Goal: Task Accomplishment & Management: Manage account settings

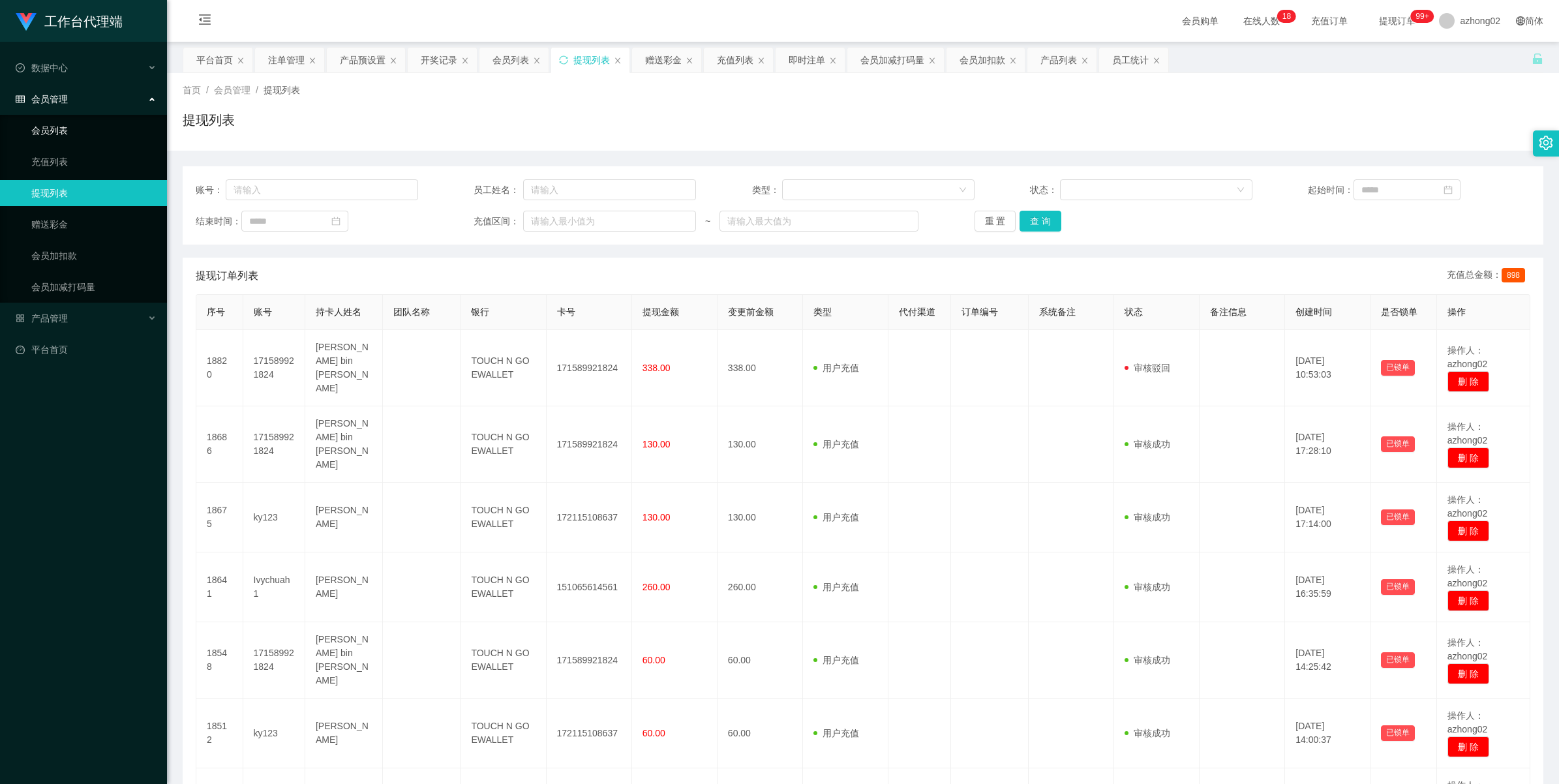
drag, startPoint x: 48, startPoint y: 134, endPoint x: 44, endPoint y: 101, distance: 33.2
click at [48, 132] on link "会员列表" at bounding box center [94, 130] width 125 height 26
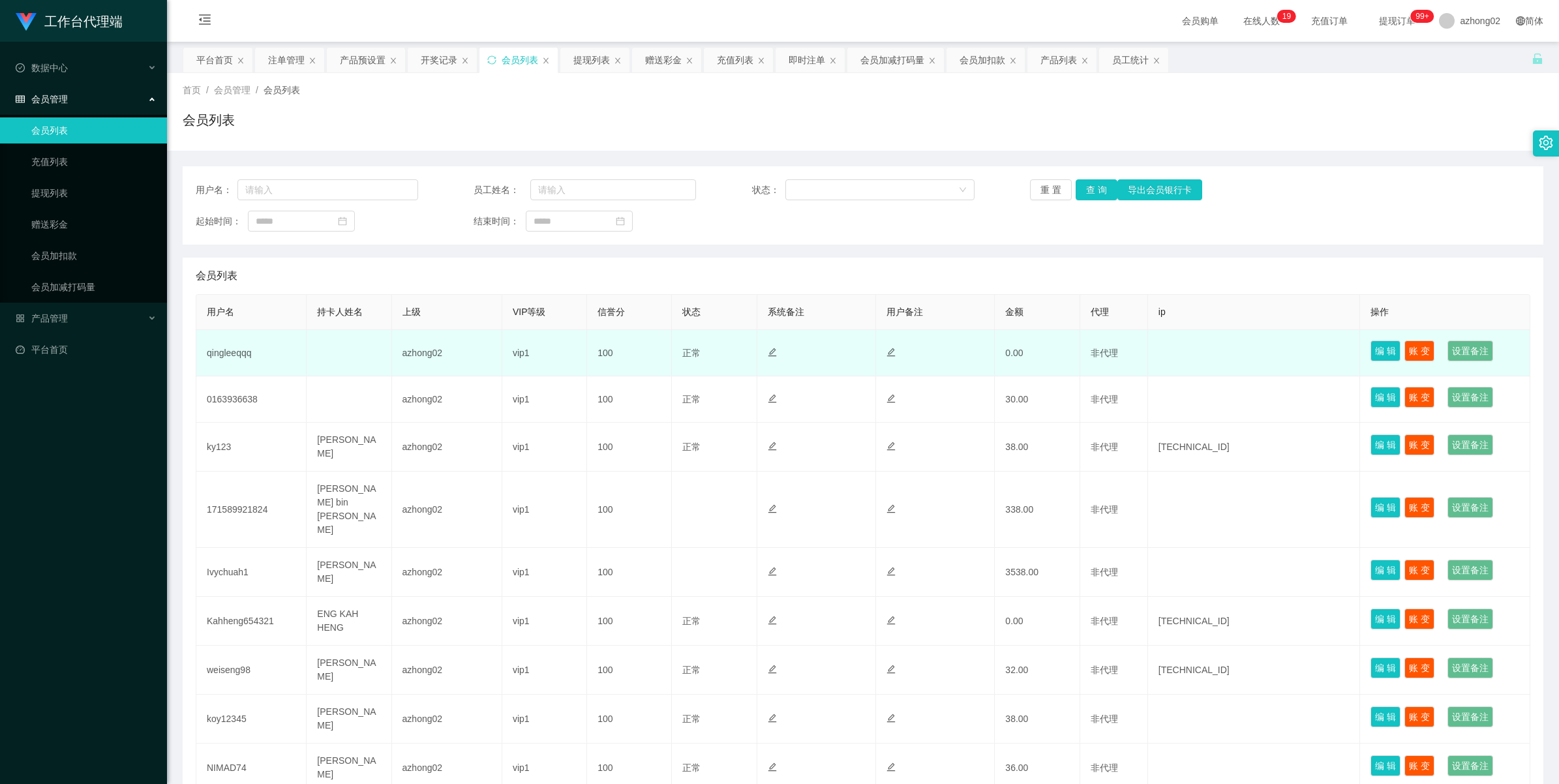
drag, startPoint x: 0, startPoint y: 0, endPoint x: 222, endPoint y: 351, distance: 415.3
click at [220, 351] on td "qingleeqqq" at bounding box center [251, 353] width 110 height 46
click at [222, 351] on td "qingleeqqq" at bounding box center [251, 353] width 110 height 46
copy td "qingleeqqq"
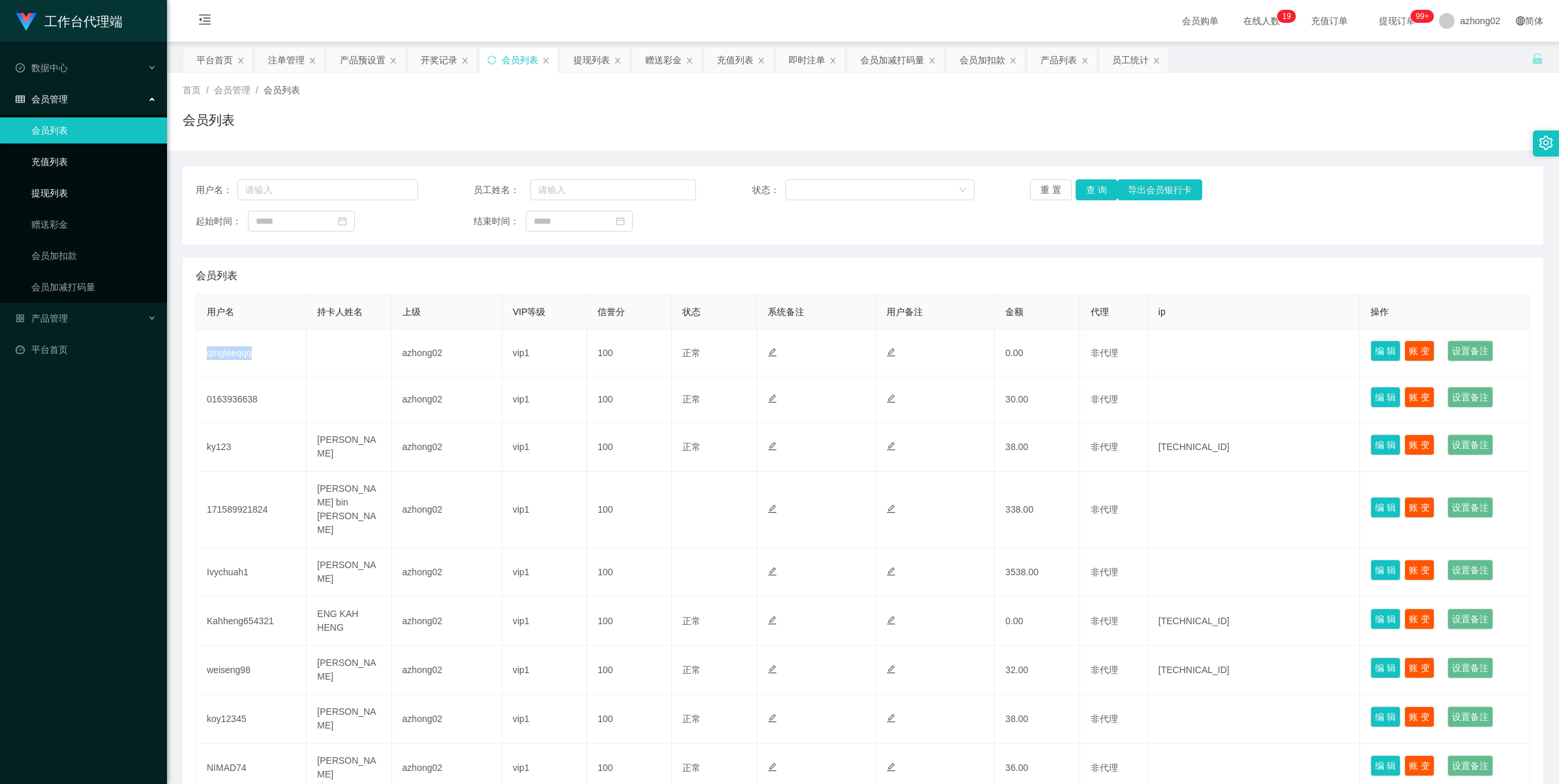
drag, startPoint x: 49, startPoint y: 196, endPoint x: 47, endPoint y: 158, distance: 38.1
click at [49, 195] on link "提现列表" at bounding box center [94, 193] width 125 height 26
click at [47, 152] on link "充值列表" at bounding box center [94, 162] width 125 height 26
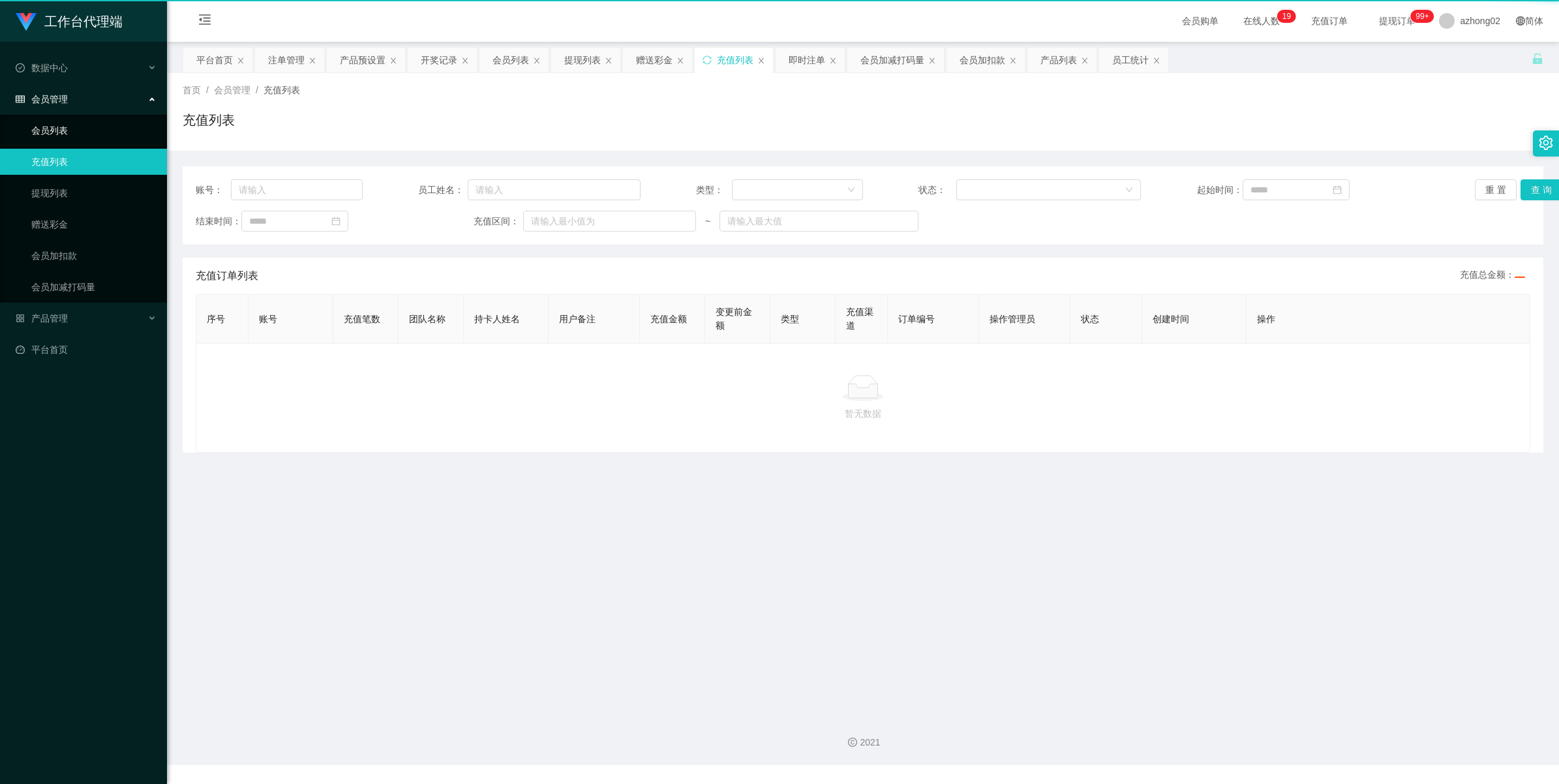
click at [47, 124] on link "会员列表" at bounding box center [94, 130] width 125 height 26
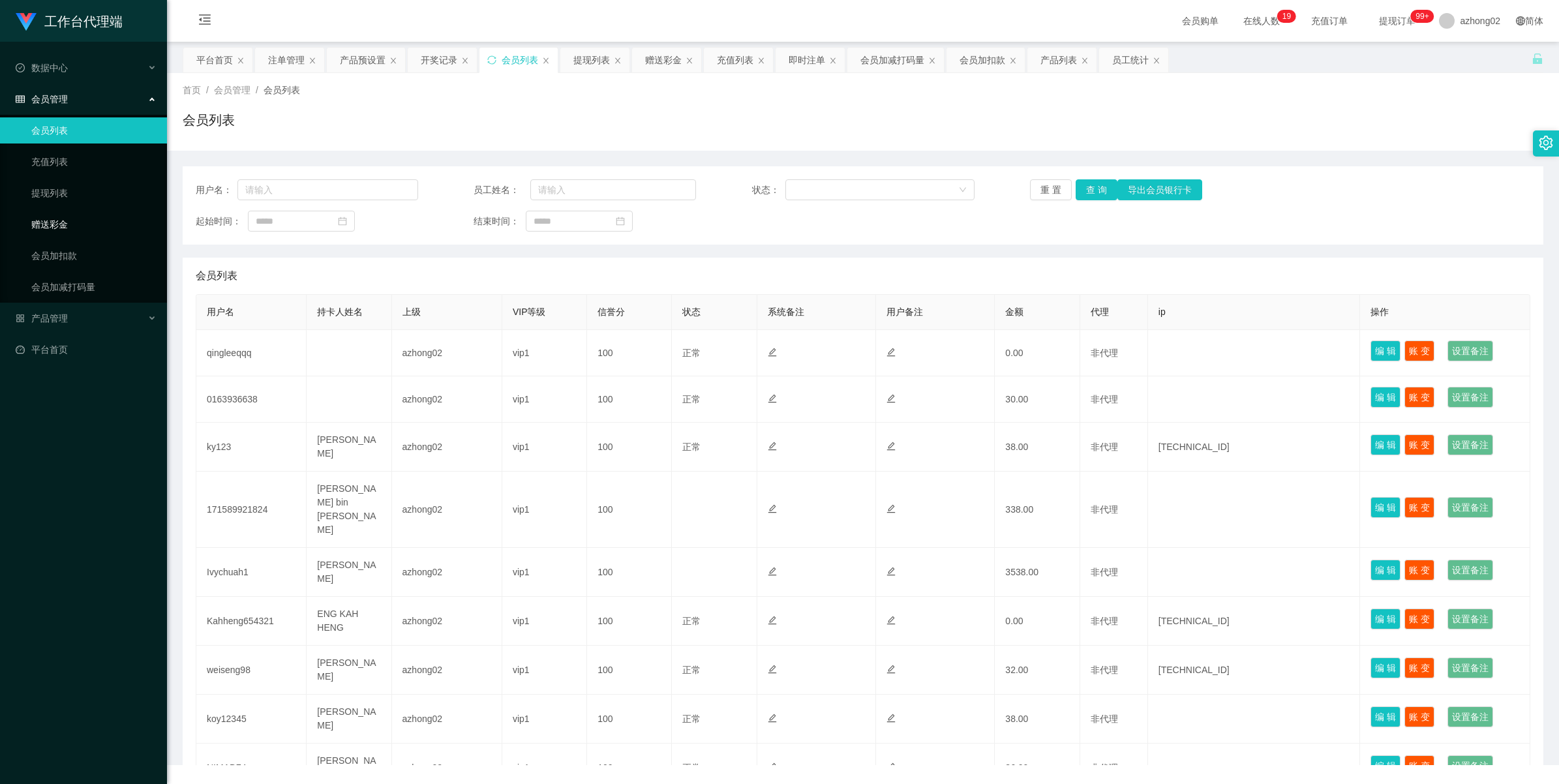
click at [51, 214] on link "赠送彩金" at bounding box center [94, 224] width 125 height 26
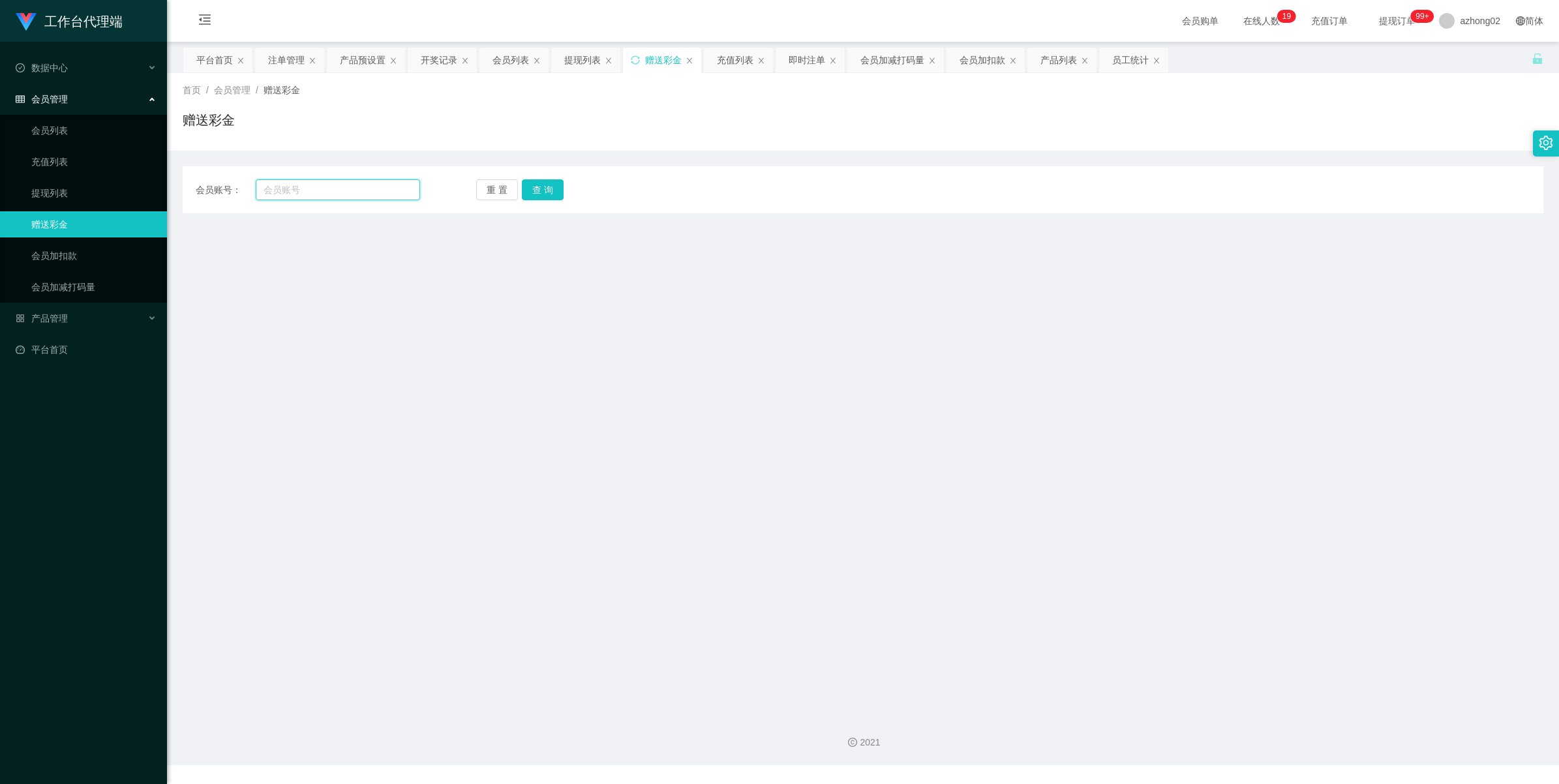
click at [313, 187] on input "text" at bounding box center [338, 190] width 165 height 21
paste input "qingleeqqq"
type input "qingleeqqq"
click at [558, 187] on button "查 询" at bounding box center [542, 190] width 41 height 21
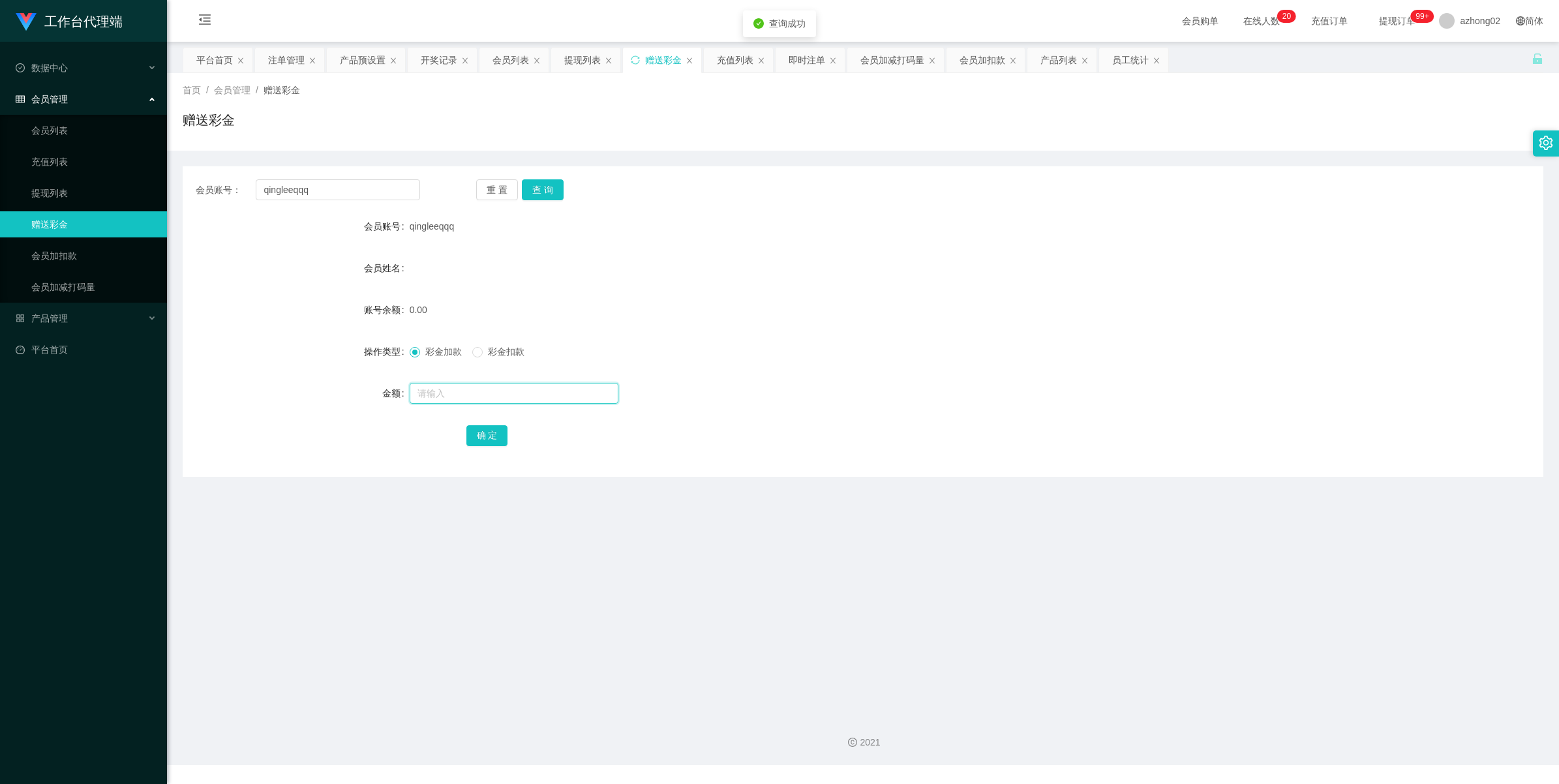
click at [461, 386] on input "text" at bounding box center [514, 393] width 209 height 21
type input "500"
click at [461, 442] on div "确 定" at bounding box center [863, 435] width 1361 height 26
drag, startPoint x: 477, startPoint y: 434, endPoint x: 486, endPoint y: 428, distance: 10.8
click at [479, 434] on button "确 定" at bounding box center [487, 435] width 41 height 21
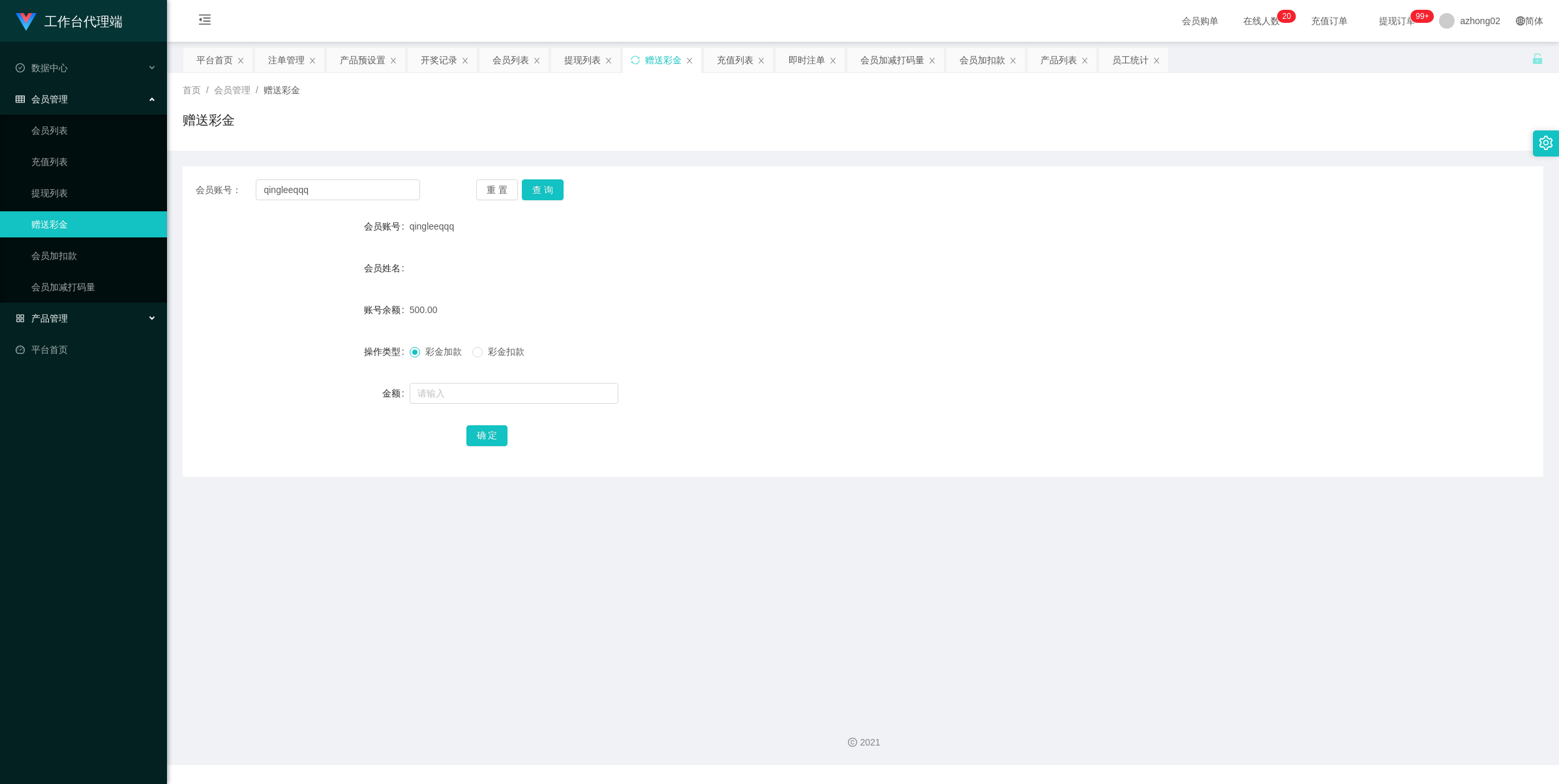
click at [59, 316] on span "产品管理" at bounding box center [41, 318] width 52 height 11
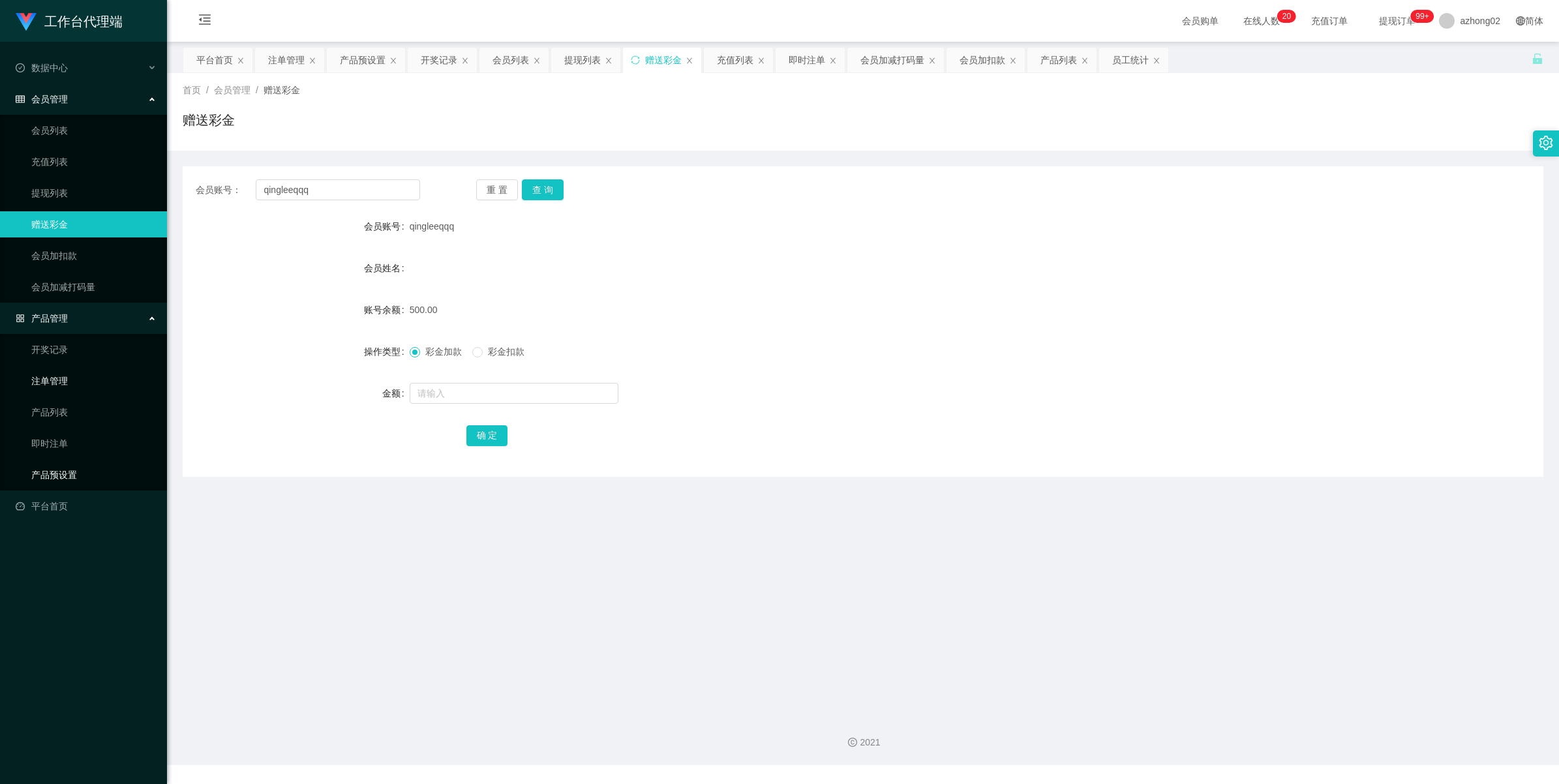
drag, startPoint x: 49, startPoint y: 466, endPoint x: 50, endPoint y: 390, distance: 76.0
click at [49, 466] on link "产品预设置" at bounding box center [94, 474] width 125 height 26
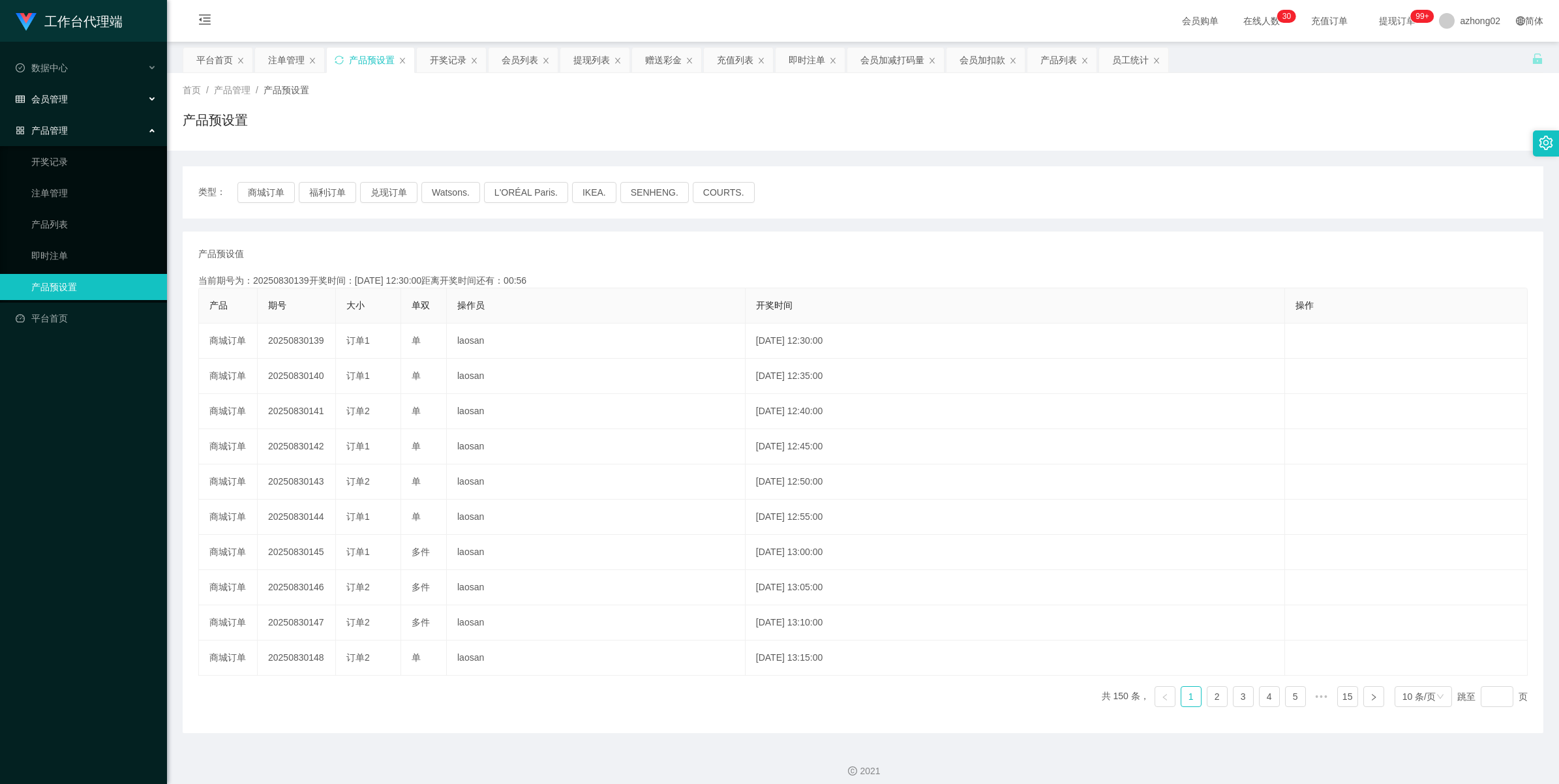
click at [42, 109] on div "会员管理" at bounding box center [83, 99] width 167 height 26
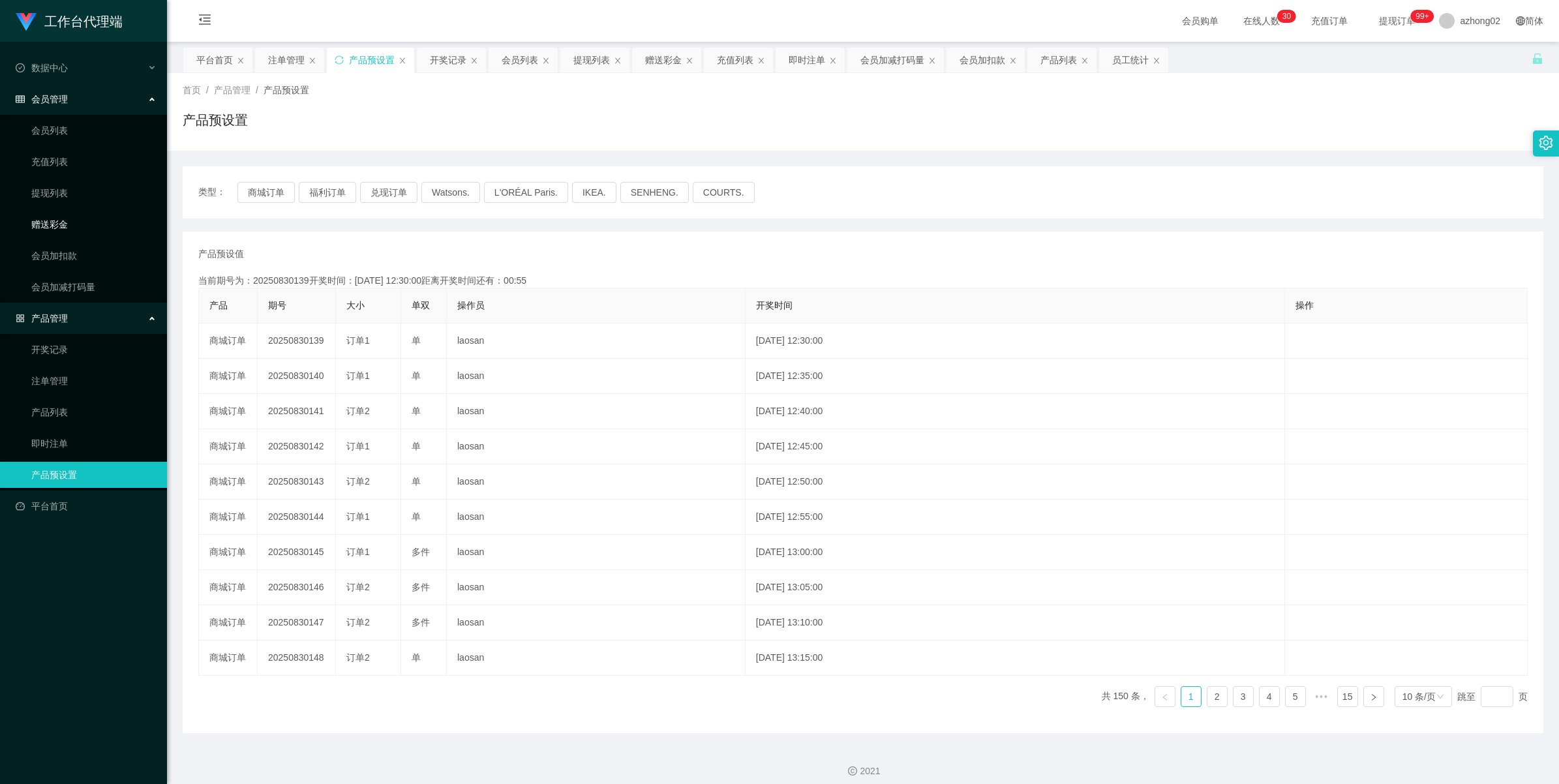
click at [59, 222] on link "赠送彩金" at bounding box center [94, 224] width 125 height 26
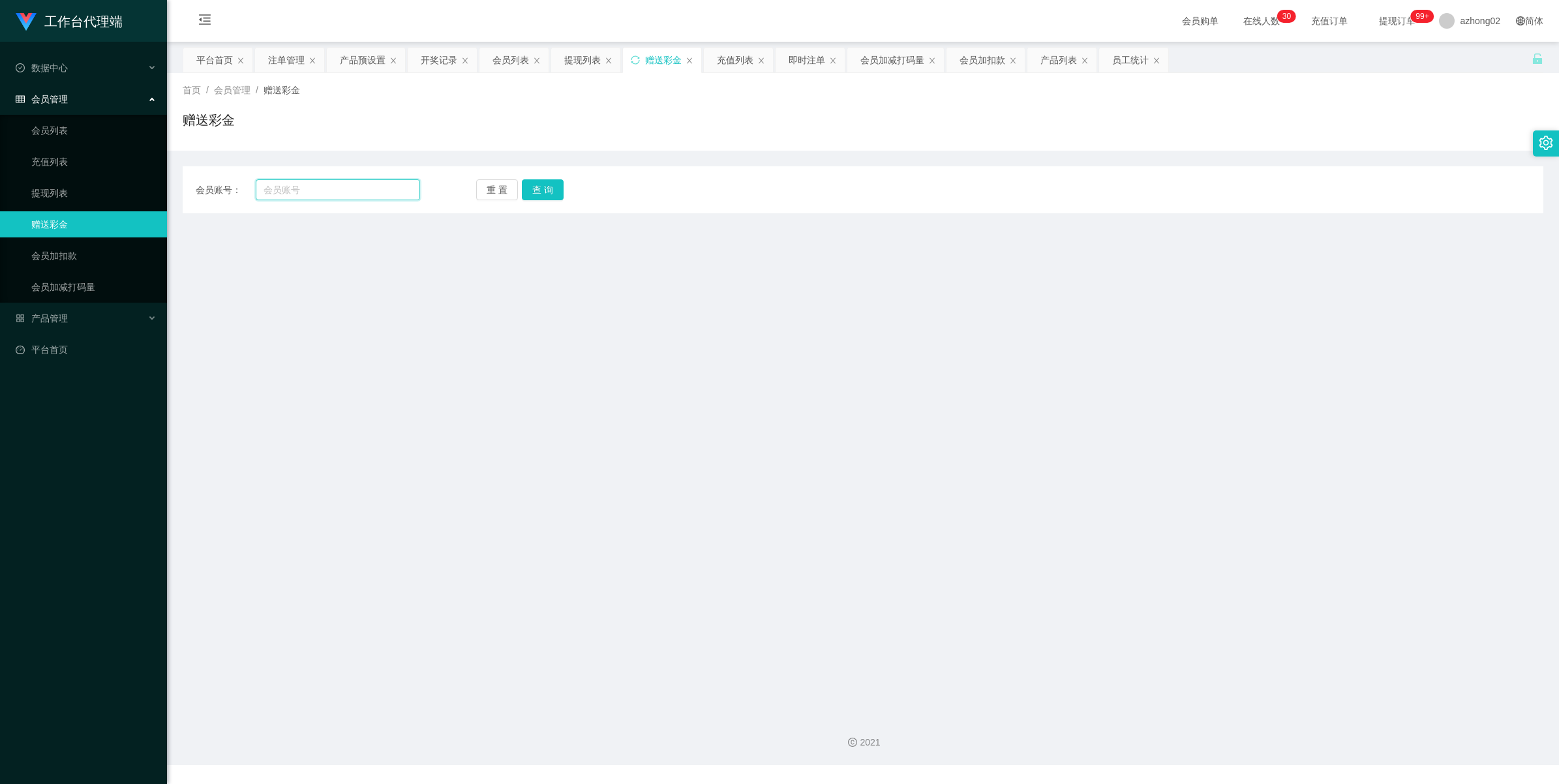
drag, startPoint x: 321, startPoint y: 190, endPoint x: 344, endPoint y: 190, distance: 23.0
click at [321, 189] on input "text" at bounding box center [338, 190] width 165 height 21
paste input "0163936638"
type input "0163936638"
click at [543, 187] on button "查 询" at bounding box center [542, 190] width 41 height 21
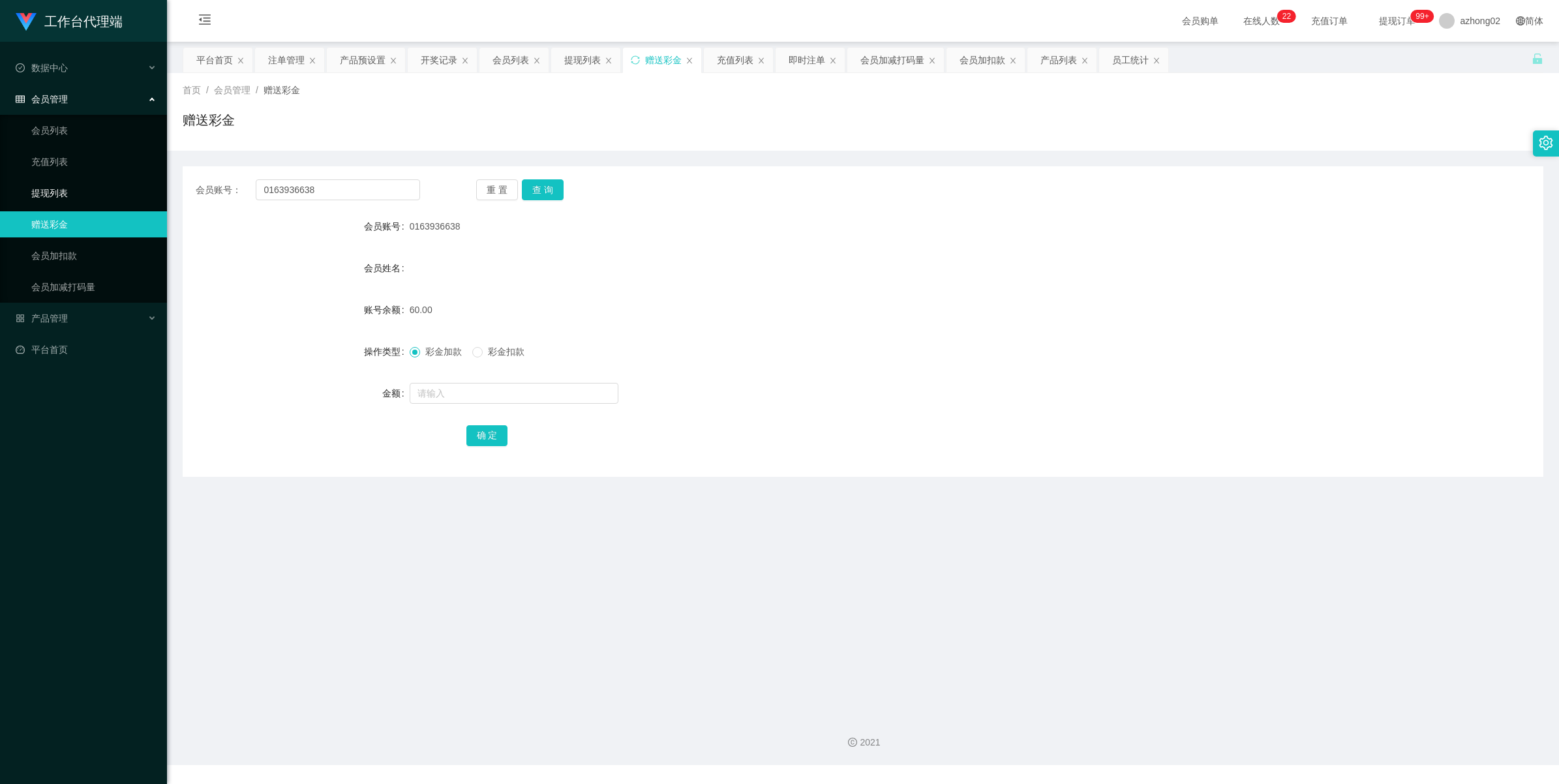
click at [54, 190] on link "提现列表" at bounding box center [94, 193] width 125 height 26
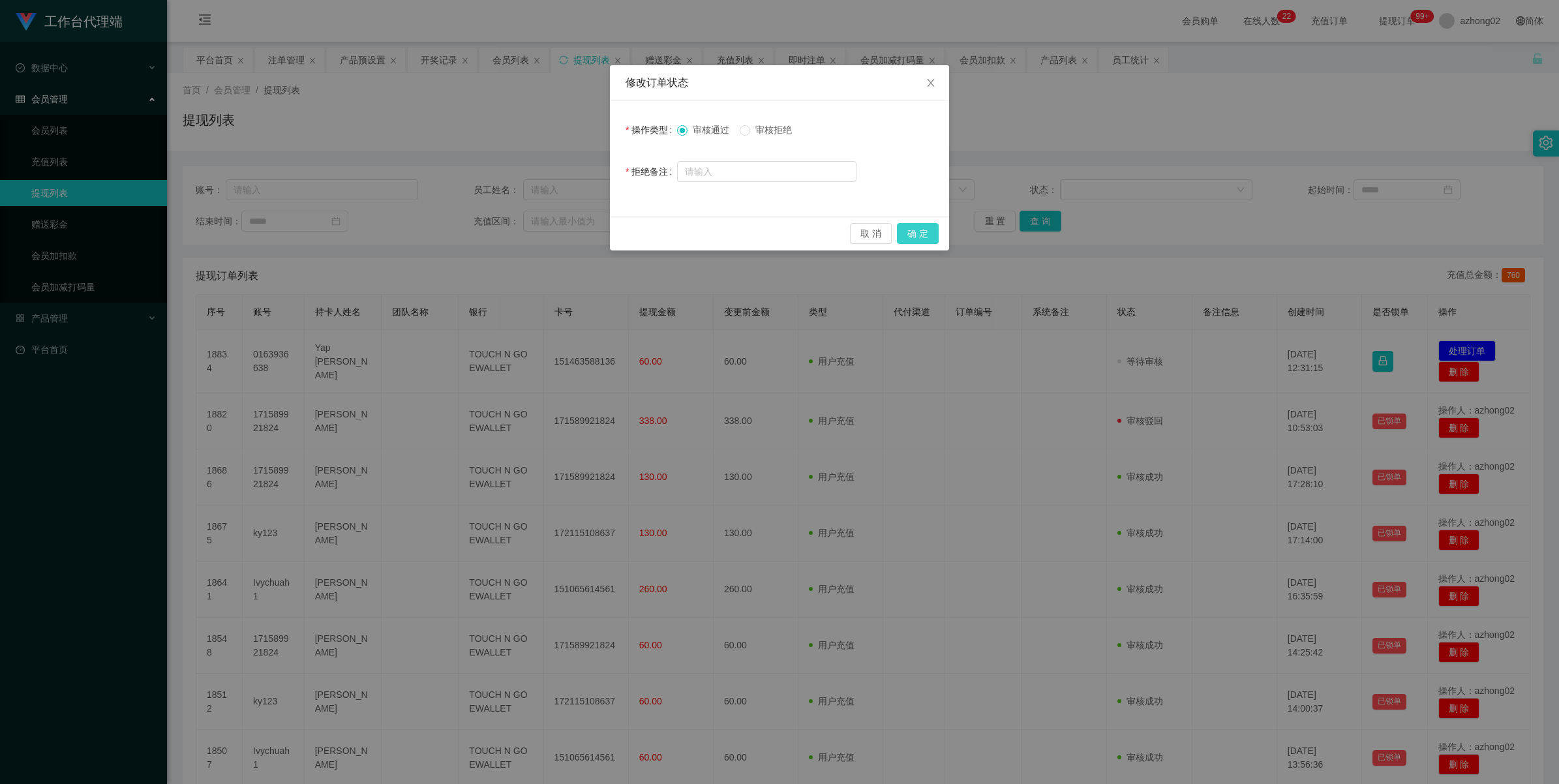
click at [923, 240] on button "确 定" at bounding box center [918, 233] width 41 height 21
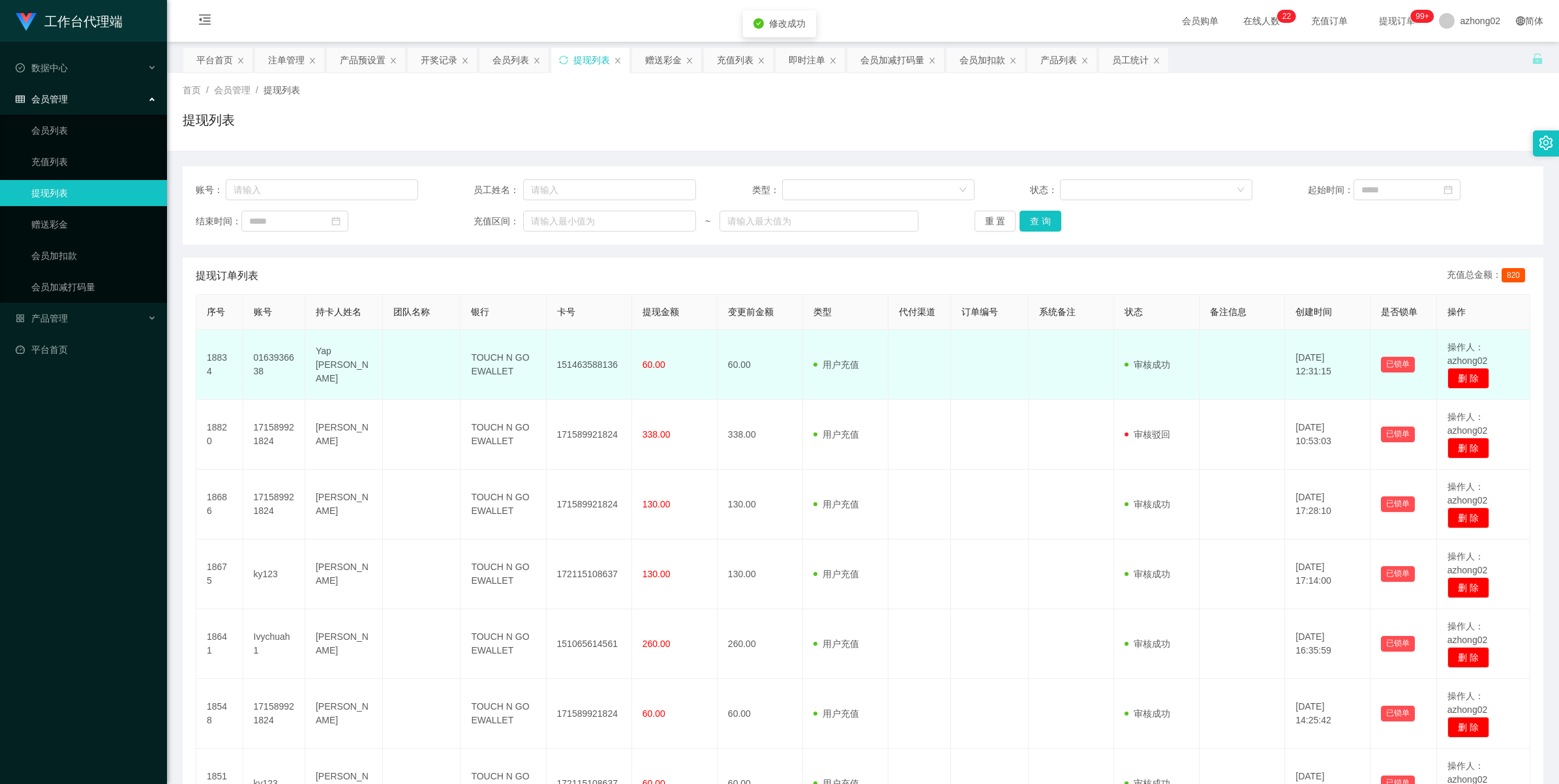
click at [592, 361] on td "151463588136" at bounding box center [589, 365] width 85 height 70
copy td "151463588136"
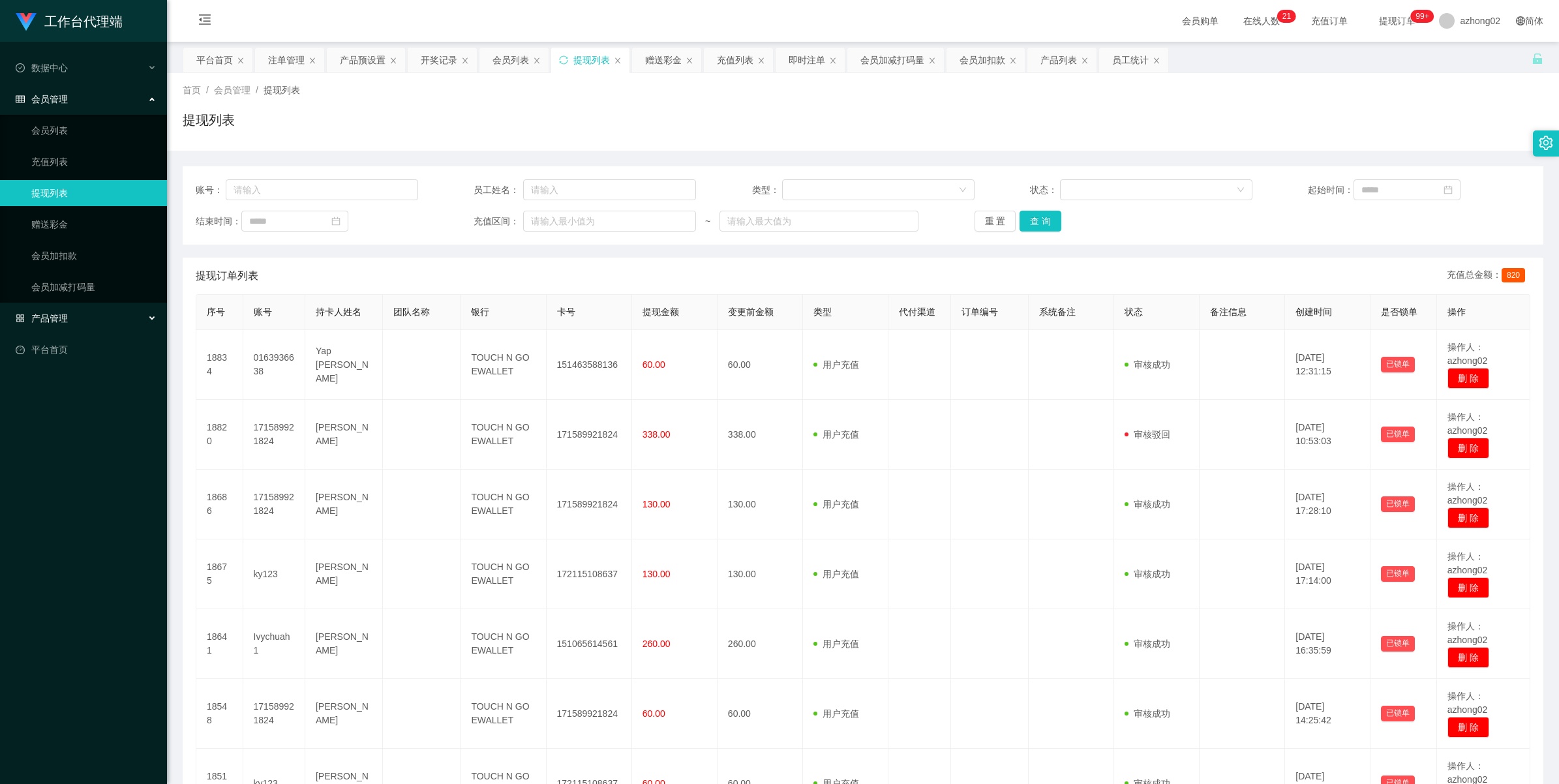
click at [61, 320] on span "产品管理" at bounding box center [41, 318] width 52 height 11
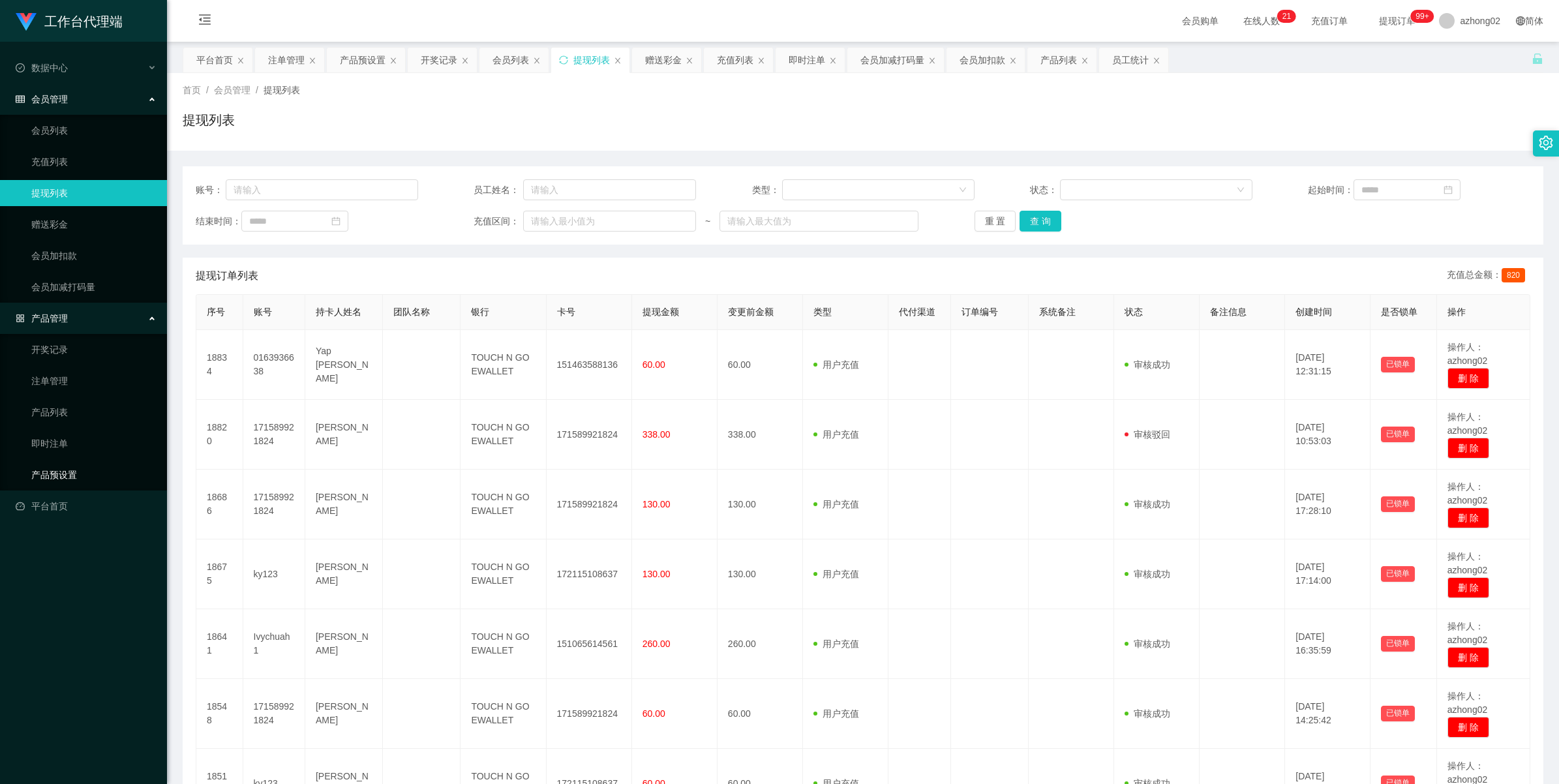
click at [47, 474] on link "产品预设置" at bounding box center [94, 474] width 125 height 26
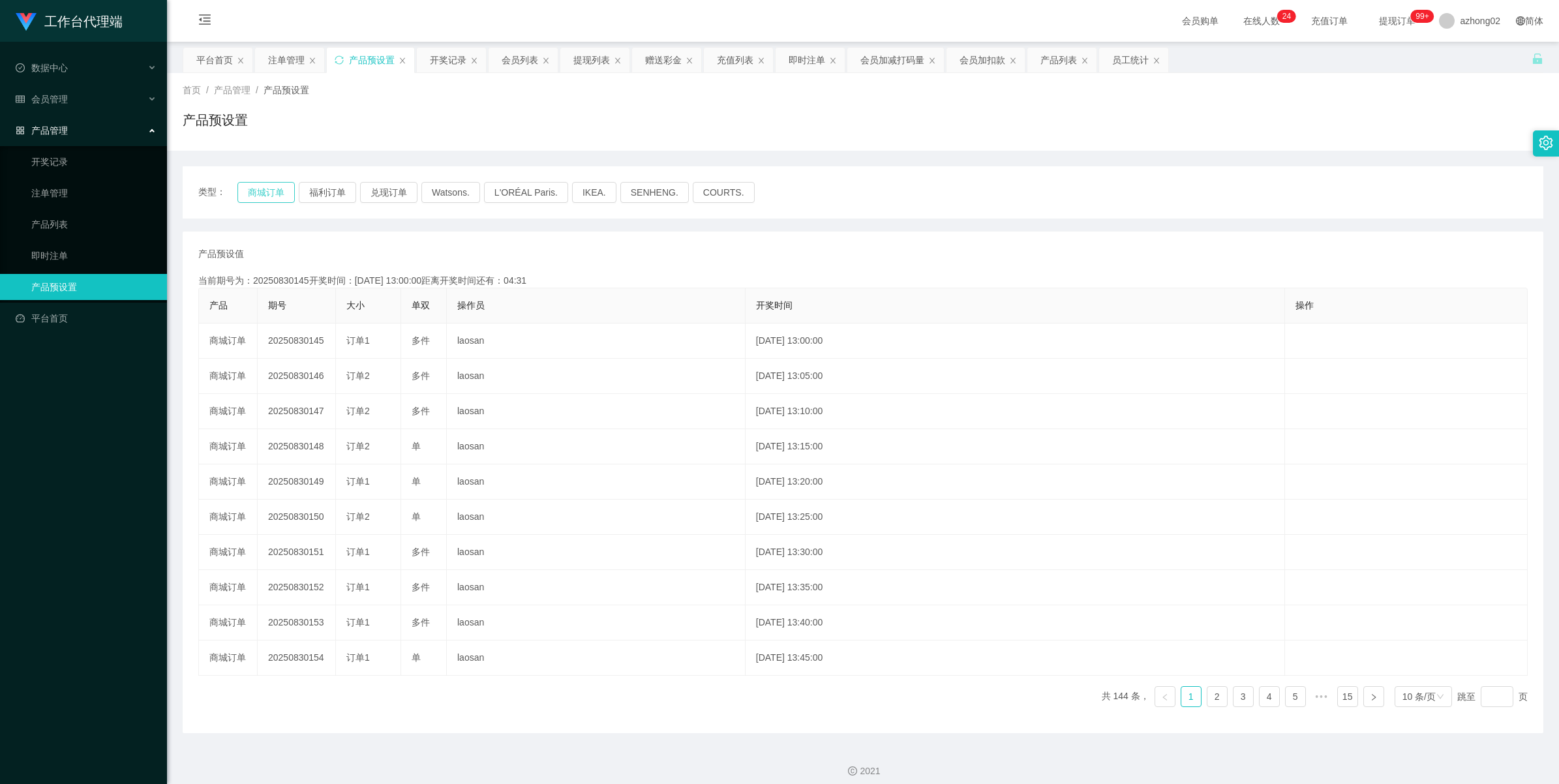
click at [262, 196] on button "商城订单" at bounding box center [266, 192] width 57 height 21
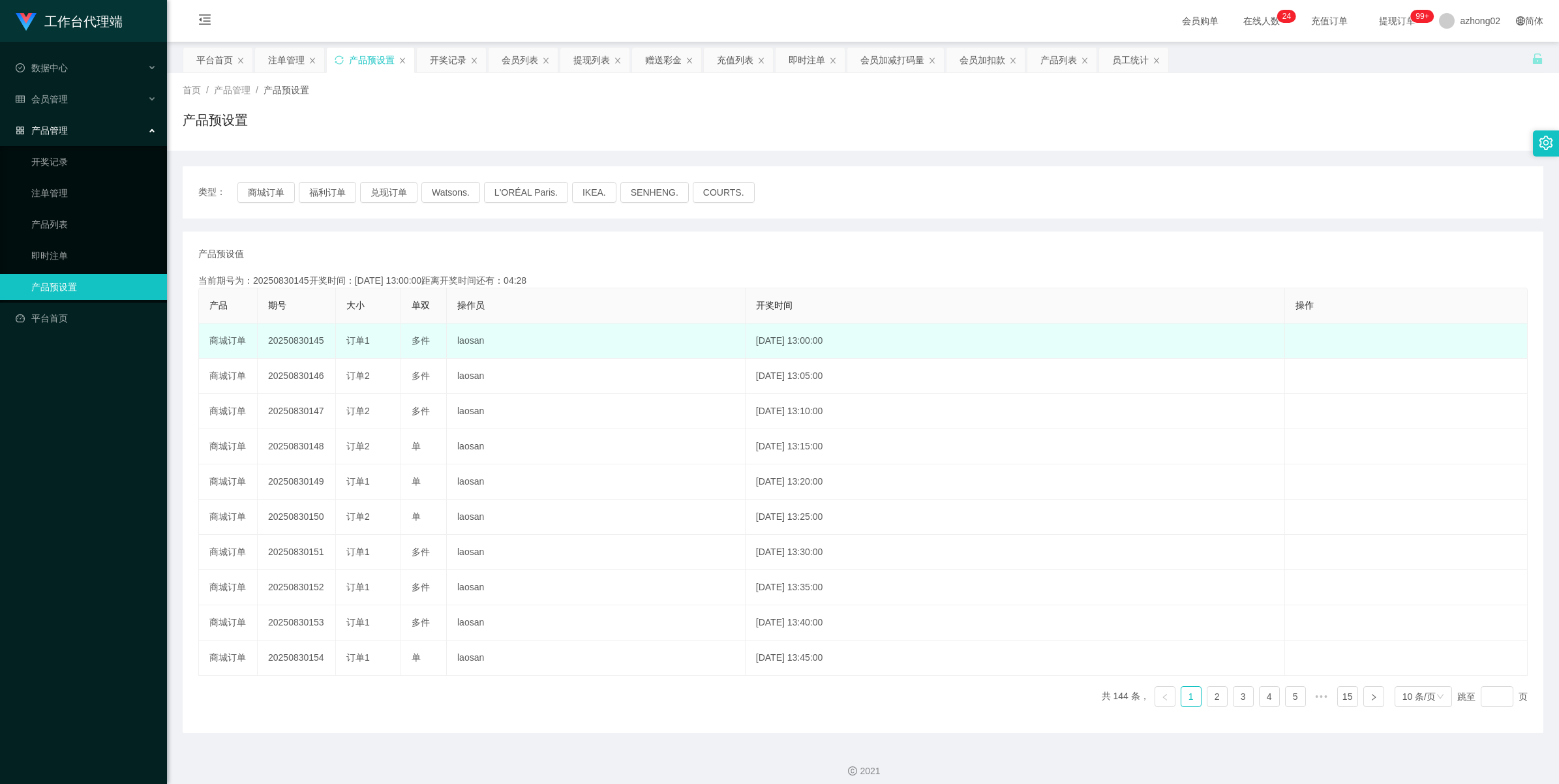
click at [301, 341] on td "20250830145" at bounding box center [296, 340] width 78 height 35
click at [300, 341] on td "20250830145" at bounding box center [296, 340] width 78 height 35
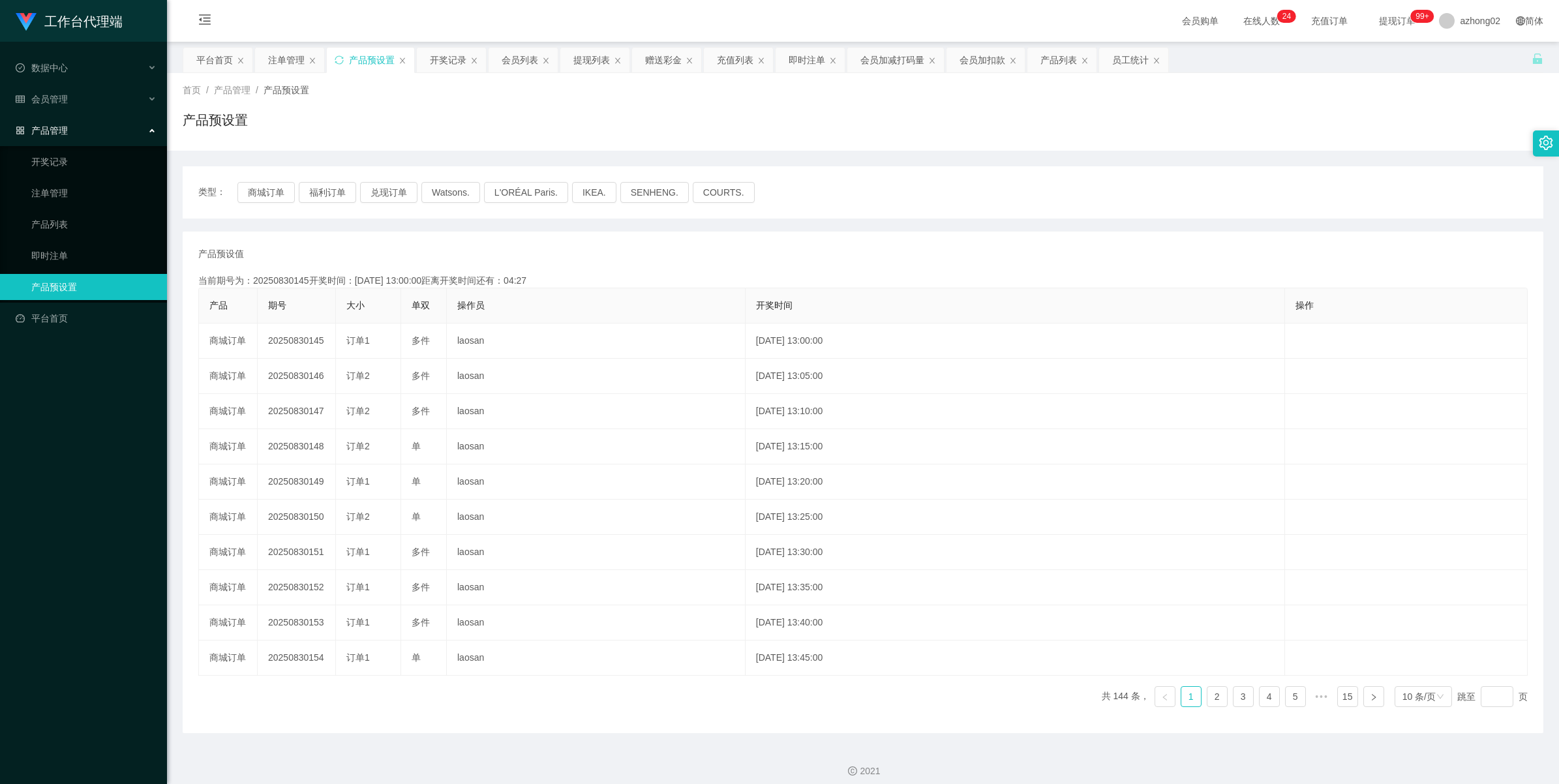
copy td "20250830145"
click at [49, 284] on link "产品预设置" at bounding box center [94, 287] width 125 height 26
click at [59, 284] on link "产品预设置" at bounding box center [94, 287] width 125 height 26
drag, startPoint x: 293, startPoint y: 61, endPoint x: 305, endPoint y: 102, distance: 42.7
click at [292, 63] on div "注单管理" at bounding box center [286, 60] width 36 height 25
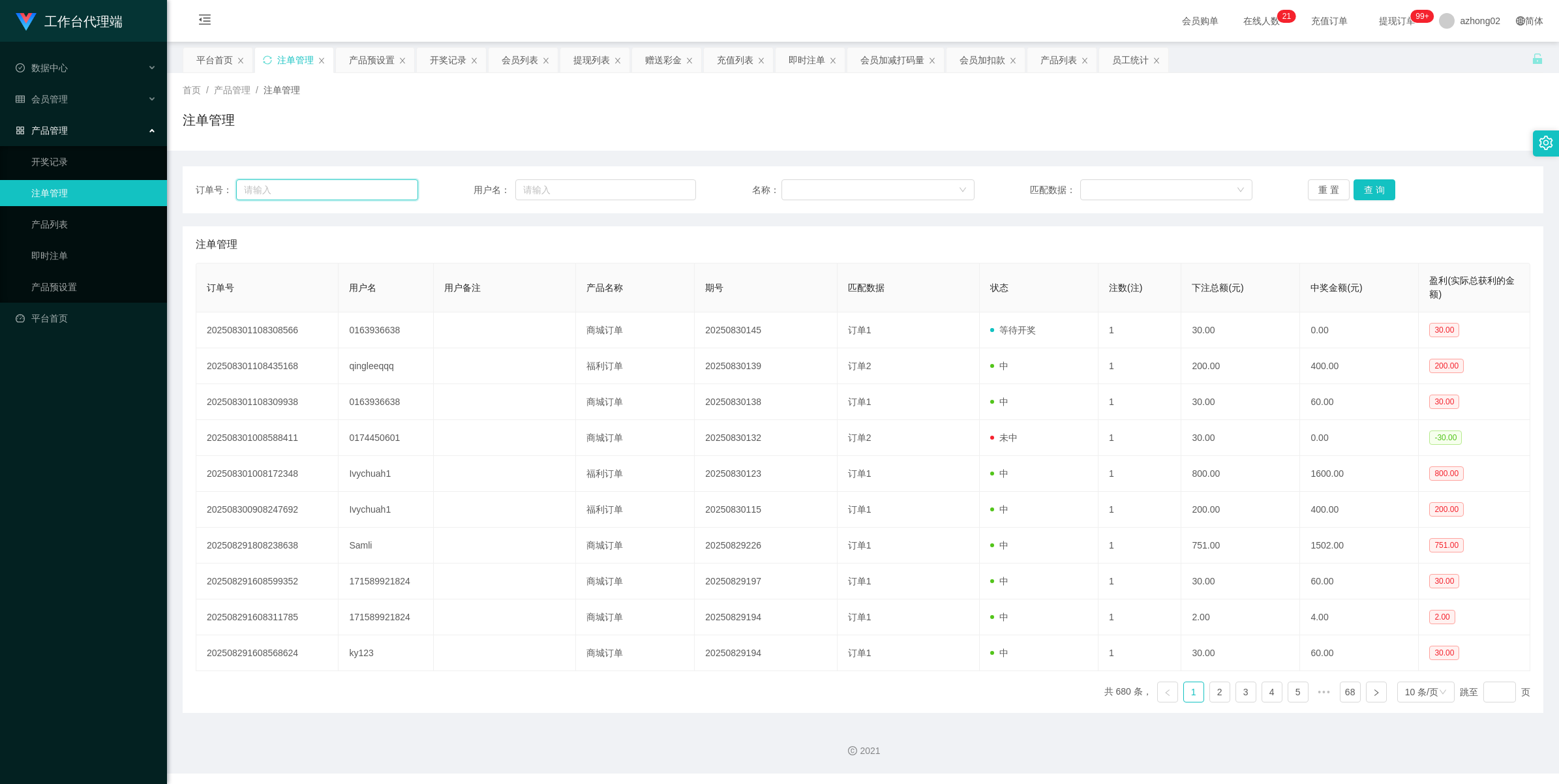
click at [348, 181] on input "text" at bounding box center [327, 190] width 182 height 21
click at [595, 194] on input "text" at bounding box center [605, 190] width 181 height 21
paste input "0163936638"
type input "0163936638"
click at [1360, 191] on button "查 询" at bounding box center [1374, 190] width 41 height 21
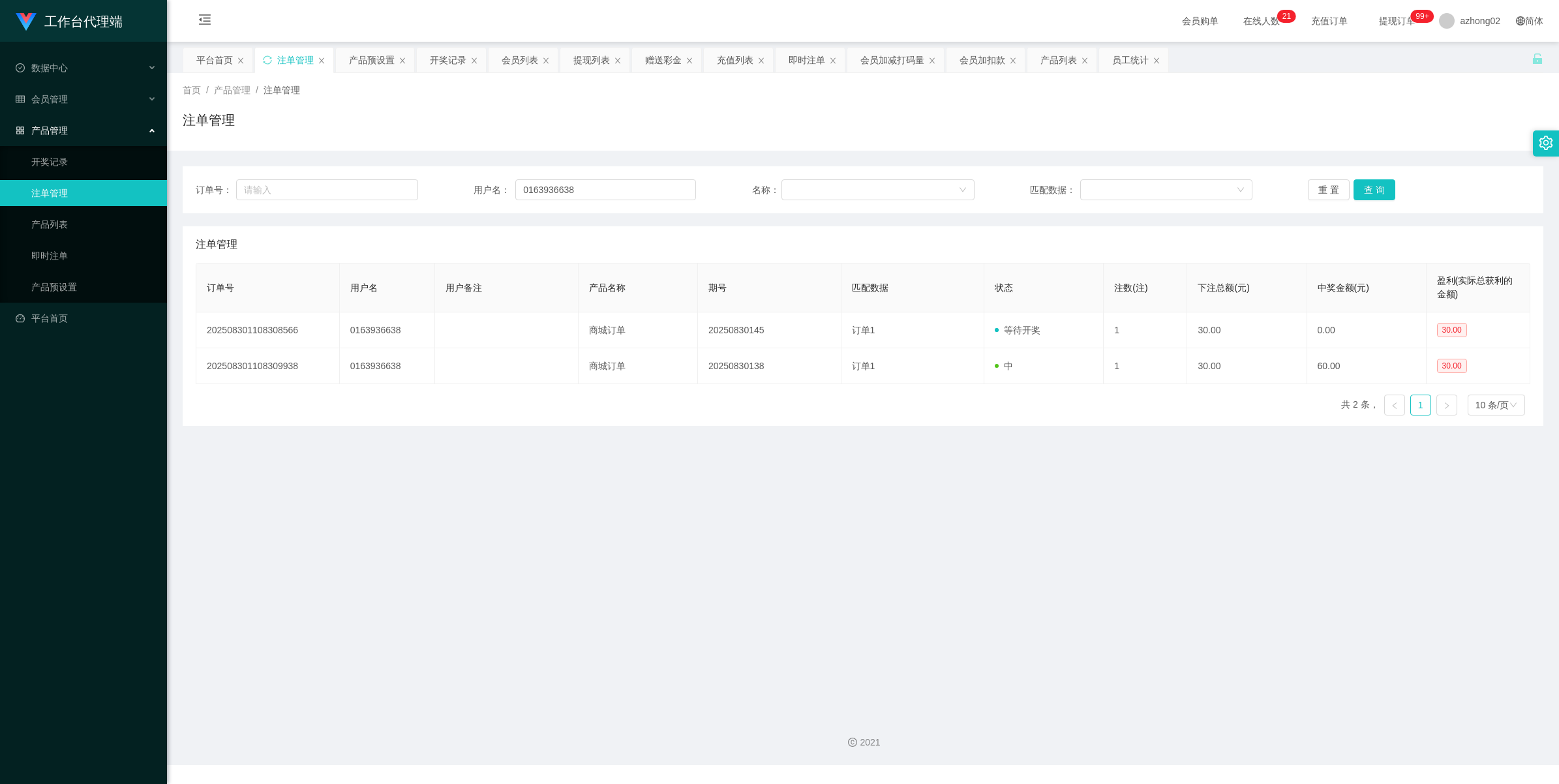
click at [41, 134] on span "产品管理" at bounding box center [41, 130] width 52 height 11
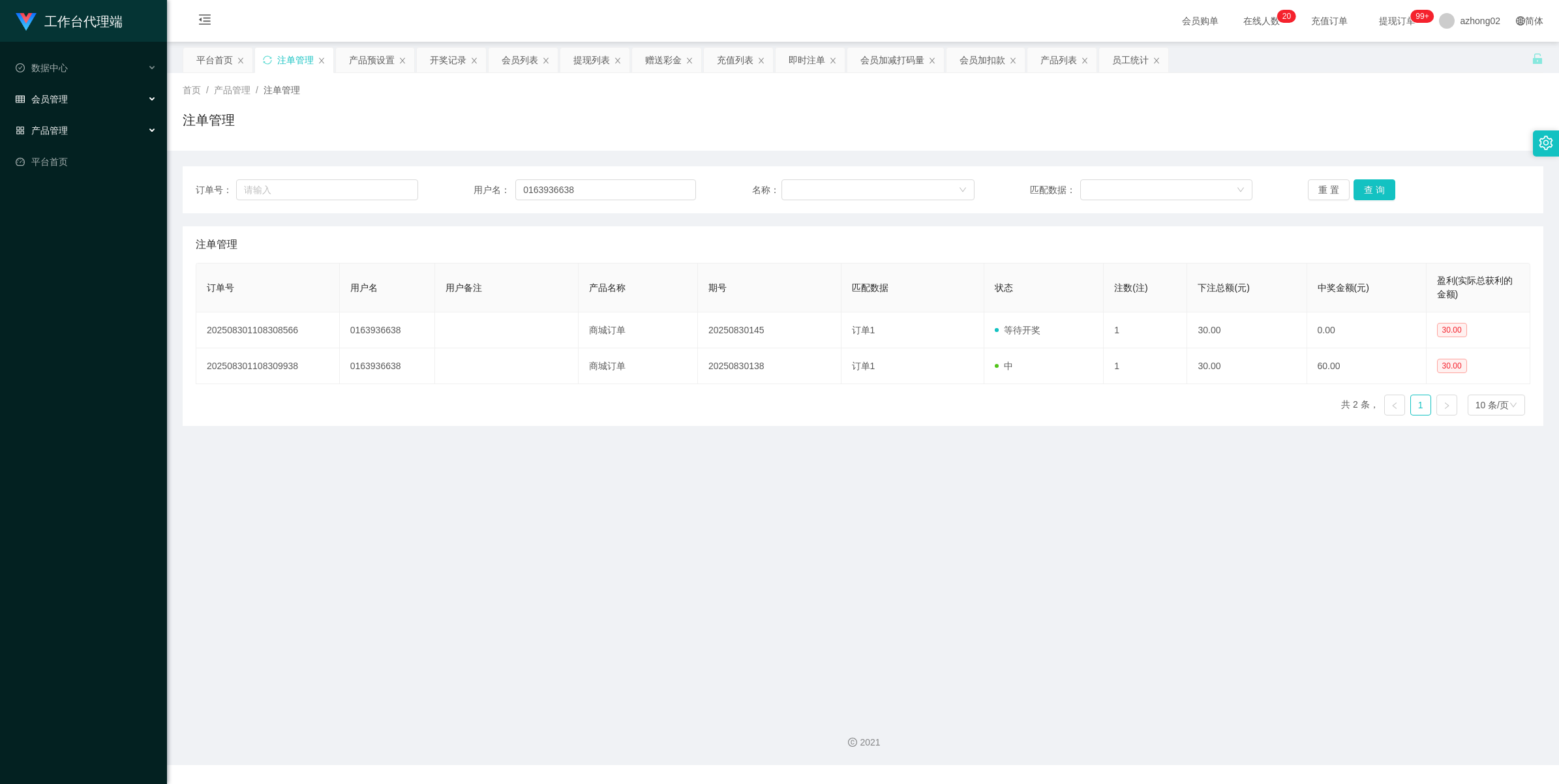
click at [46, 99] on span "会员管理" at bounding box center [41, 99] width 52 height 11
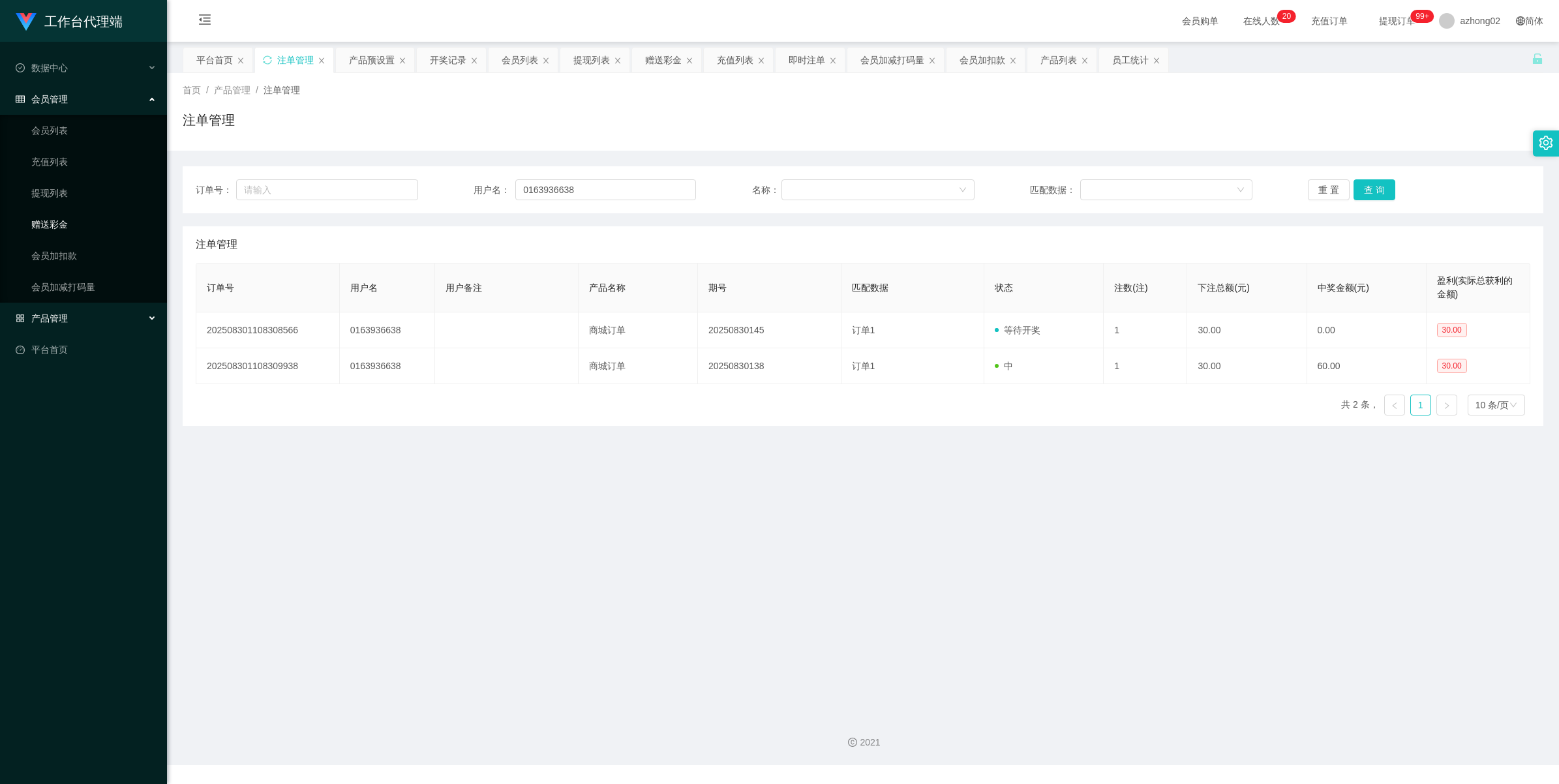
click at [57, 223] on link "赠送彩金" at bounding box center [94, 224] width 125 height 26
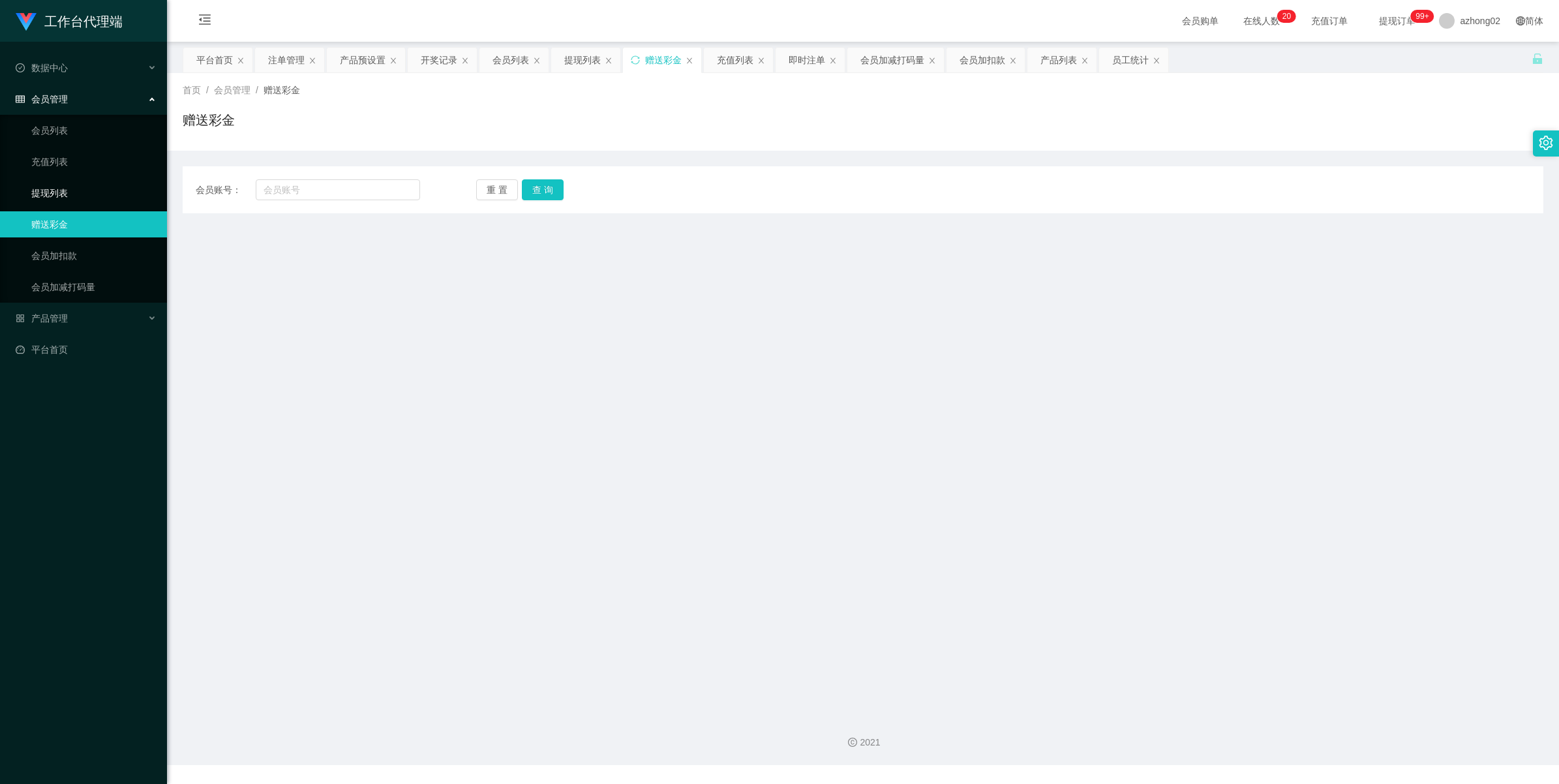
click at [64, 197] on link "提现列表" at bounding box center [94, 193] width 125 height 26
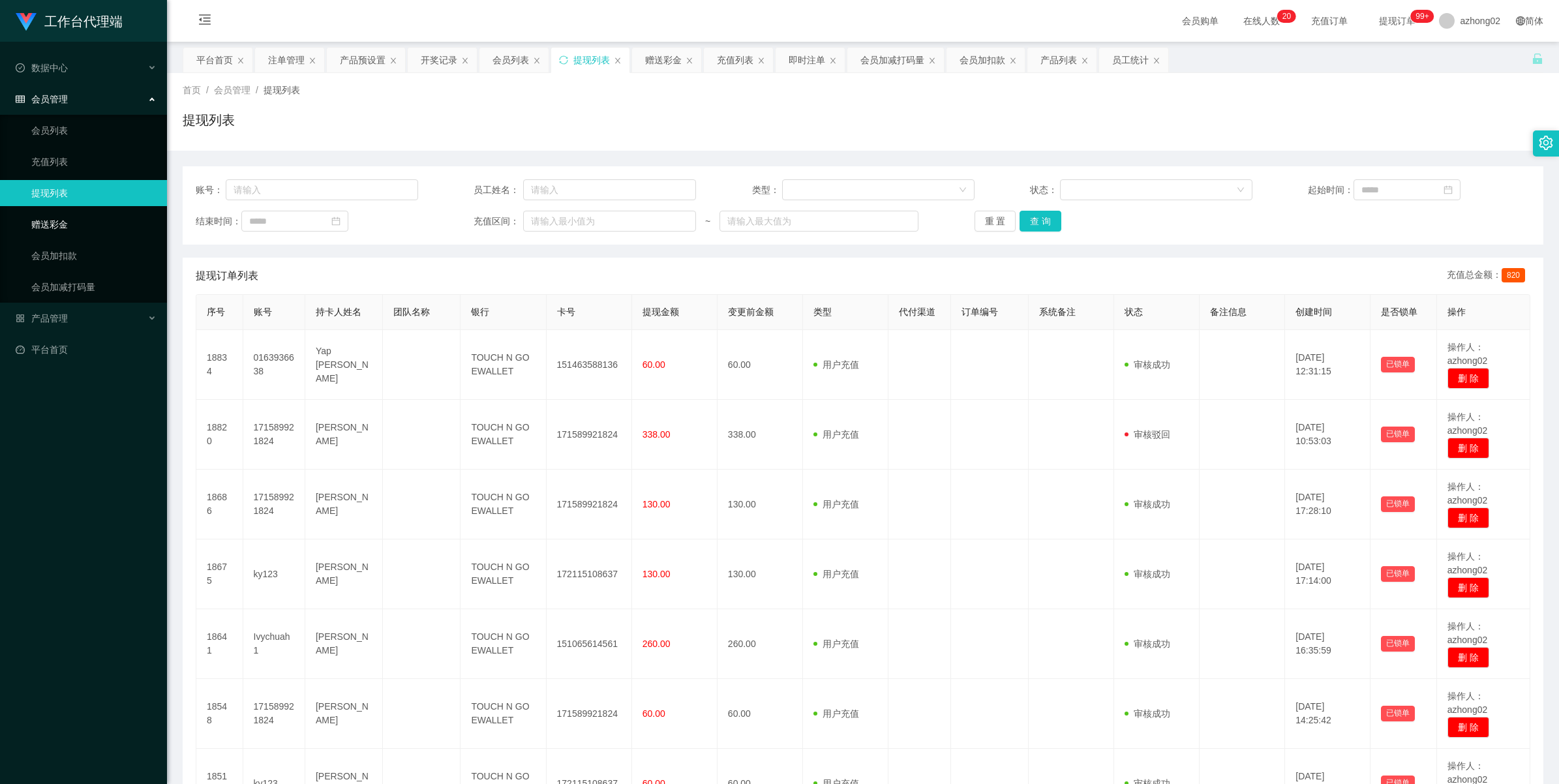
click at [53, 217] on link "赠送彩金" at bounding box center [94, 224] width 125 height 26
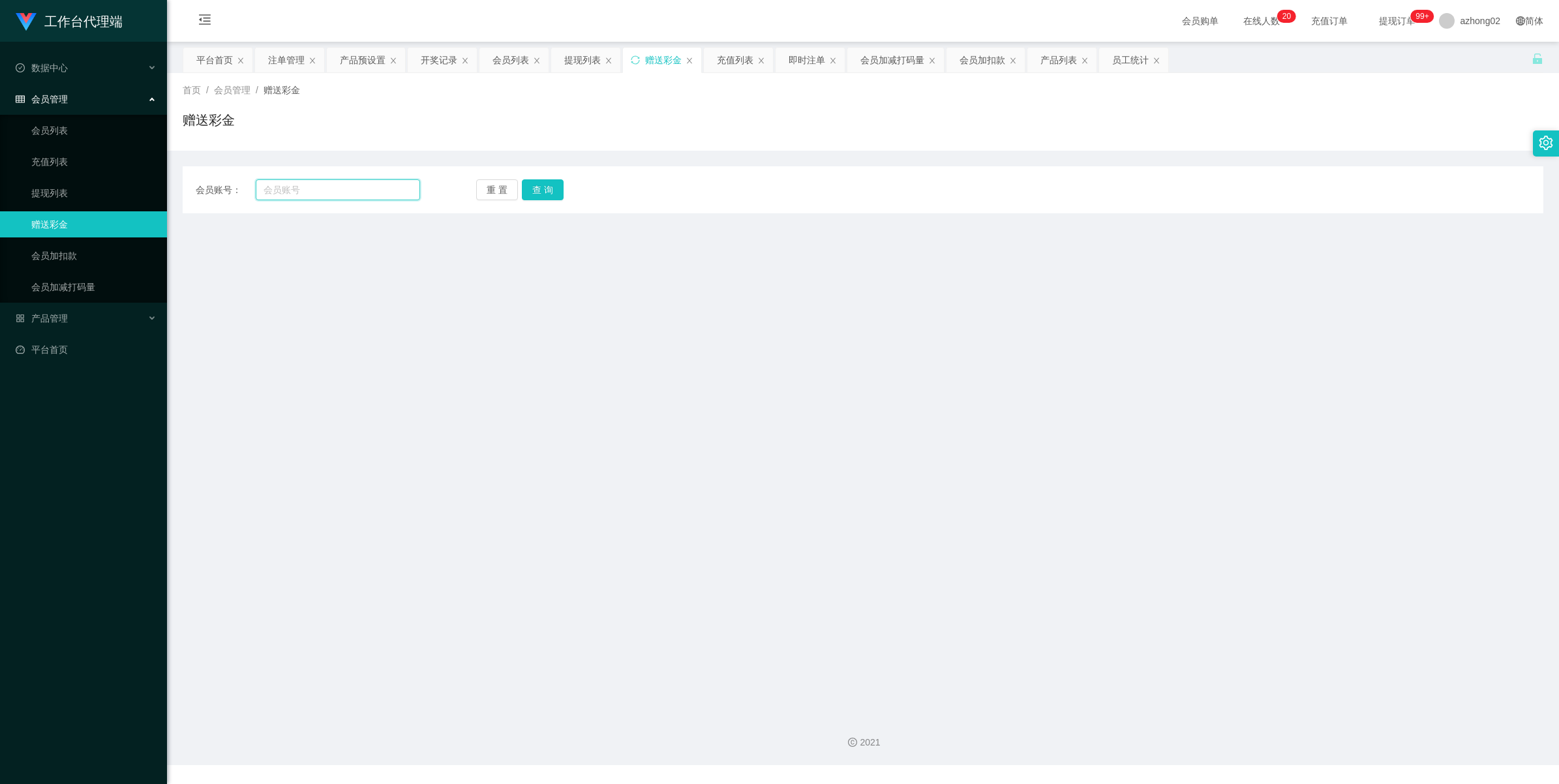
click at [326, 181] on input "text" at bounding box center [338, 190] width 165 height 21
paste input "0163936638"
type input "0163936638"
click at [553, 188] on button "查 询" at bounding box center [542, 190] width 41 height 21
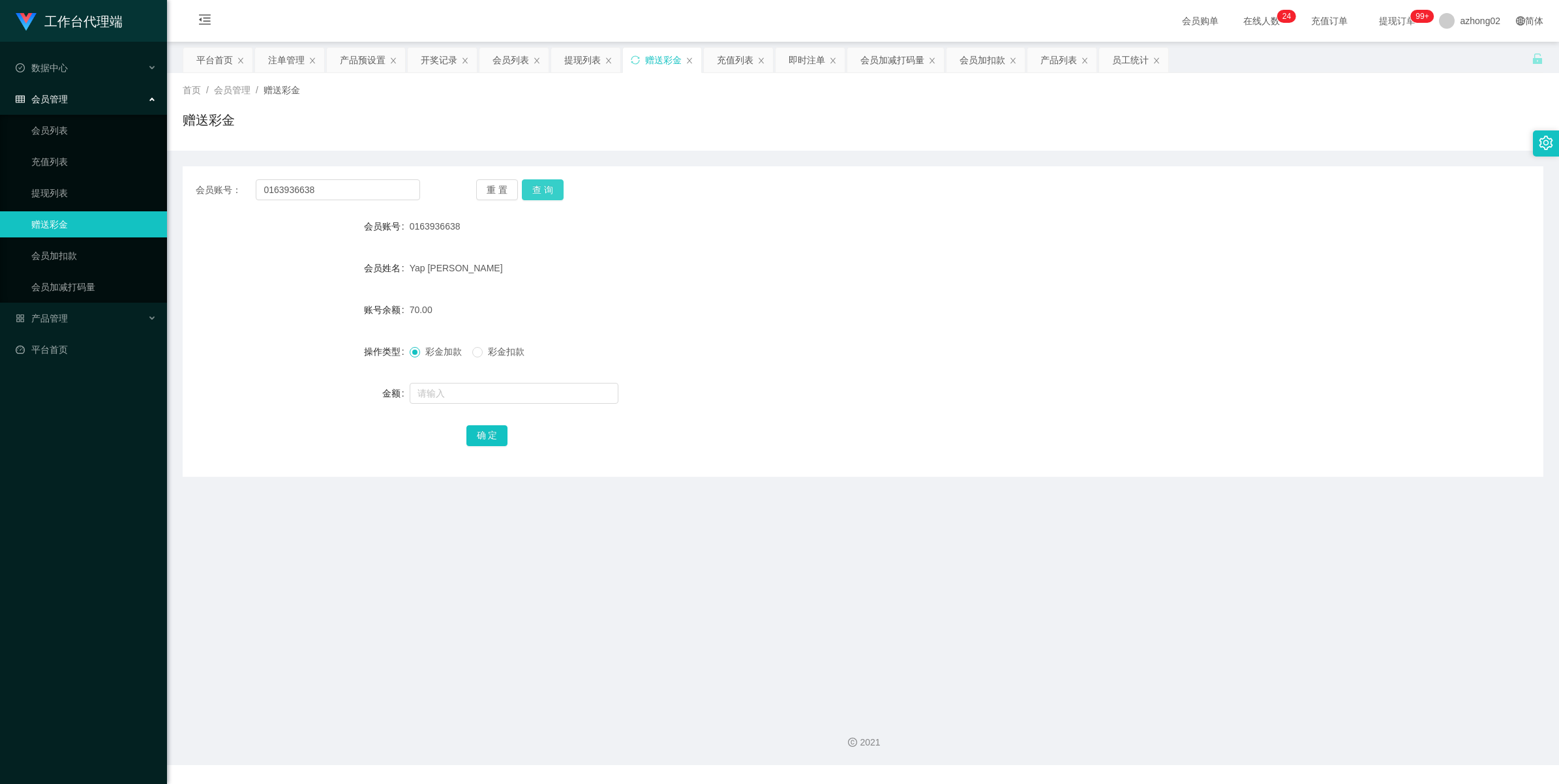
click at [536, 180] on button "查 询" at bounding box center [542, 190] width 41 height 21
click at [553, 191] on button "查 询" at bounding box center [542, 190] width 41 height 21
click at [553, 191] on div "重 置 查 询" at bounding box center [589, 190] width 225 height 21
click at [553, 191] on button "查 询" at bounding box center [542, 190] width 41 height 21
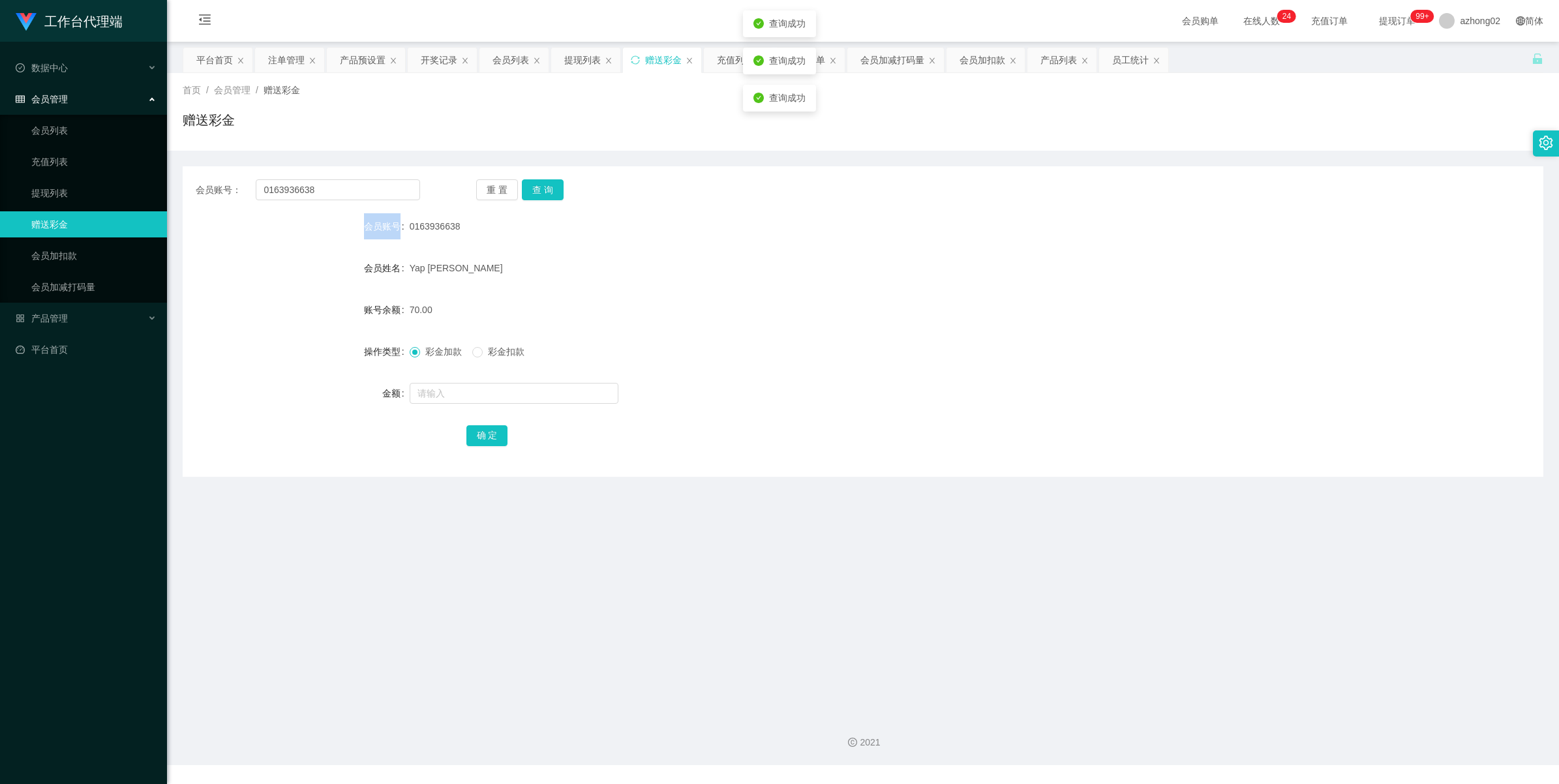
click at [553, 191] on div "重 置 查 询" at bounding box center [589, 190] width 225 height 21
click at [553, 191] on button "查 询" at bounding box center [542, 190] width 41 height 21
click at [547, 192] on button "查 询" at bounding box center [542, 190] width 41 height 21
click at [548, 199] on button "查 询" at bounding box center [542, 190] width 41 height 21
click at [552, 191] on button "查 询" at bounding box center [542, 190] width 41 height 21
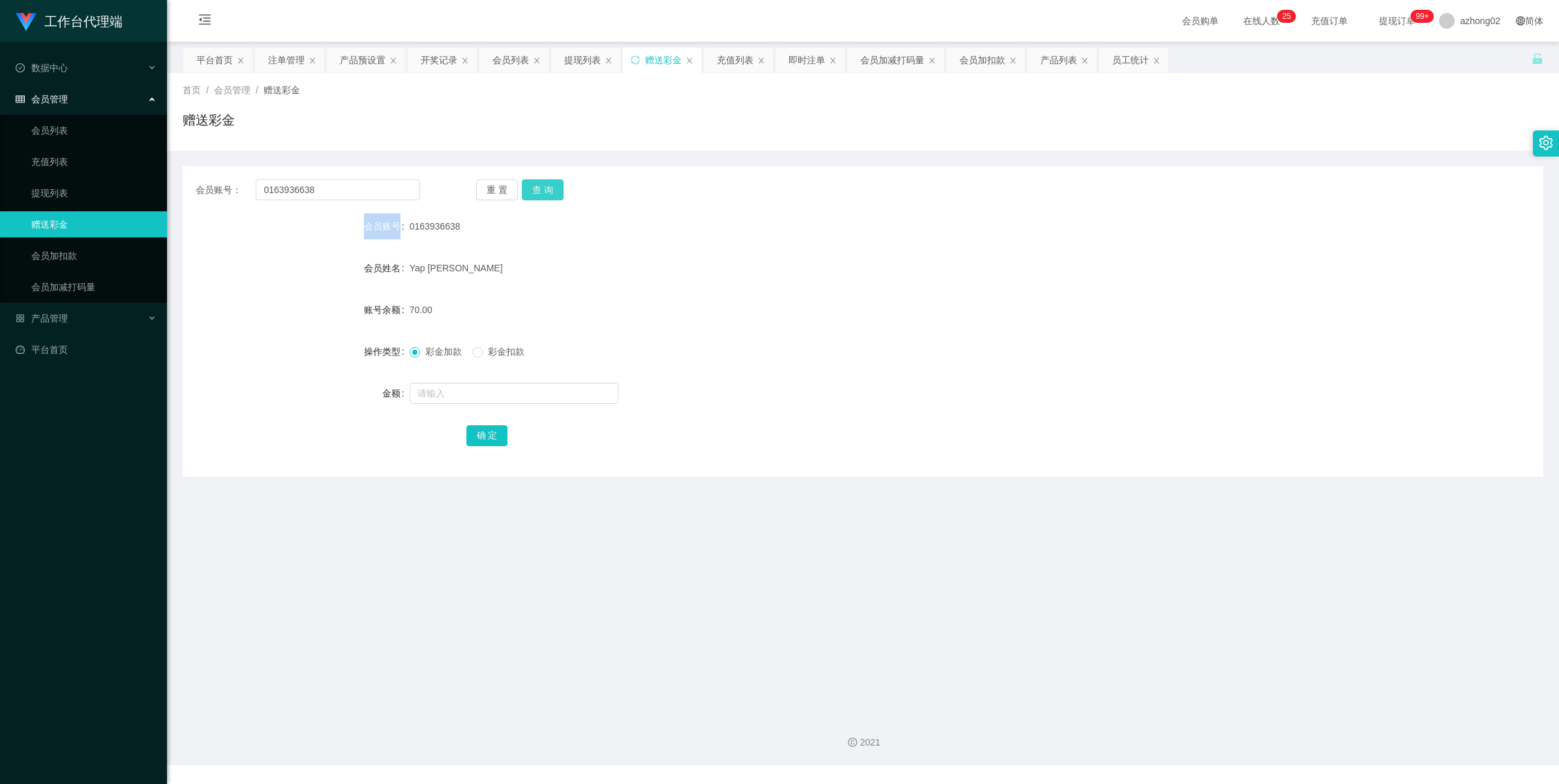
click at [552, 191] on button "查 询" at bounding box center [542, 190] width 41 height 21
click at [535, 194] on button "查 询" at bounding box center [542, 190] width 41 height 21
click at [37, 189] on link "提现列表" at bounding box center [94, 193] width 125 height 26
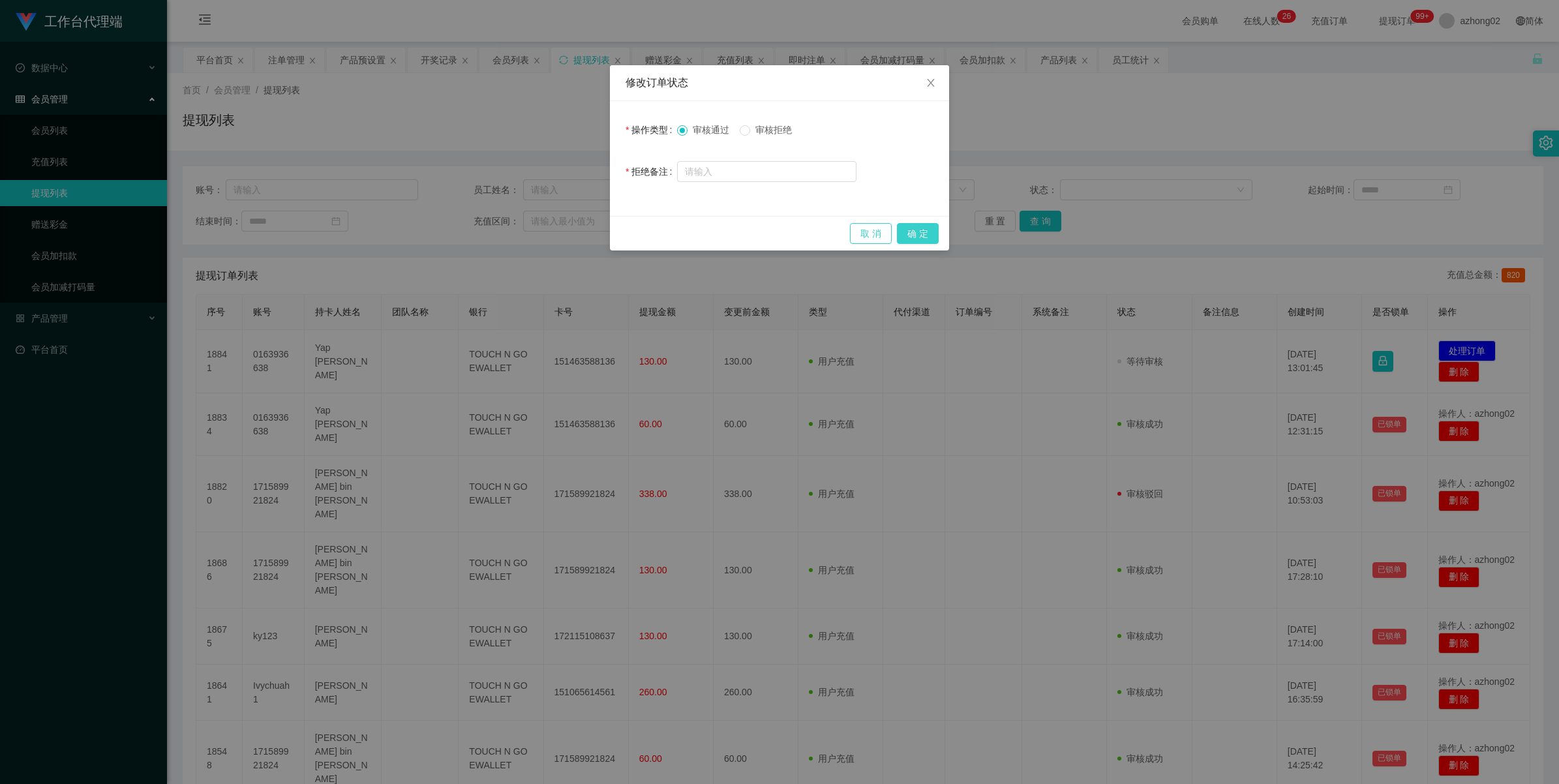
drag, startPoint x: 904, startPoint y: 233, endPoint x: 856, endPoint y: 239, distance: 48.4
click at [904, 232] on button "确 定" at bounding box center [918, 233] width 41 height 21
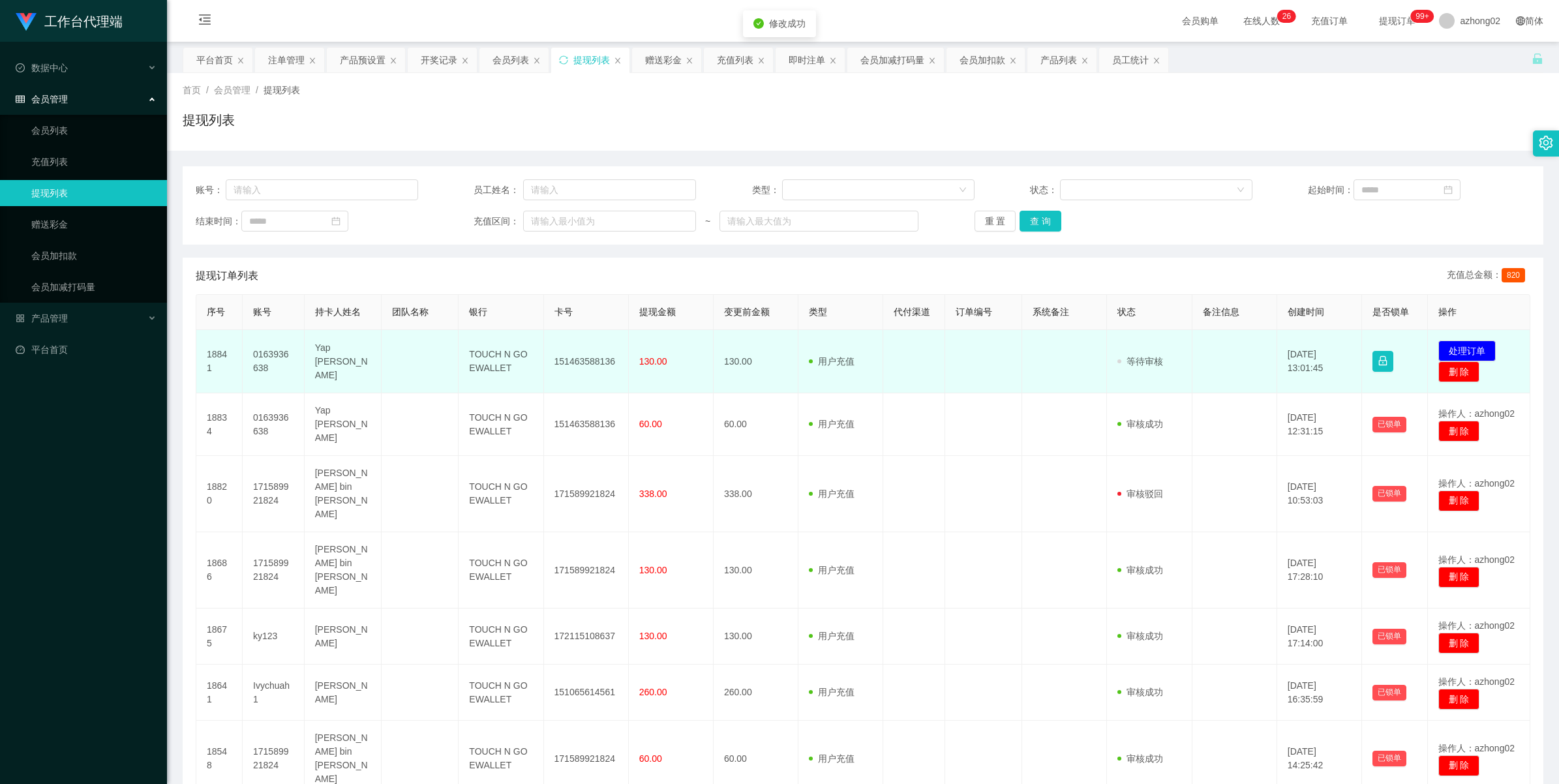
click at [595, 360] on td "151463588136" at bounding box center [586, 361] width 85 height 63
click at [595, 360] on td "151463588136" at bounding box center [586, 361] width 85 height 63
copy td "151463588136"
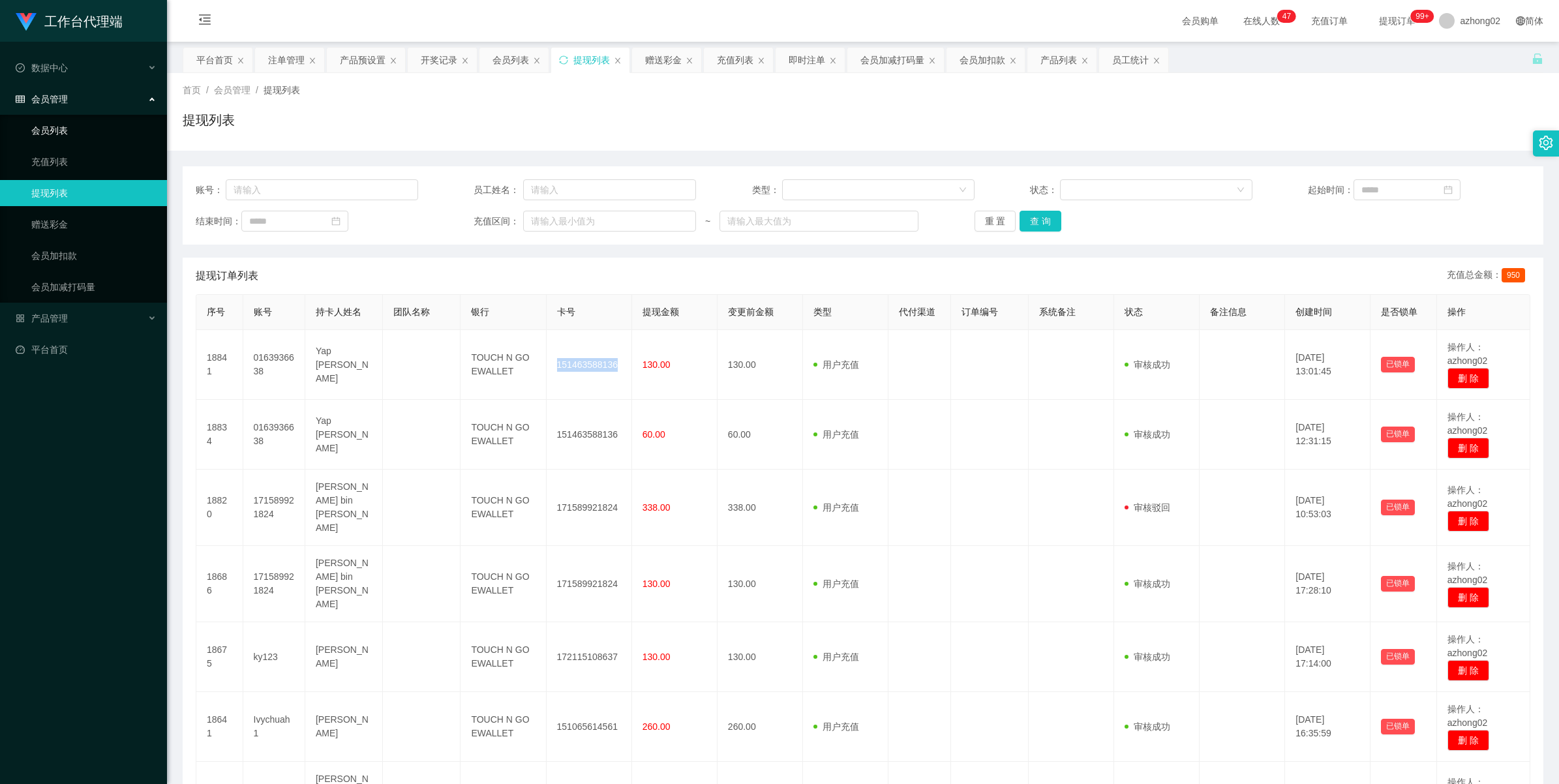
drag, startPoint x: 41, startPoint y: 134, endPoint x: 48, endPoint y: 107, distance: 27.9
click at [41, 134] on link "会员列表" at bounding box center [94, 130] width 125 height 26
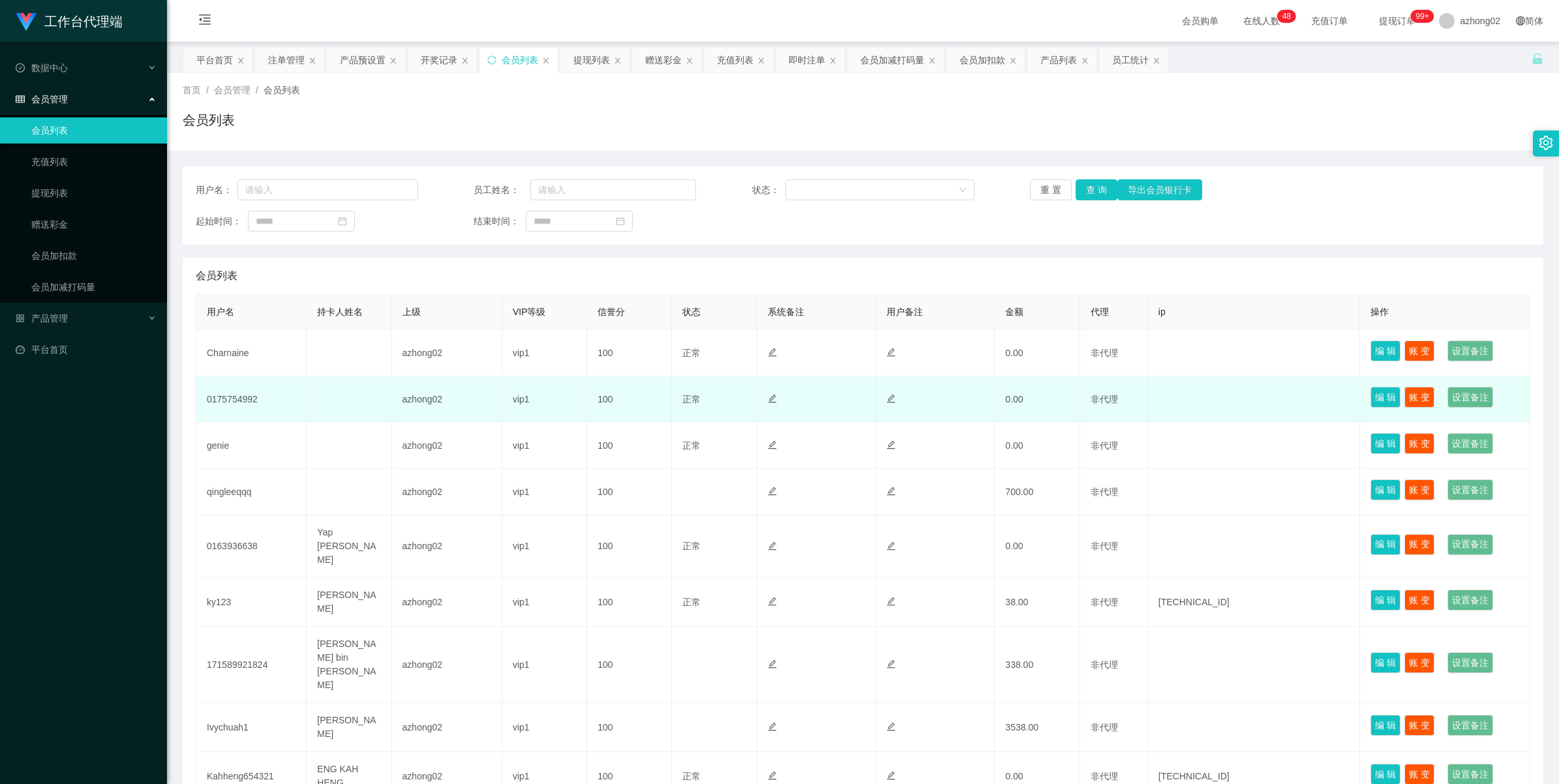
click at [220, 395] on td "0175754992" at bounding box center [251, 399] width 110 height 46
drag, startPoint x: 220, startPoint y: 395, endPoint x: 238, endPoint y: 395, distance: 18.0
click at [223, 395] on td "0175754992" at bounding box center [251, 399] width 110 height 46
copy td "0175754992"
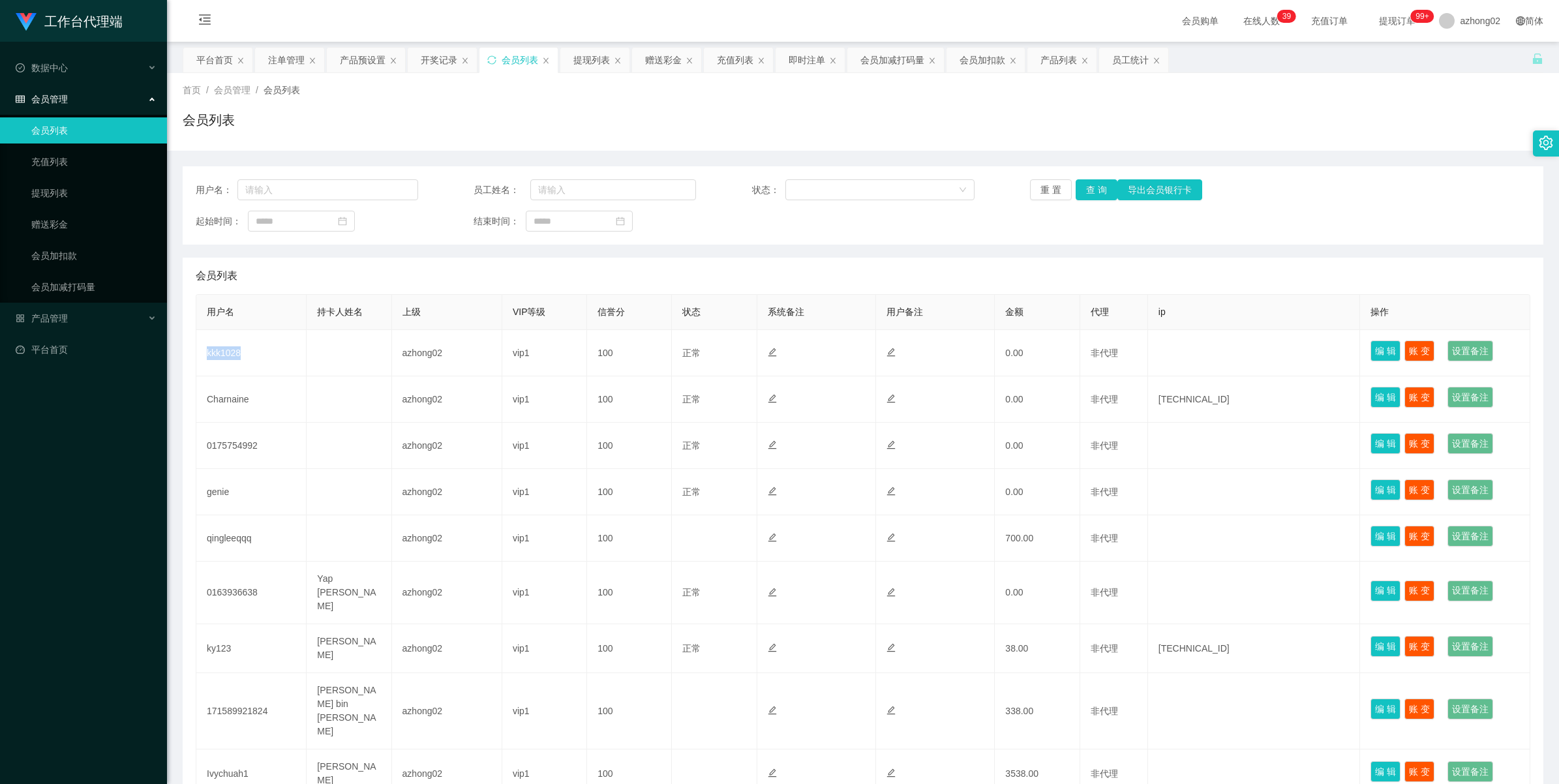
click at [218, 351] on td "kkk1028" at bounding box center [251, 353] width 110 height 46
copy td "kkk1028"
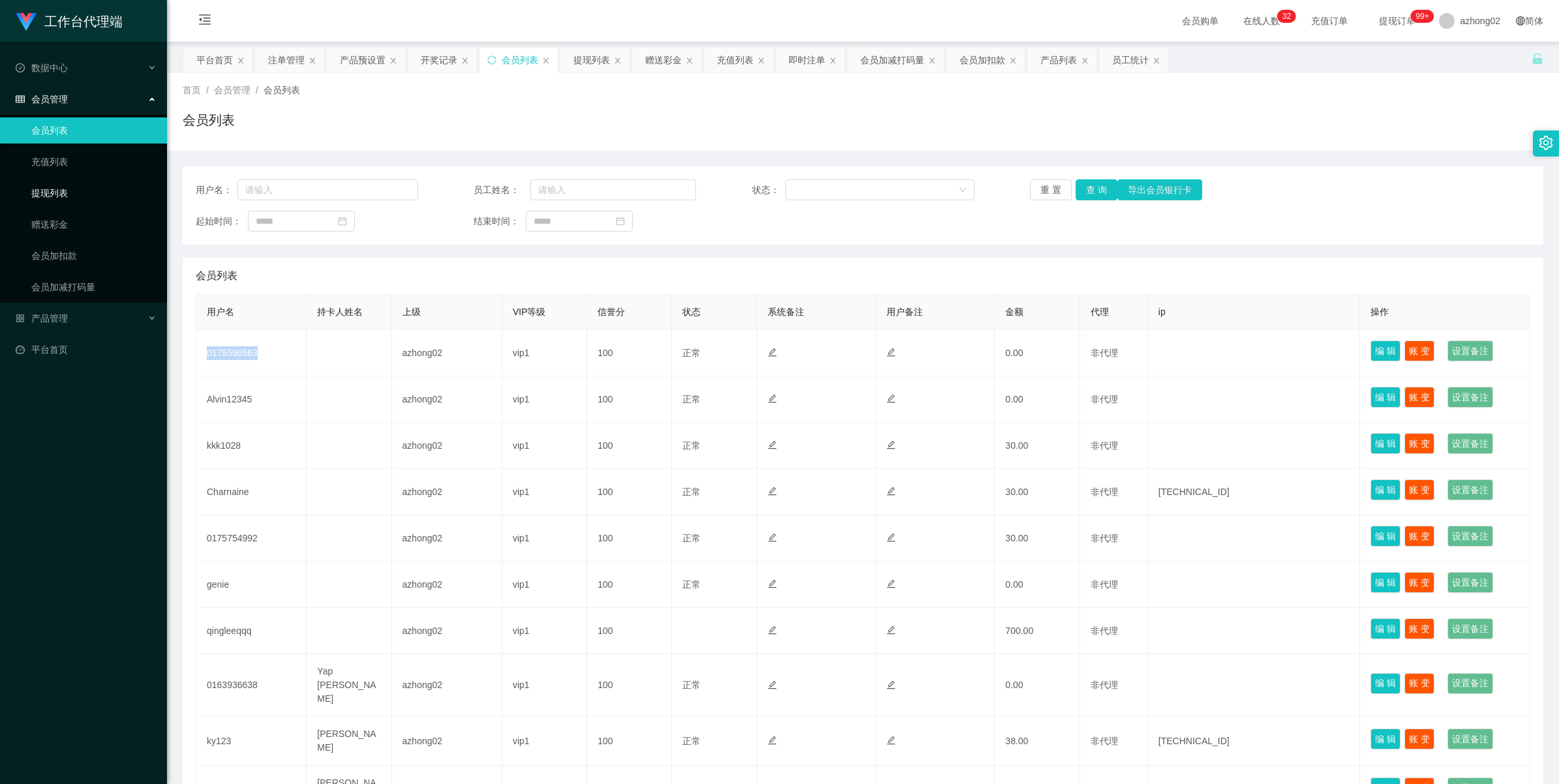
click at [64, 193] on link "提现列表" at bounding box center [94, 193] width 125 height 26
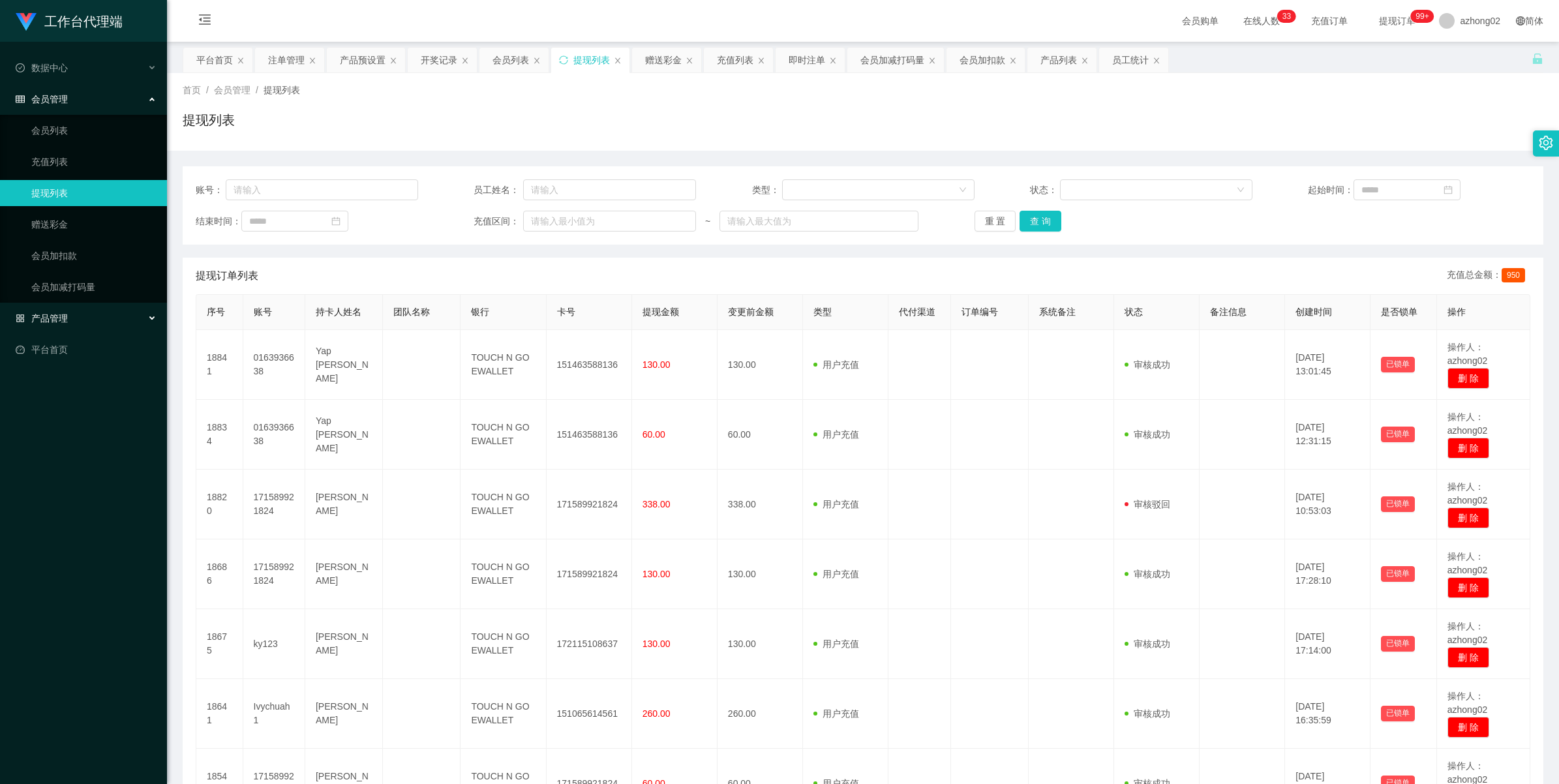
click at [54, 318] on span "产品管理" at bounding box center [41, 318] width 52 height 11
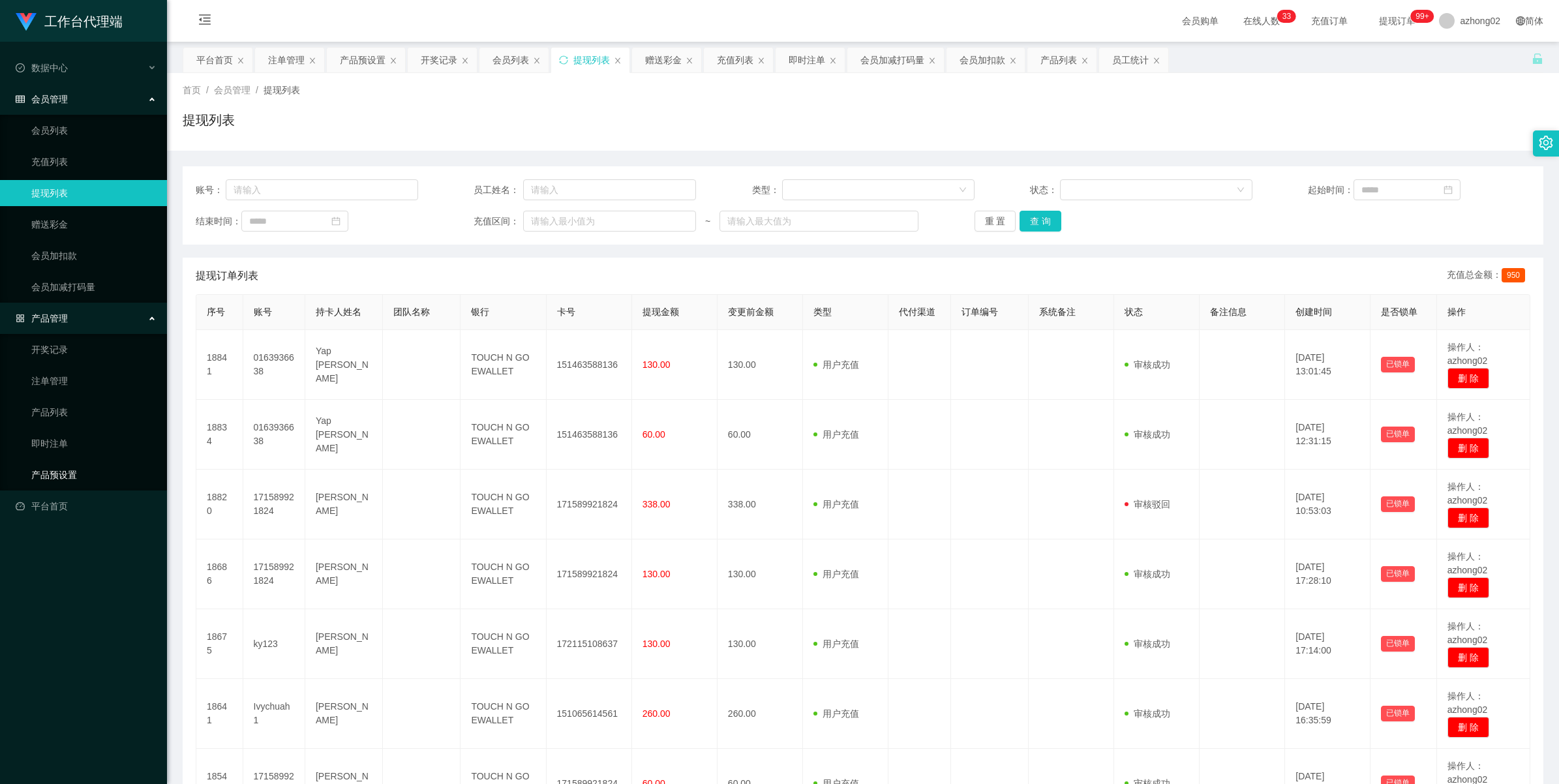
click at [59, 481] on link "产品预设置" at bounding box center [94, 474] width 125 height 26
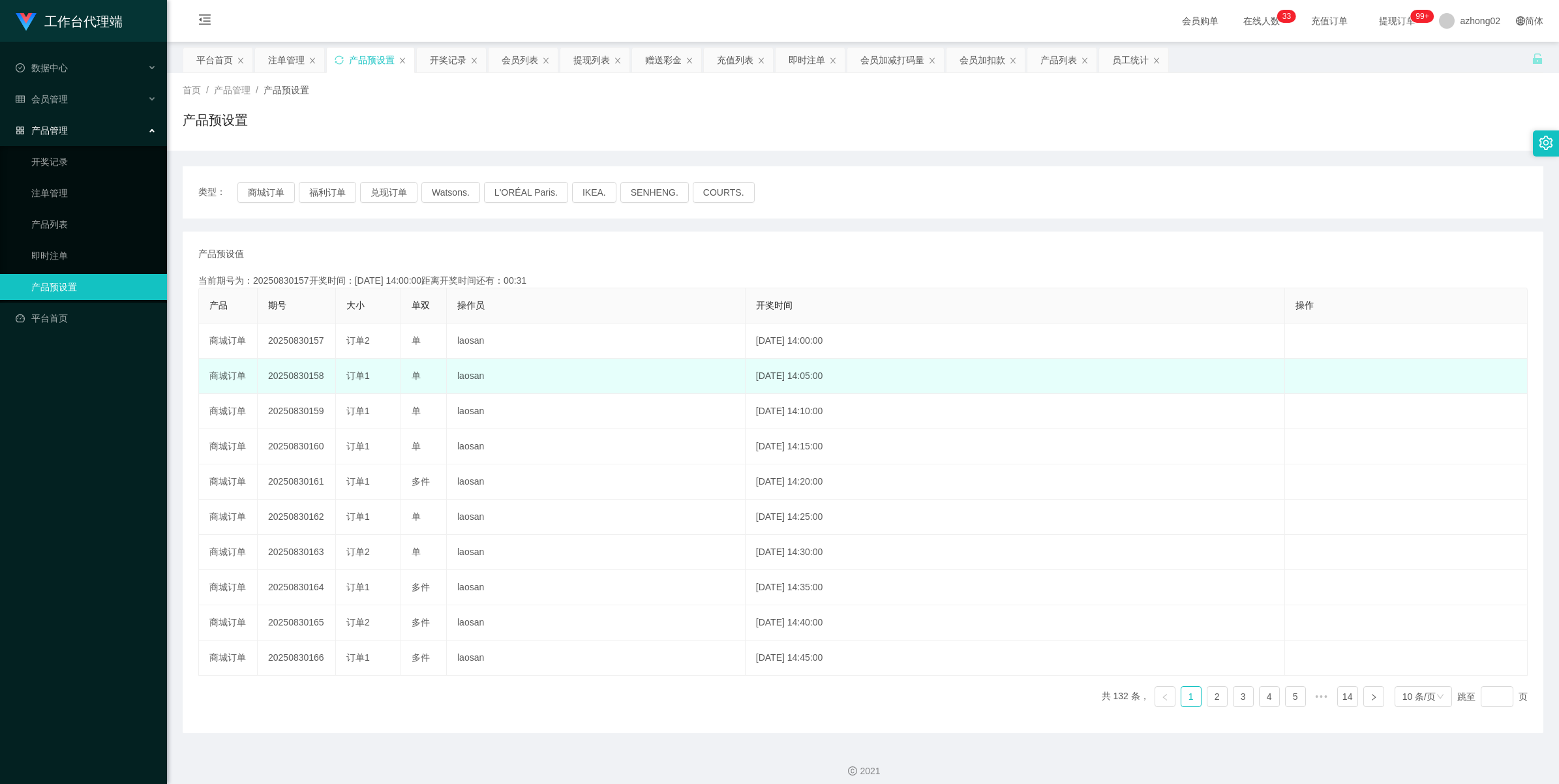
click at [293, 379] on td "20250830158" at bounding box center [296, 376] width 78 height 35
copy td "20250830158"
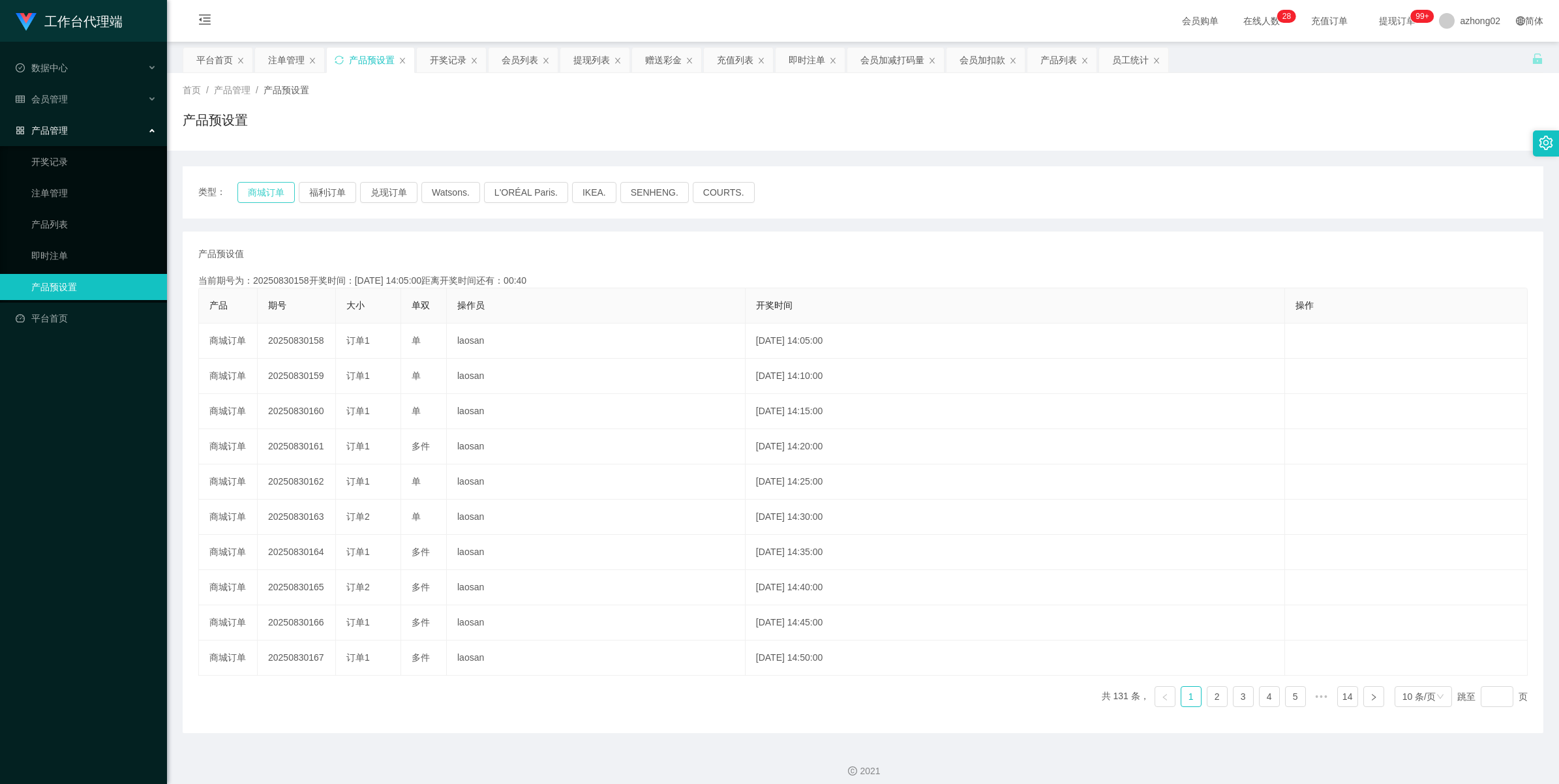
click at [265, 188] on button "商城订单" at bounding box center [266, 192] width 57 height 21
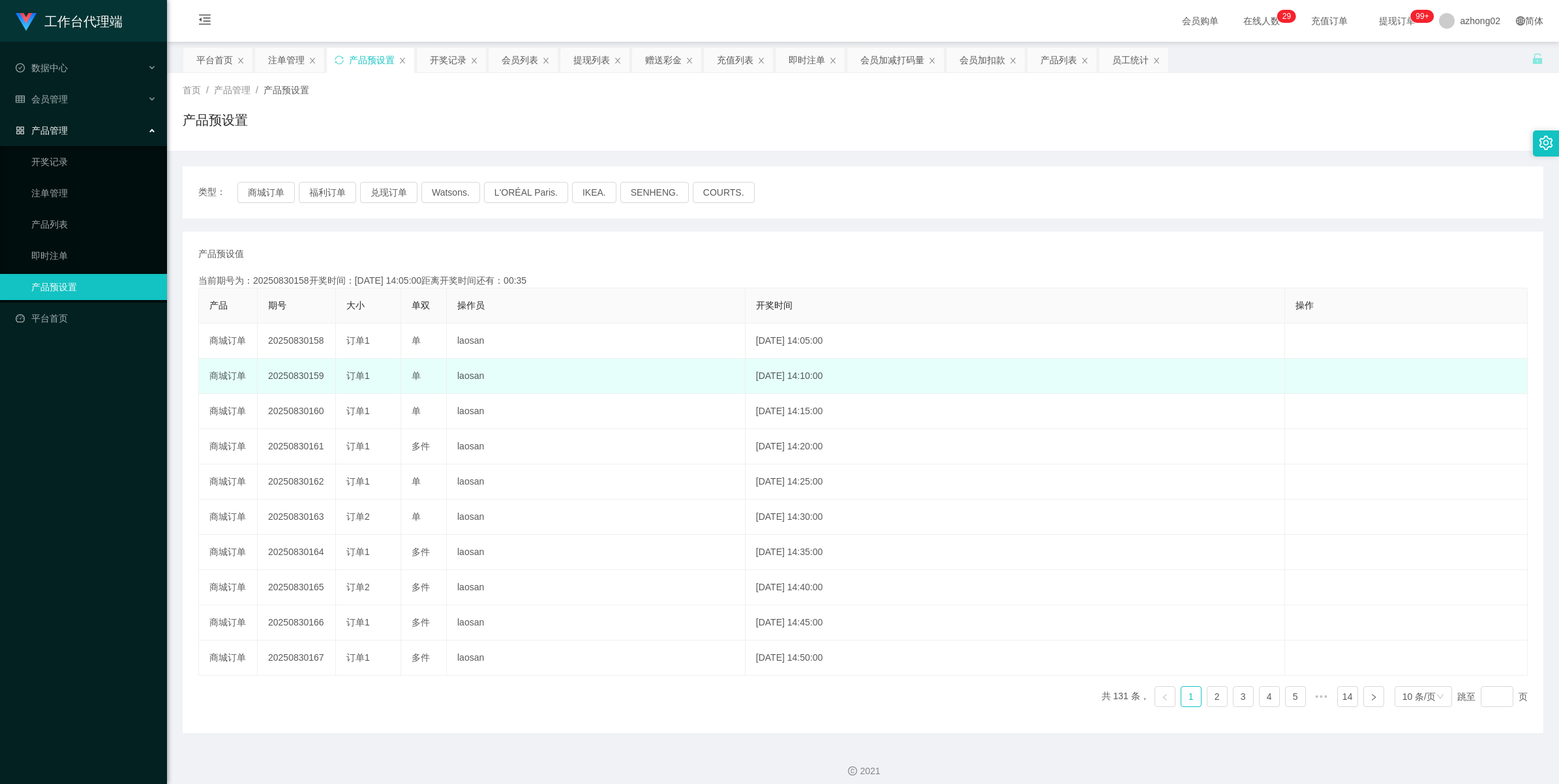
click at [288, 366] on td "20250830159" at bounding box center [296, 376] width 78 height 35
click at [285, 373] on td "20250830159" at bounding box center [296, 376] width 78 height 35
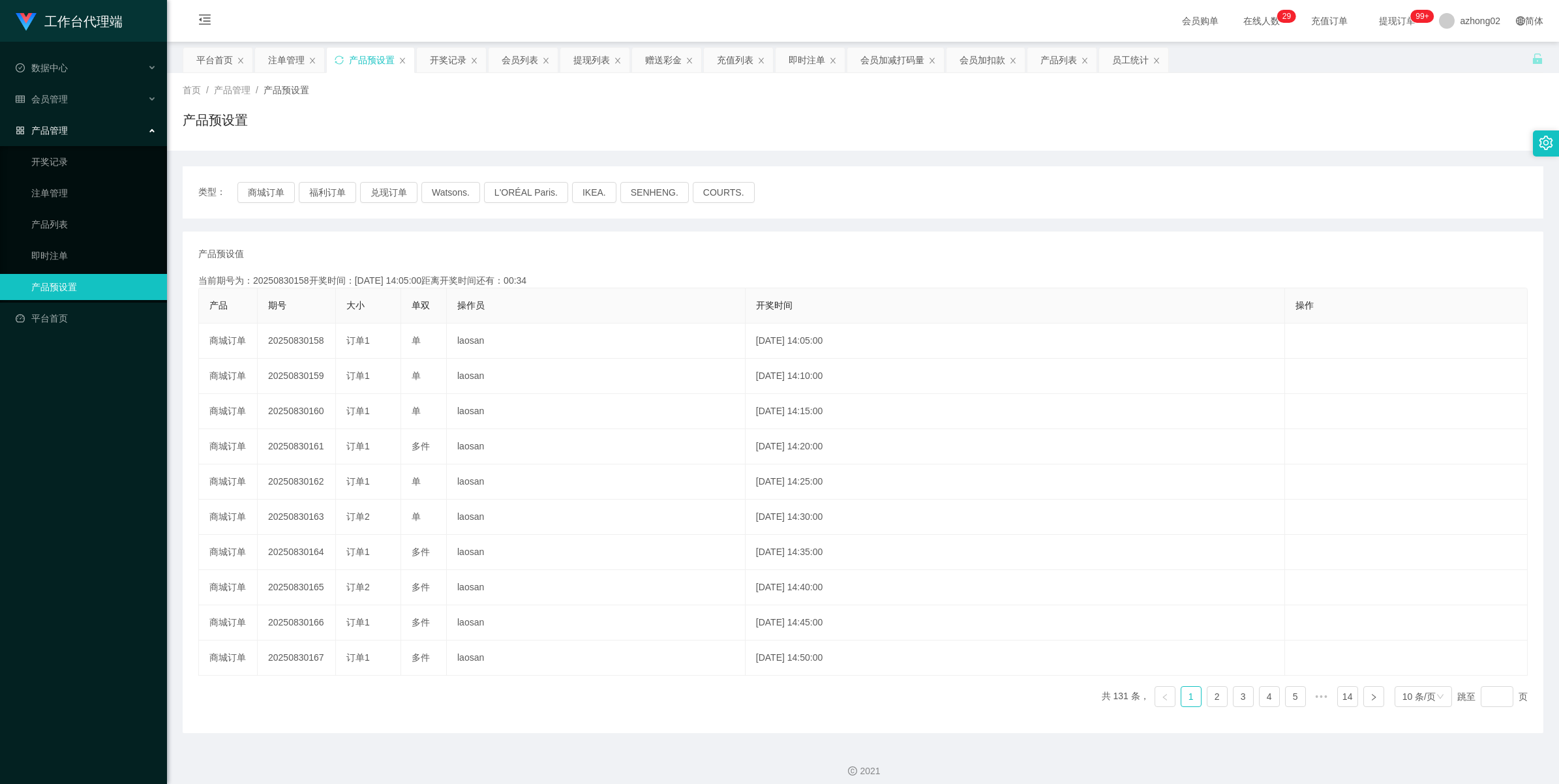
copy td "20250830159"
drag, startPoint x: 43, startPoint y: 109, endPoint x: 49, endPoint y: 107, distance: 6.3
click at [43, 109] on div "会员管理" at bounding box center [83, 99] width 167 height 26
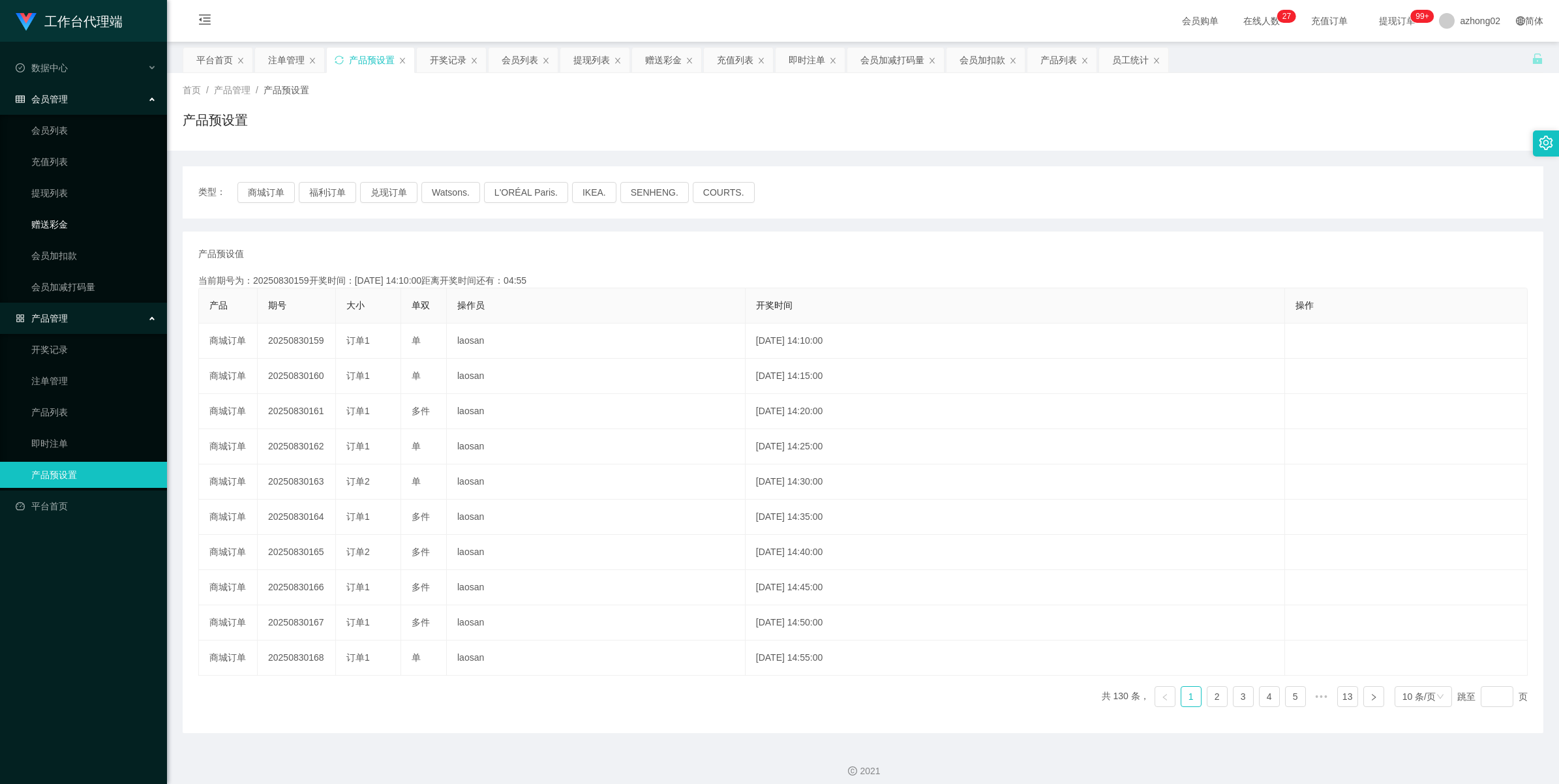
drag, startPoint x: 63, startPoint y: 233, endPoint x: 99, endPoint y: 217, distance: 39.4
click at [63, 232] on link "赠送彩金" at bounding box center [94, 224] width 125 height 26
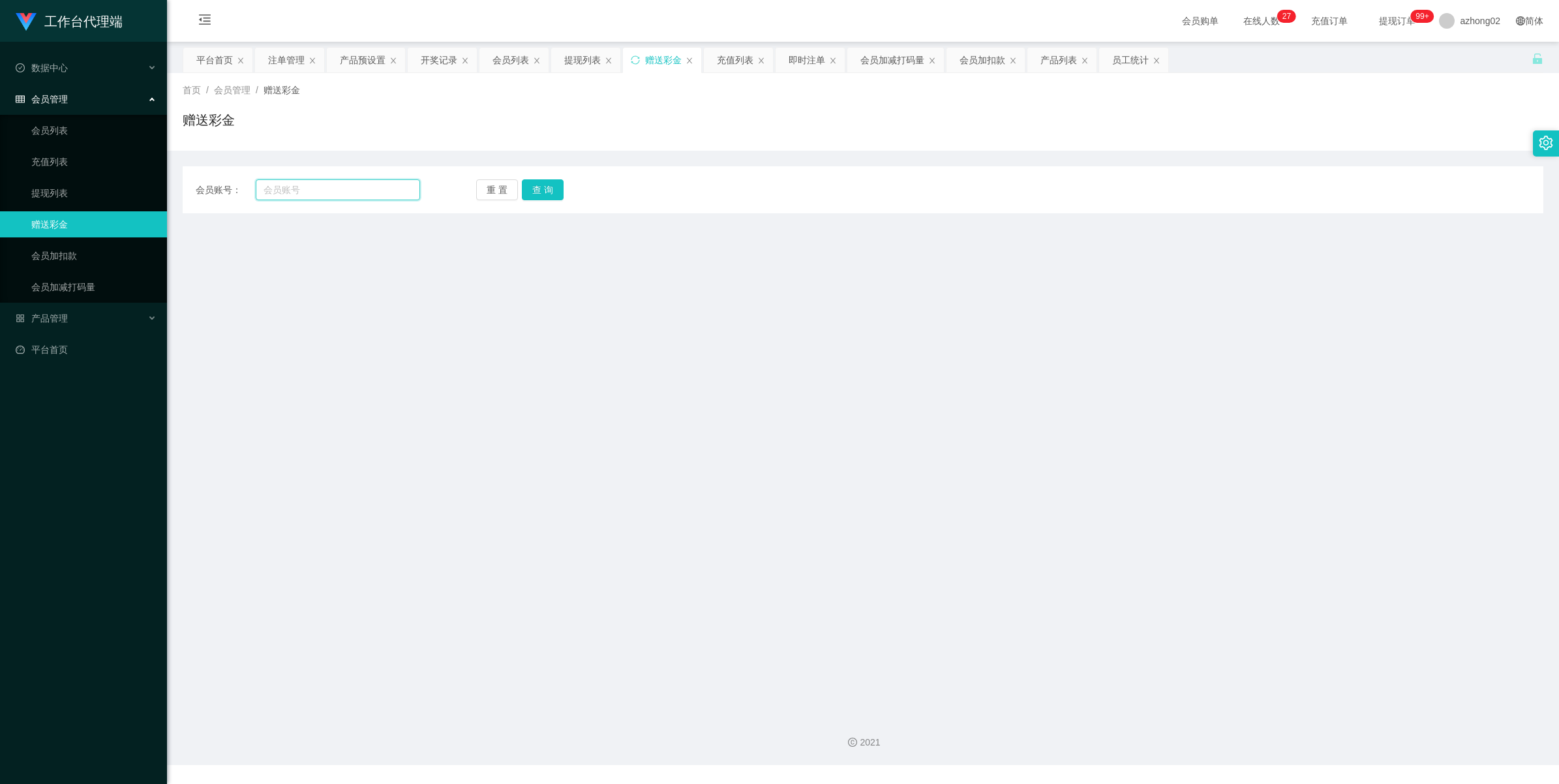
drag, startPoint x: 298, startPoint y: 197, endPoint x: 314, endPoint y: 196, distance: 16.0
click at [299, 197] on input "text" at bounding box center [338, 190] width 165 height 21
paste input "kkk1028"
type input "kkk1028"
drag, startPoint x: 536, startPoint y: 189, endPoint x: 529, endPoint y: 190, distance: 7.1
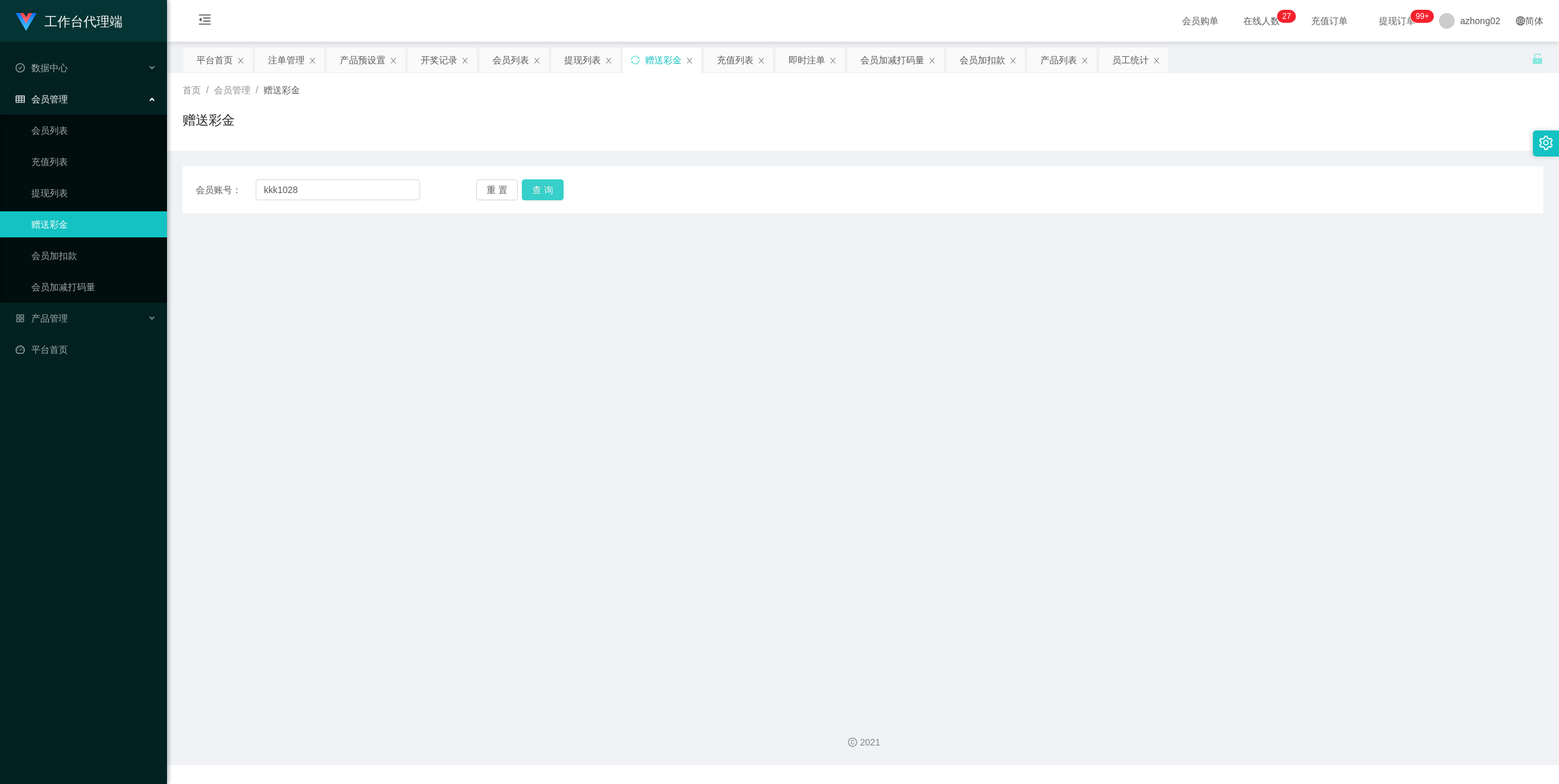
click at [536, 189] on button "查 询" at bounding box center [542, 190] width 41 height 21
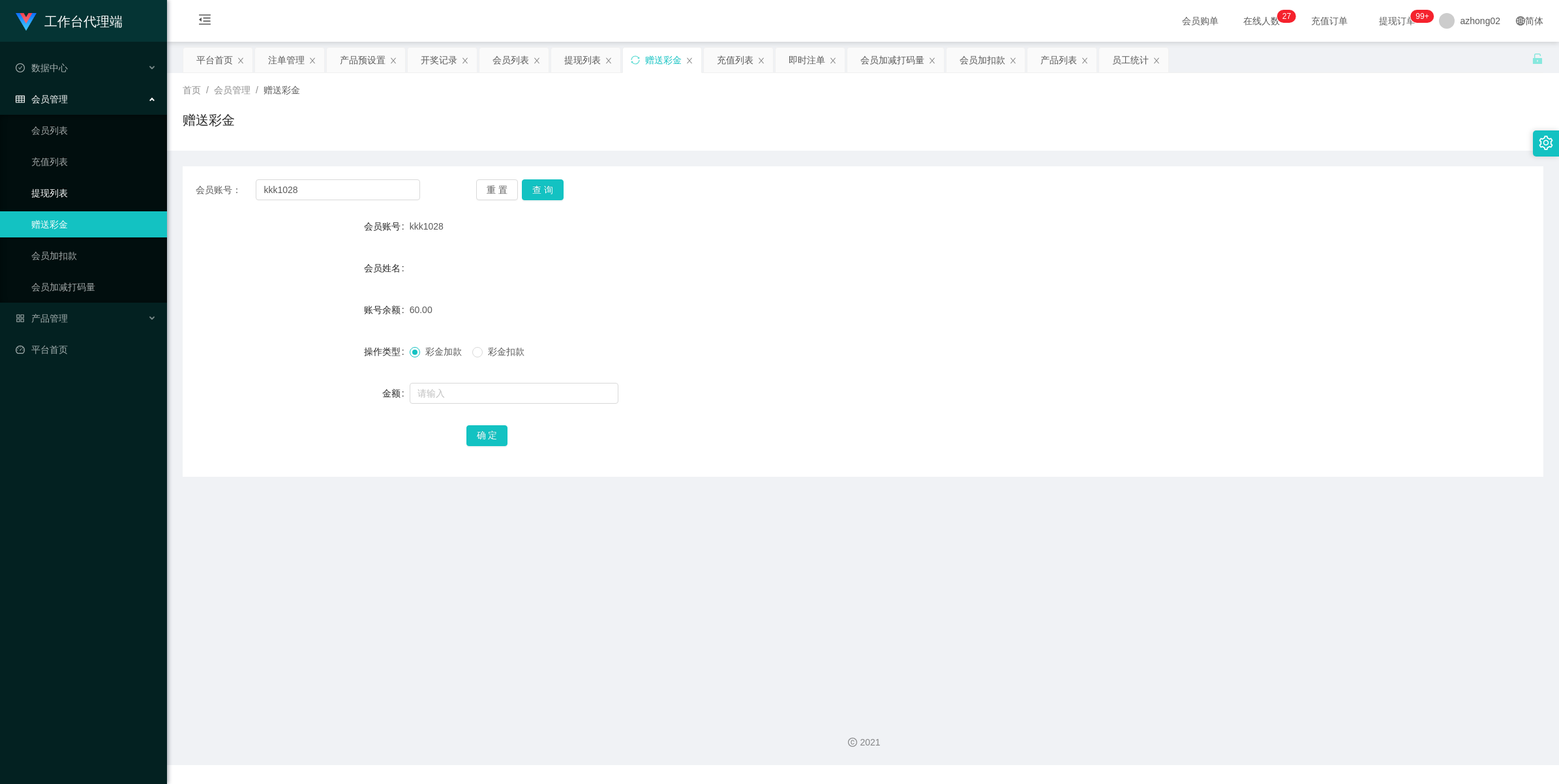
click at [36, 184] on link "提现列表" at bounding box center [94, 193] width 125 height 26
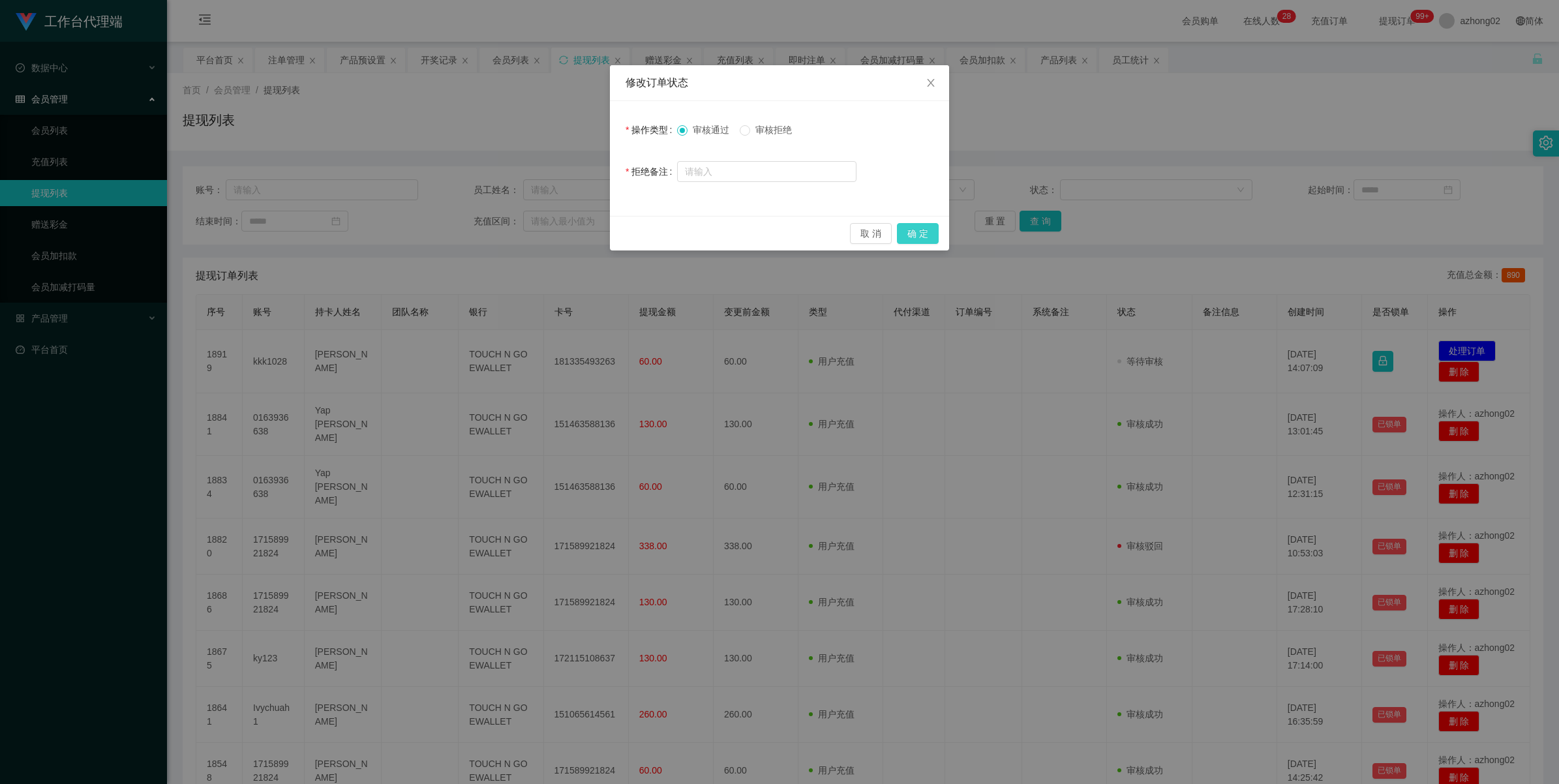
click at [927, 236] on button "确 定" at bounding box center [918, 233] width 41 height 21
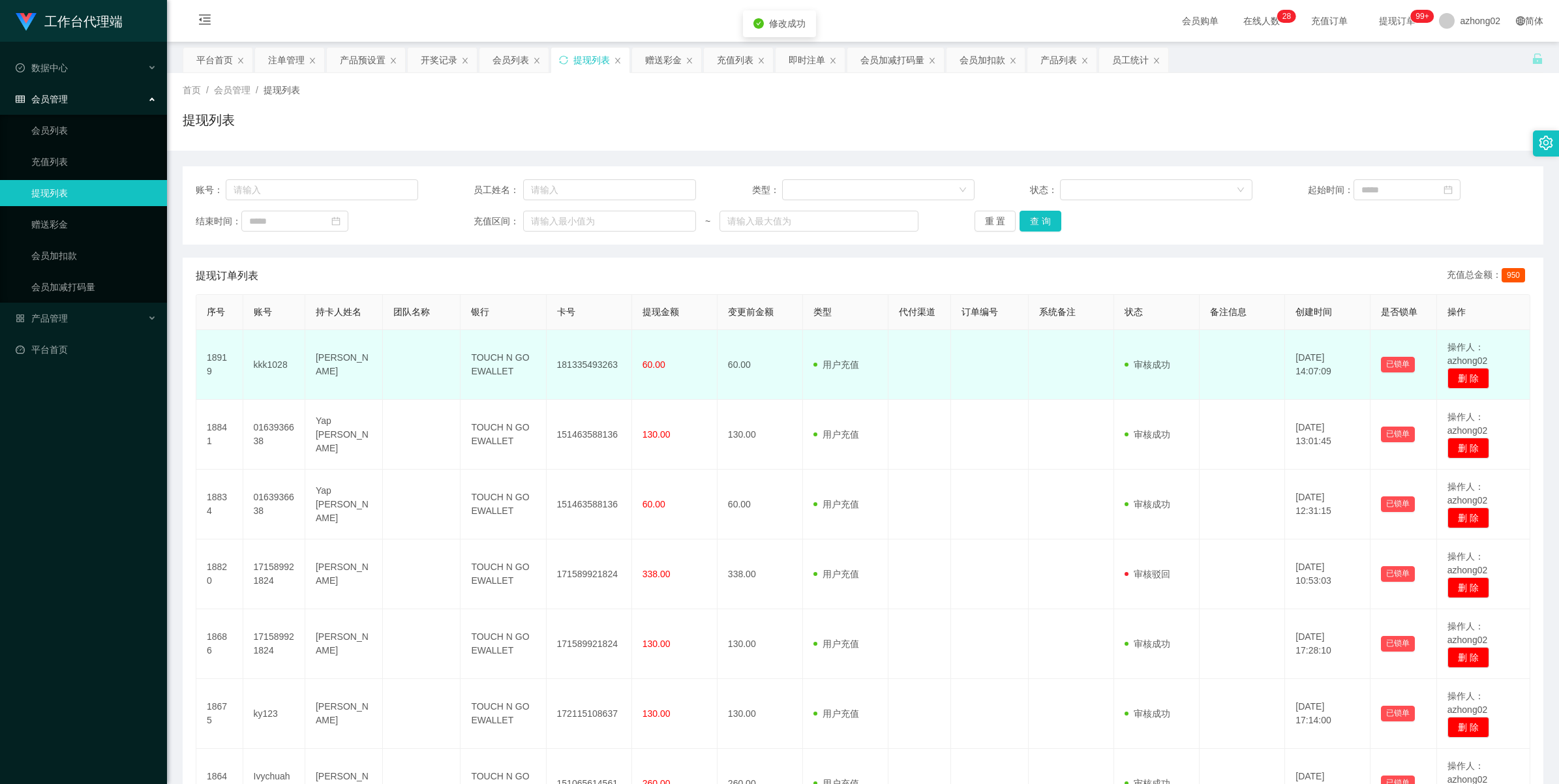
click at [578, 368] on td "181335493263" at bounding box center [589, 365] width 85 height 70
copy td "181335493263"
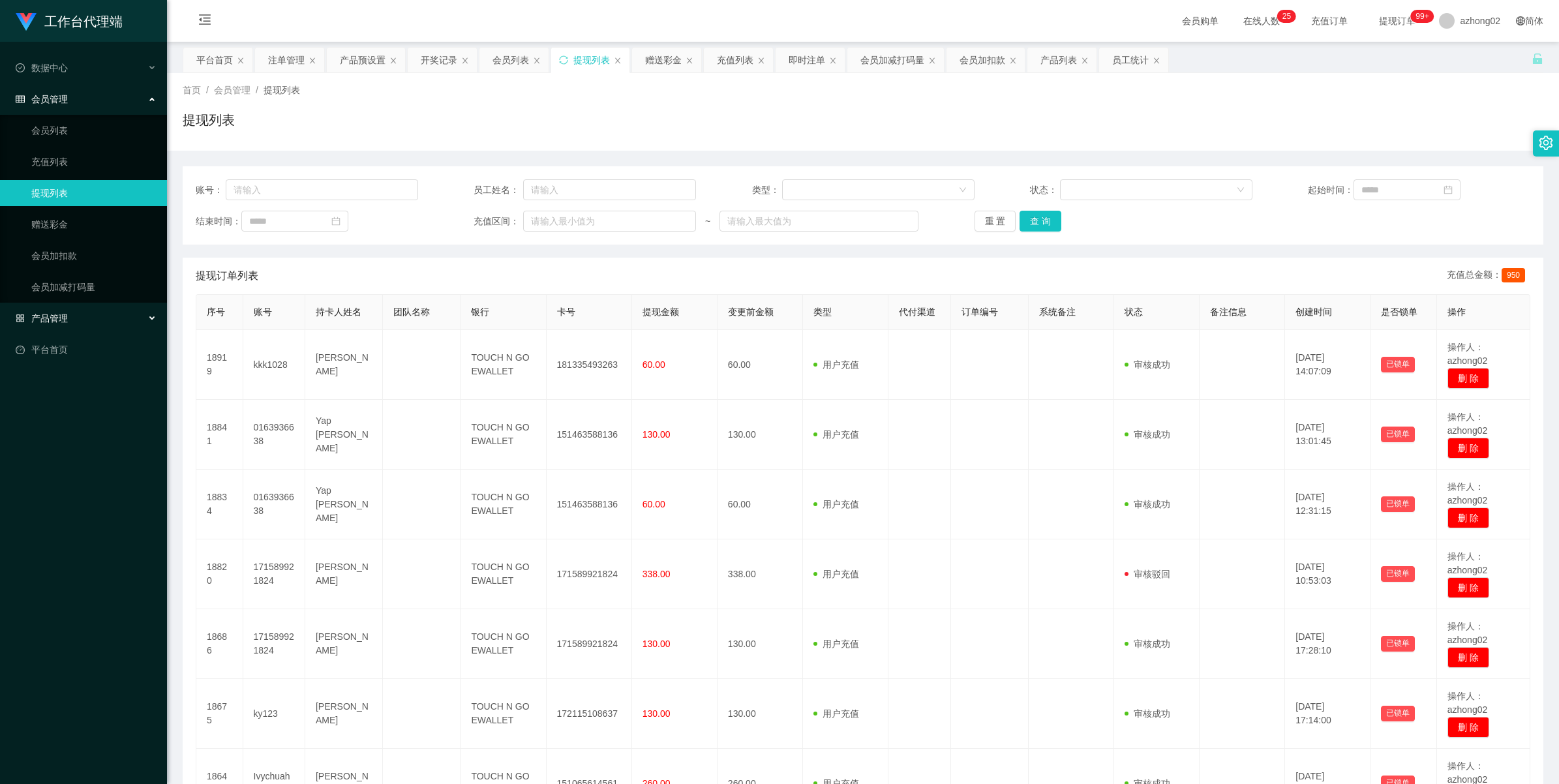
click at [47, 320] on span "产品管理" at bounding box center [41, 318] width 52 height 11
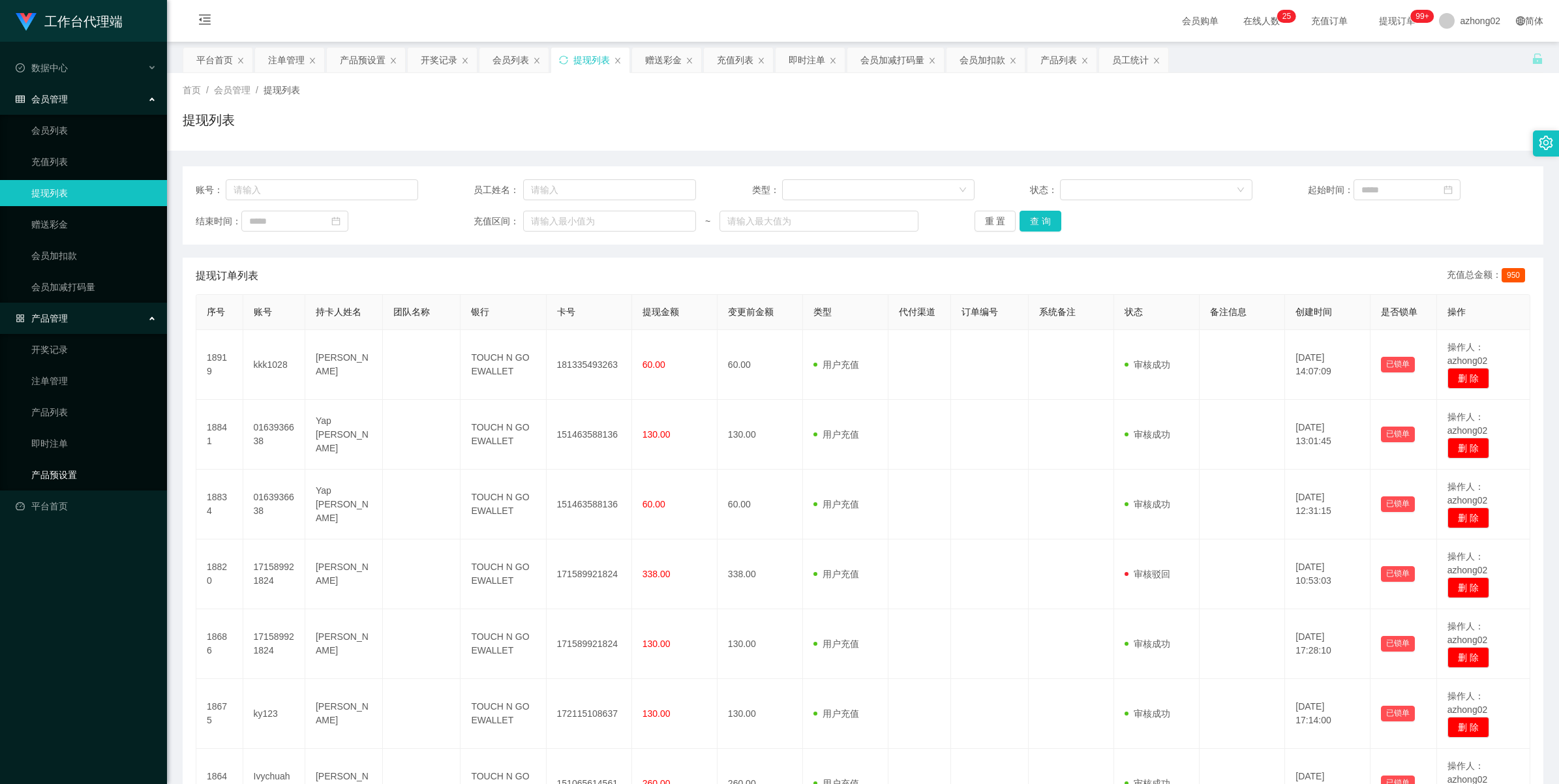
click at [67, 470] on link "产品预设置" at bounding box center [94, 474] width 125 height 26
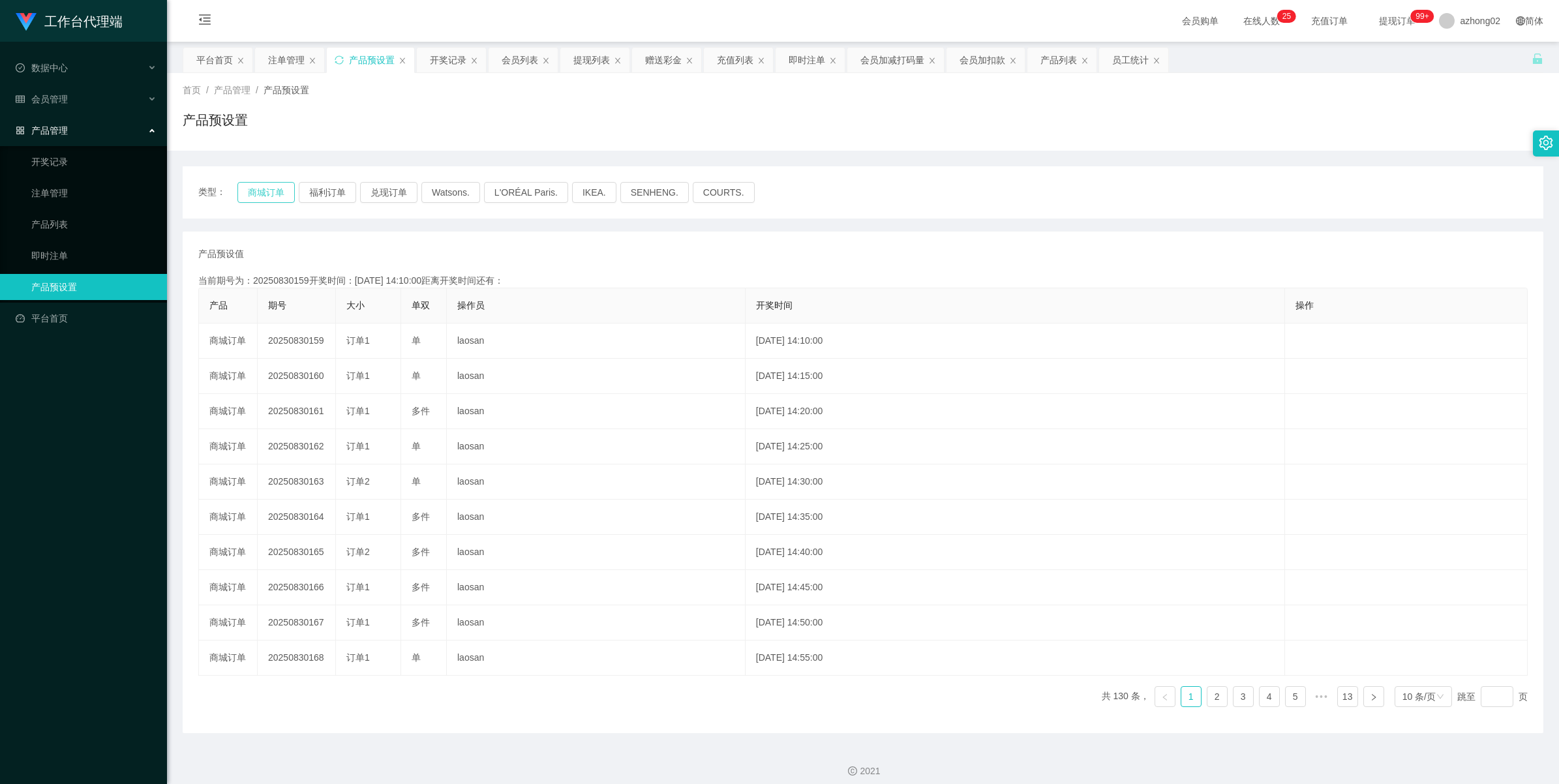
click at [256, 202] on button "商城订单" at bounding box center [266, 192] width 57 height 21
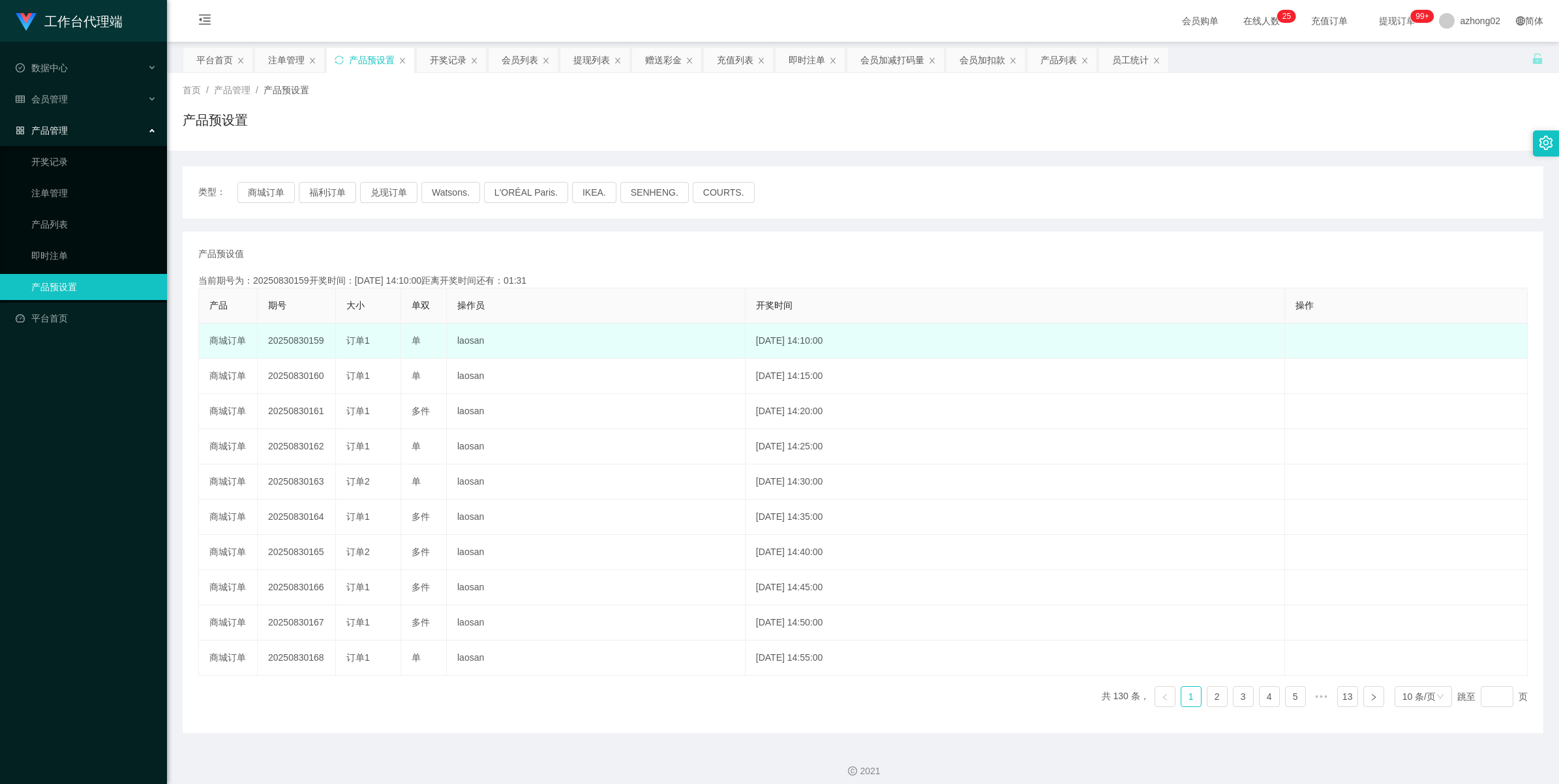
click at [295, 340] on td "20250830159" at bounding box center [296, 340] width 78 height 35
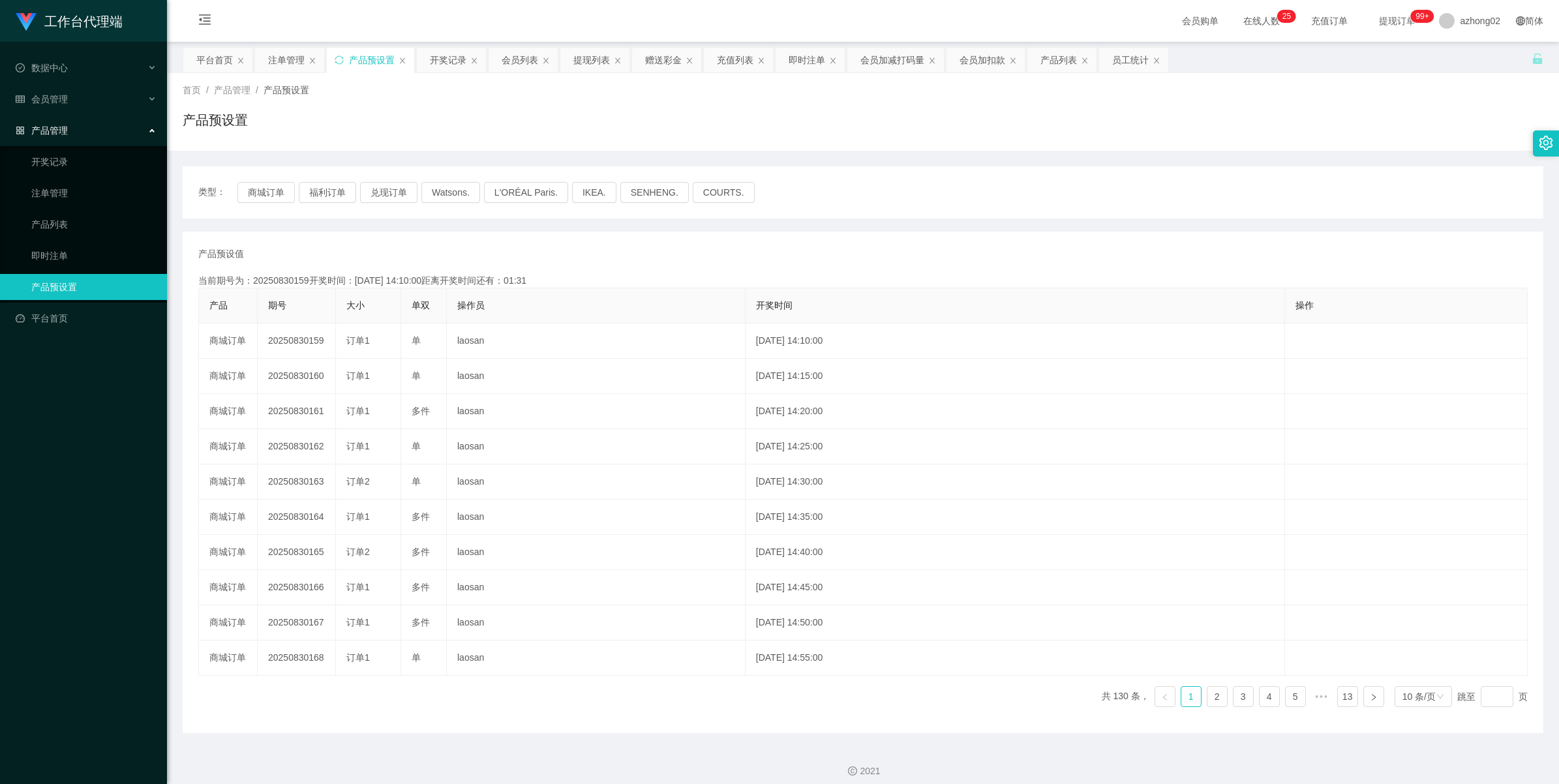
copy td "20250830159"
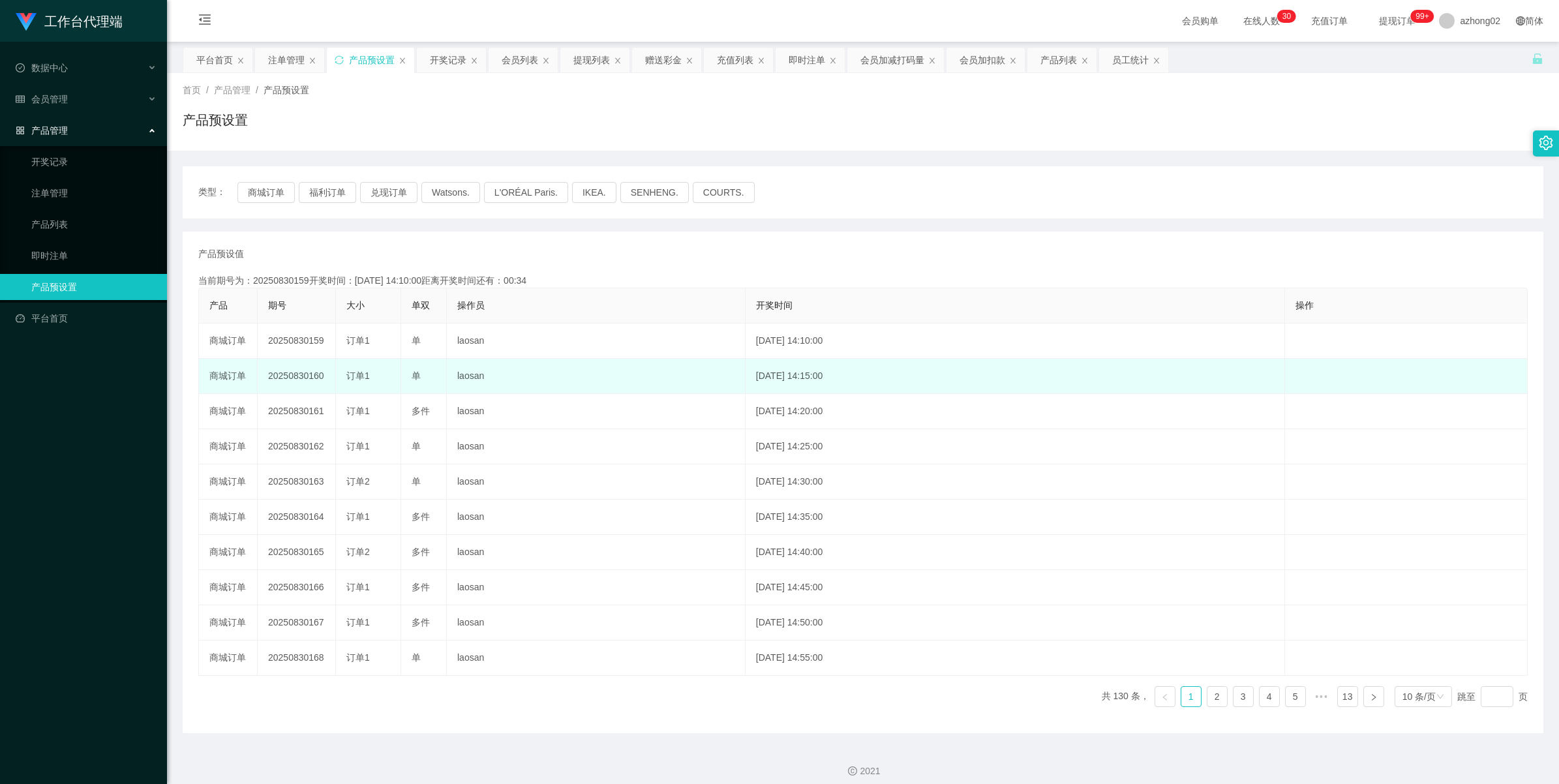
click at [289, 377] on td "20250830160" at bounding box center [296, 376] width 78 height 35
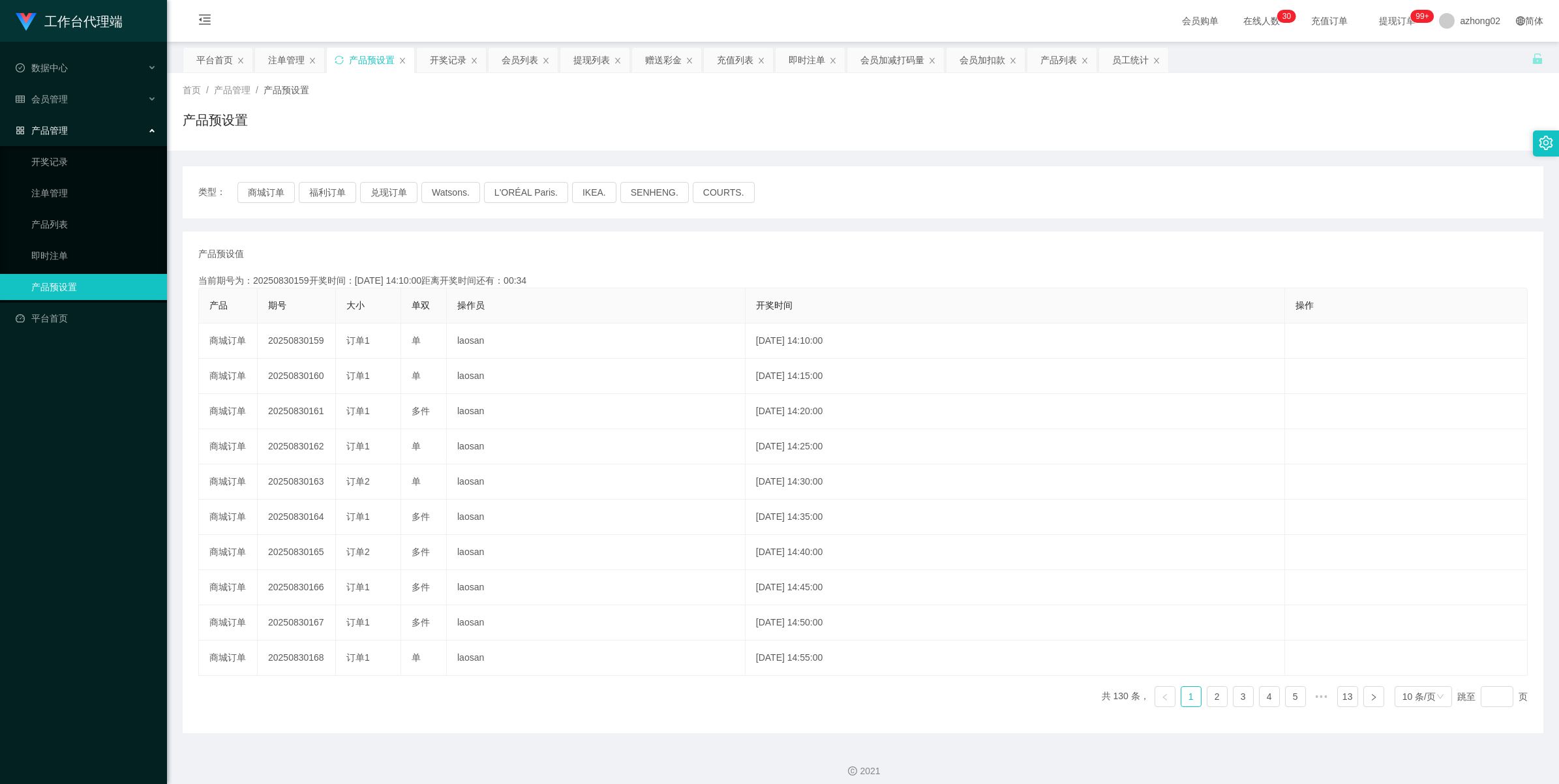
copy td "20250830160"
drag, startPoint x: 39, startPoint y: 99, endPoint x: 65, endPoint y: 126, distance: 37.5
click at [39, 99] on span "会员管理" at bounding box center [41, 99] width 52 height 11
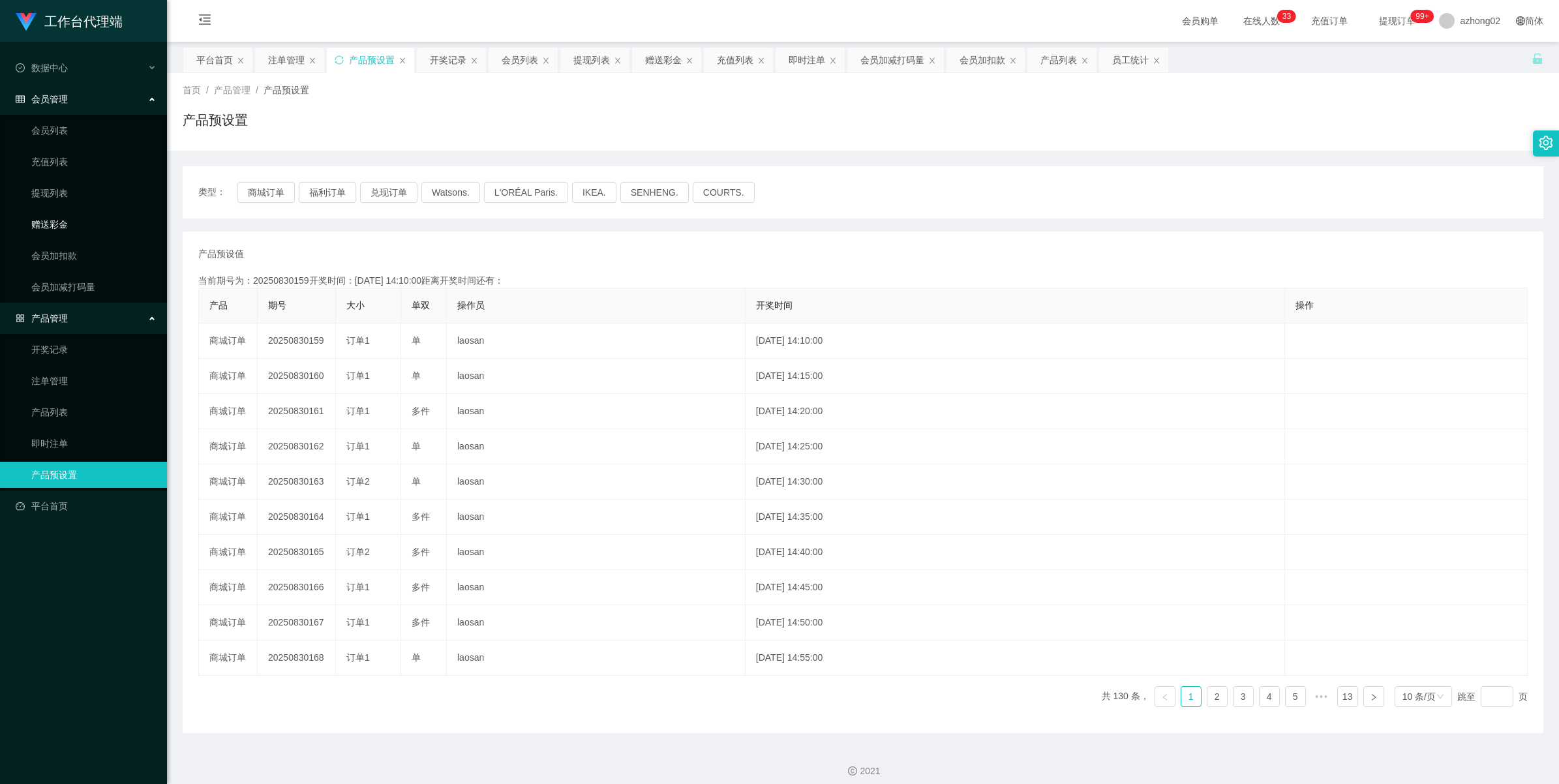
click at [63, 224] on link "赠送彩金" at bounding box center [94, 224] width 125 height 26
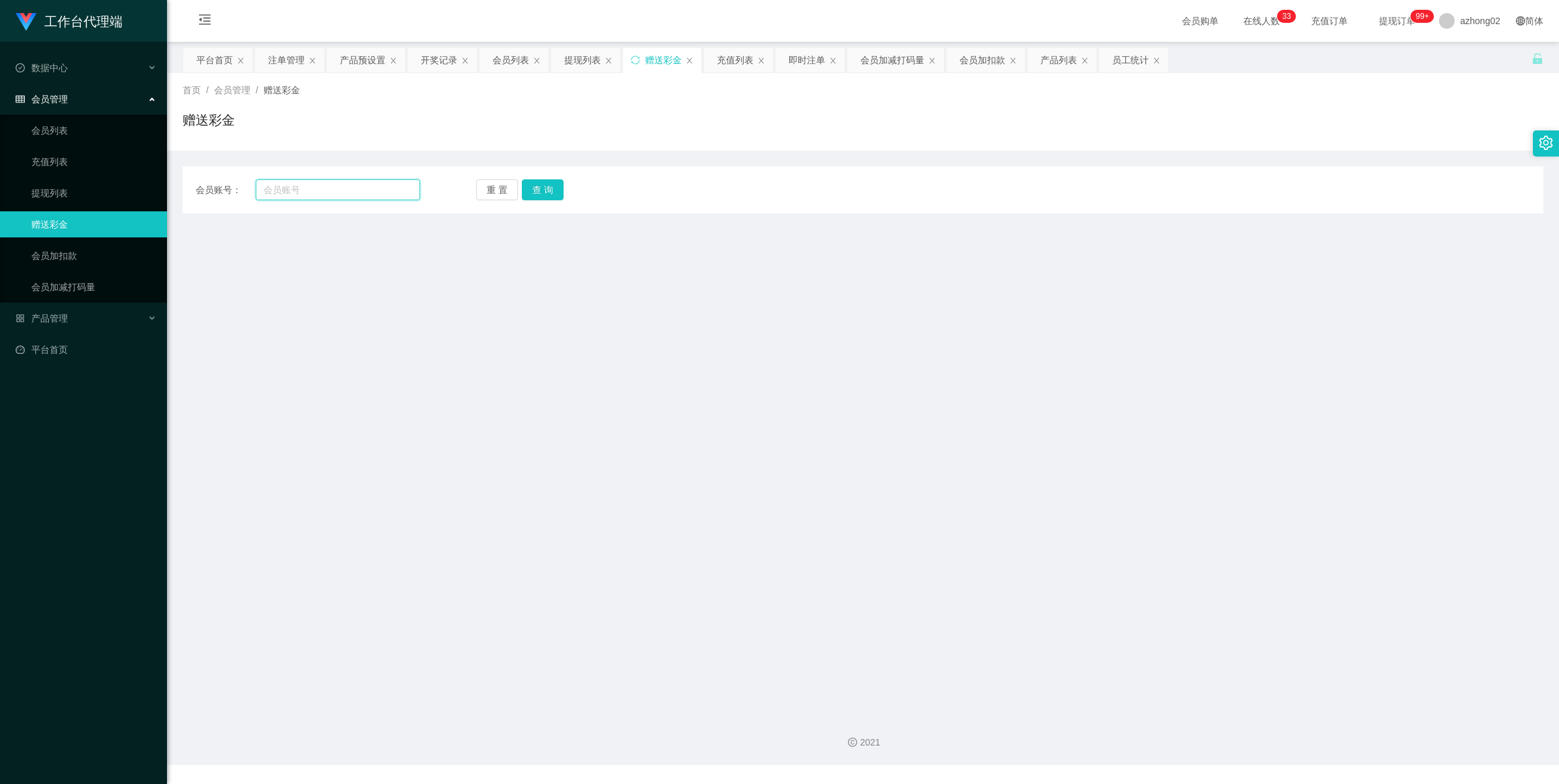
click at [323, 190] on input "text" at bounding box center [338, 190] width 165 height 21
paste input "Charnaine"
type input "Charnaine"
drag, startPoint x: 539, startPoint y: 188, endPoint x: 519, endPoint y: 197, distance: 21.9
click at [539, 188] on button "查 询" at bounding box center [542, 190] width 41 height 21
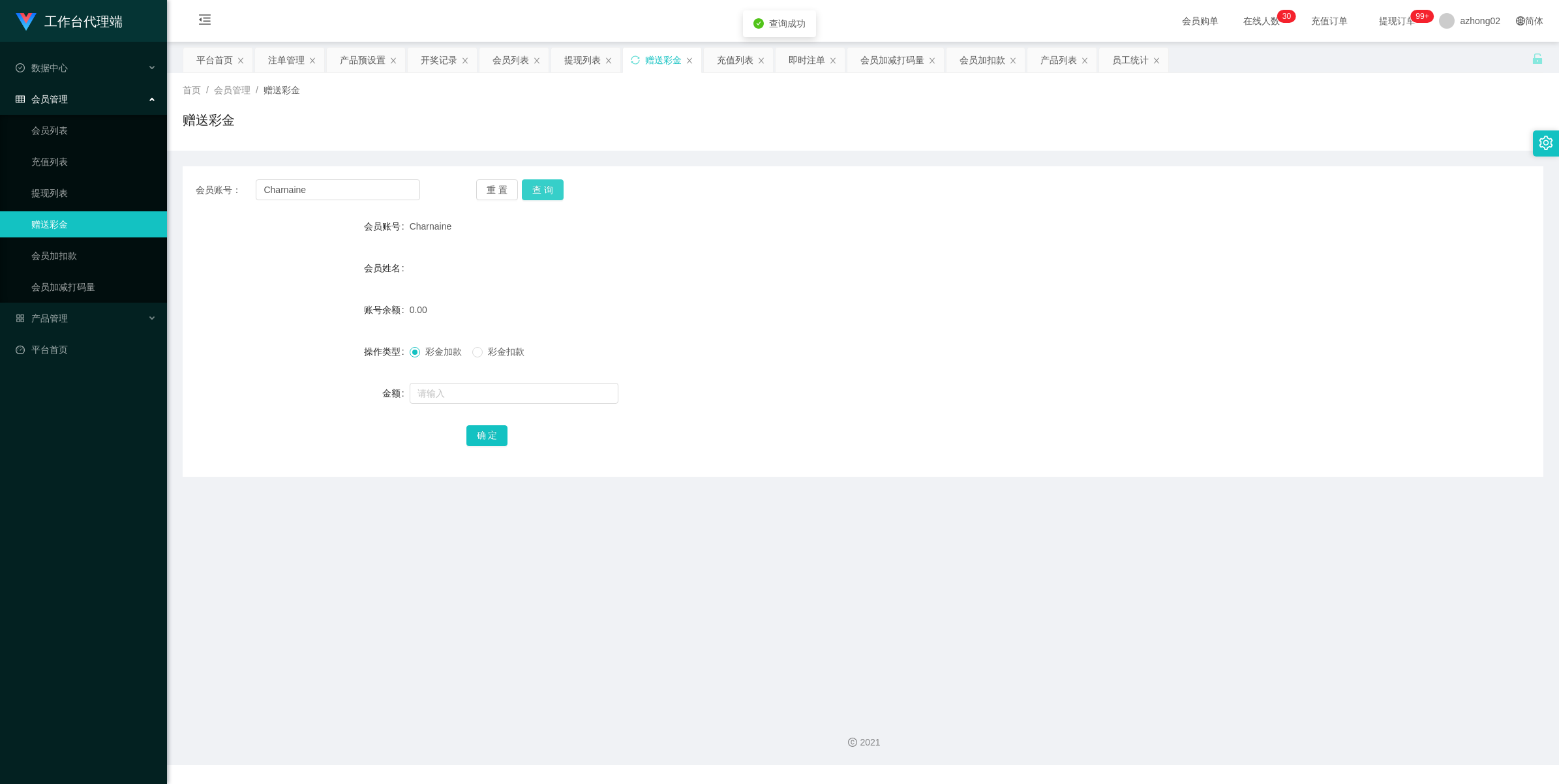
click at [538, 180] on button "查 询" at bounding box center [542, 190] width 41 height 21
drag, startPoint x: 537, startPoint y: 196, endPoint x: 664, endPoint y: 135, distance: 140.9
click at [537, 196] on button "查 询" at bounding box center [542, 190] width 41 height 21
drag, startPoint x: 33, startPoint y: 321, endPoint x: 41, endPoint y: 321, distance: 8.0
click at [34, 321] on span "产品管理" at bounding box center [41, 318] width 52 height 11
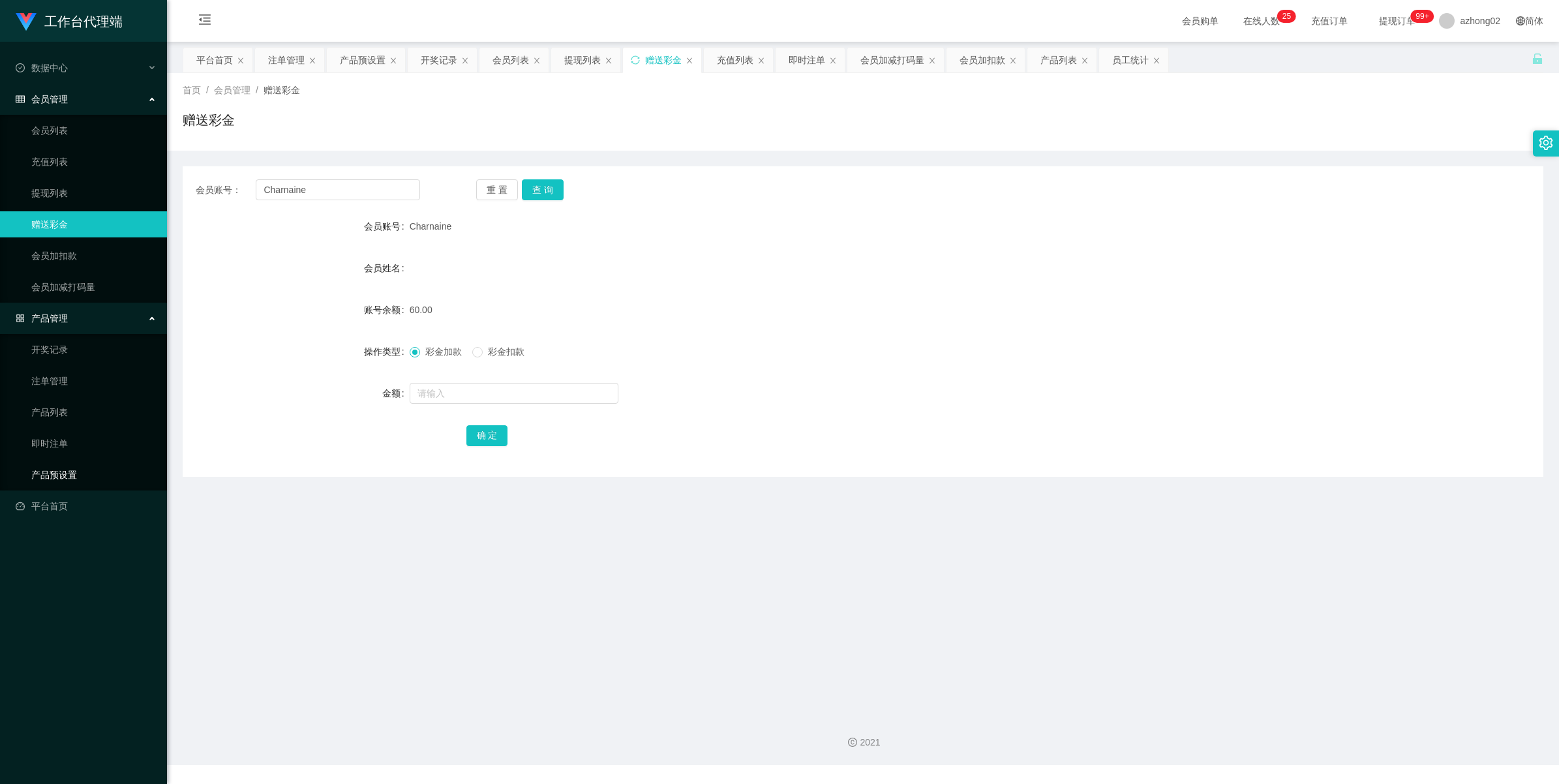
click at [53, 468] on link "产品预设置" at bounding box center [94, 474] width 125 height 26
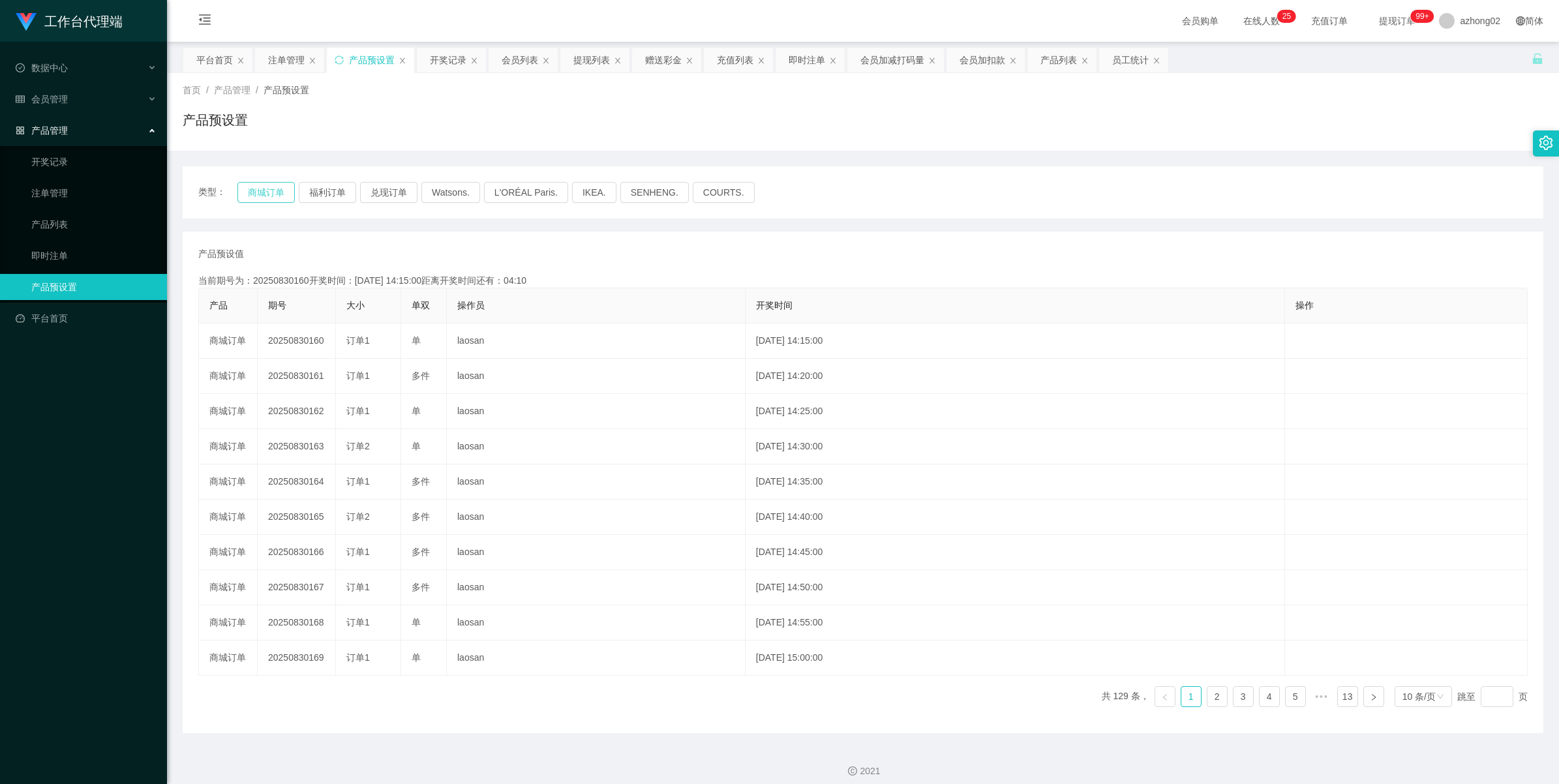
drag, startPoint x: 269, startPoint y: 195, endPoint x: 275, endPoint y: 232, distance: 37.5
click at [270, 194] on button "商城订单" at bounding box center [266, 192] width 57 height 21
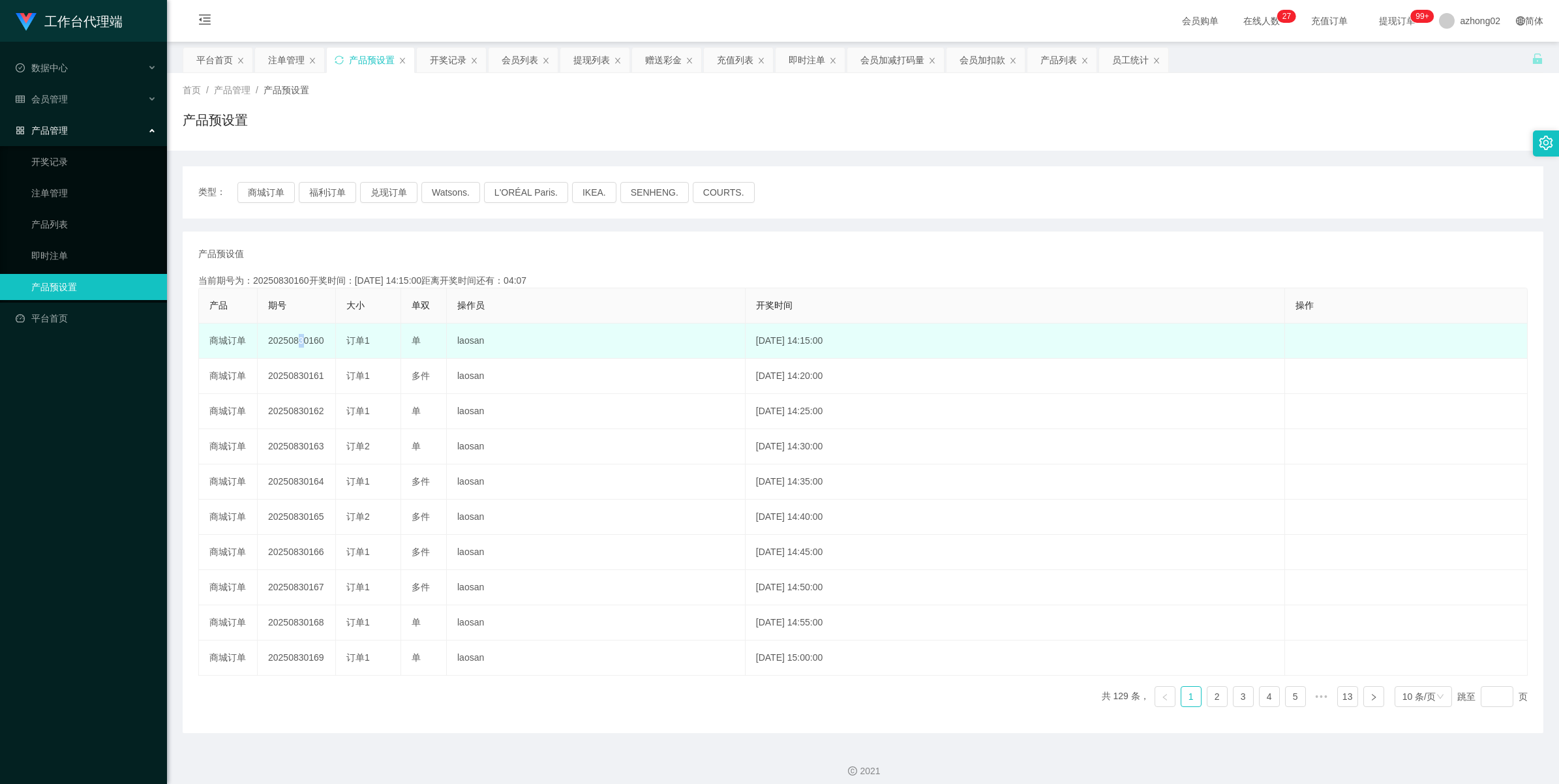
click at [295, 346] on td "20250830160" at bounding box center [296, 340] width 78 height 35
drag, startPoint x: 295, startPoint y: 346, endPoint x: 278, endPoint y: 343, distance: 17.3
click at [278, 343] on td "20250830160" at bounding box center [296, 340] width 78 height 35
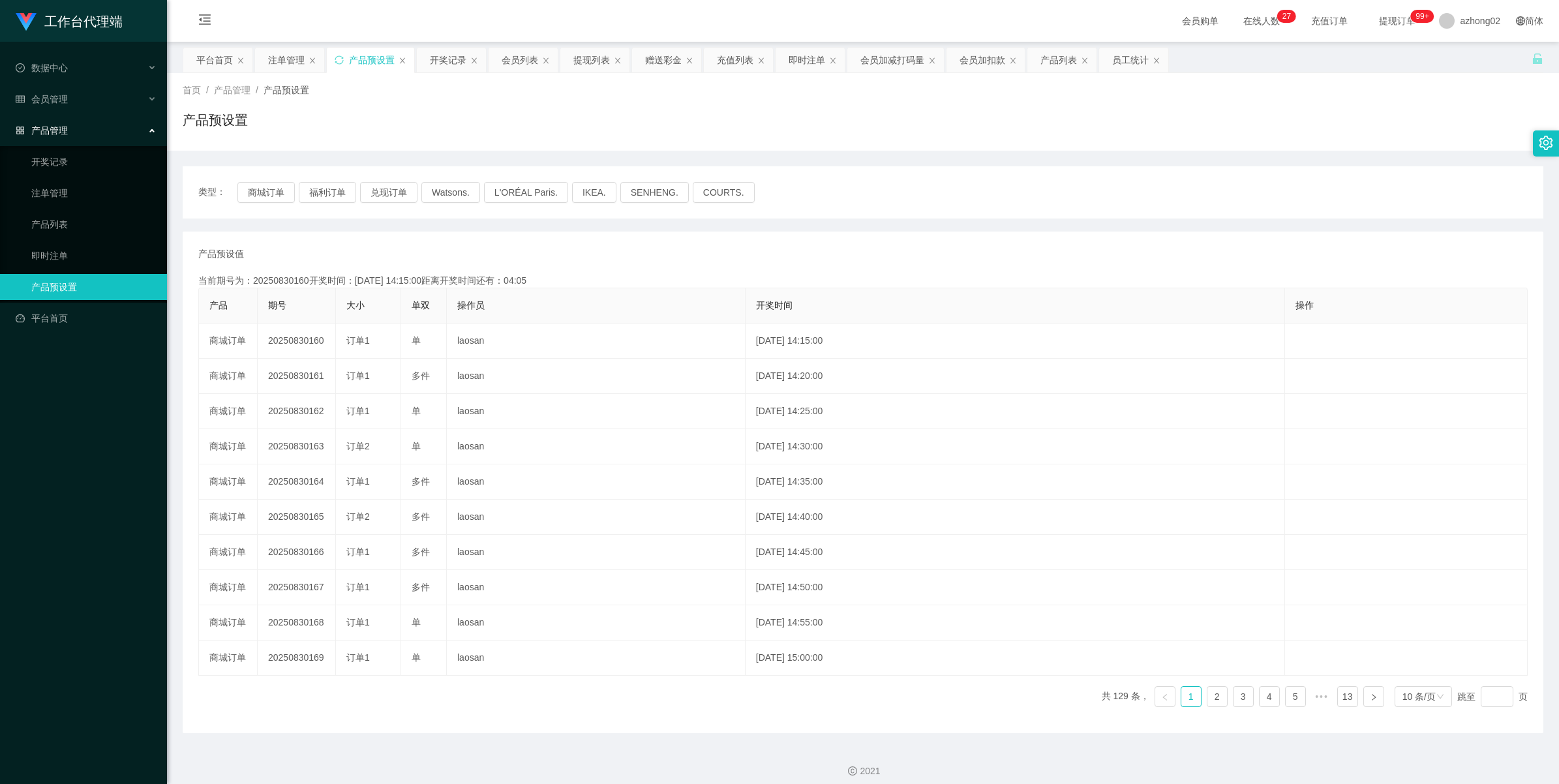
copy td "20250830160"
click at [42, 102] on span "会员管理" at bounding box center [41, 99] width 52 height 11
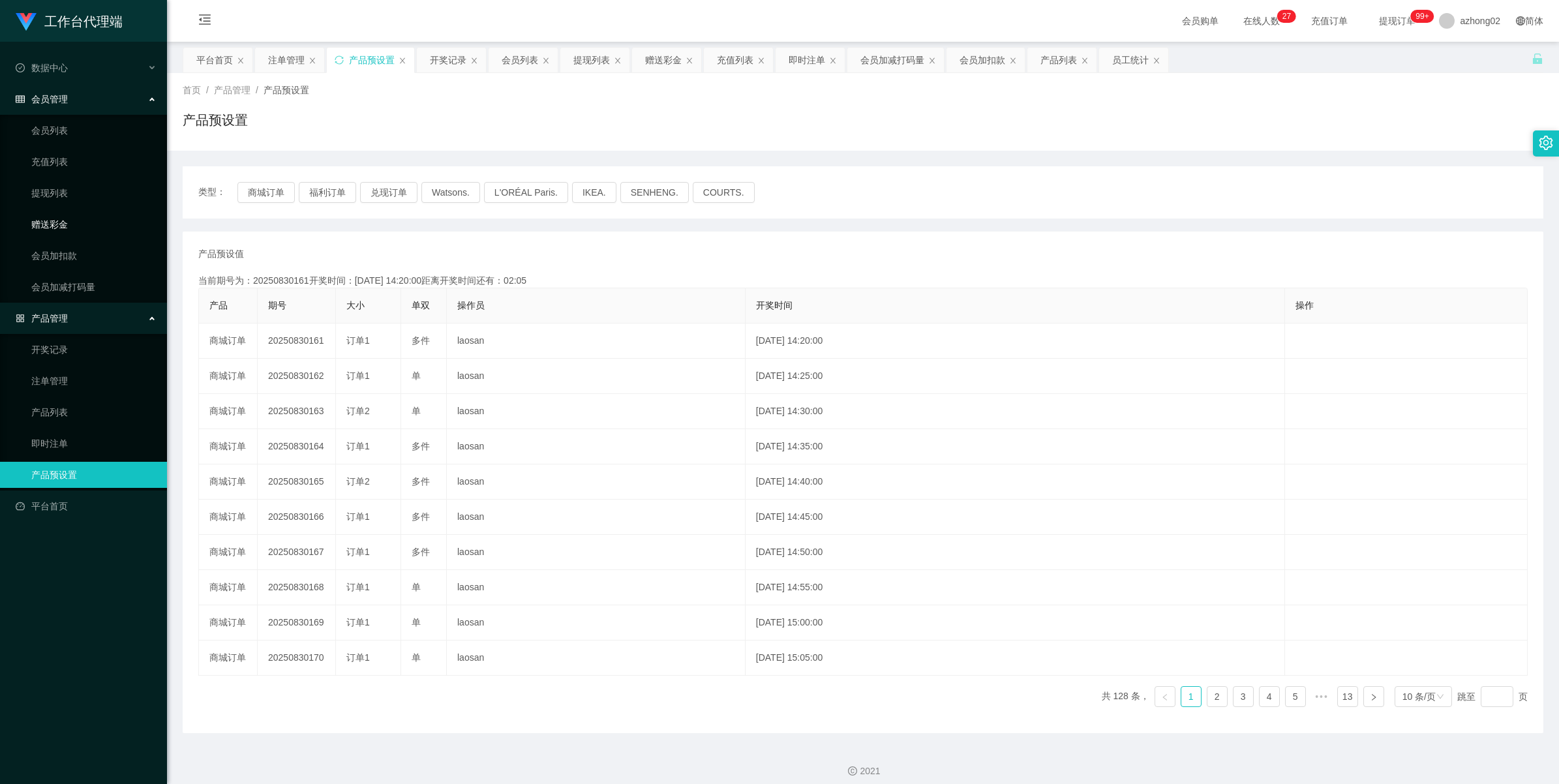
drag, startPoint x: 52, startPoint y: 229, endPoint x: 89, endPoint y: 207, distance: 43.0
click at [52, 226] on link "赠送彩金" at bounding box center [94, 224] width 125 height 26
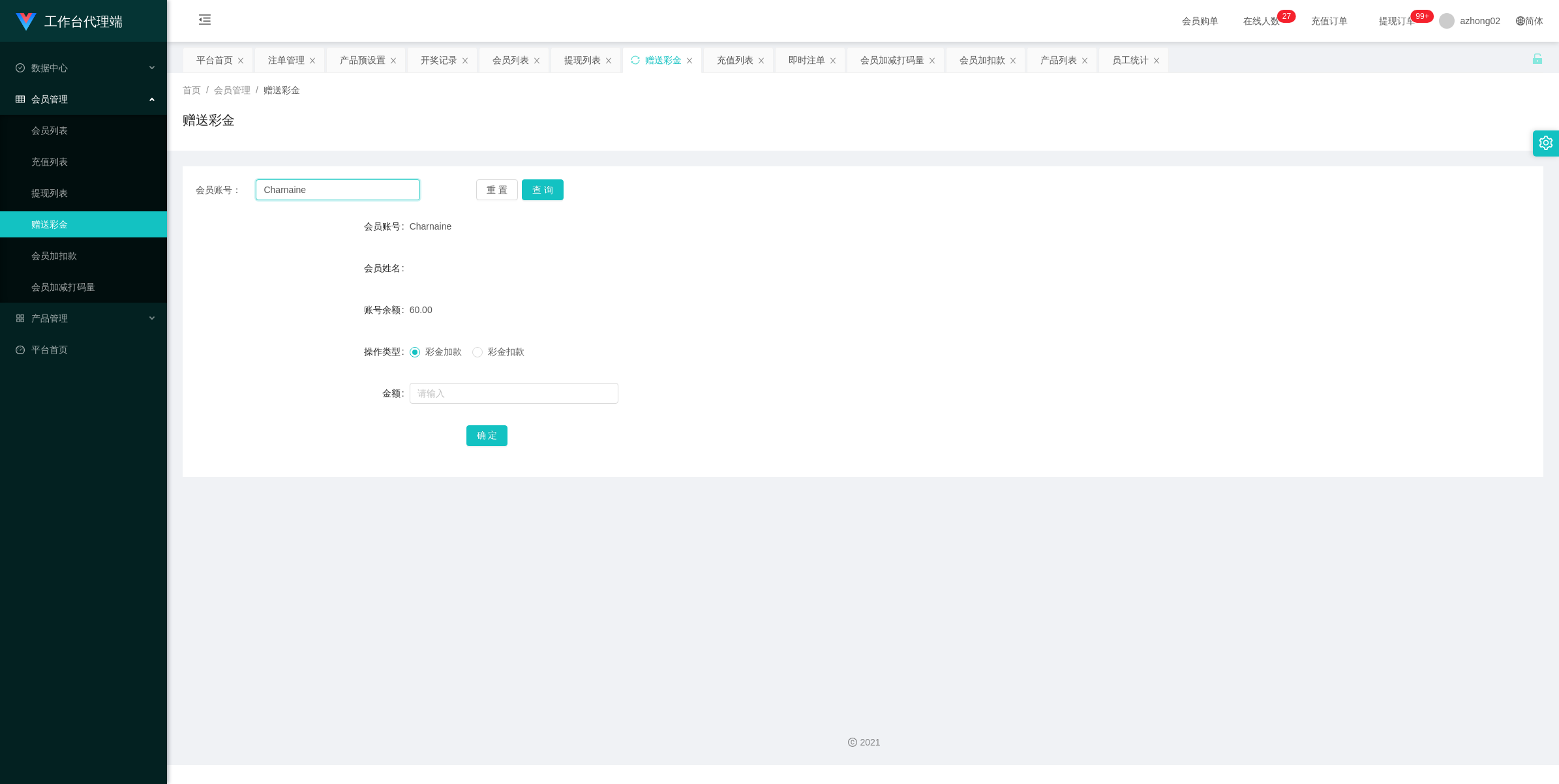
click at [337, 196] on input "Charnaine" at bounding box center [338, 190] width 165 height 21
paste input "Alvin12345"
click at [534, 181] on button "查 询" at bounding box center [542, 190] width 41 height 21
click at [340, 186] on input "Alvin12345" at bounding box center [338, 190] width 165 height 21
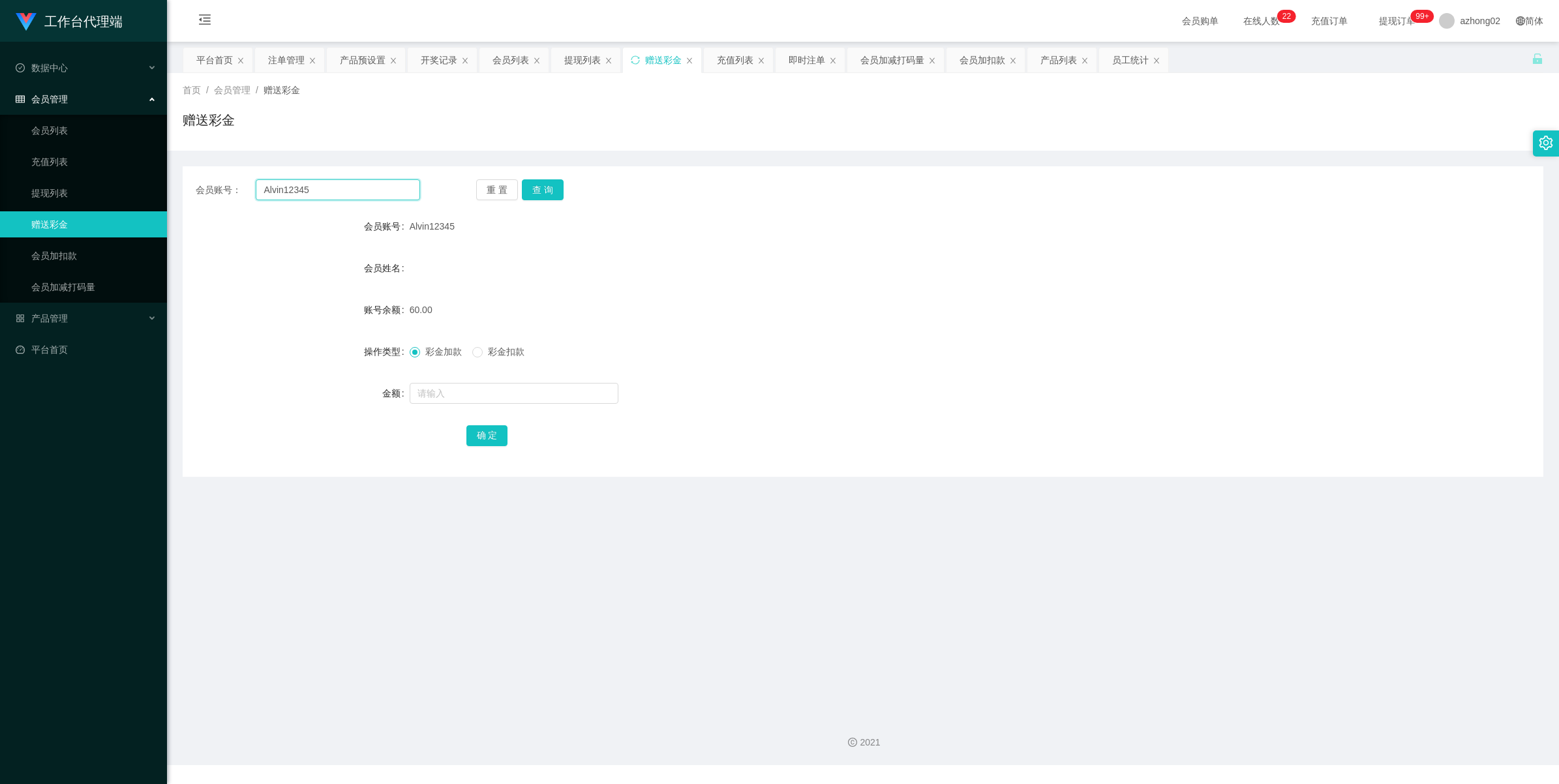
click at [340, 186] on input "Alvin12345" at bounding box center [338, 190] width 165 height 21
paste input "Donut2626"
type input "Donut2626"
click at [556, 190] on button "查 询" at bounding box center [542, 190] width 41 height 21
click at [542, 190] on button "查 询" at bounding box center [542, 190] width 41 height 21
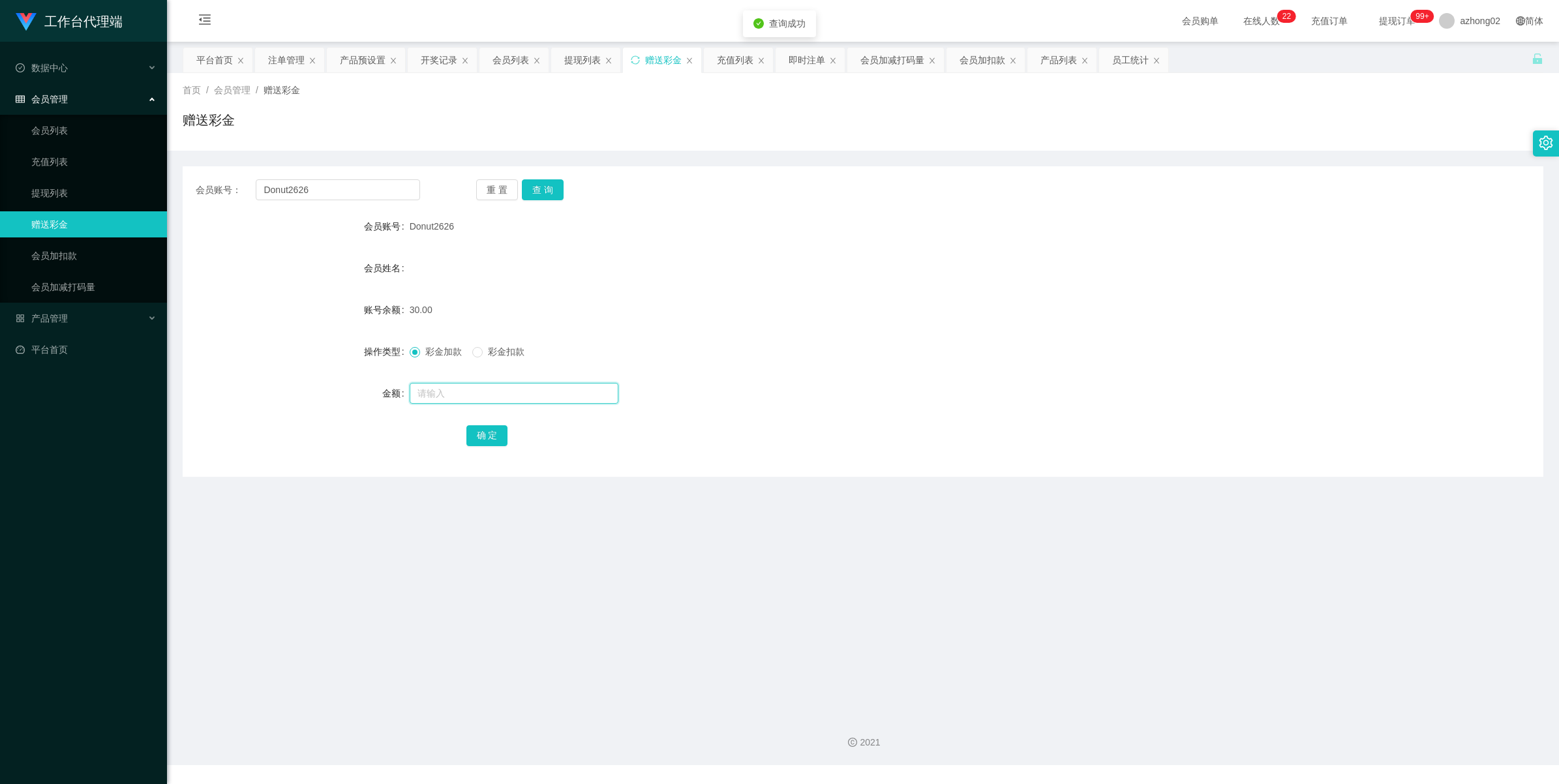
click at [464, 395] on input "text" at bounding box center [514, 393] width 209 height 21
type input "30"
click at [55, 290] on link "会员加减打码量" at bounding box center [94, 287] width 125 height 26
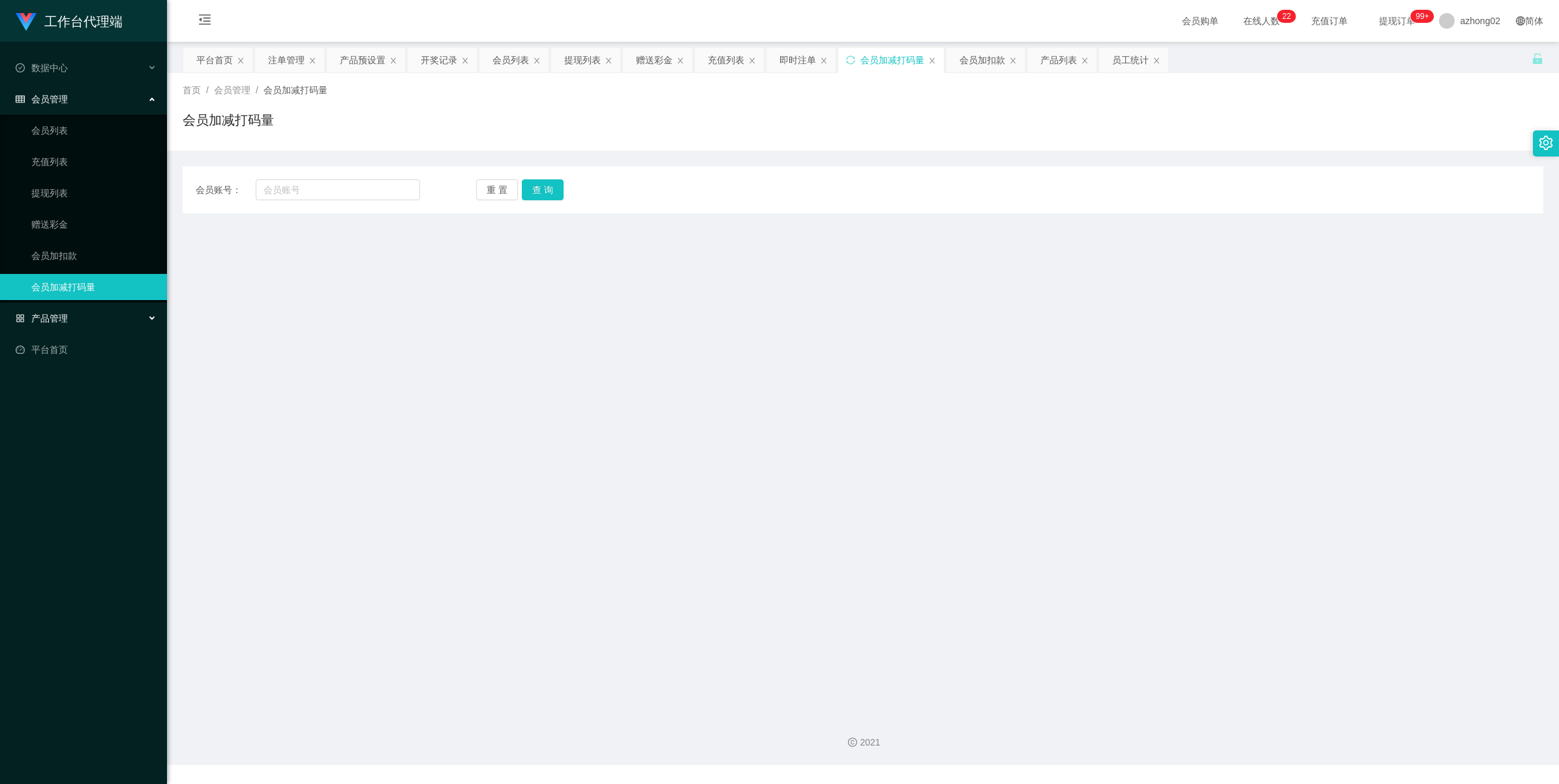
click at [49, 321] on span "产品管理" at bounding box center [41, 318] width 52 height 11
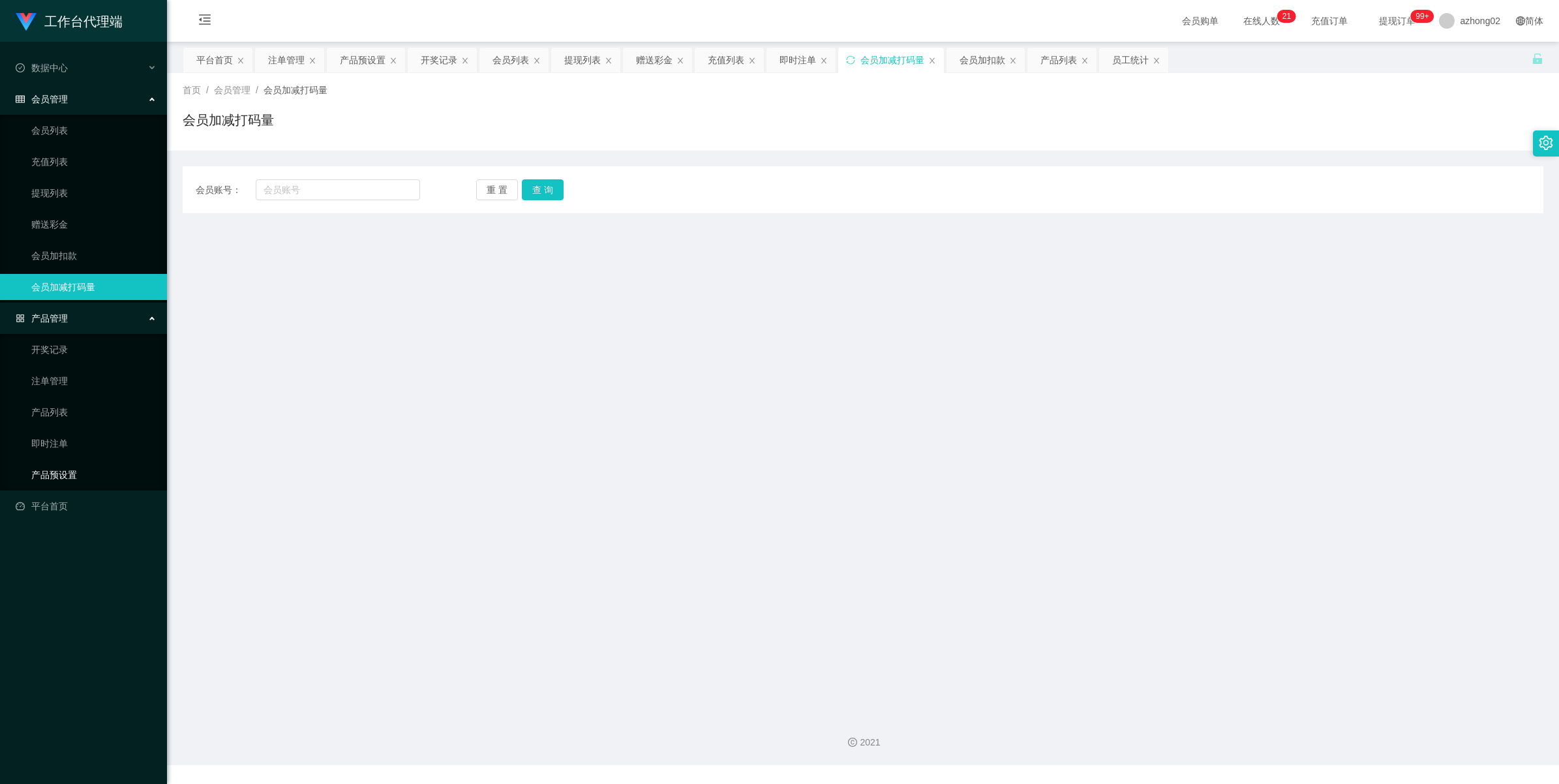
click at [79, 477] on link "产品预设置" at bounding box center [94, 474] width 125 height 26
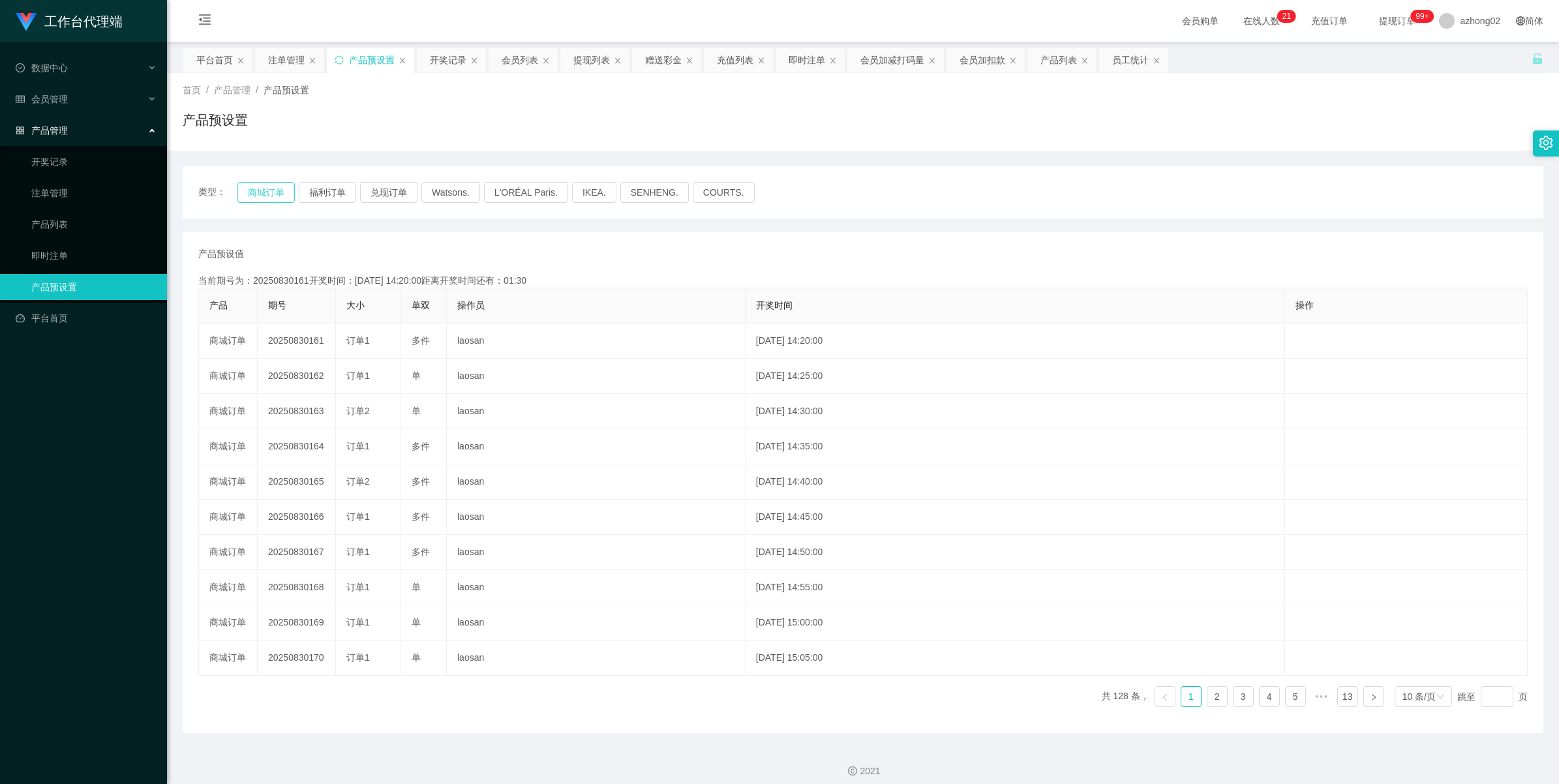
click at [255, 190] on button "商城订单" at bounding box center [266, 192] width 57 height 21
click at [48, 104] on span "会员管理" at bounding box center [41, 99] width 52 height 11
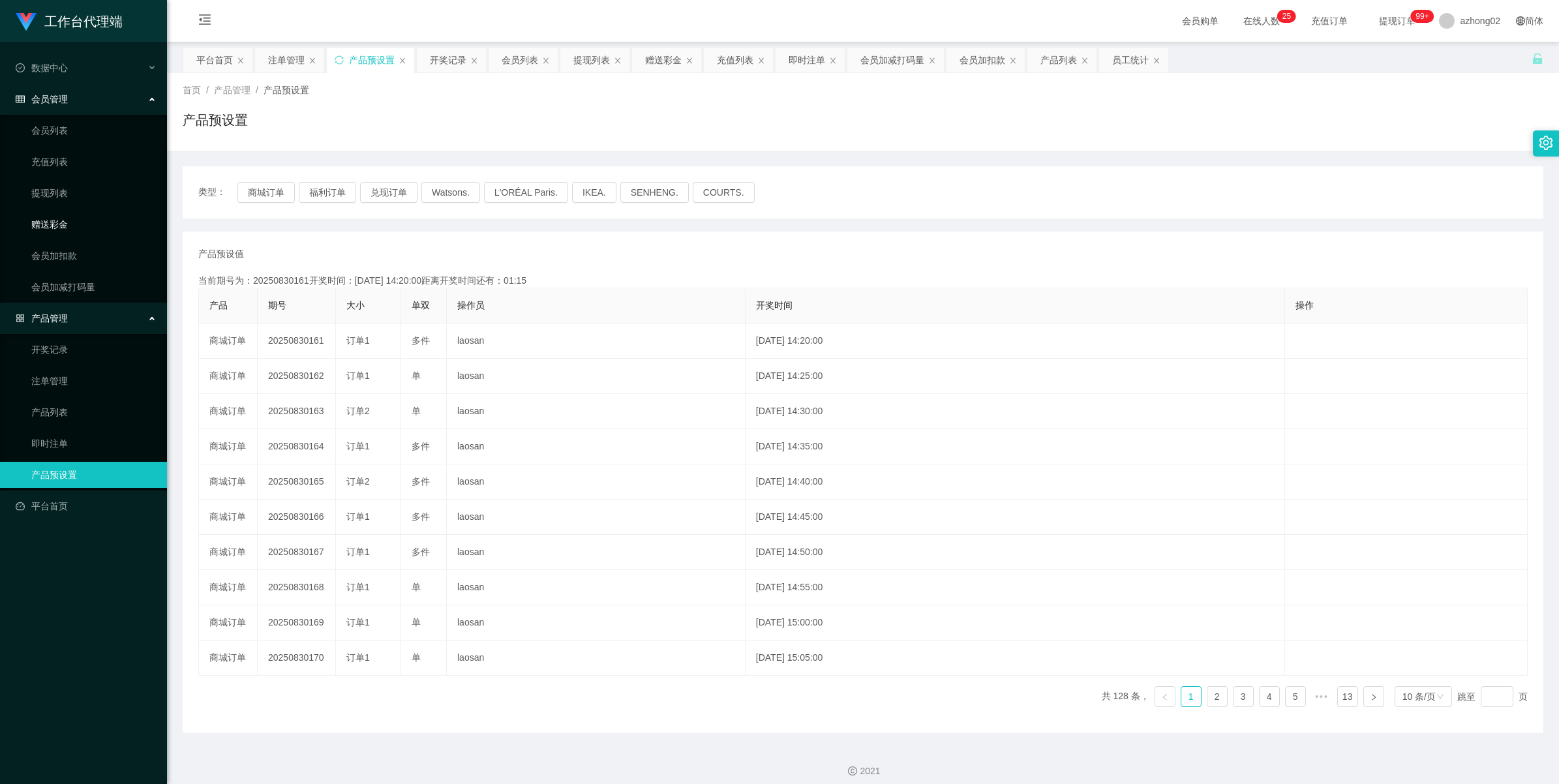
drag, startPoint x: 57, startPoint y: 220, endPoint x: 103, endPoint y: 224, distance: 46.2
click at [57, 220] on link "赠送彩金" at bounding box center [94, 224] width 125 height 26
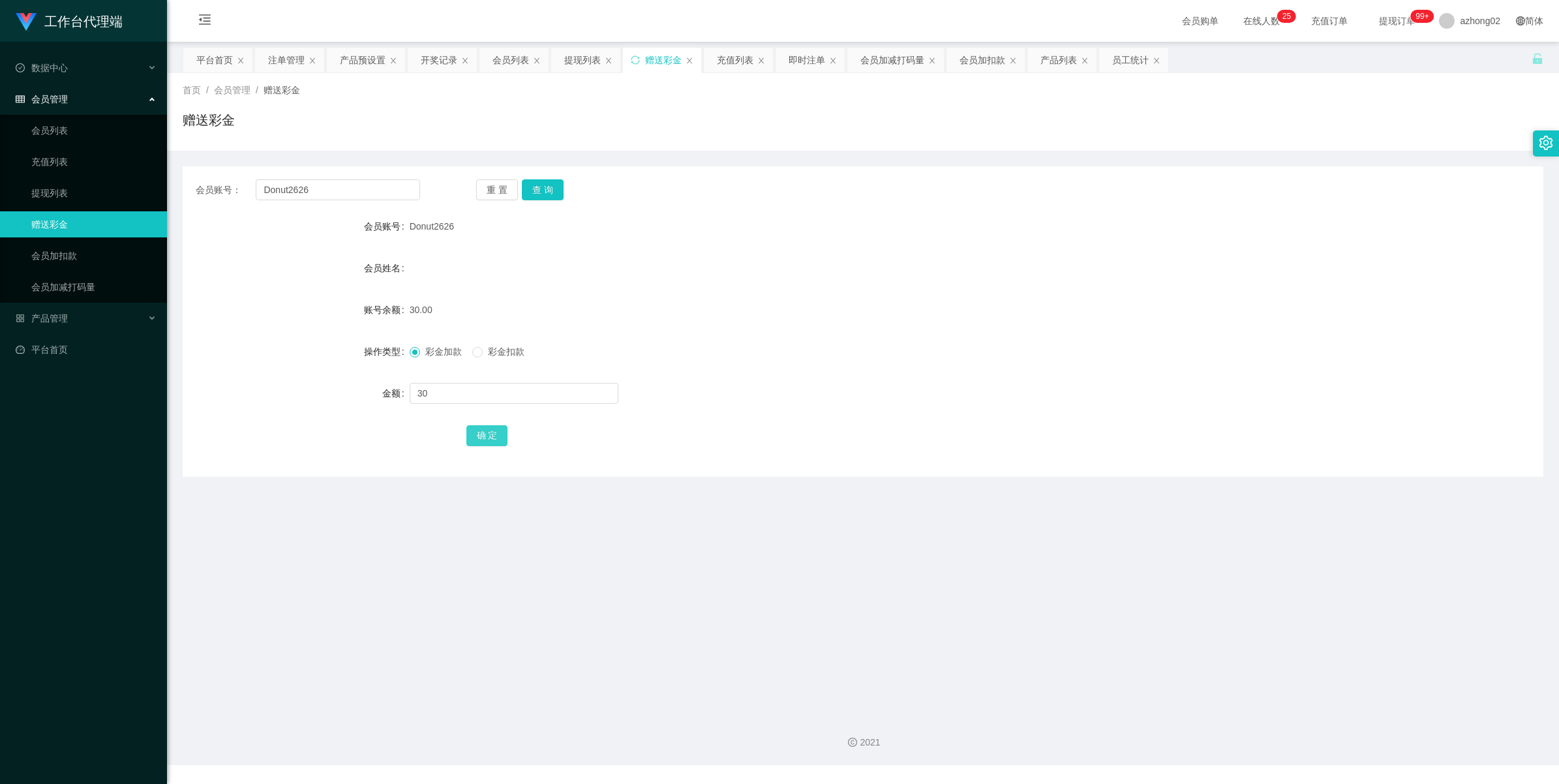
click at [487, 436] on button "确 定" at bounding box center [487, 435] width 41 height 21
click at [61, 189] on link "提现列表" at bounding box center [94, 193] width 125 height 26
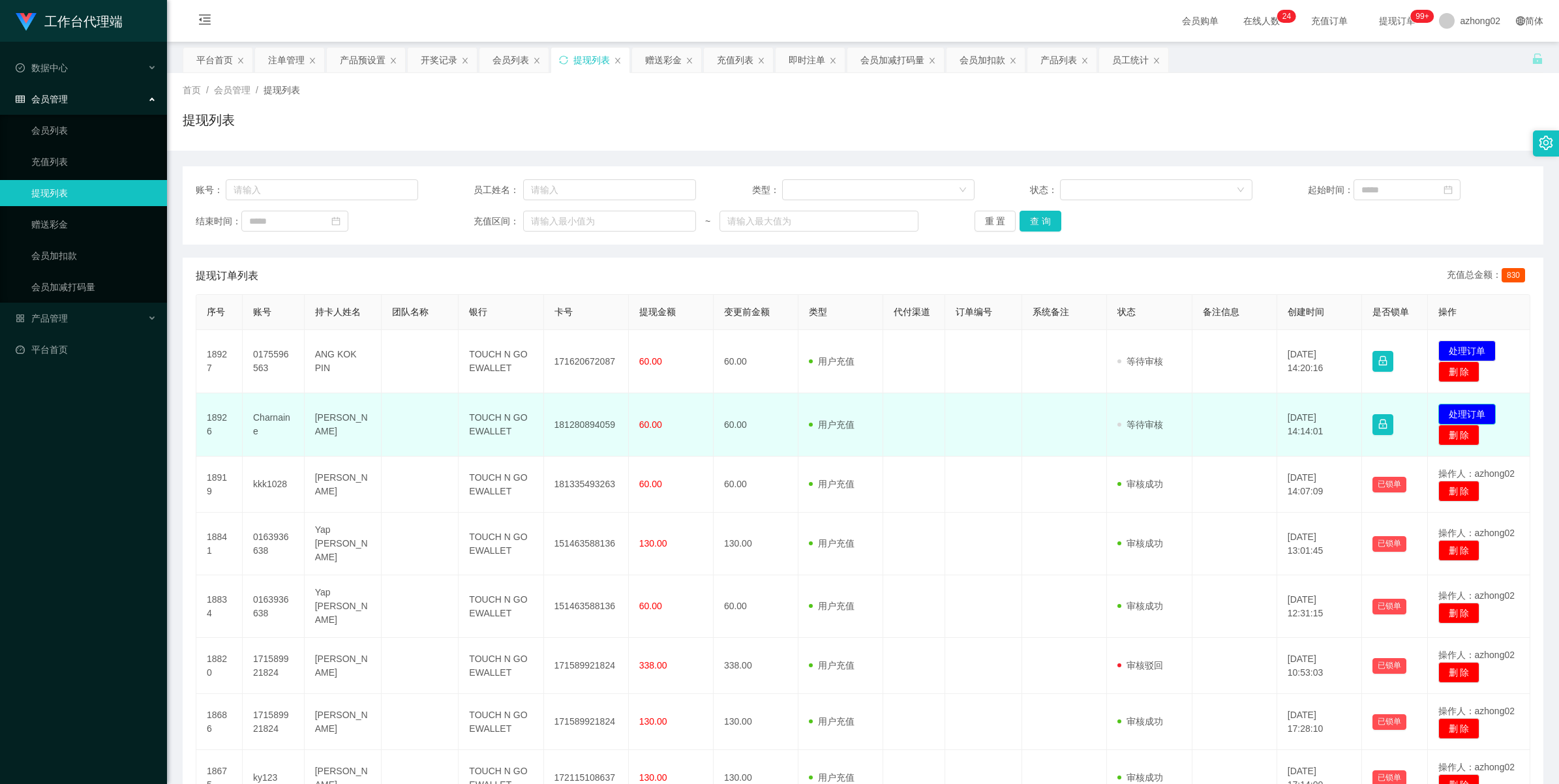
click at [1439, 416] on button "处理订单" at bounding box center [1467, 413] width 57 height 21
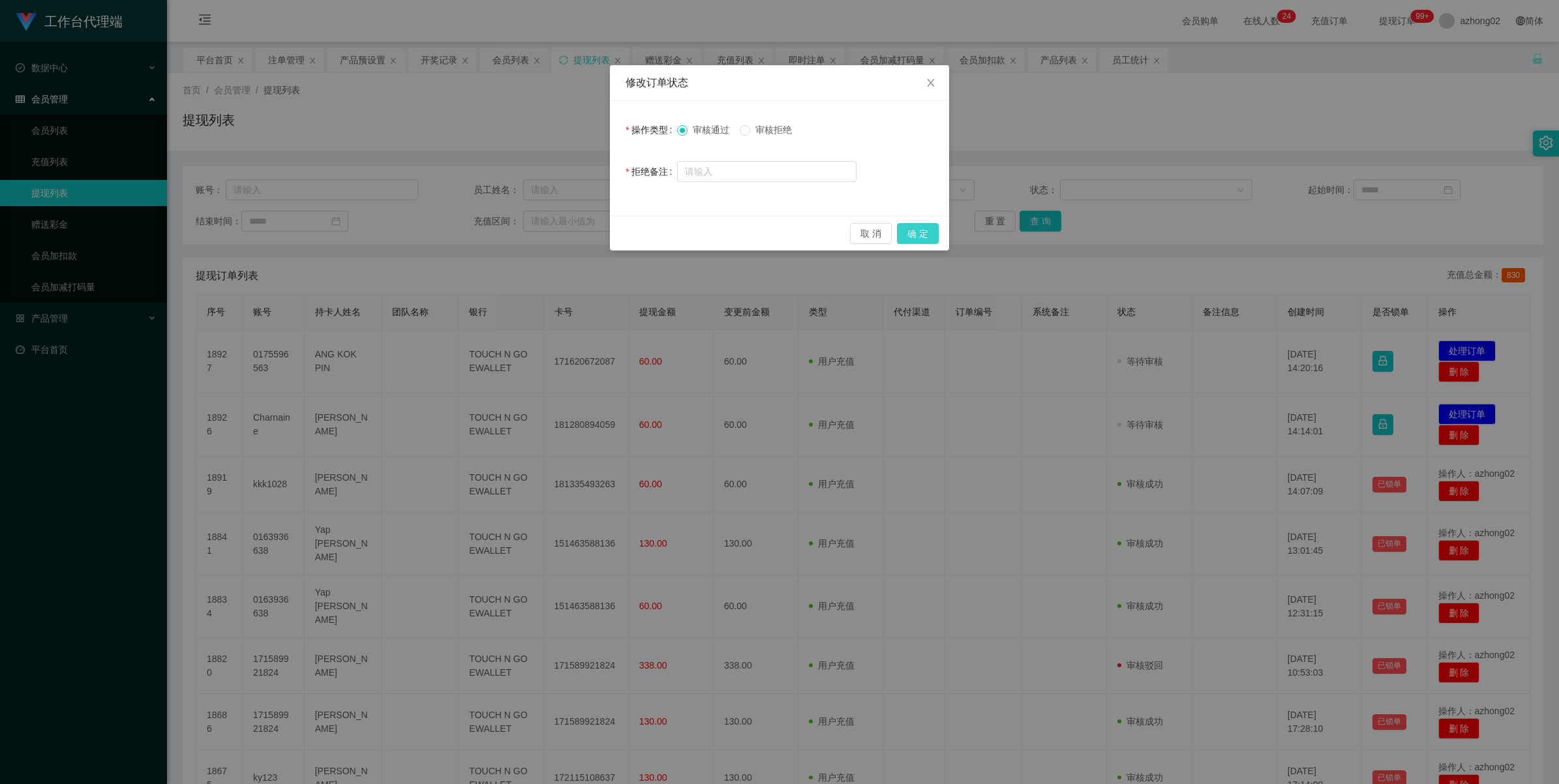
click at [934, 238] on button "确 定" at bounding box center [918, 233] width 41 height 21
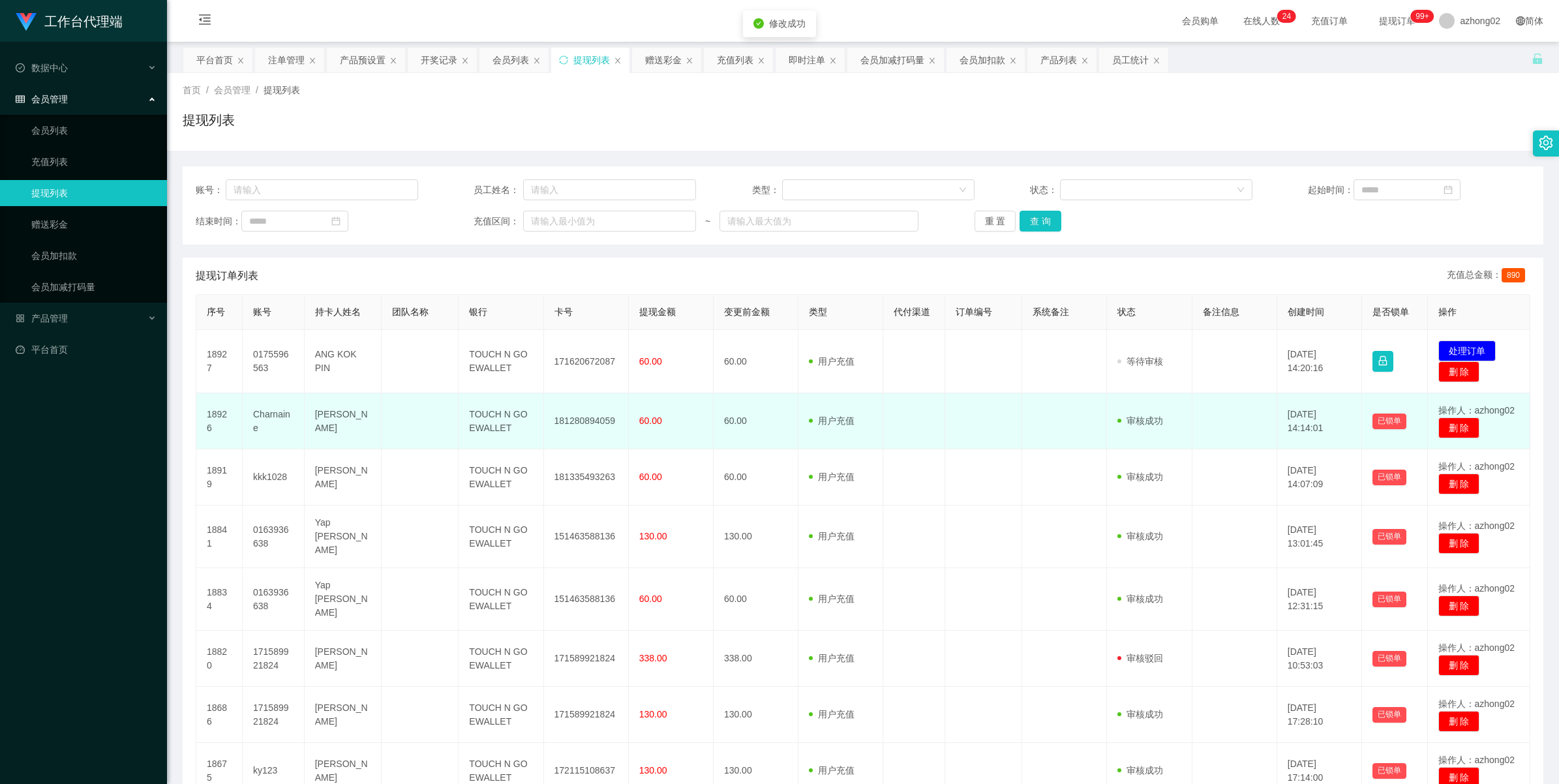
click at [580, 422] on td "181280894059" at bounding box center [586, 421] width 85 height 56
copy td "181280894059"
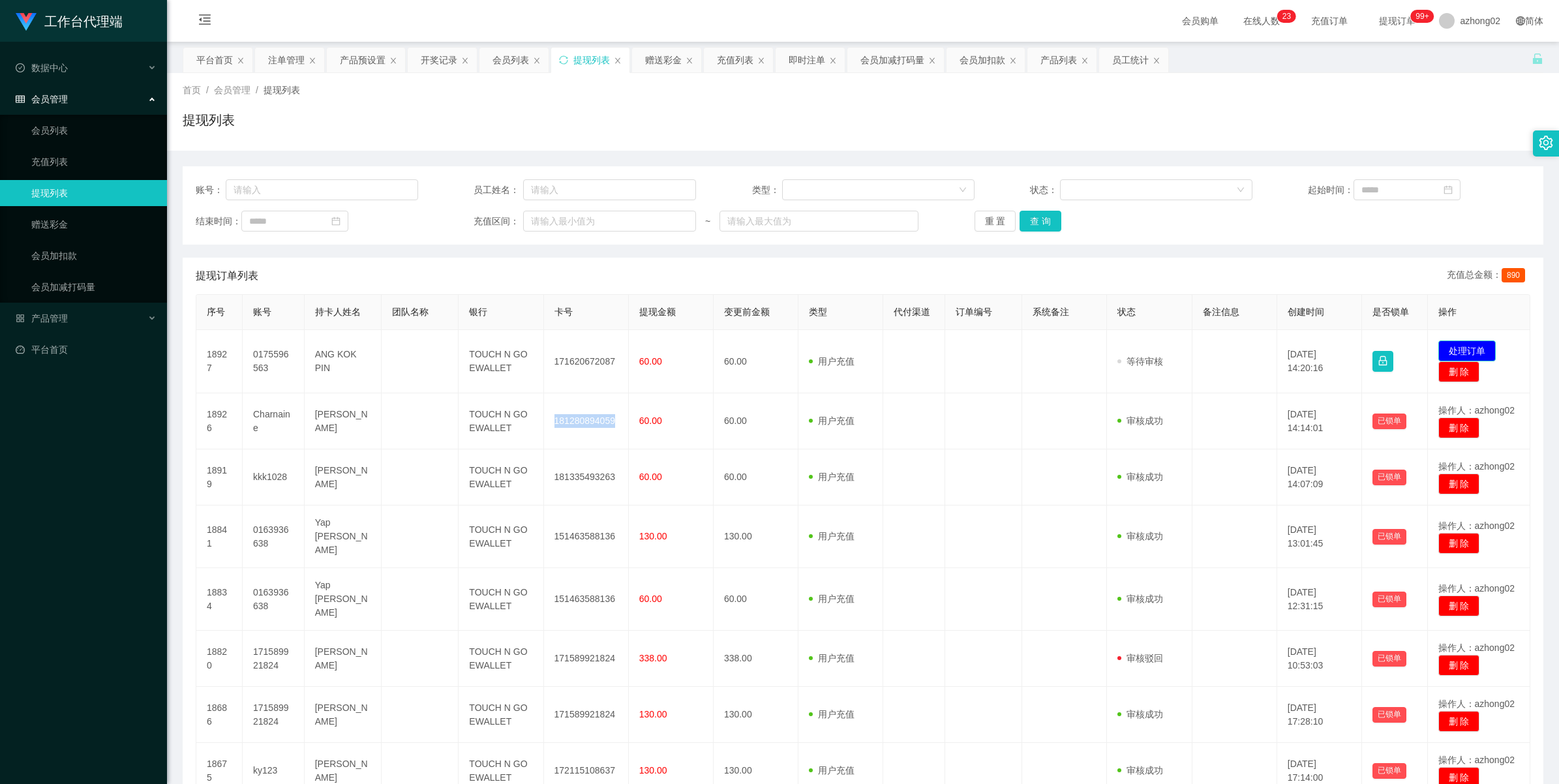
click at [1455, 346] on button "处理订单" at bounding box center [1467, 351] width 57 height 21
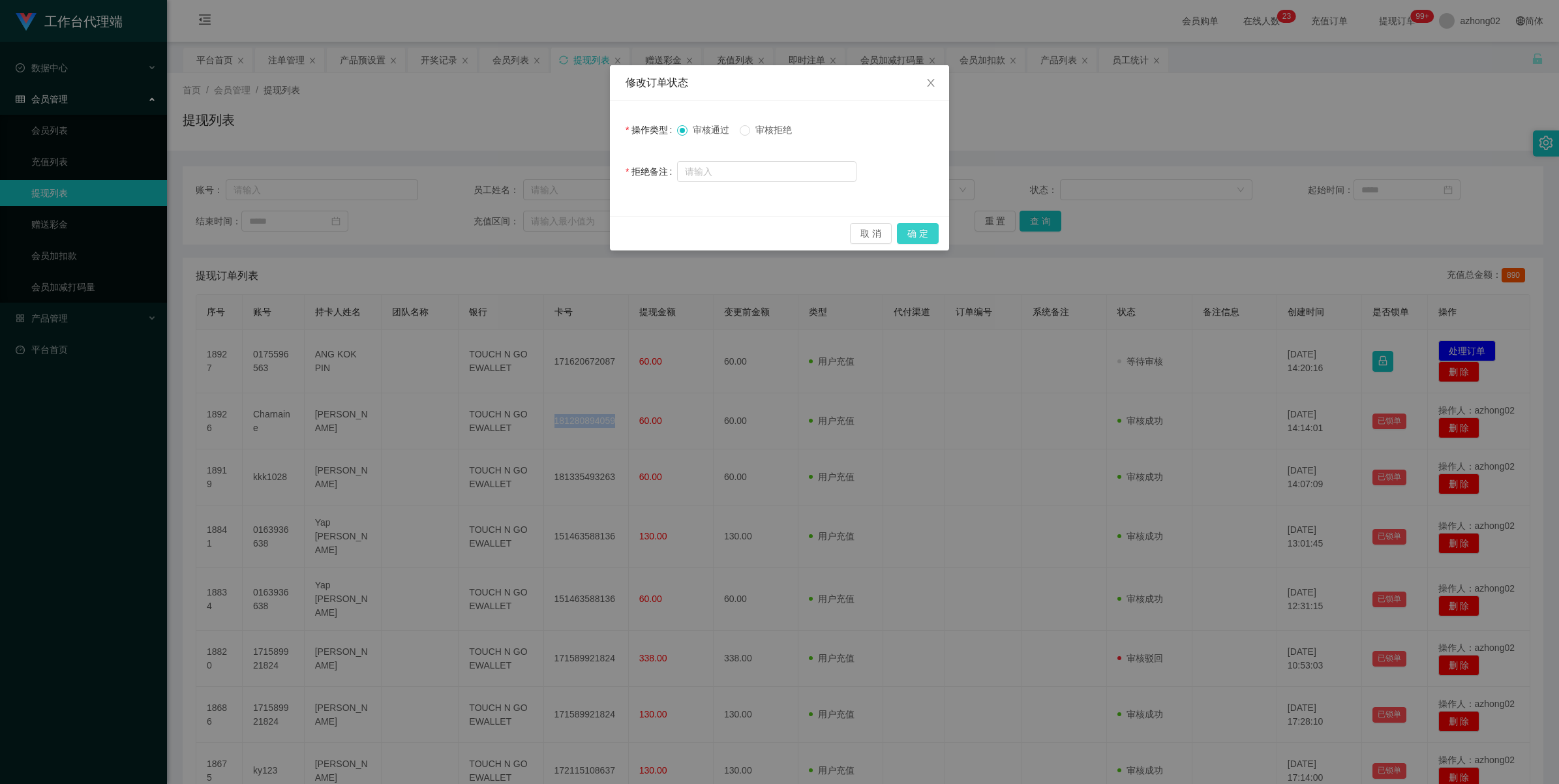
click at [930, 238] on button "确 定" at bounding box center [918, 233] width 41 height 21
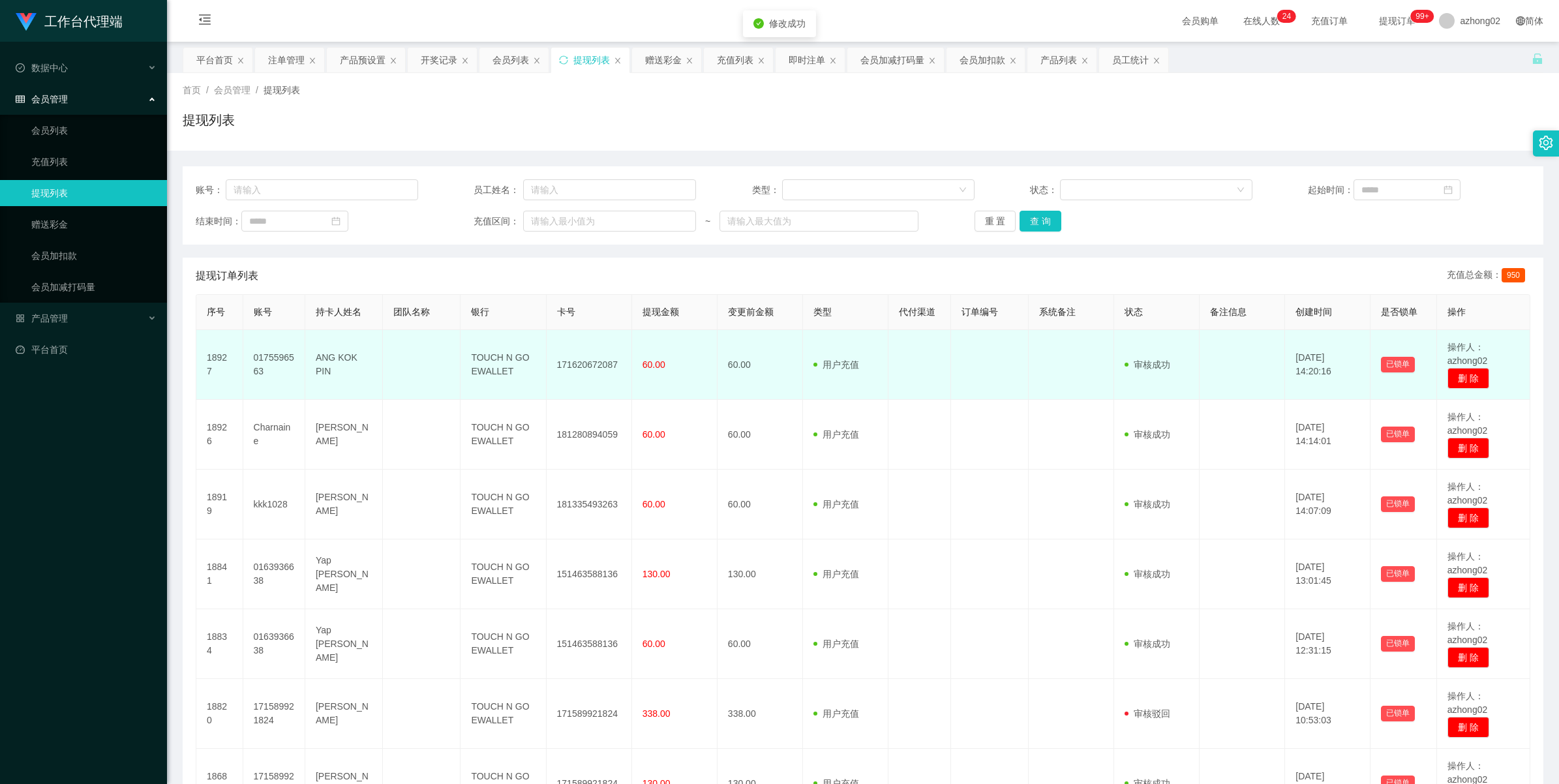
click at [587, 369] on td "171620672087" at bounding box center [589, 365] width 85 height 70
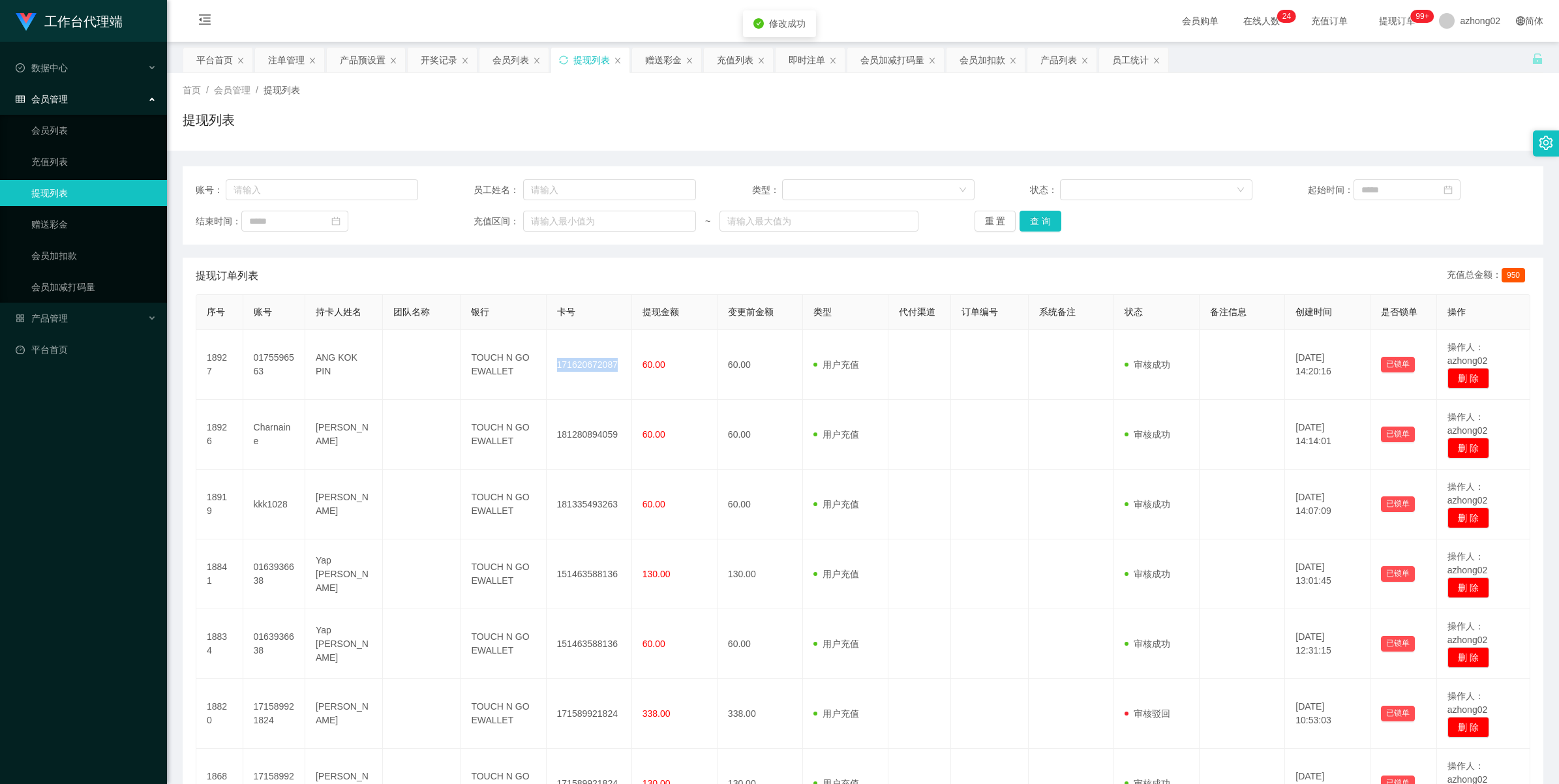
copy td "171620672087"
drag, startPoint x: 34, startPoint y: 316, endPoint x: 43, endPoint y: 316, distance: 9.0
click at [36, 316] on span "产品管理" at bounding box center [41, 318] width 52 height 11
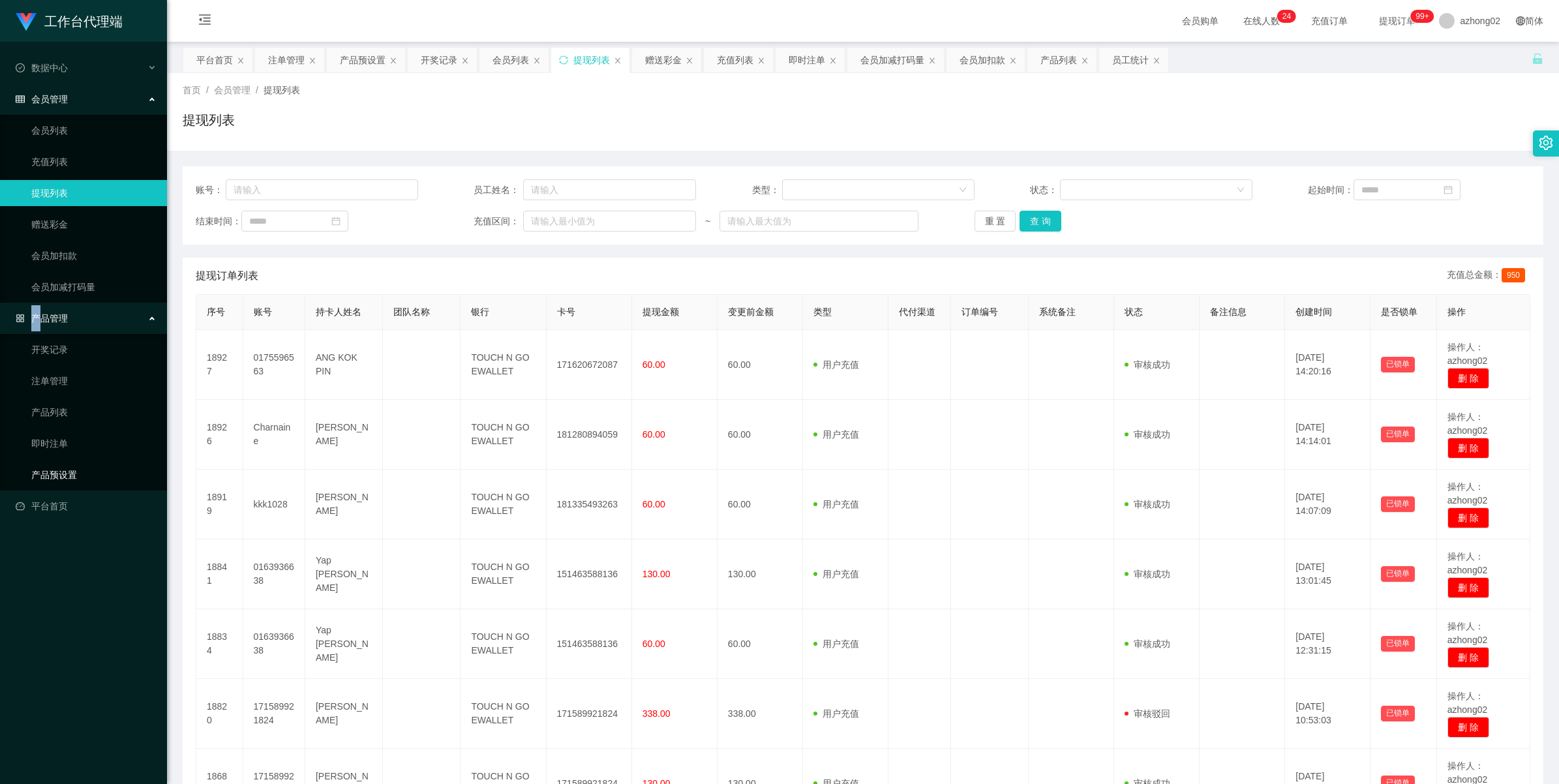
click at [84, 468] on link "产品预设置" at bounding box center [94, 474] width 125 height 26
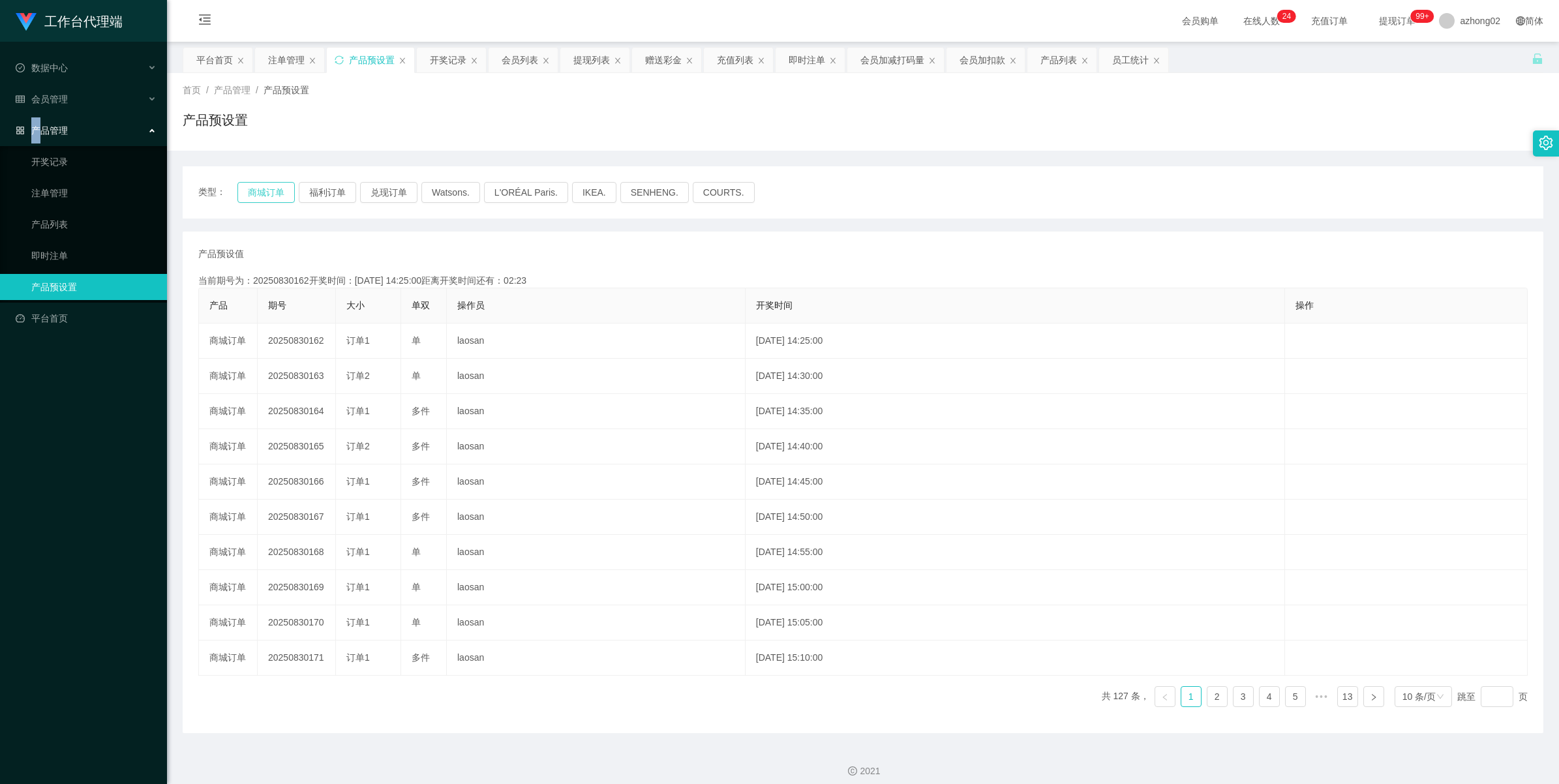
click at [271, 201] on button "商城订单" at bounding box center [266, 192] width 57 height 21
click at [269, 191] on button "商城订单" at bounding box center [266, 192] width 57 height 21
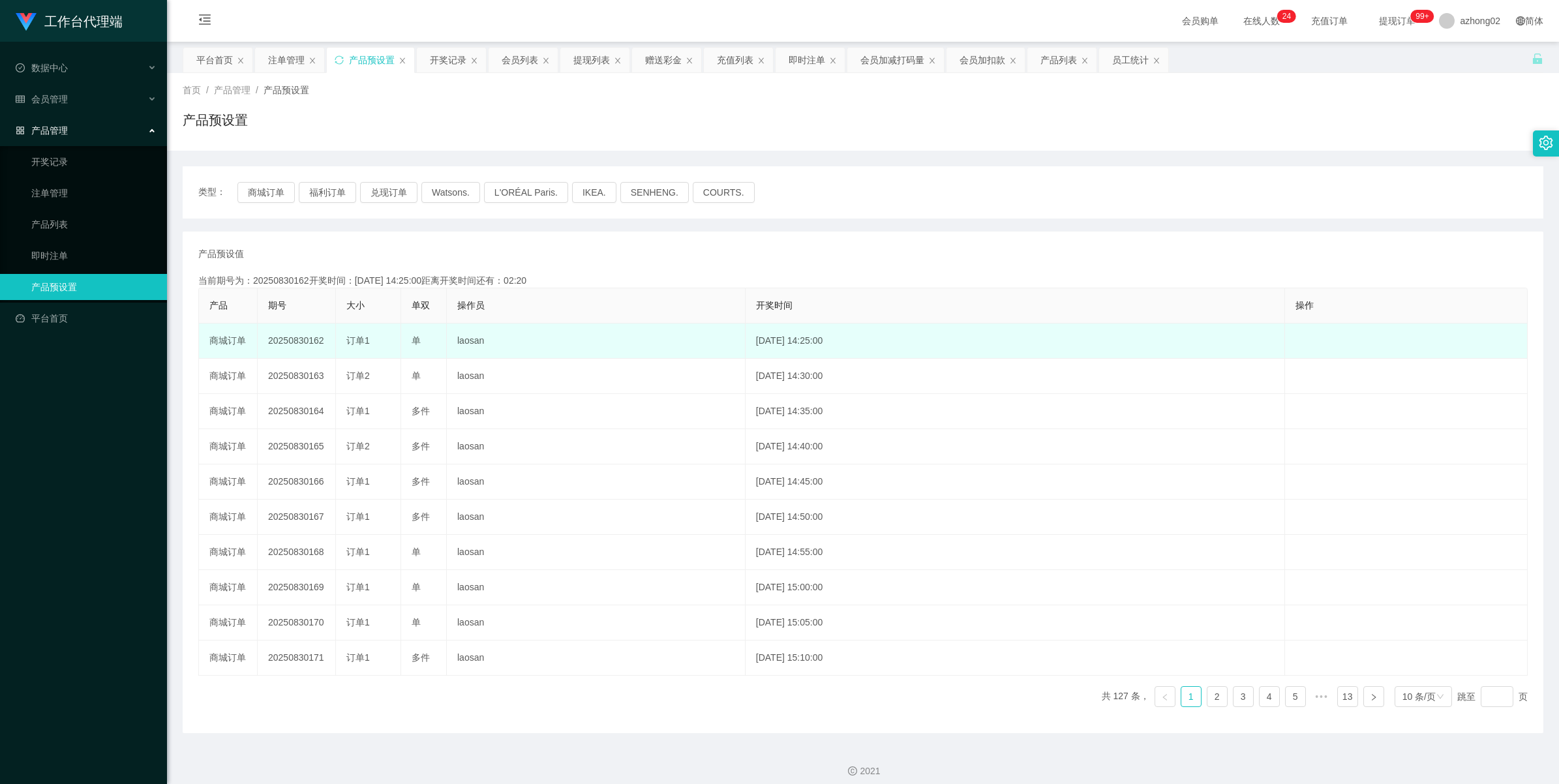
click at [299, 343] on td "20250830162" at bounding box center [296, 340] width 78 height 35
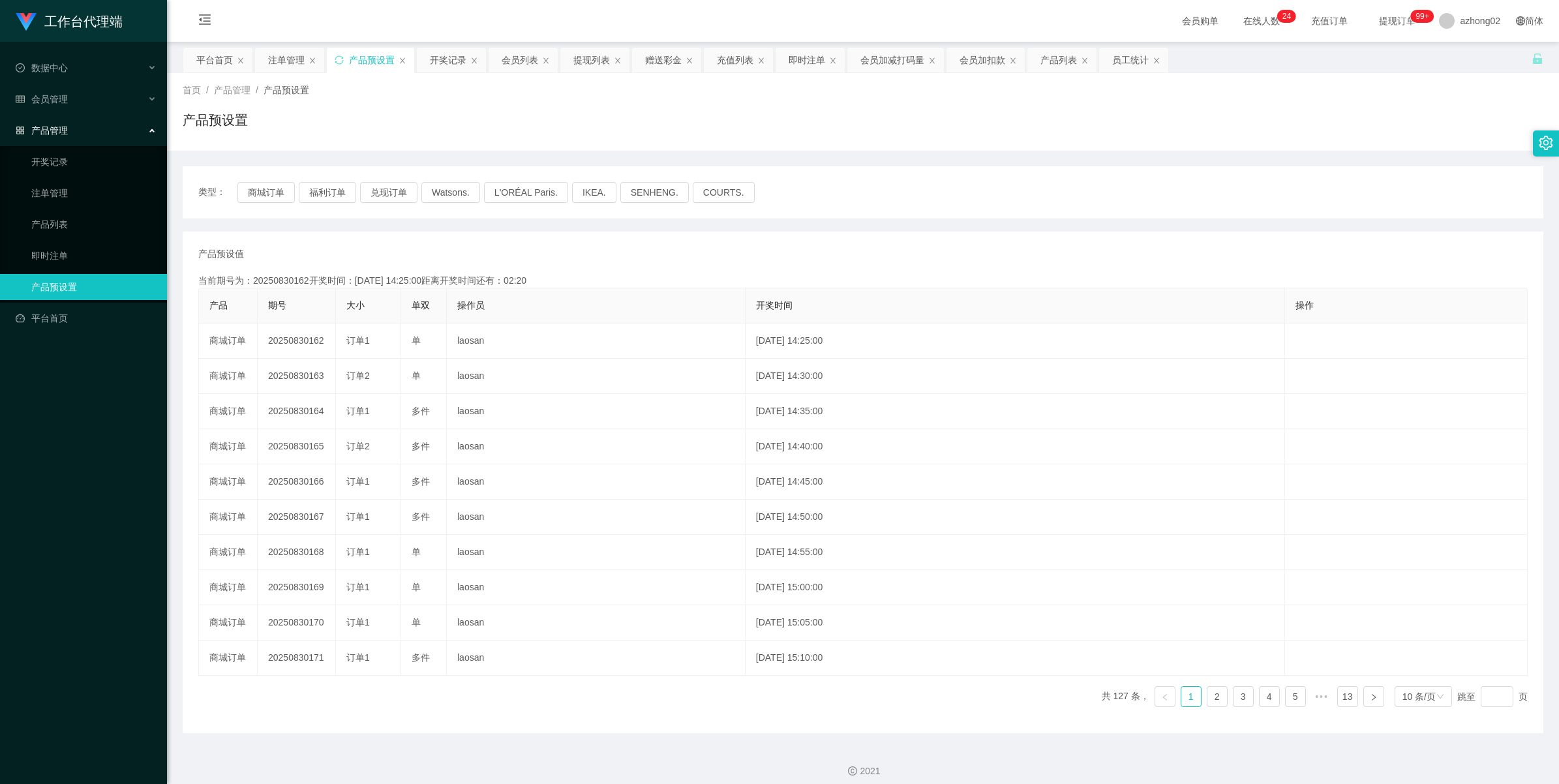
copy td "20250830162"
click at [46, 108] on div "会员管理" at bounding box center [83, 99] width 167 height 26
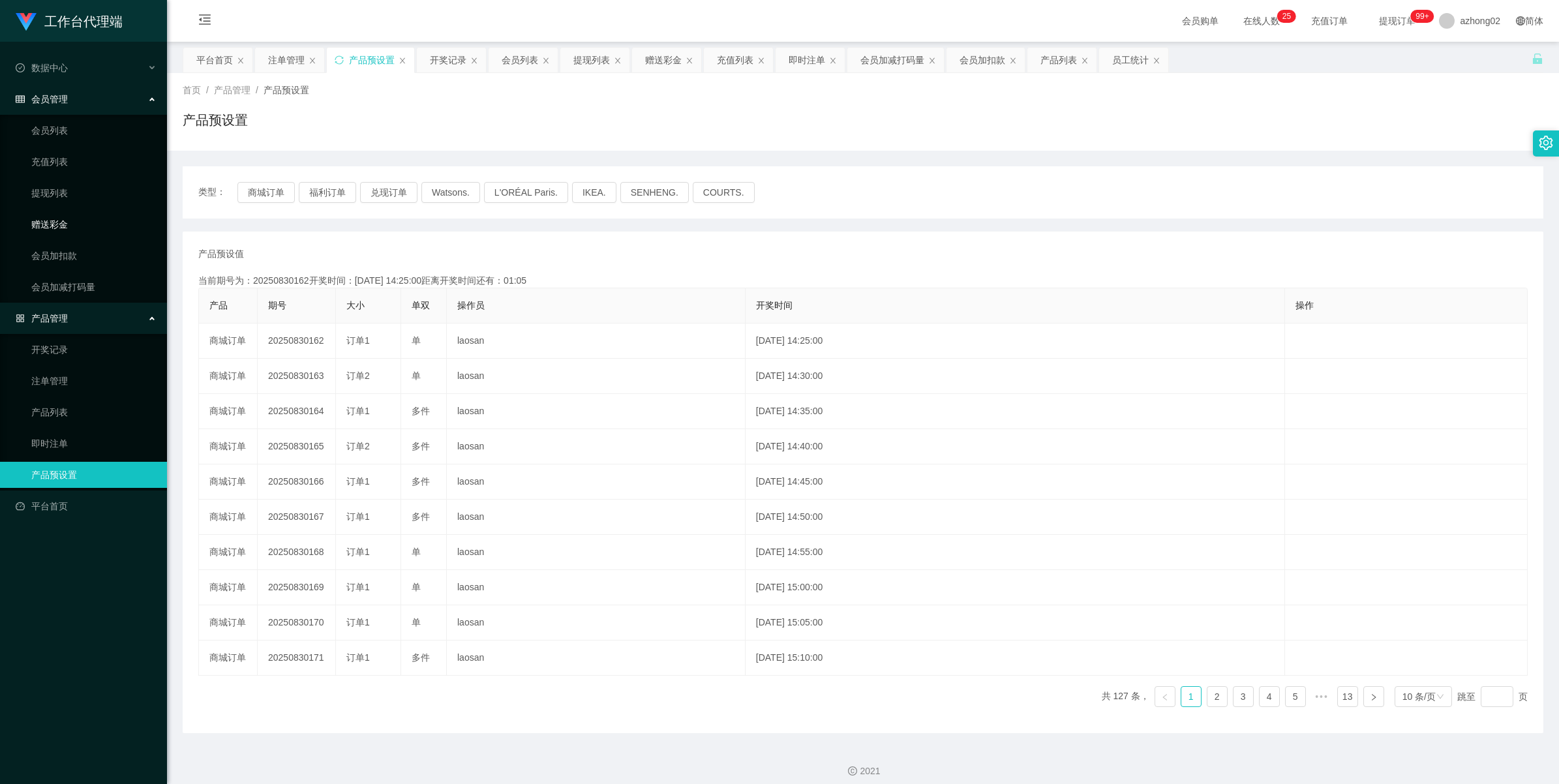
click at [59, 220] on link "赠送彩金" at bounding box center [94, 224] width 125 height 26
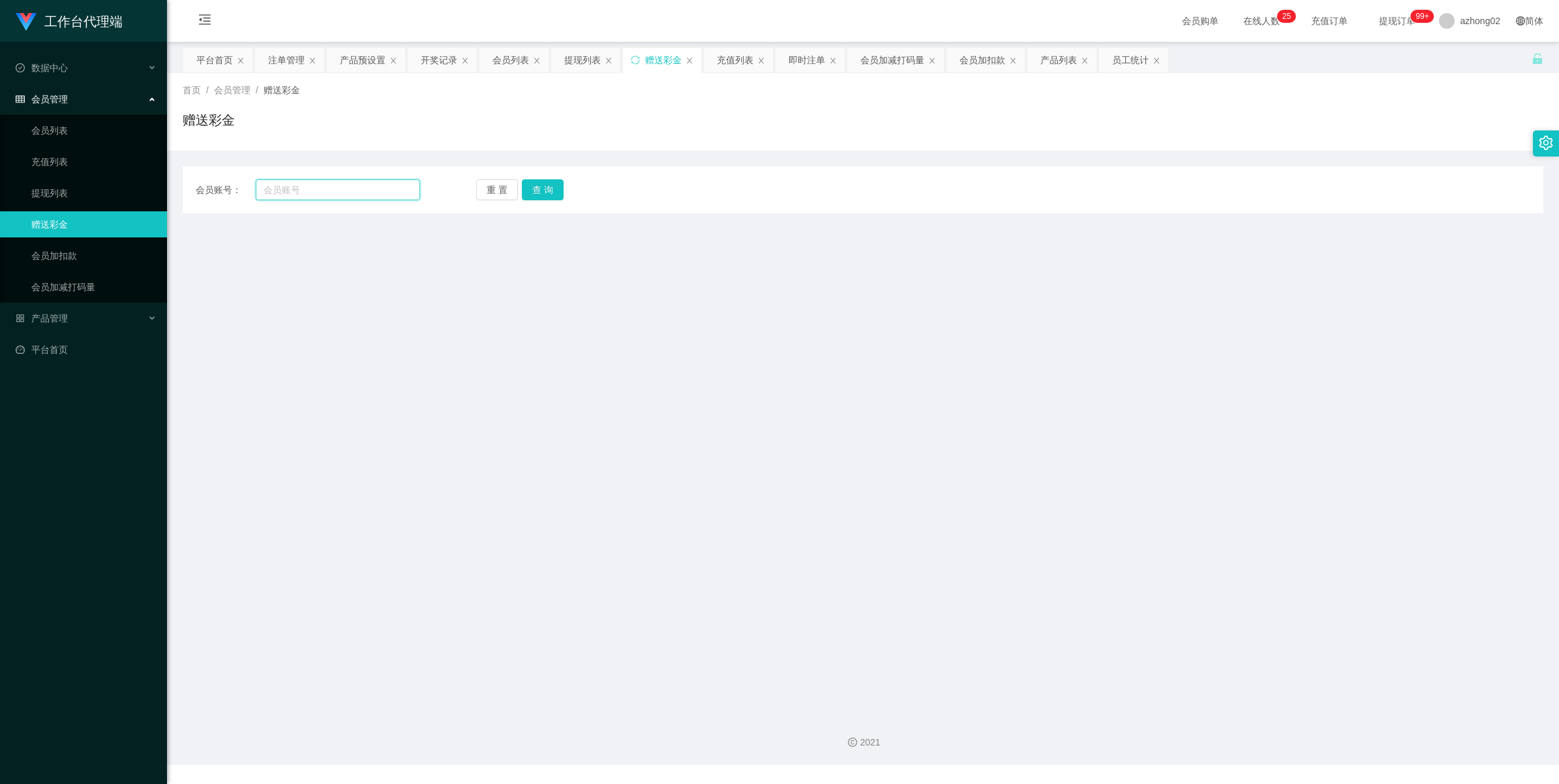
click at [300, 187] on input "text" at bounding box center [338, 190] width 165 height 21
paste input "Donut2626"
type input "Donut2626"
click at [536, 194] on button "查 询" at bounding box center [542, 190] width 41 height 21
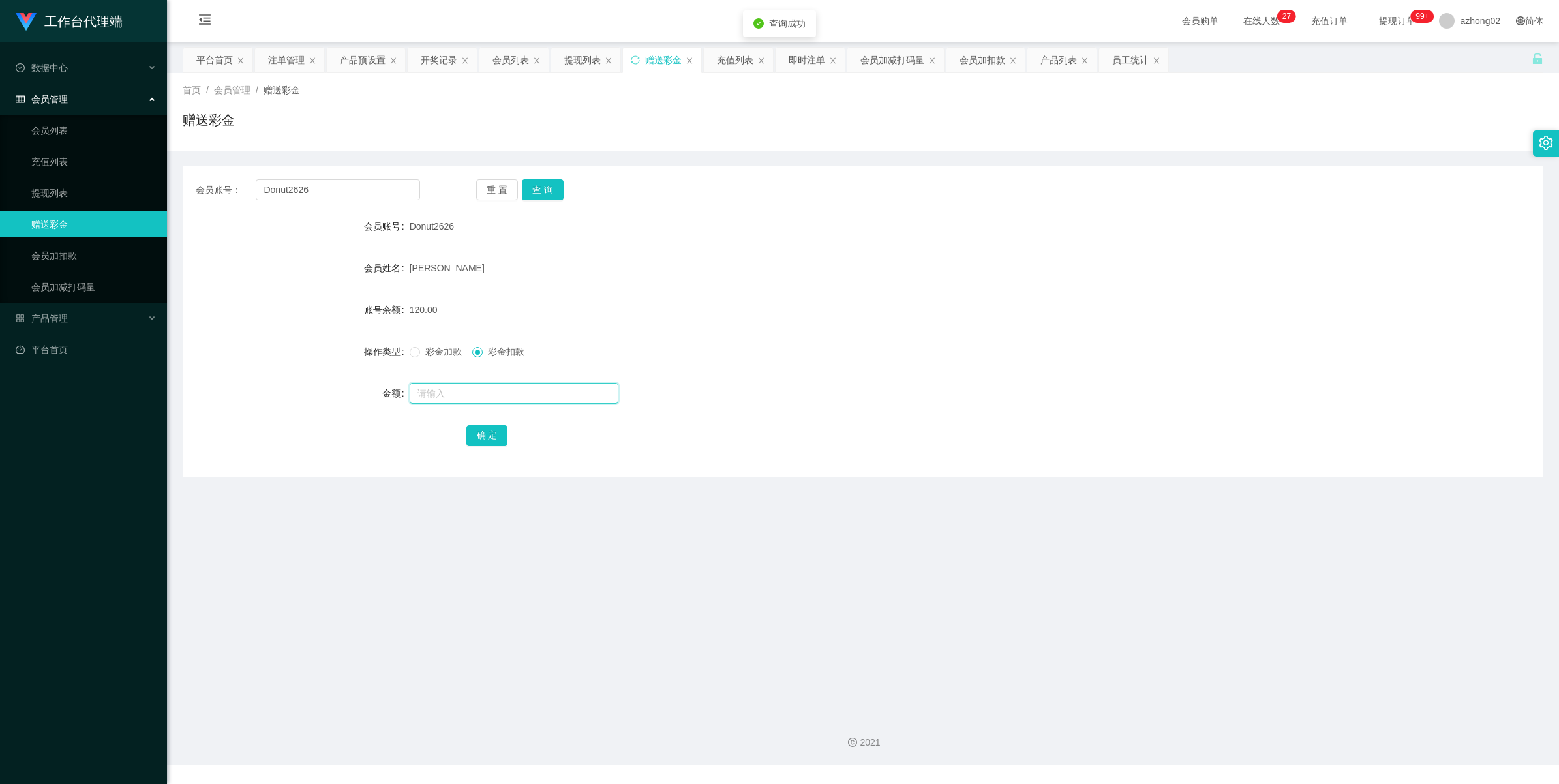
click at [469, 396] on input "text" at bounding box center [514, 393] width 209 height 21
type input "60"
drag, startPoint x: 479, startPoint y: 433, endPoint x: 515, endPoint y: 418, distance: 39.0
click at [482, 433] on button "确 定" at bounding box center [487, 435] width 41 height 21
click at [54, 316] on span "产品管理" at bounding box center [41, 318] width 52 height 11
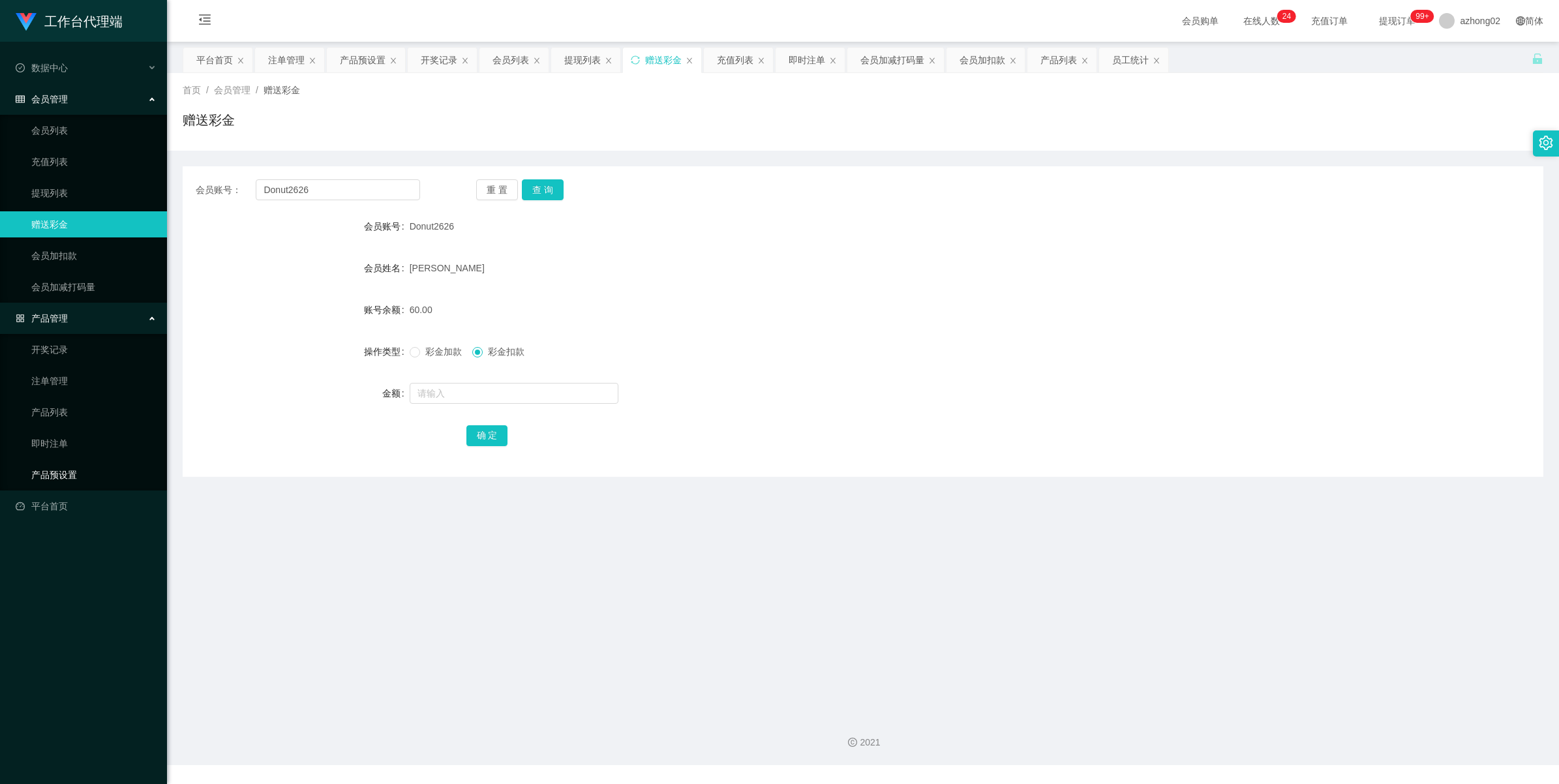
click at [47, 473] on link "产品预设置" at bounding box center [94, 474] width 125 height 26
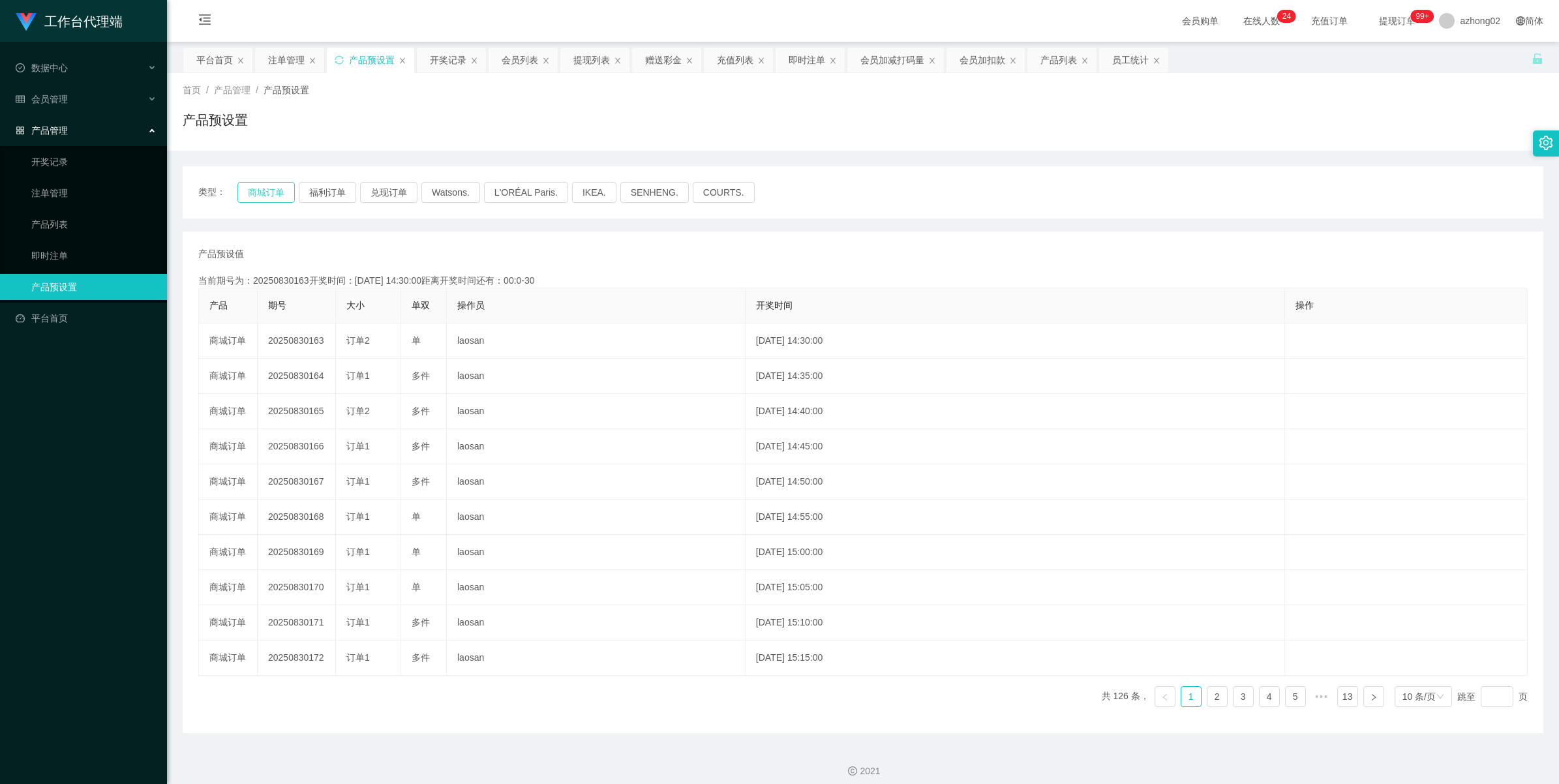
click at [252, 194] on button "商城订单" at bounding box center [266, 192] width 57 height 21
click at [278, 197] on button "商城订单" at bounding box center [266, 192] width 57 height 21
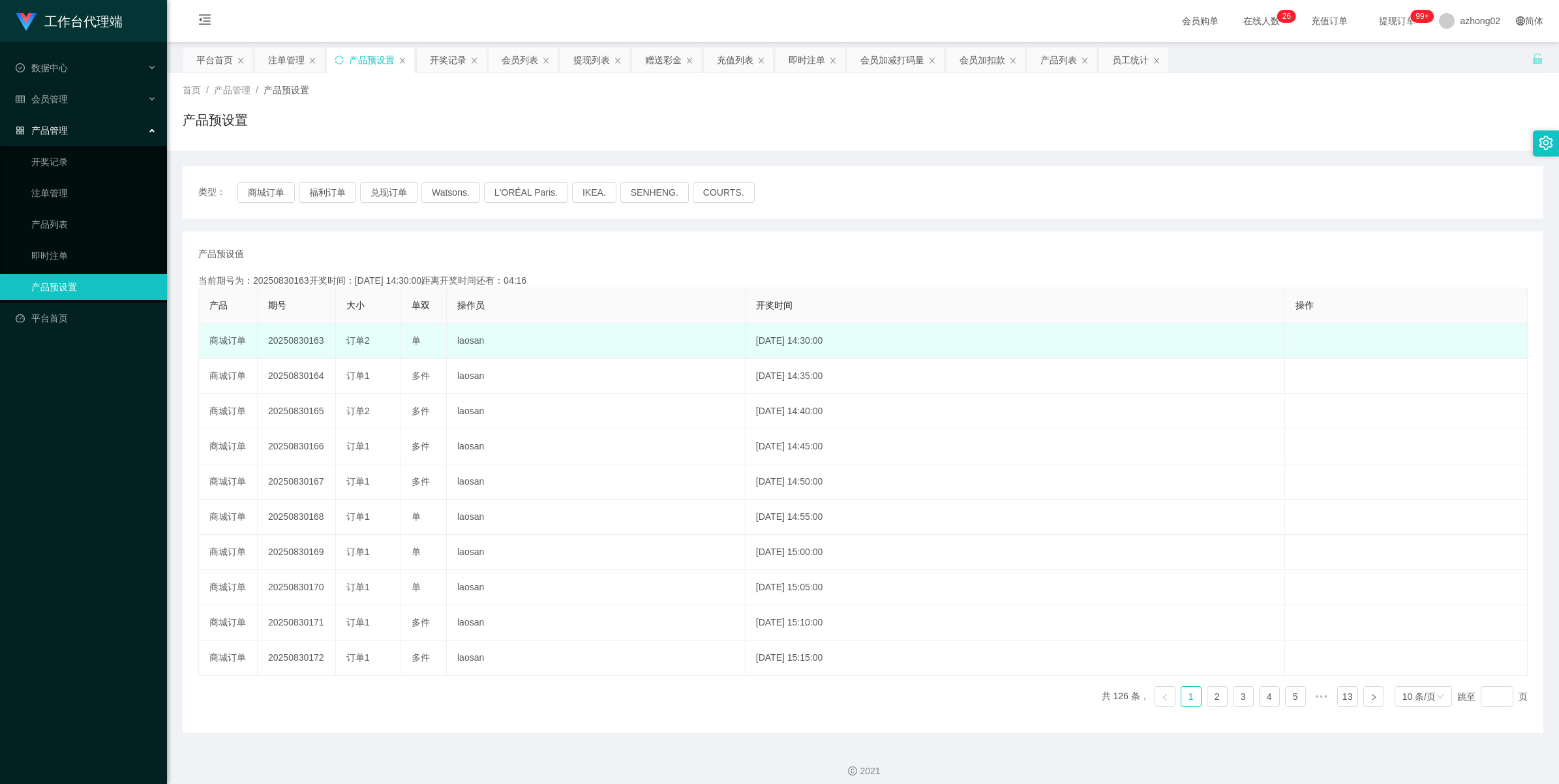
click at [304, 343] on td "20250830163" at bounding box center [296, 340] width 78 height 35
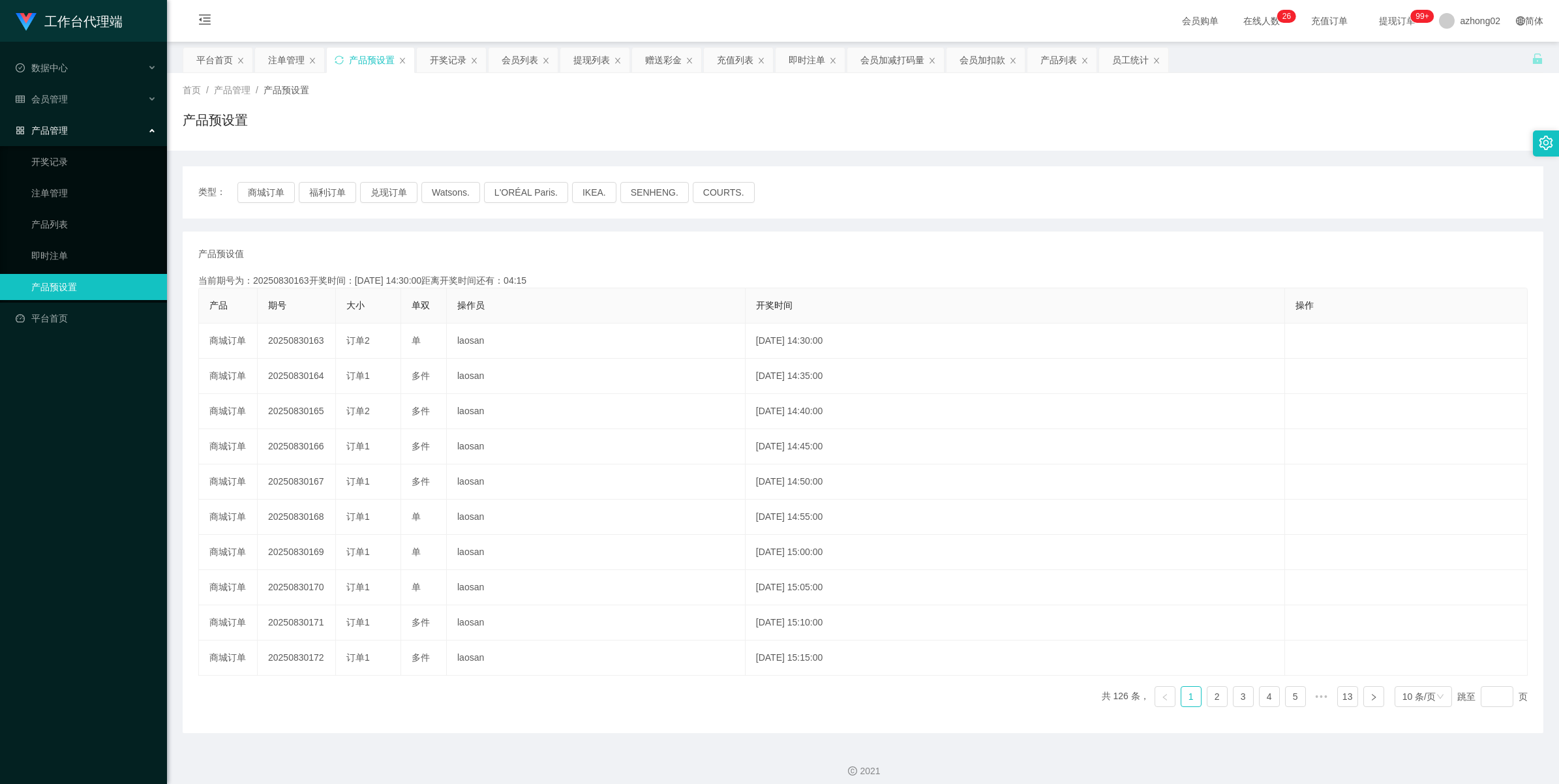
copy td "20250830163"
click at [41, 134] on span "产品管理" at bounding box center [41, 130] width 52 height 11
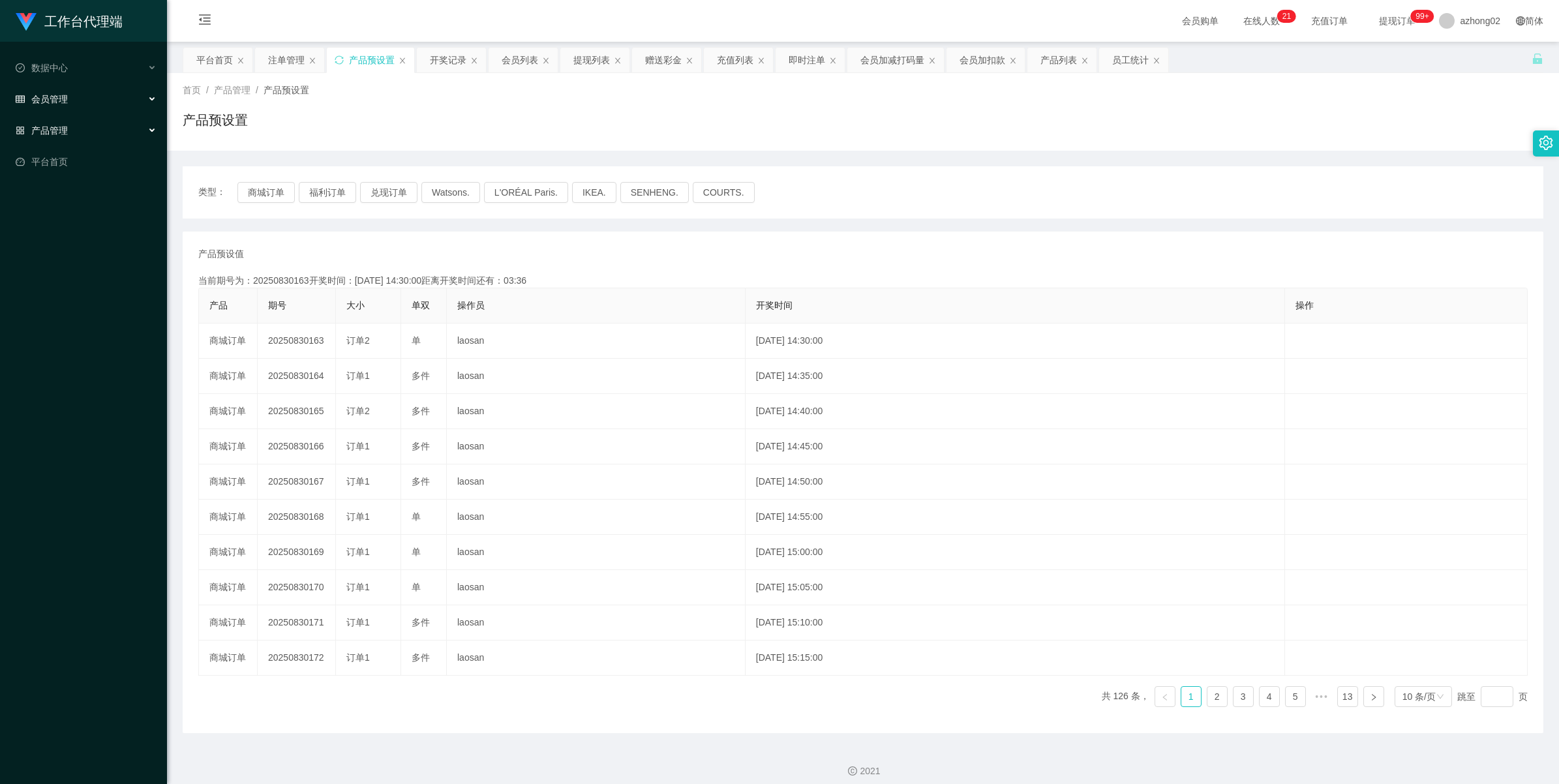
click at [54, 99] on span "会员管理" at bounding box center [41, 99] width 52 height 11
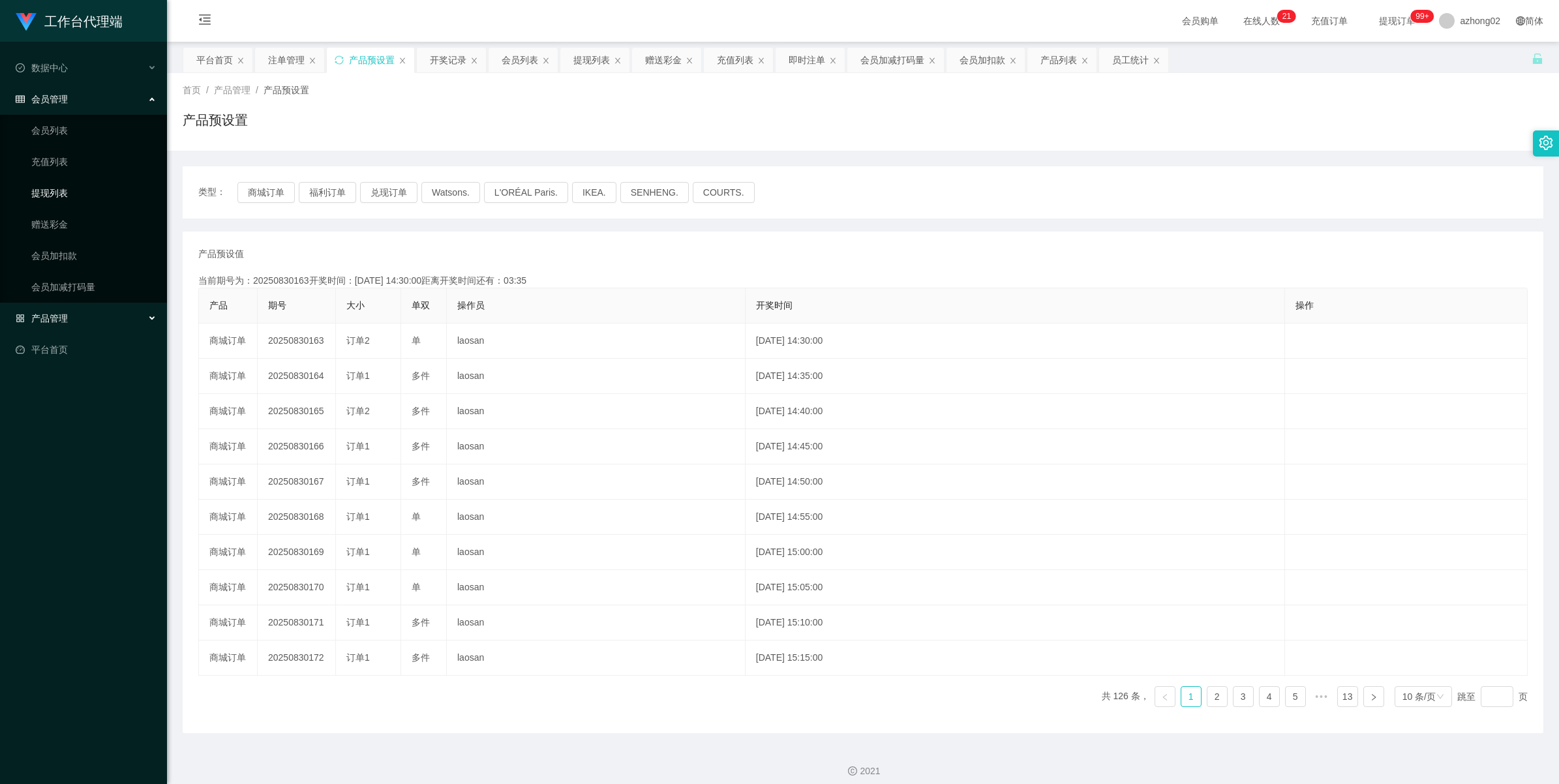
click at [72, 200] on link "提现列表" at bounding box center [94, 193] width 125 height 26
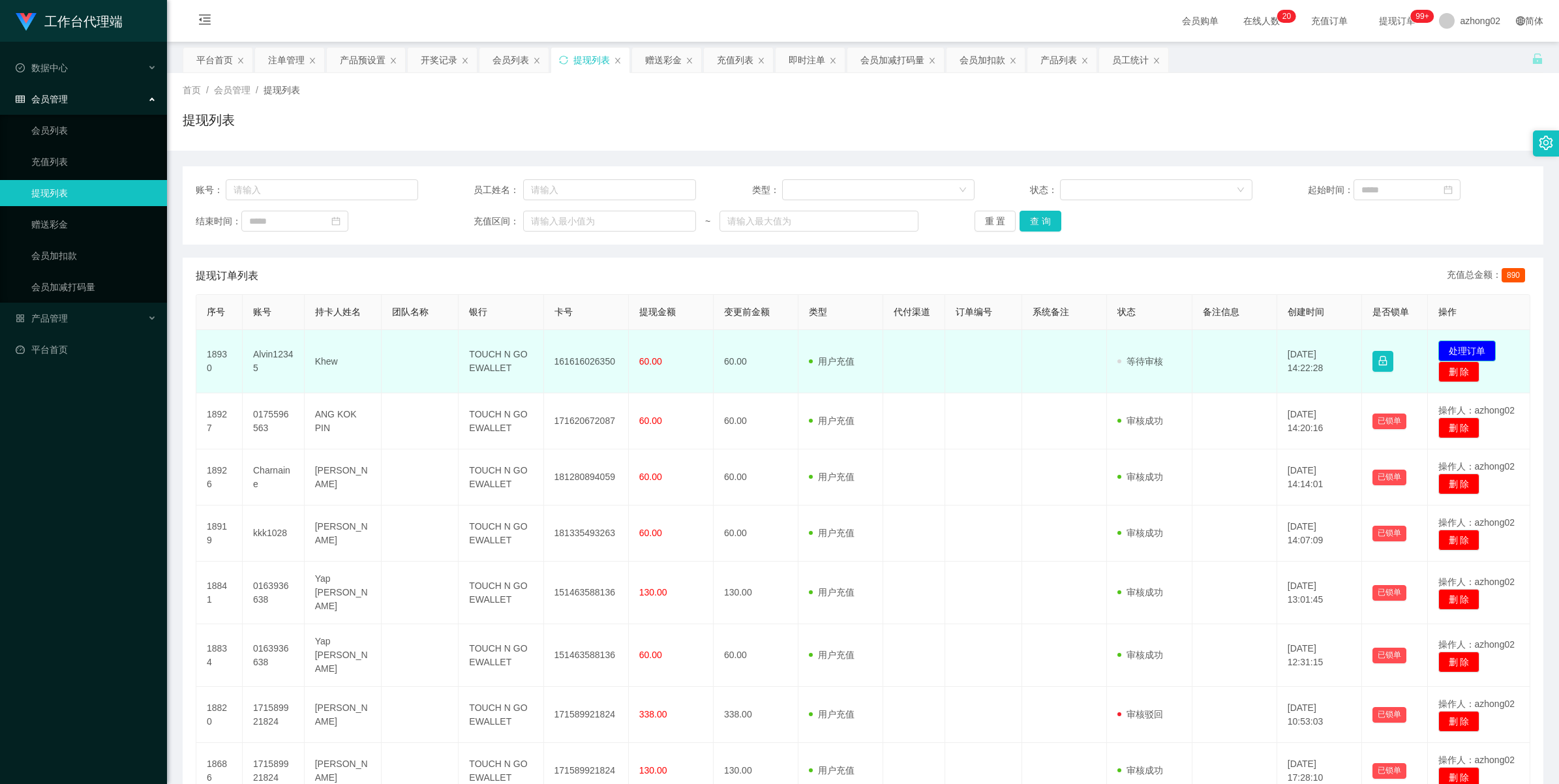
click at [1440, 350] on button "处理订单" at bounding box center [1467, 351] width 57 height 21
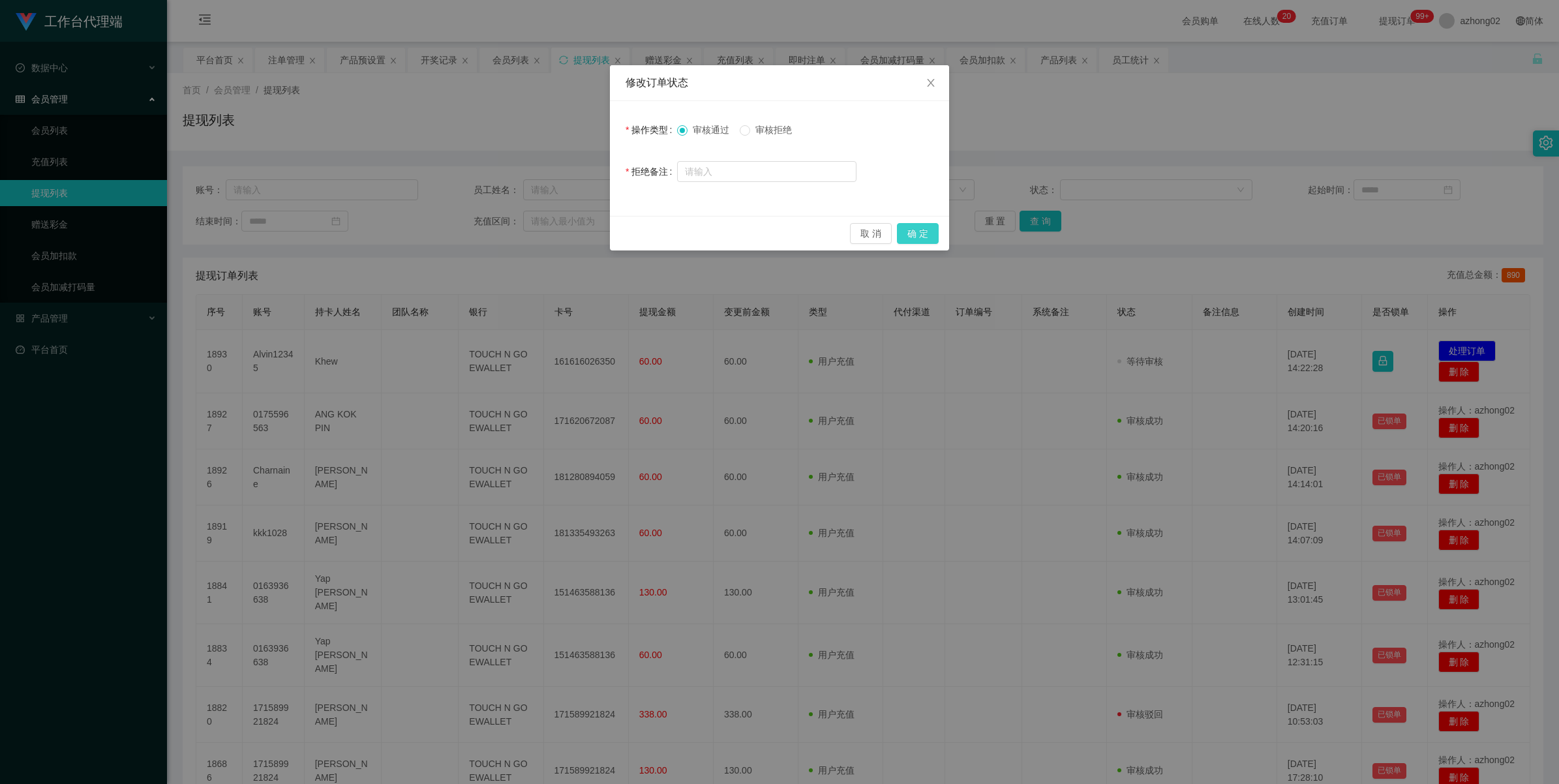
drag, startPoint x: 934, startPoint y: 230, endPoint x: 919, endPoint y: 235, distance: 15.8
click at [934, 230] on button "确 定" at bounding box center [918, 233] width 41 height 21
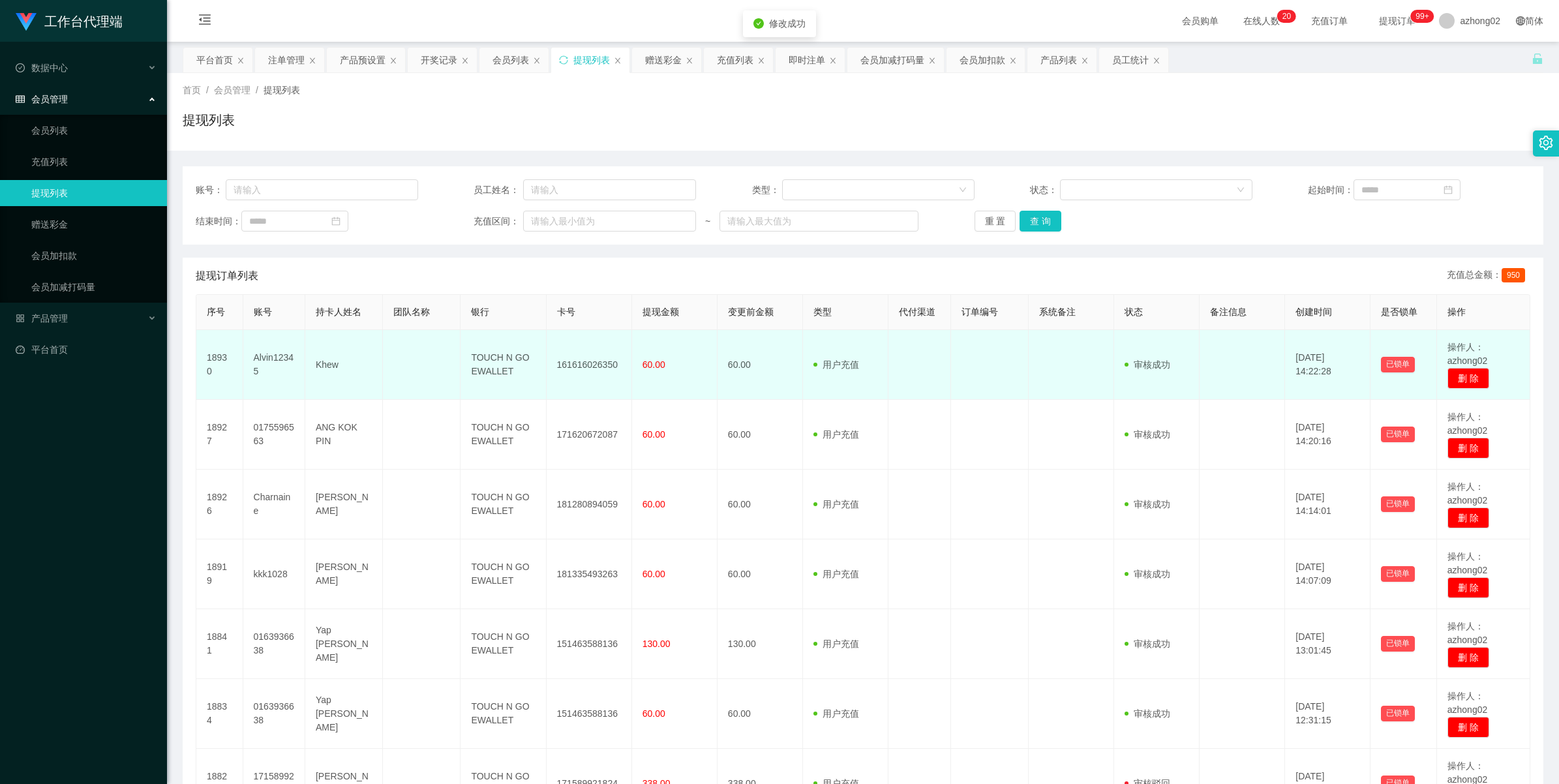
click at [602, 363] on td "161616026350" at bounding box center [589, 365] width 85 height 70
copy td "161616026350"
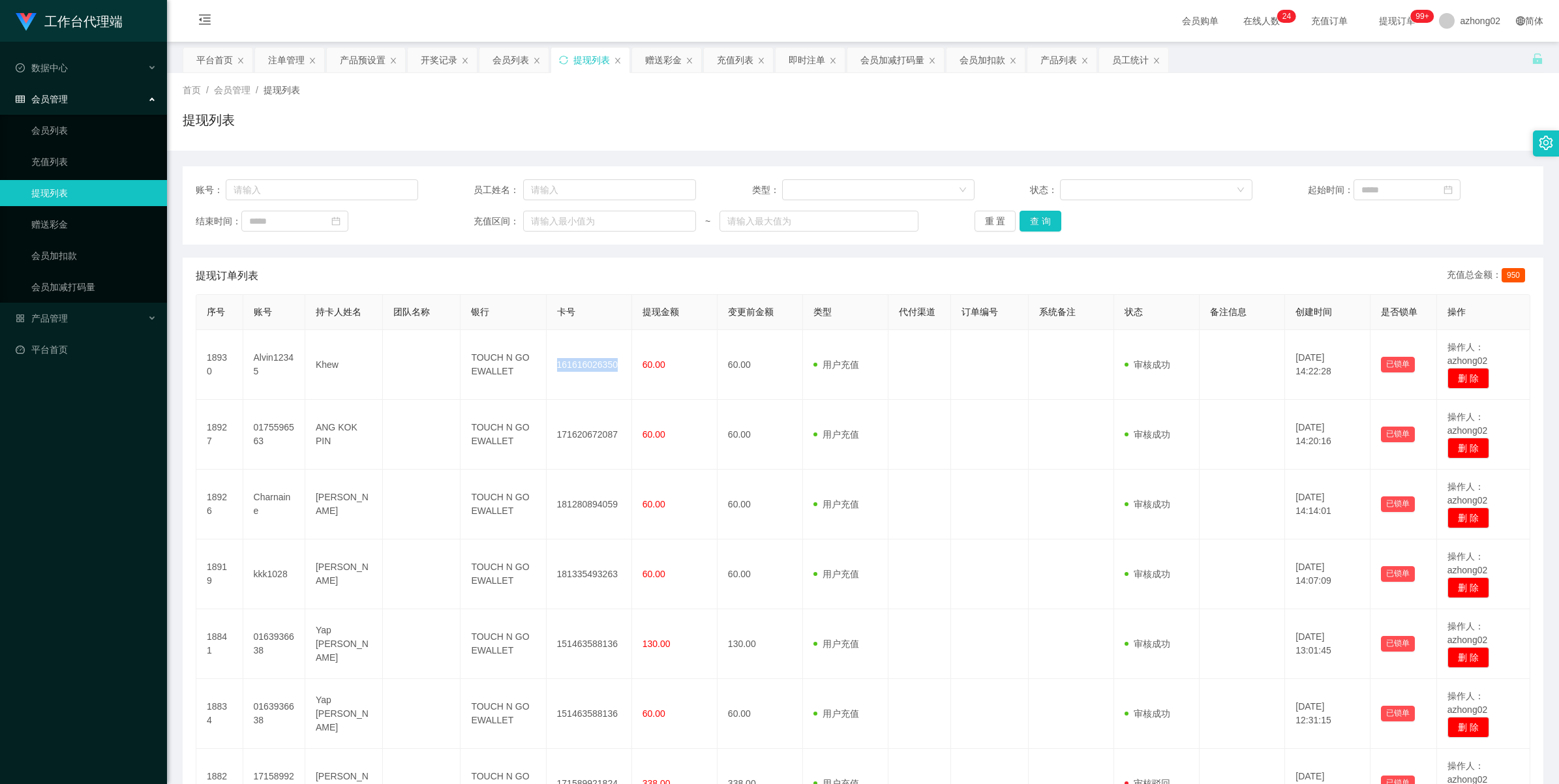
drag, startPoint x: 47, startPoint y: 197, endPoint x: 51, endPoint y: 184, distance: 13.6
click at [48, 196] on link "提现列表" at bounding box center [94, 193] width 125 height 26
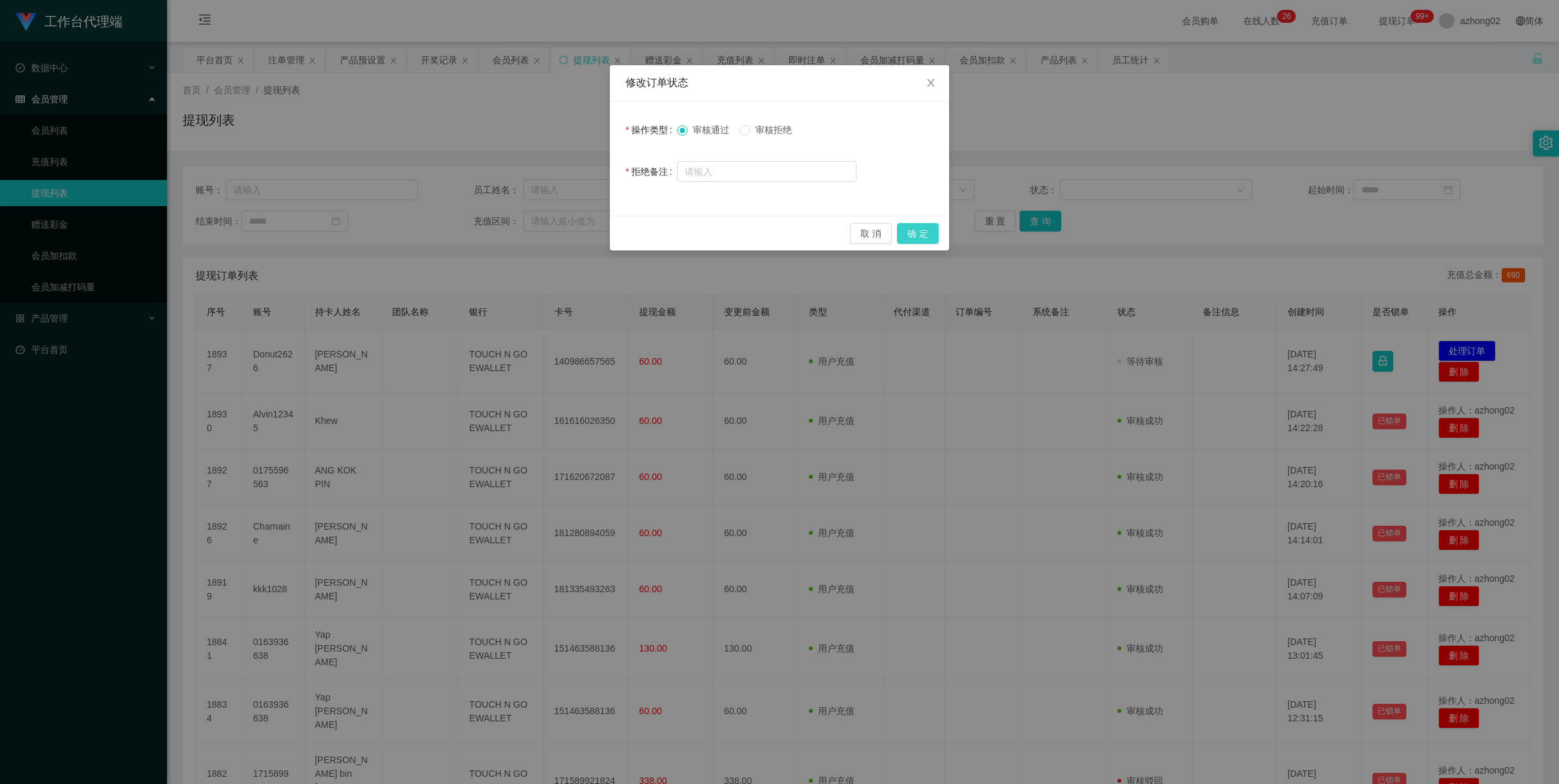
click at [924, 232] on button "确 定" at bounding box center [918, 233] width 41 height 21
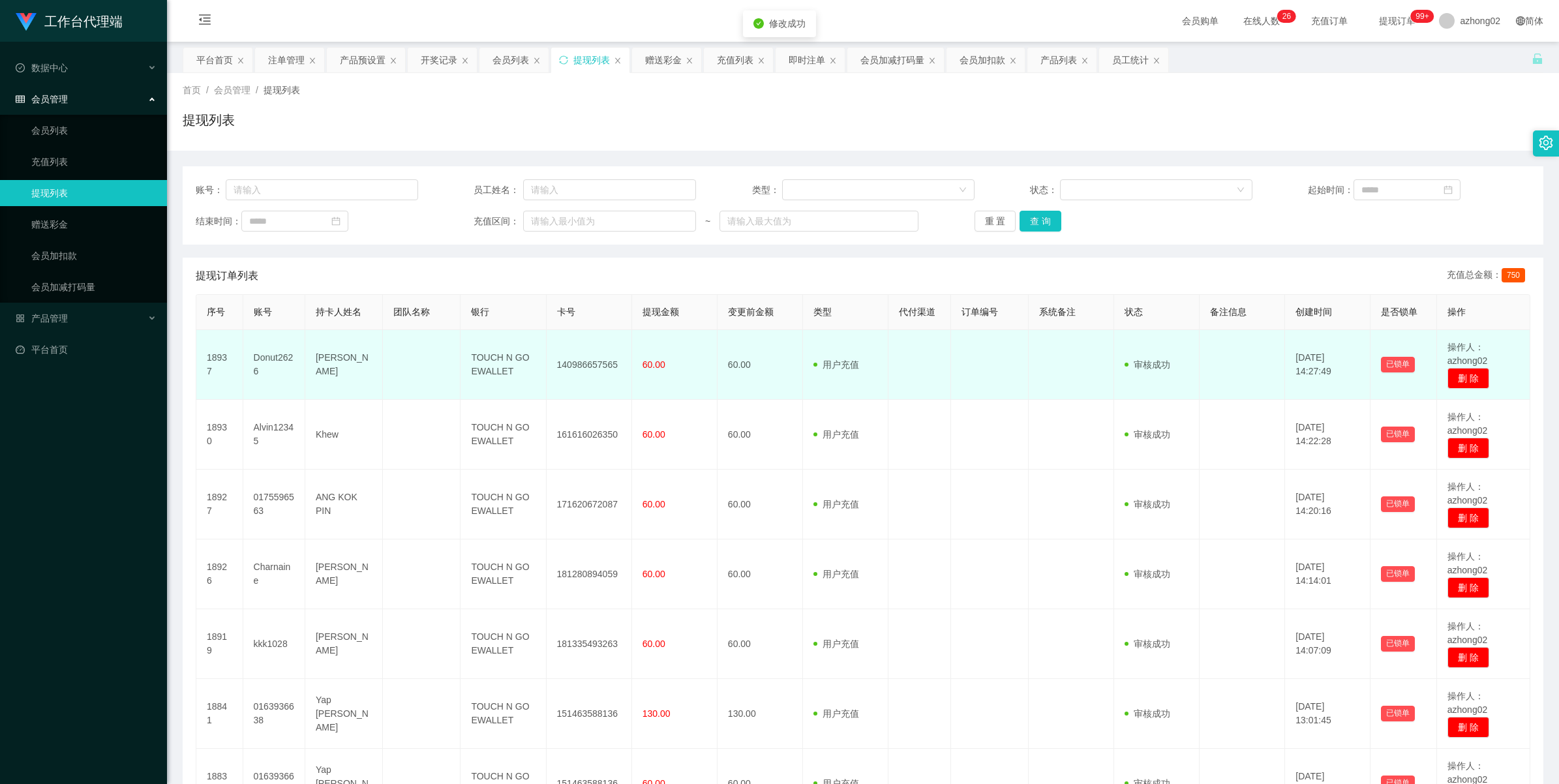
click at [575, 366] on td "140986657565" at bounding box center [589, 365] width 85 height 70
copy td "140986657565"
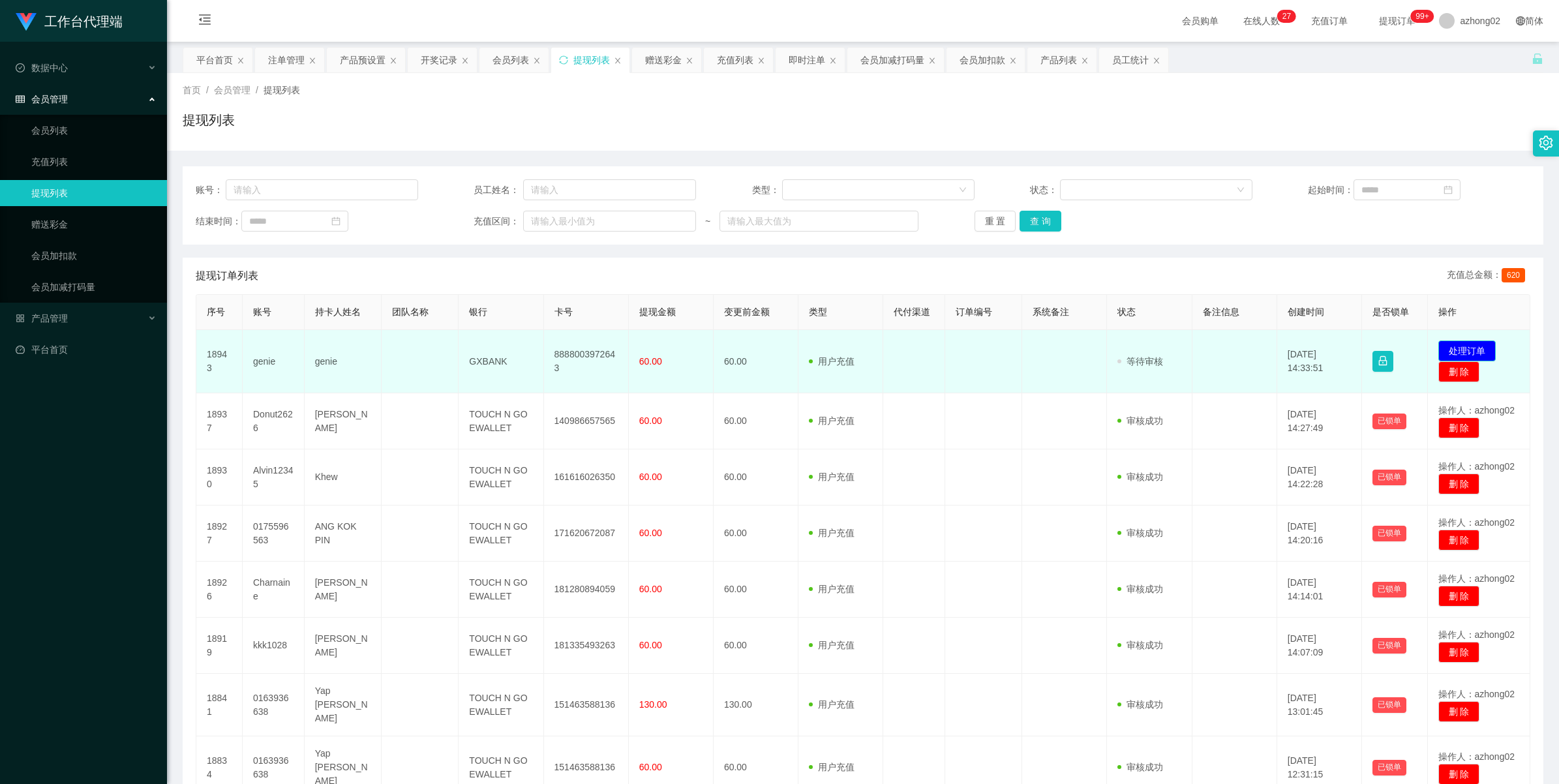
click at [1462, 350] on button "处理订单" at bounding box center [1467, 351] width 57 height 21
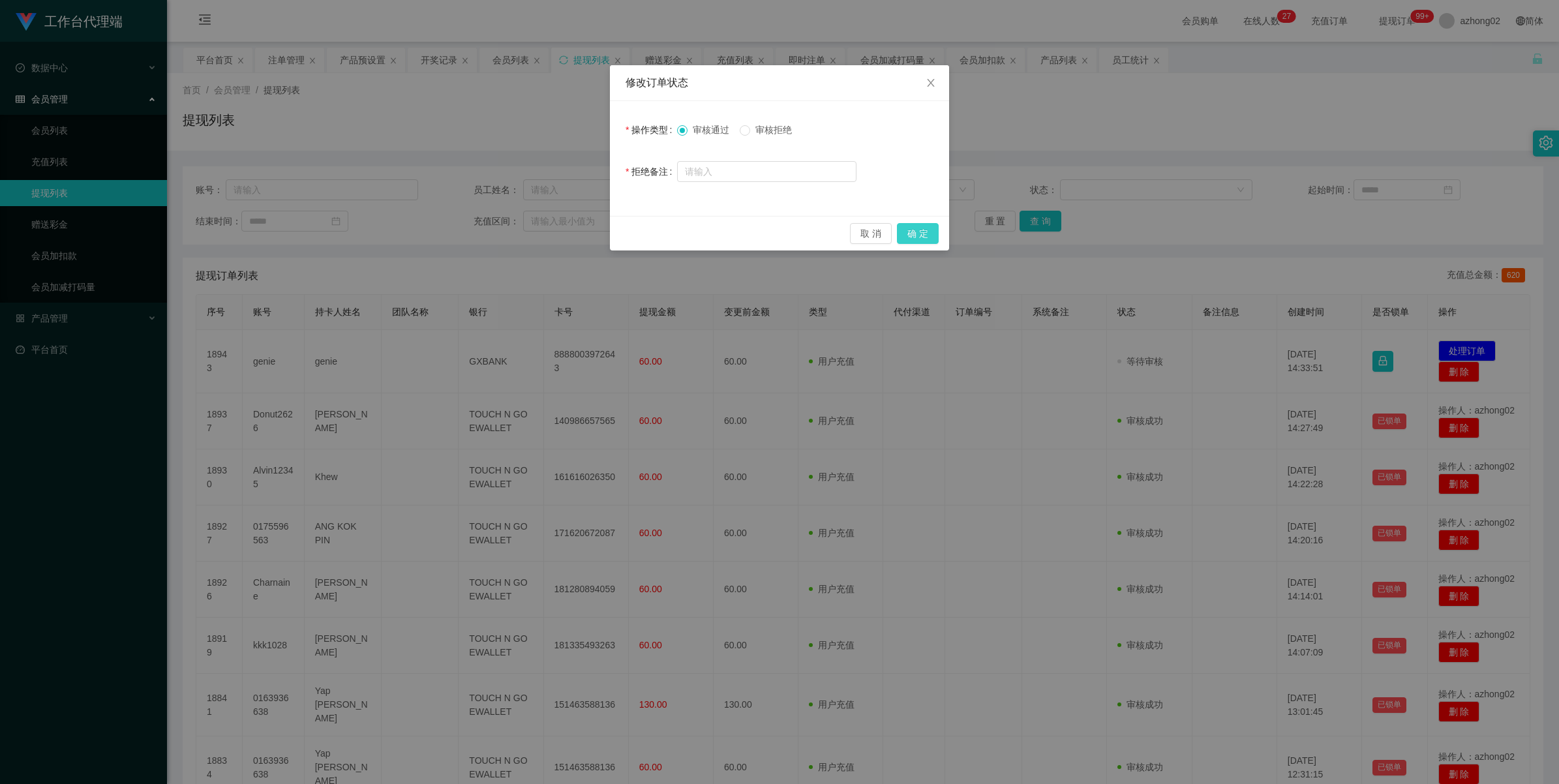
click at [904, 232] on button "确 定" at bounding box center [918, 233] width 41 height 21
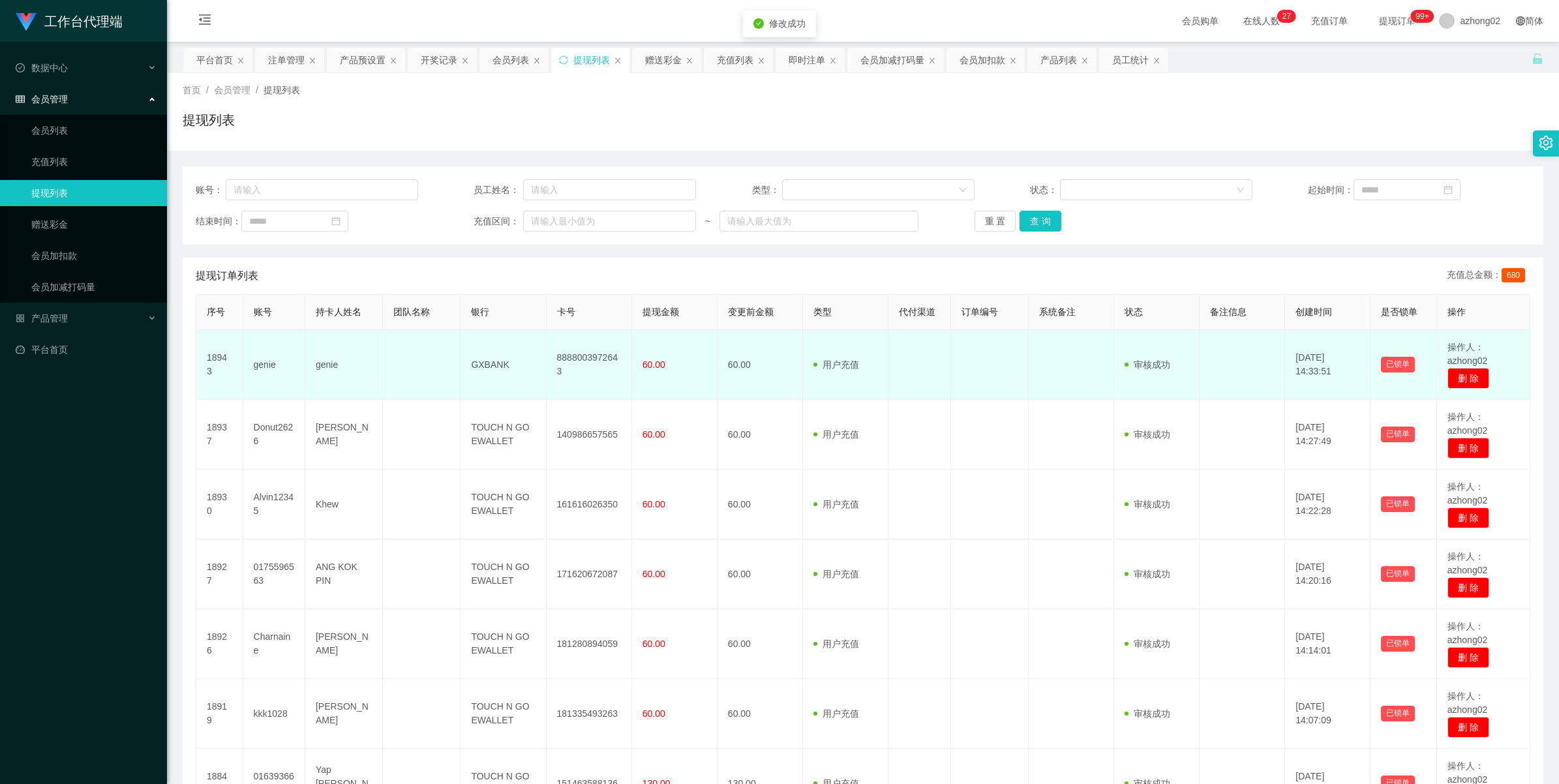
click at [561, 353] on td "8888003972643" at bounding box center [589, 365] width 85 height 70
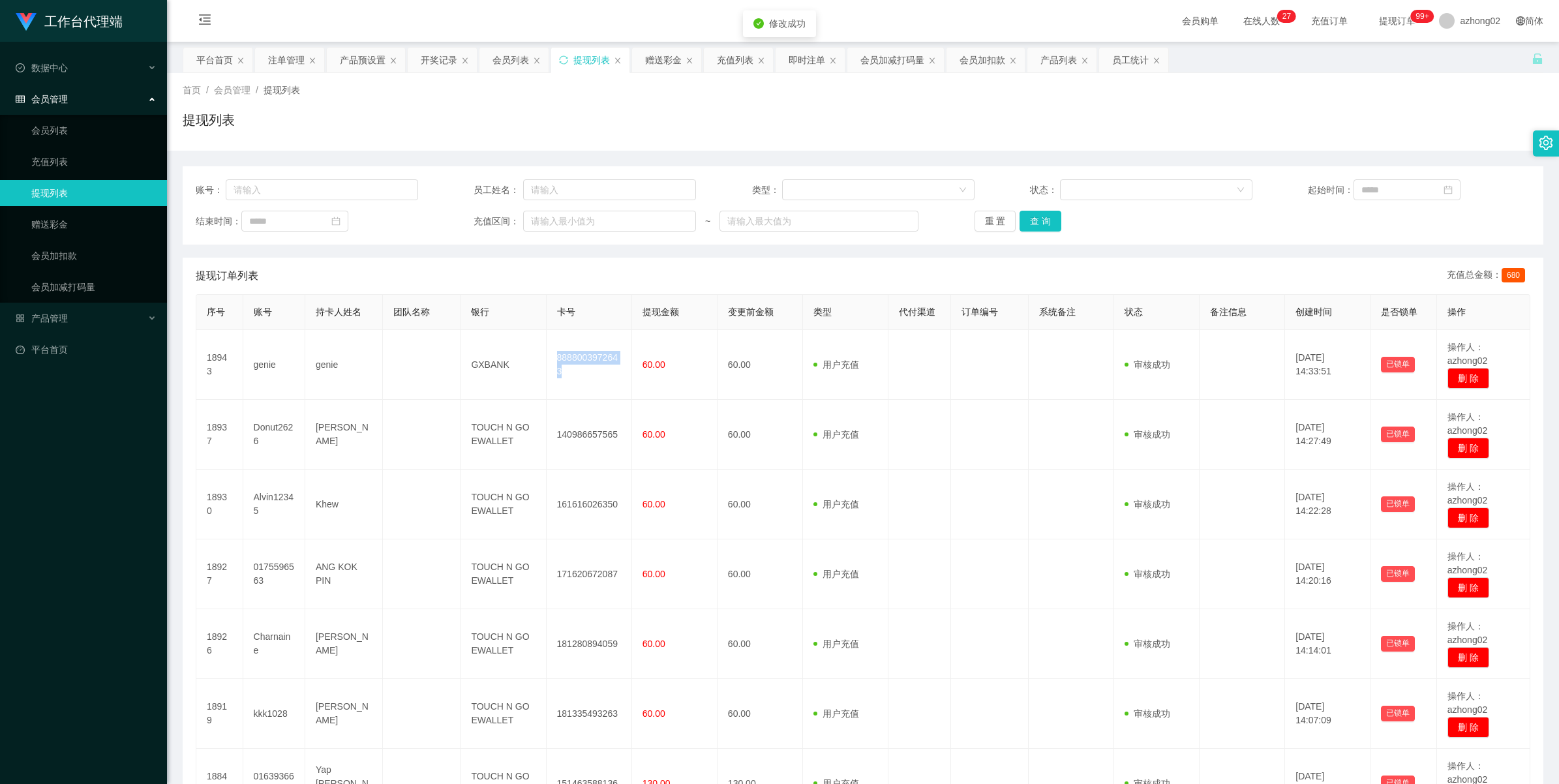
copy td "8888003972643"
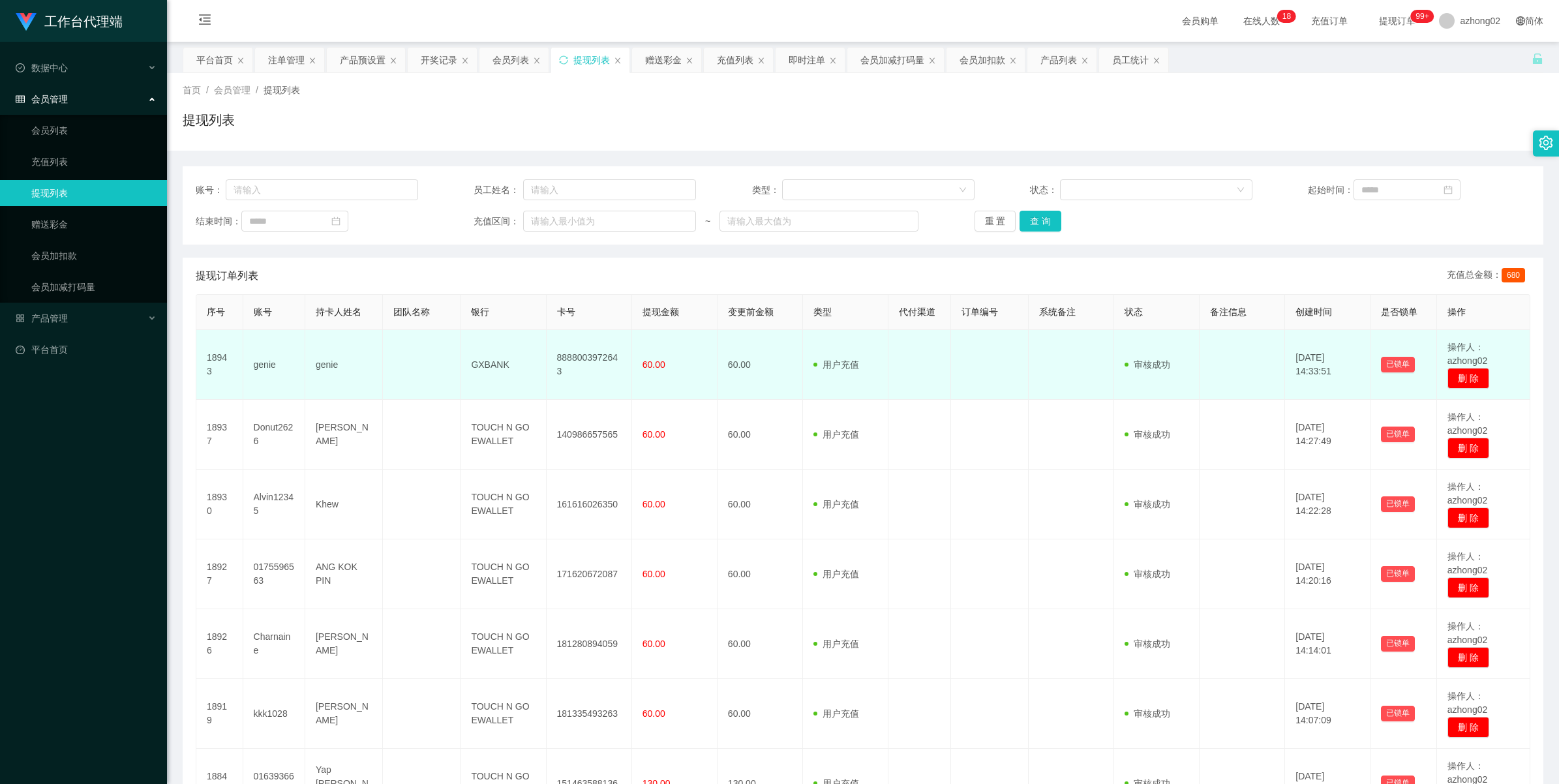
click at [577, 359] on td "8888003972643" at bounding box center [589, 365] width 85 height 70
click at [578, 359] on td "8888003972643" at bounding box center [589, 365] width 85 height 70
copy td "8888003972643"
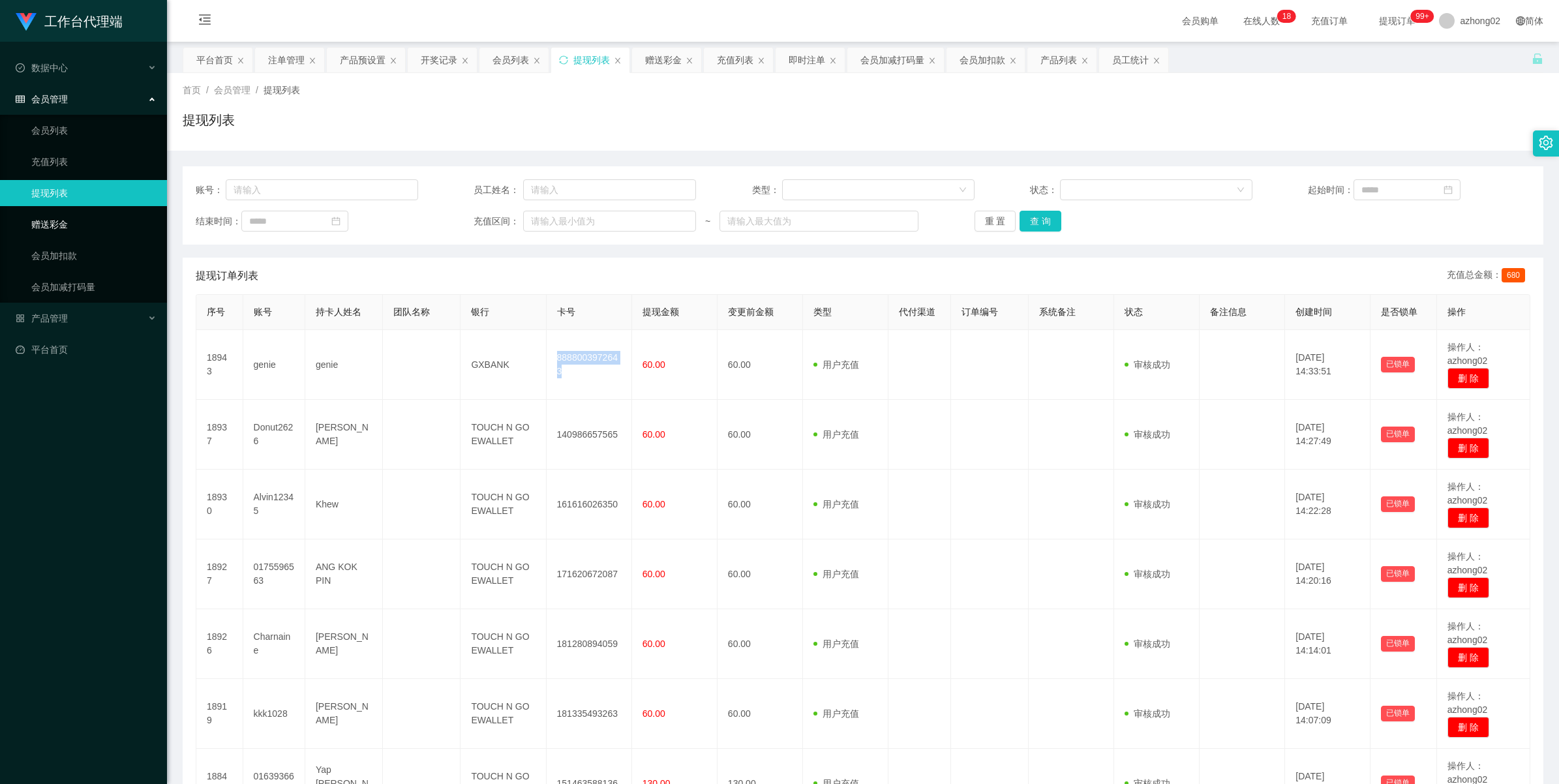
click at [66, 236] on link "赠送彩金" at bounding box center [94, 224] width 125 height 26
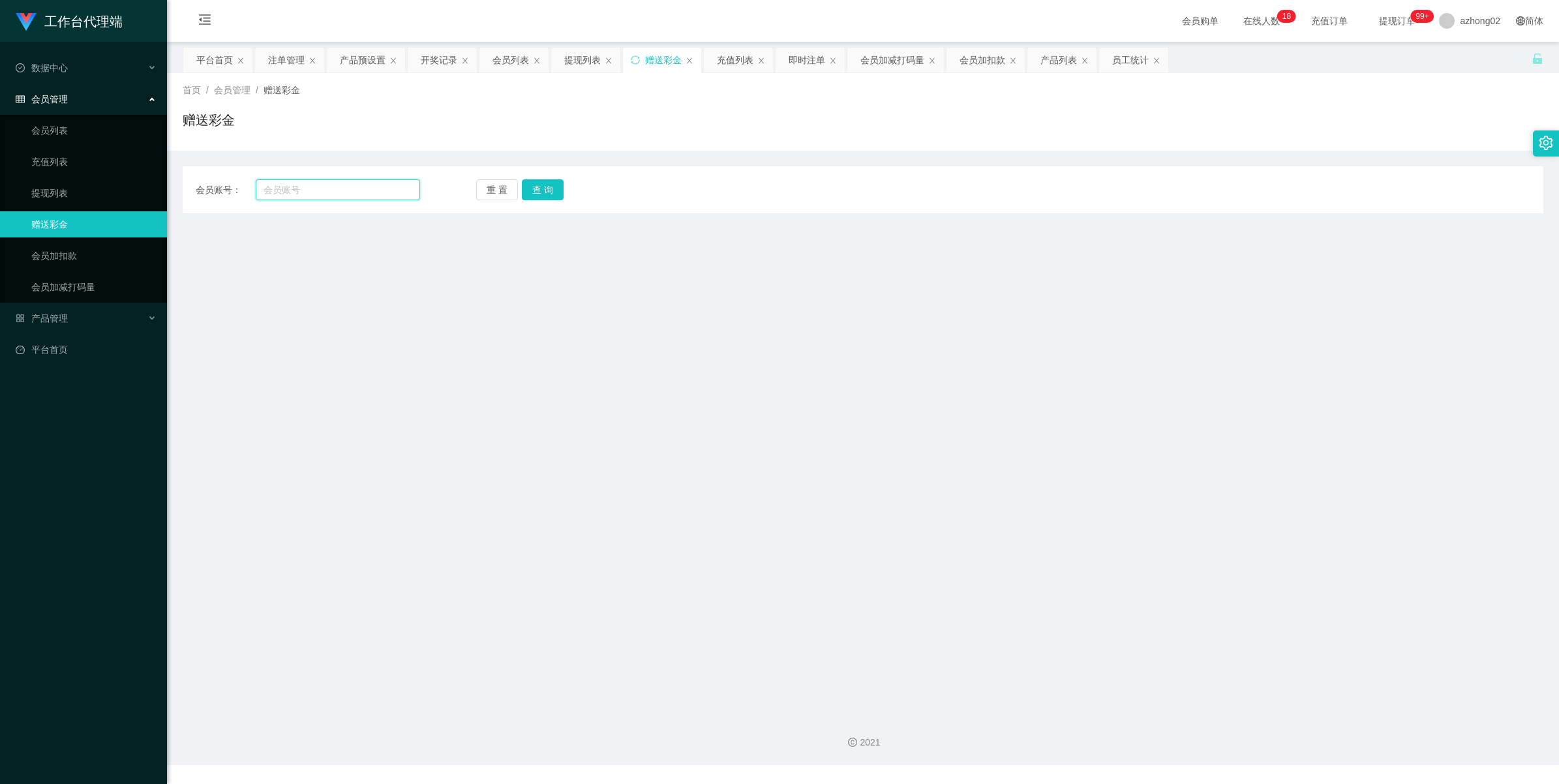
drag, startPoint x: 281, startPoint y: 190, endPoint x: 335, endPoint y: 187, distance: 54.1
click at [285, 190] on input "text" at bounding box center [338, 190] width 165 height 21
paste input "0175754992"
type input "0175754992"
drag, startPoint x: 539, startPoint y: 190, endPoint x: 553, endPoint y: 196, distance: 15.2
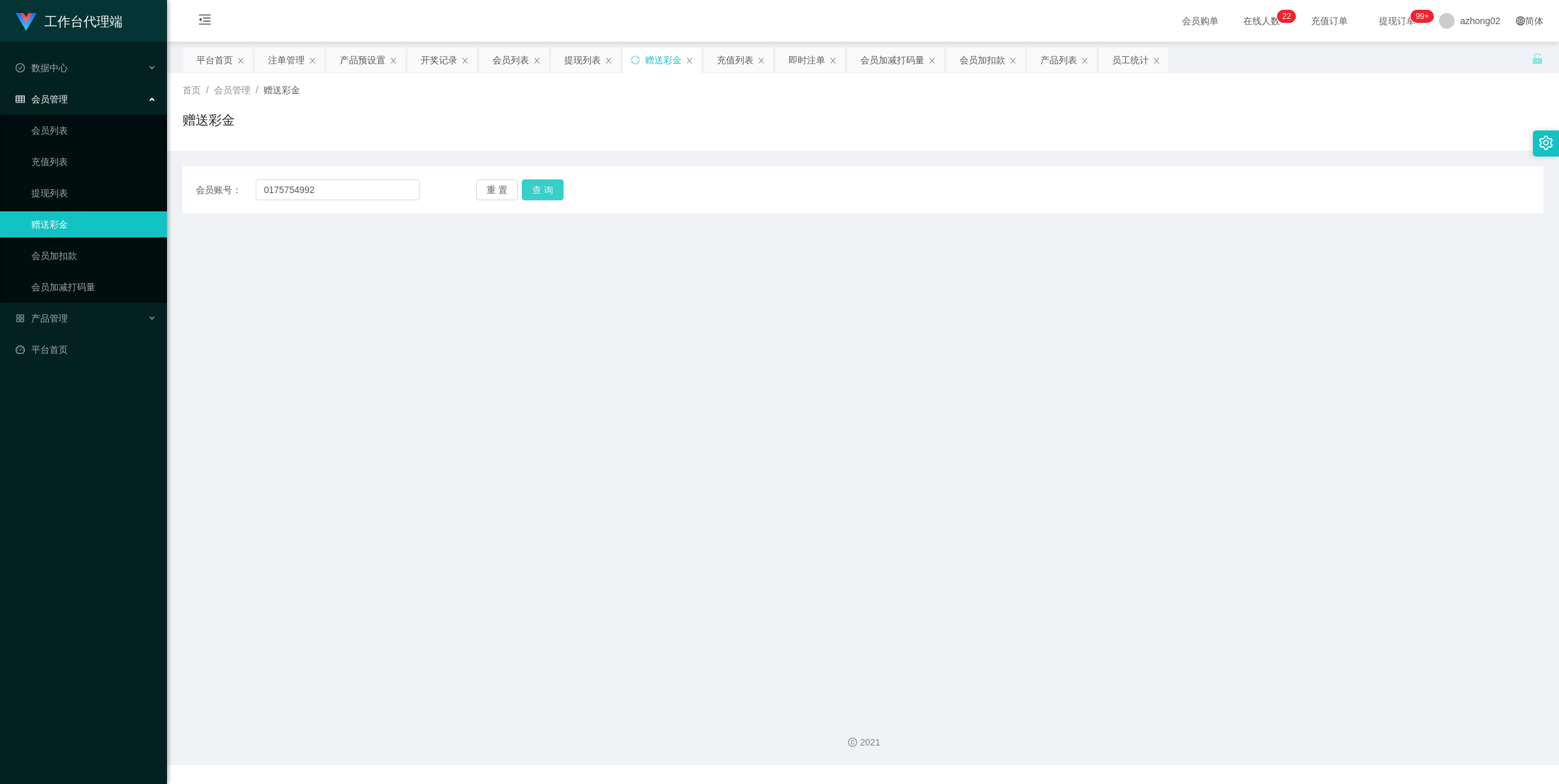
click at [539, 190] on button "查 询" at bounding box center [542, 190] width 41 height 21
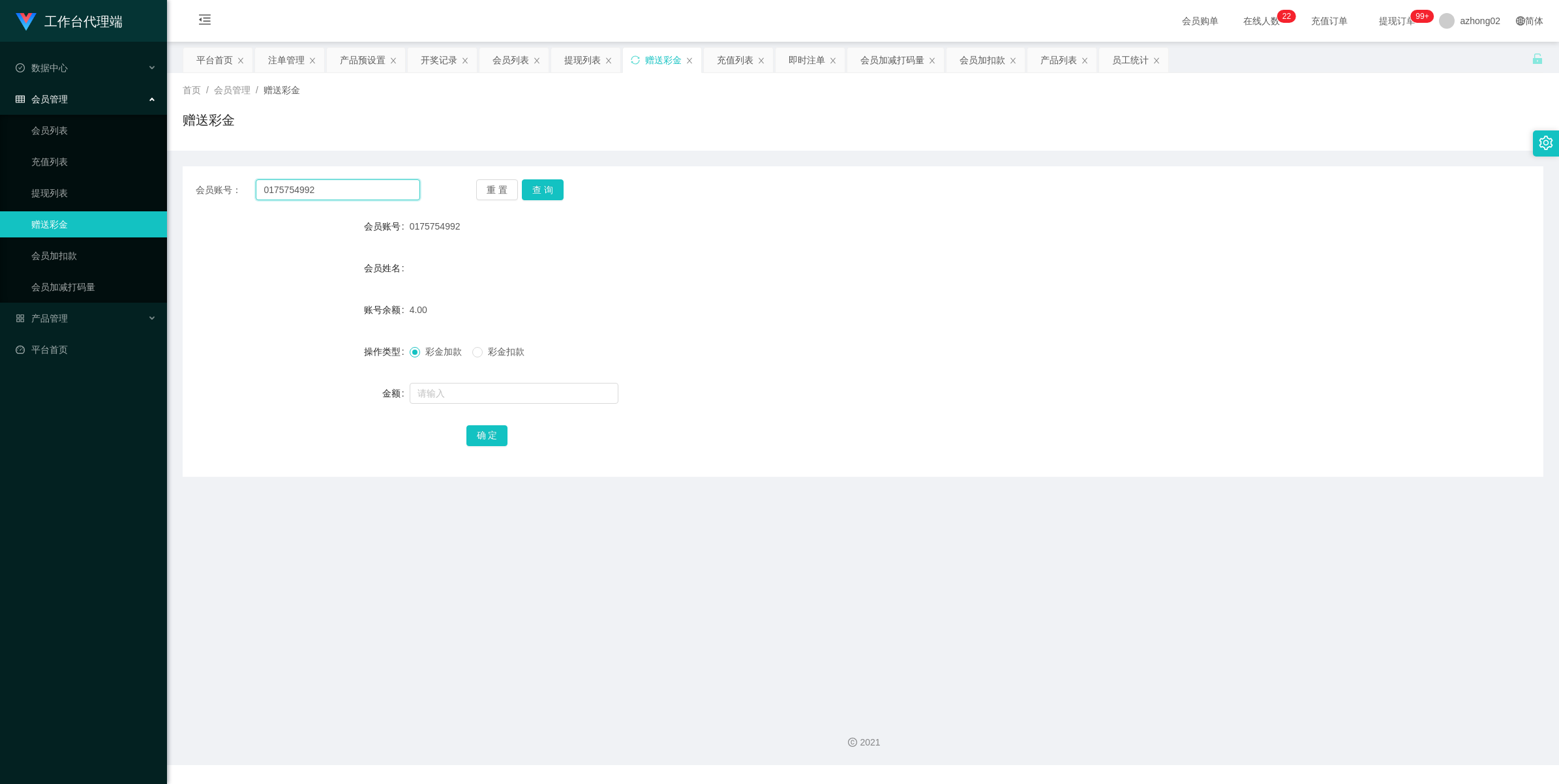
click at [329, 190] on input "0175754992" at bounding box center [338, 190] width 165 height 21
paste input "0175754992"
type input "0175754992"
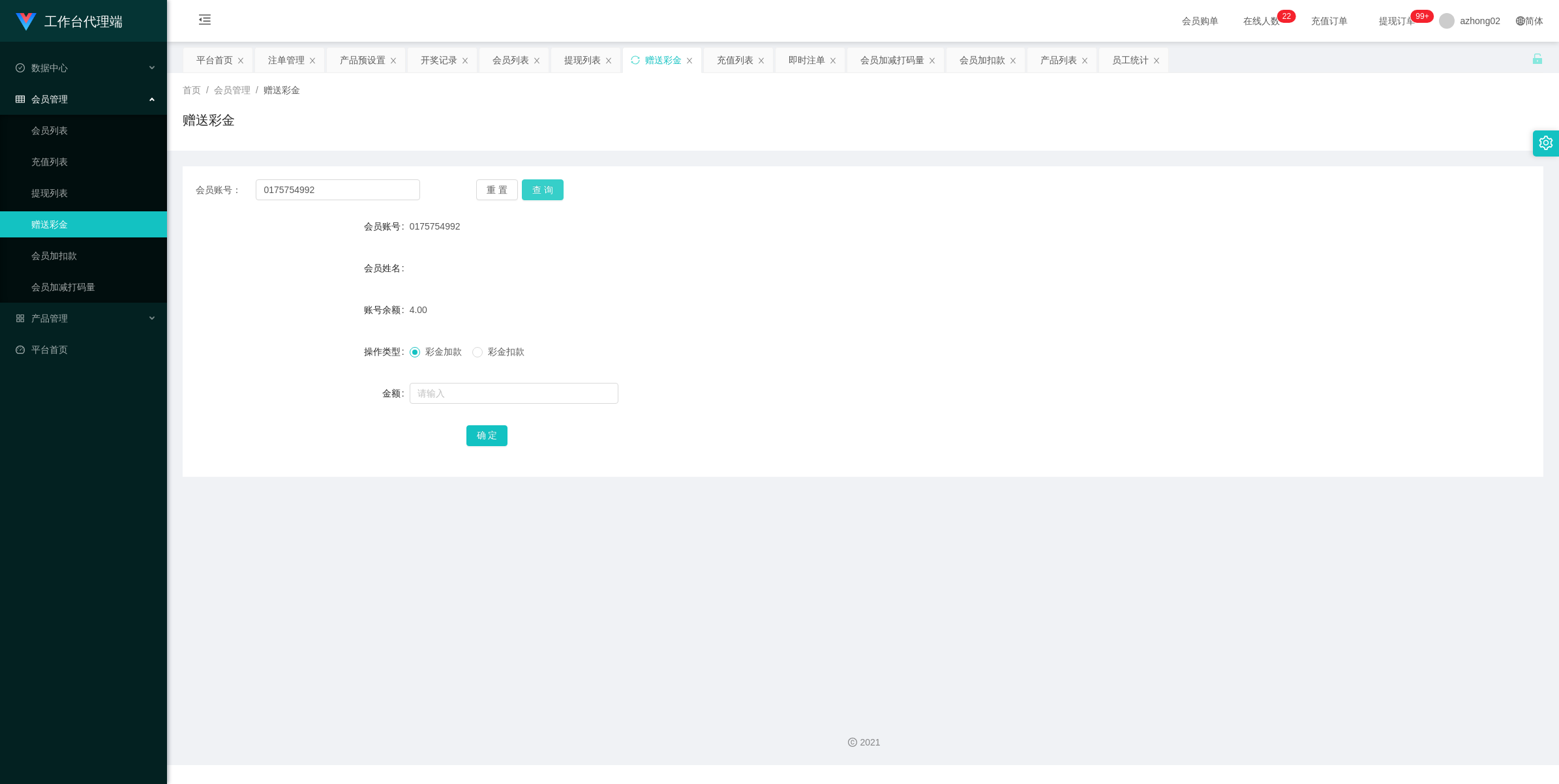
click at [543, 180] on button "查 询" at bounding box center [542, 190] width 41 height 21
click at [549, 195] on button "查 询" at bounding box center [542, 190] width 41 height 21
click at [549, 195] on div "重 置 查 询" at bounding box center [589, 190] width 225 height 21
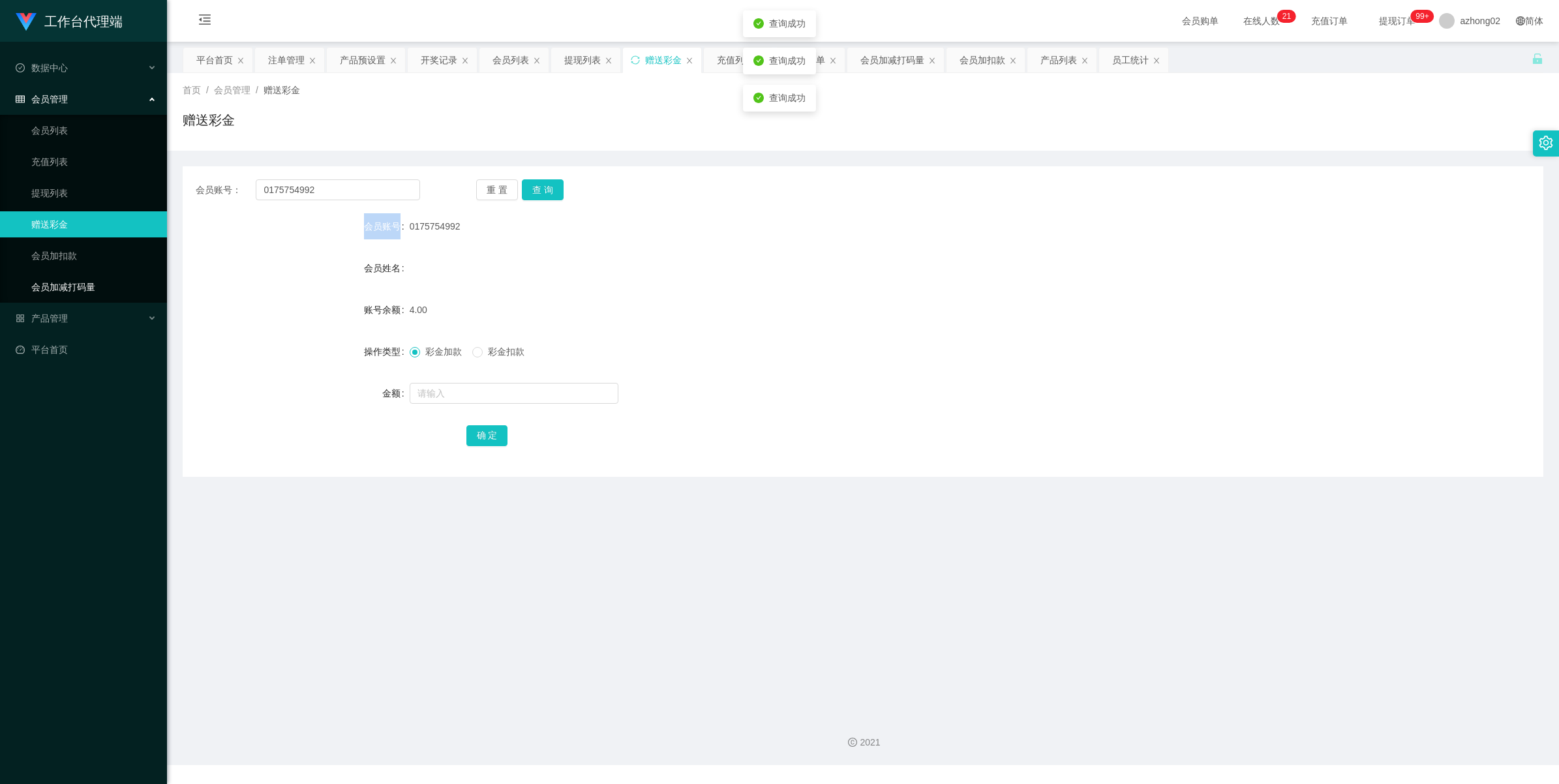
click at [56, 285] on link "会员加减打码量" at bounding box center [94, 287] width 125 height 26
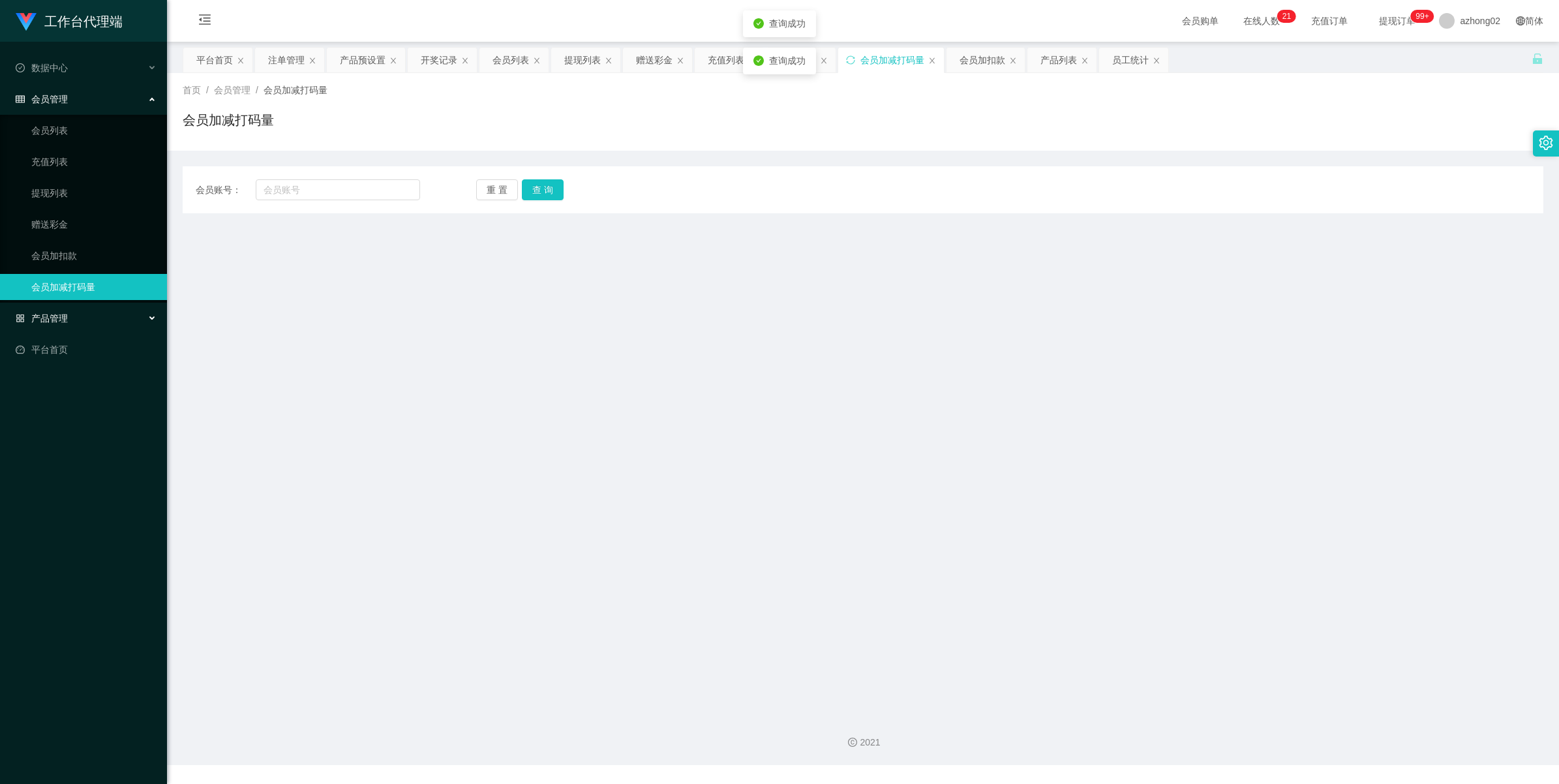
click at [48, 321] on span "产品管理" at bounding box center [41, 318] width 52 height 11
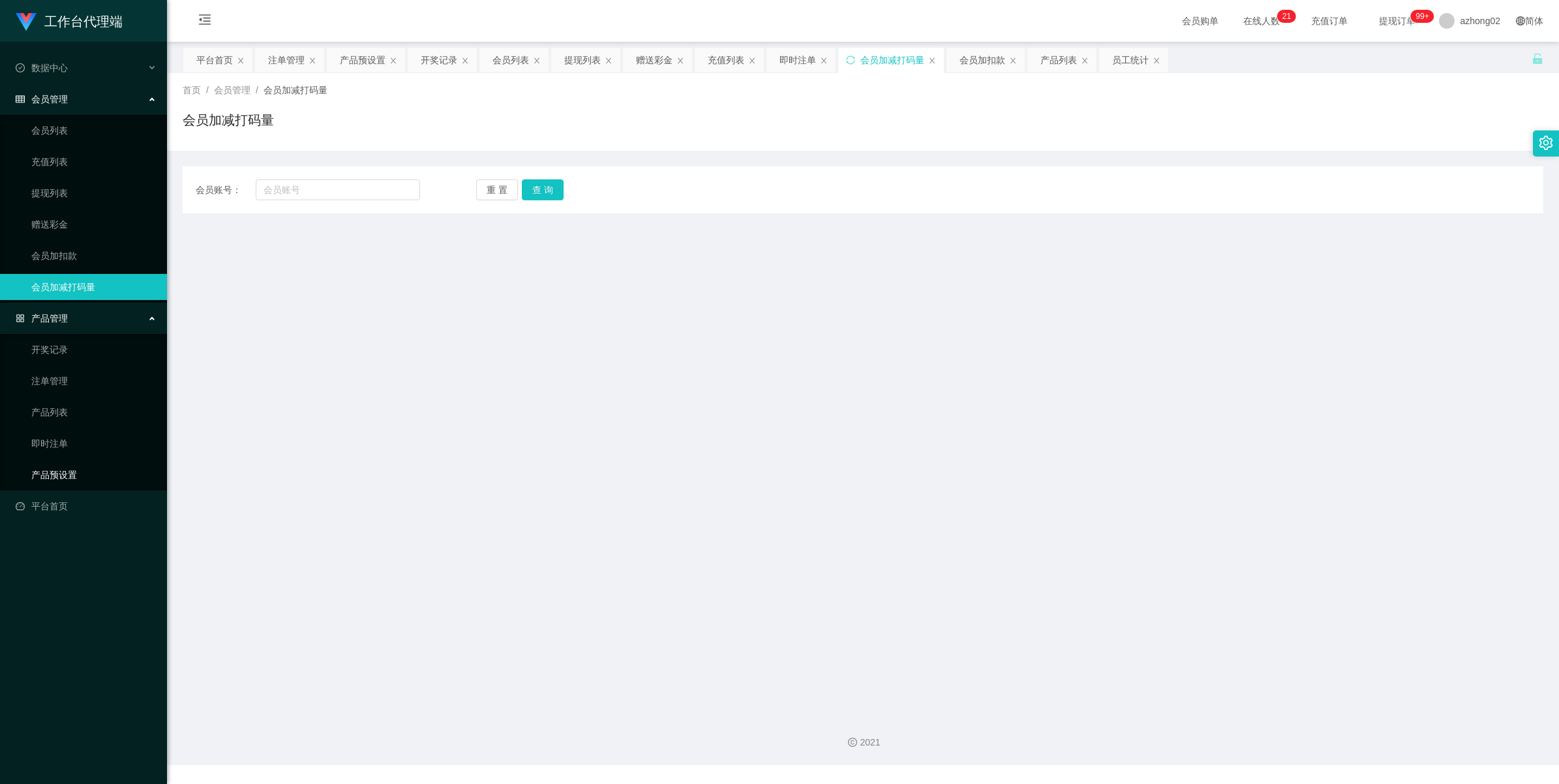
click at [57, 470] on link "产品预设置" at bounding box center [94, 474] width 125 height 26
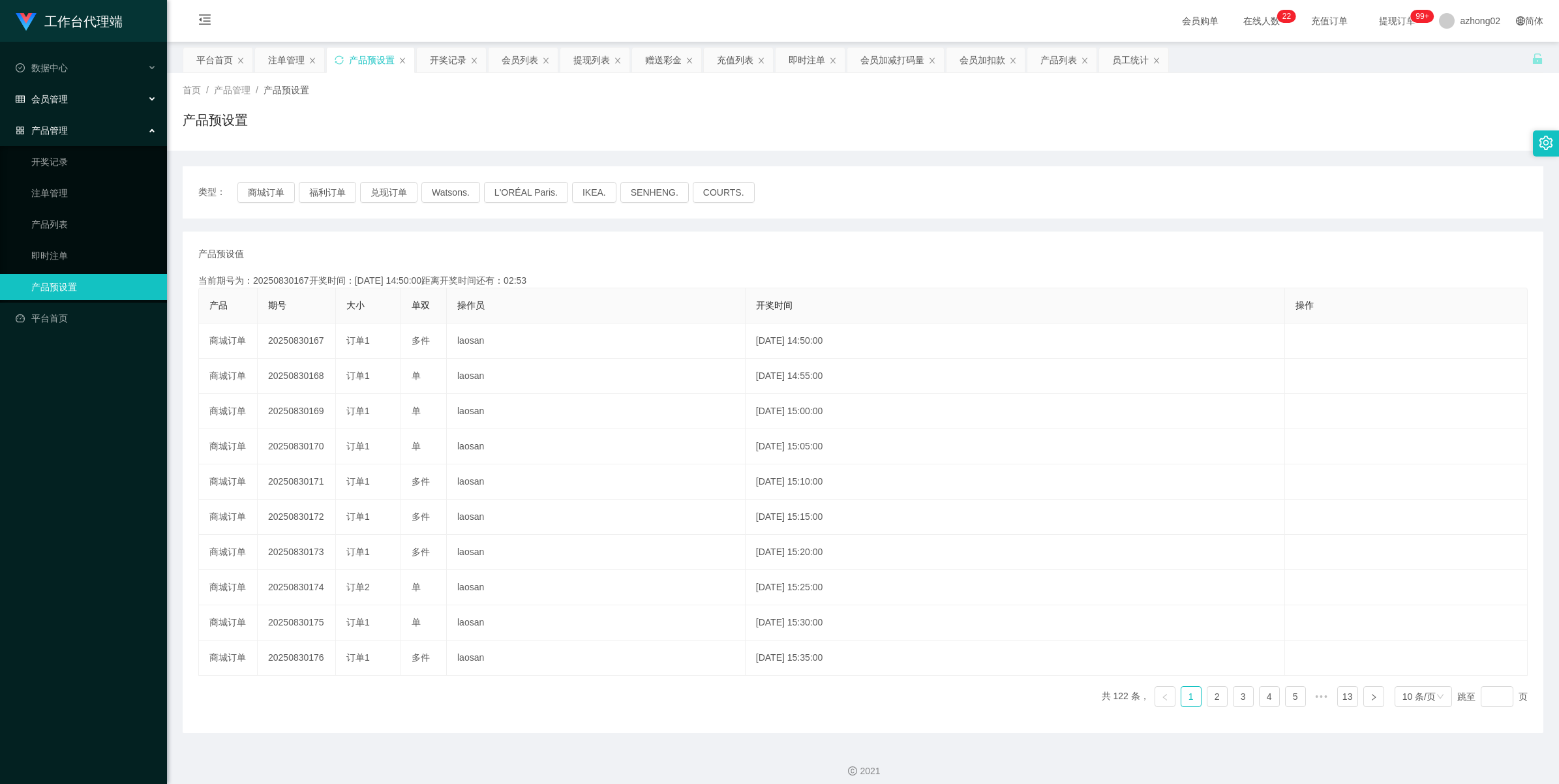
click at [44, 94] on span "会员管理" at bounding box center [41, 99] width 52 height 11
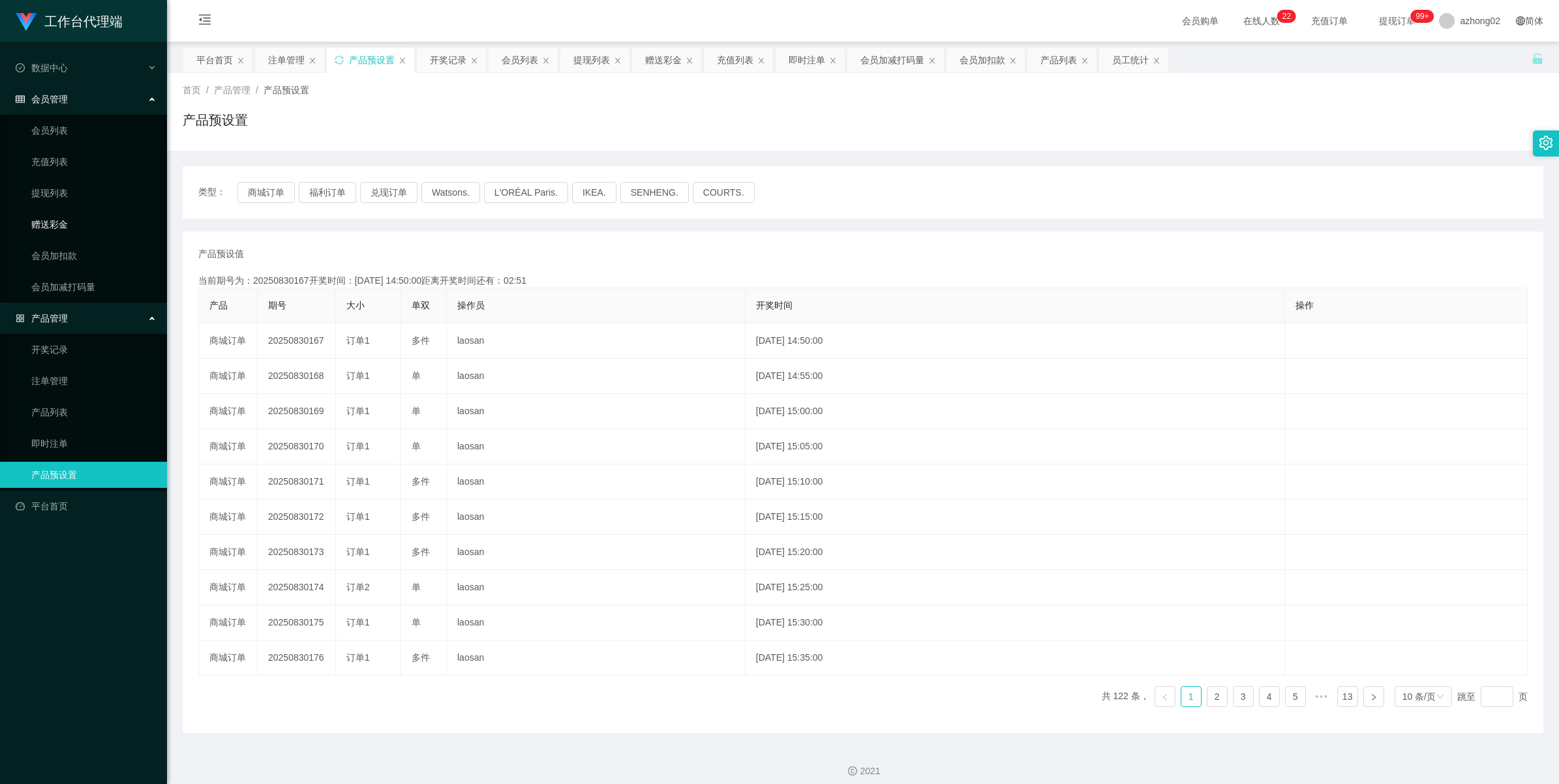
click at [51, 226] on link "赠送彩金" at bounding box center [94, 224] width 125 height 26
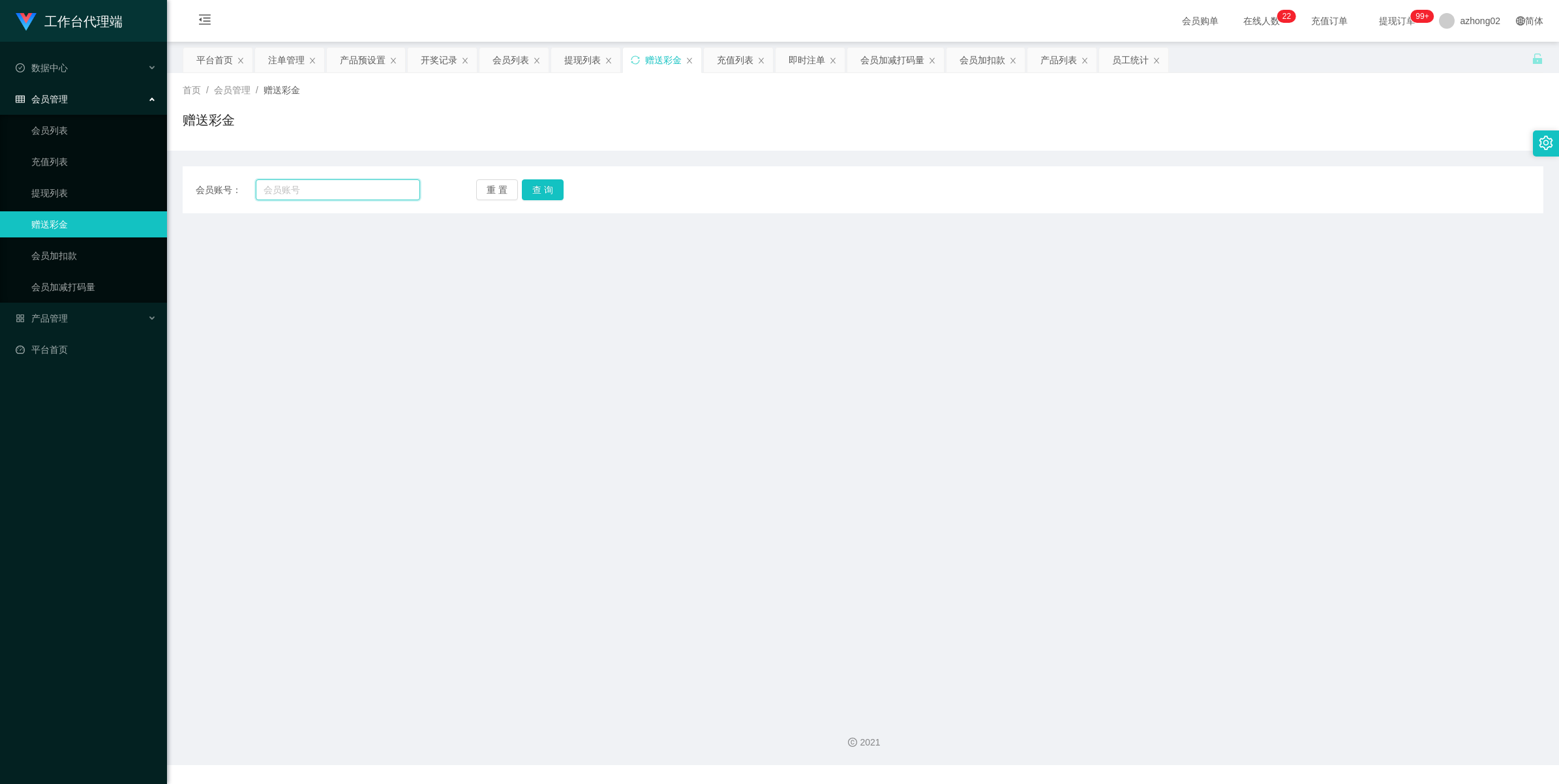
click at [311, 190] on input "text" at bounding box center [338, 190] width 165 height 21
paste input "0175754992"
type input "0175754992"
drag, startPoint x: 534, startPoint y: 181, endPoint x: 536, endPoint y: 193, distance: 12.2
click at [534, 181] on button "查 询" at bounding box center [542, 190] width 41 height 21
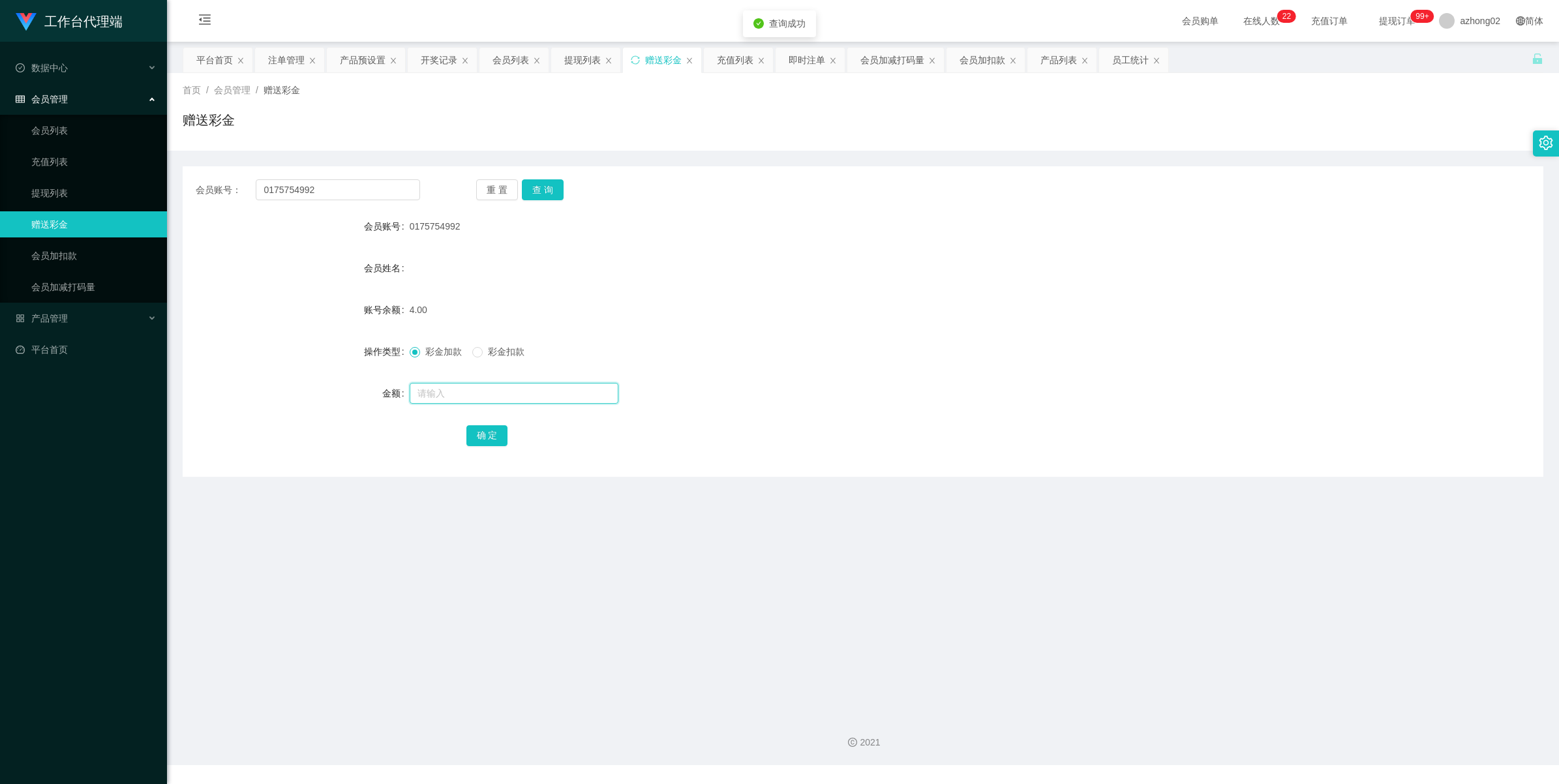
click at [488, 395] on input "text" at bounding box center [514, 393] width 209 height 21
type input "56"
click at [504, 438] on div "确 定" at bounding box center [864, 435] width 794 height 26
click at [492, 425] on button "确 定" at bounding box center [487, 435] width 41 height 21
click at [494, 437] on button "确 定" at bounding box center [487, 435] width 41 height 21
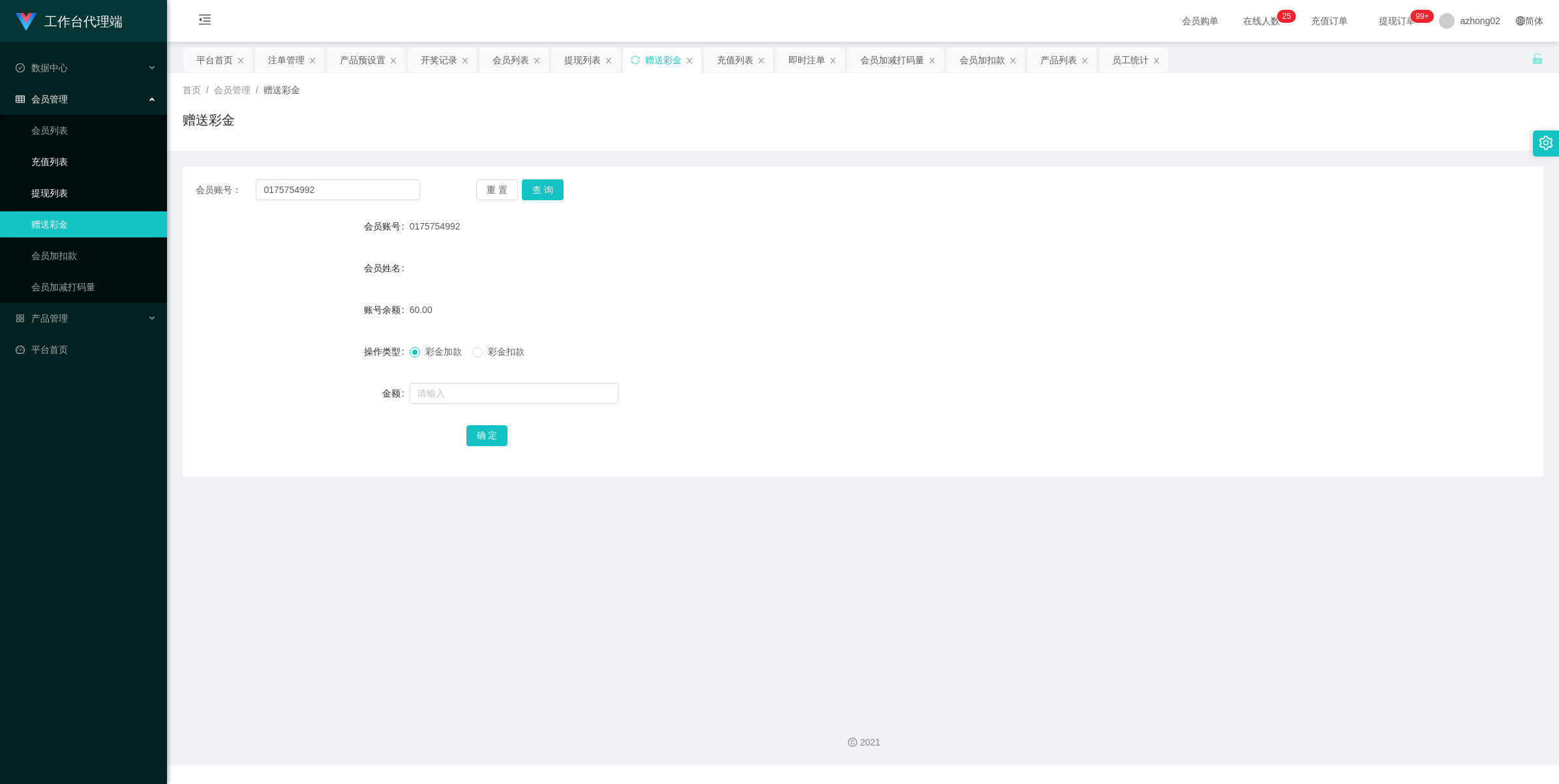
drag, startPoint x: 50, startPoint y: 189, endPoint x: 49, endPoint y: 159, distance: 30.0
click at [50, 189] on link "提现列表" at bounding box center [94, 193] width 125 height 26
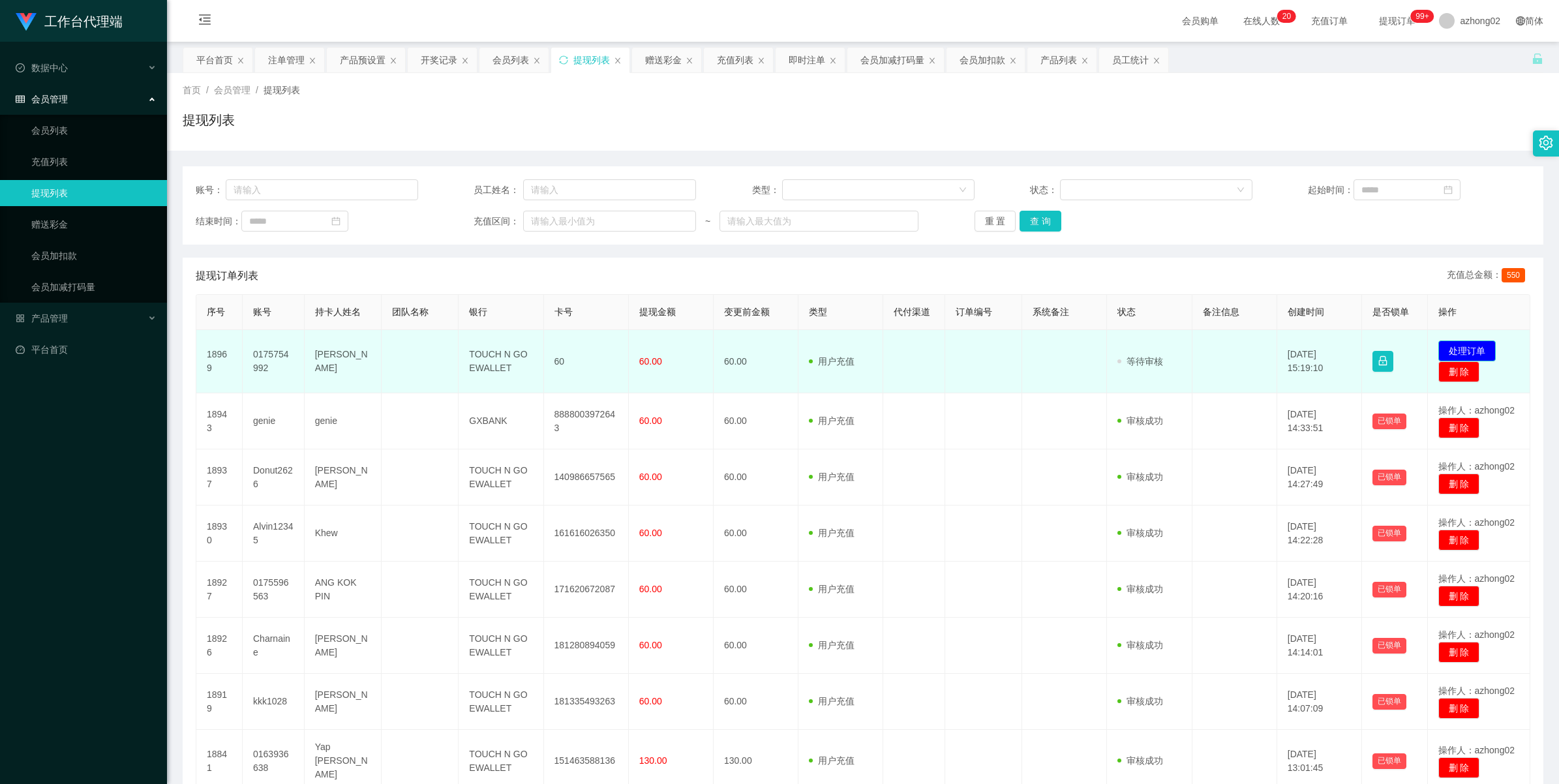
click at [1481, 351] on button "处理订单" at bounding box center [1467, 351] width 57 height 21
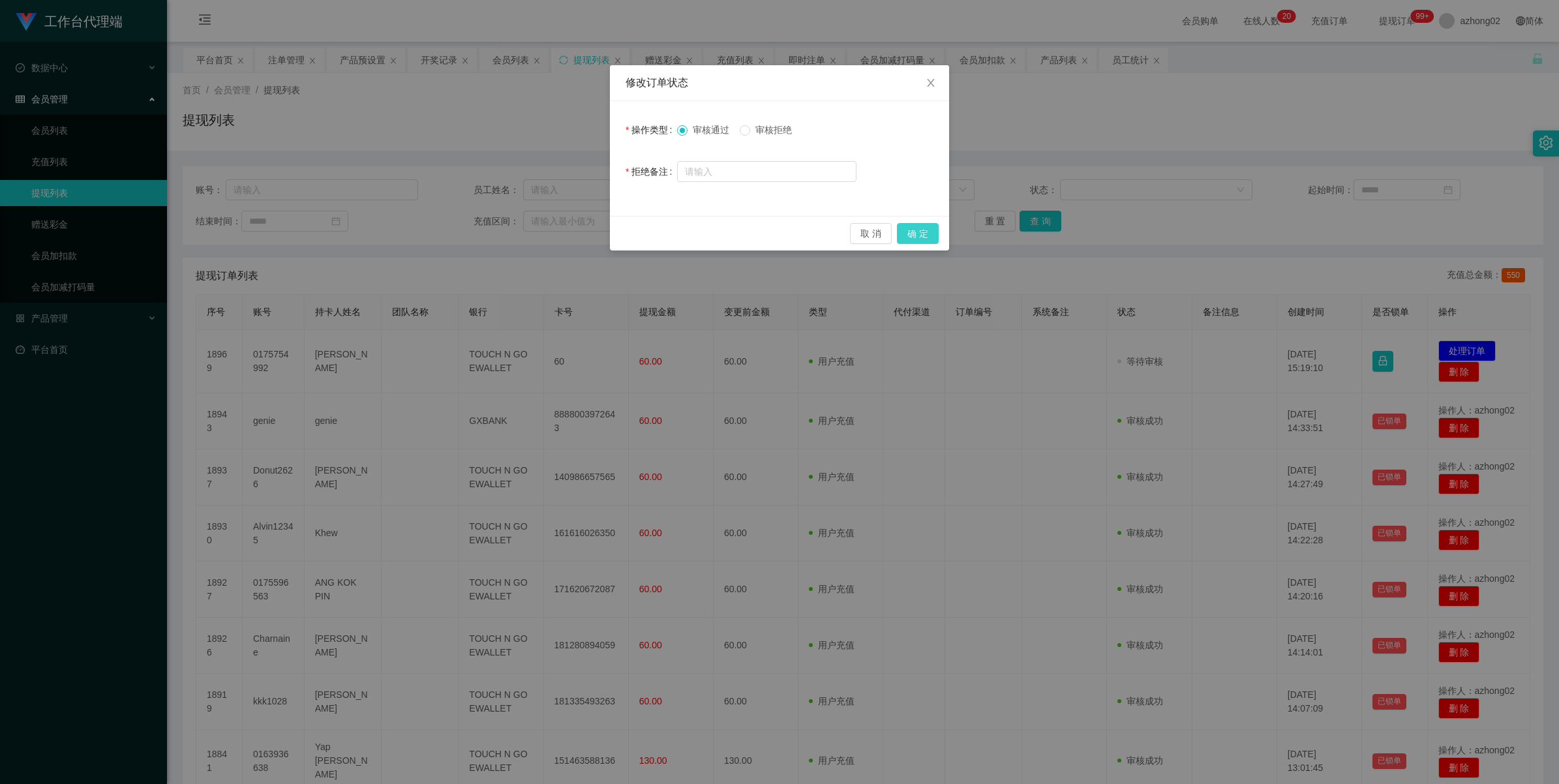
click at [921, 239] on button "确 定" at bounding box center [918, 233] width 41 height 21
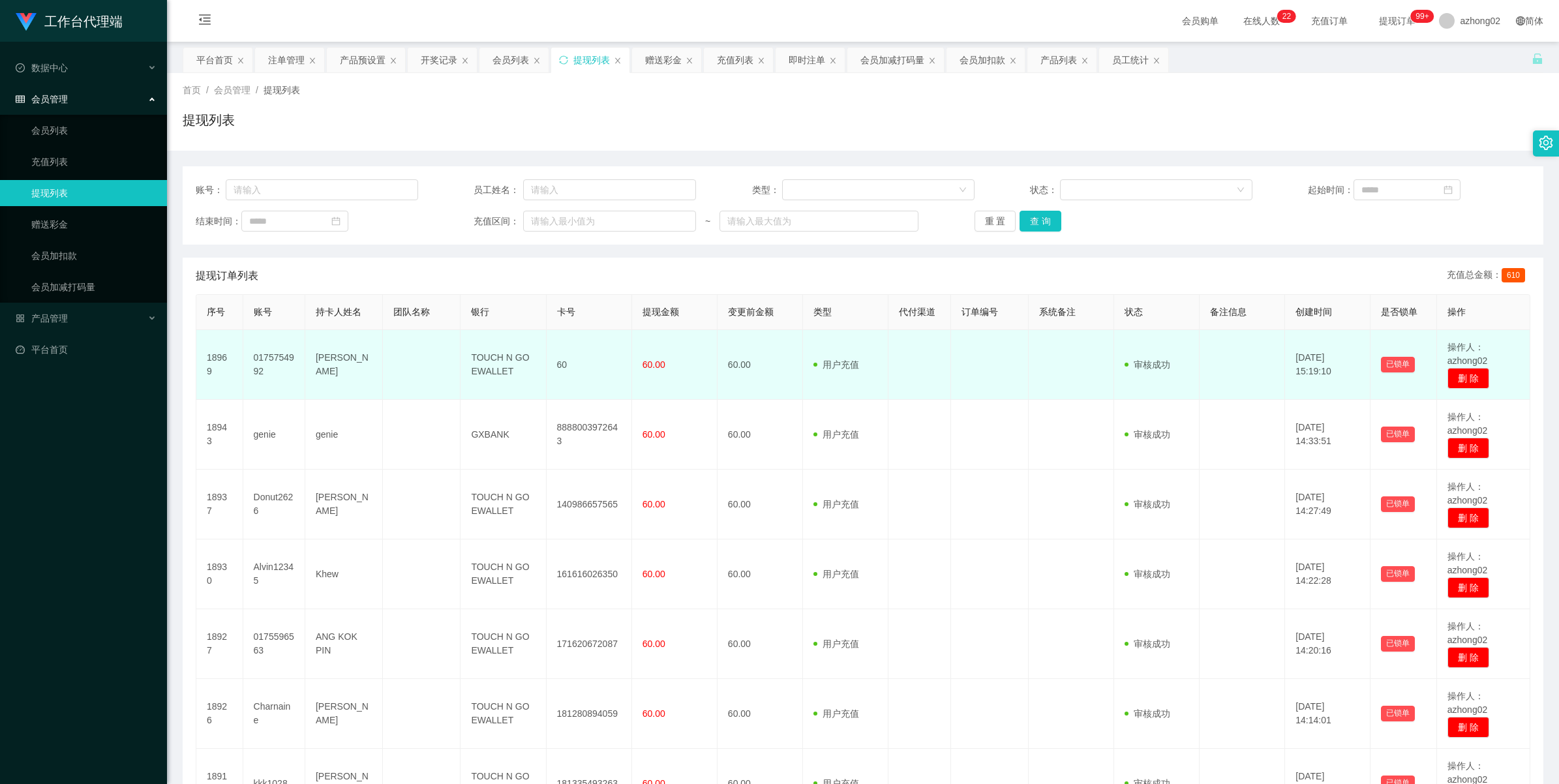
click at [276, 356] on td "0175754992" at bounding box center [274, 365] width 62 height 70
copy td "0175754992"
